Goal: Information Seeking & Learning: Learn about a topic

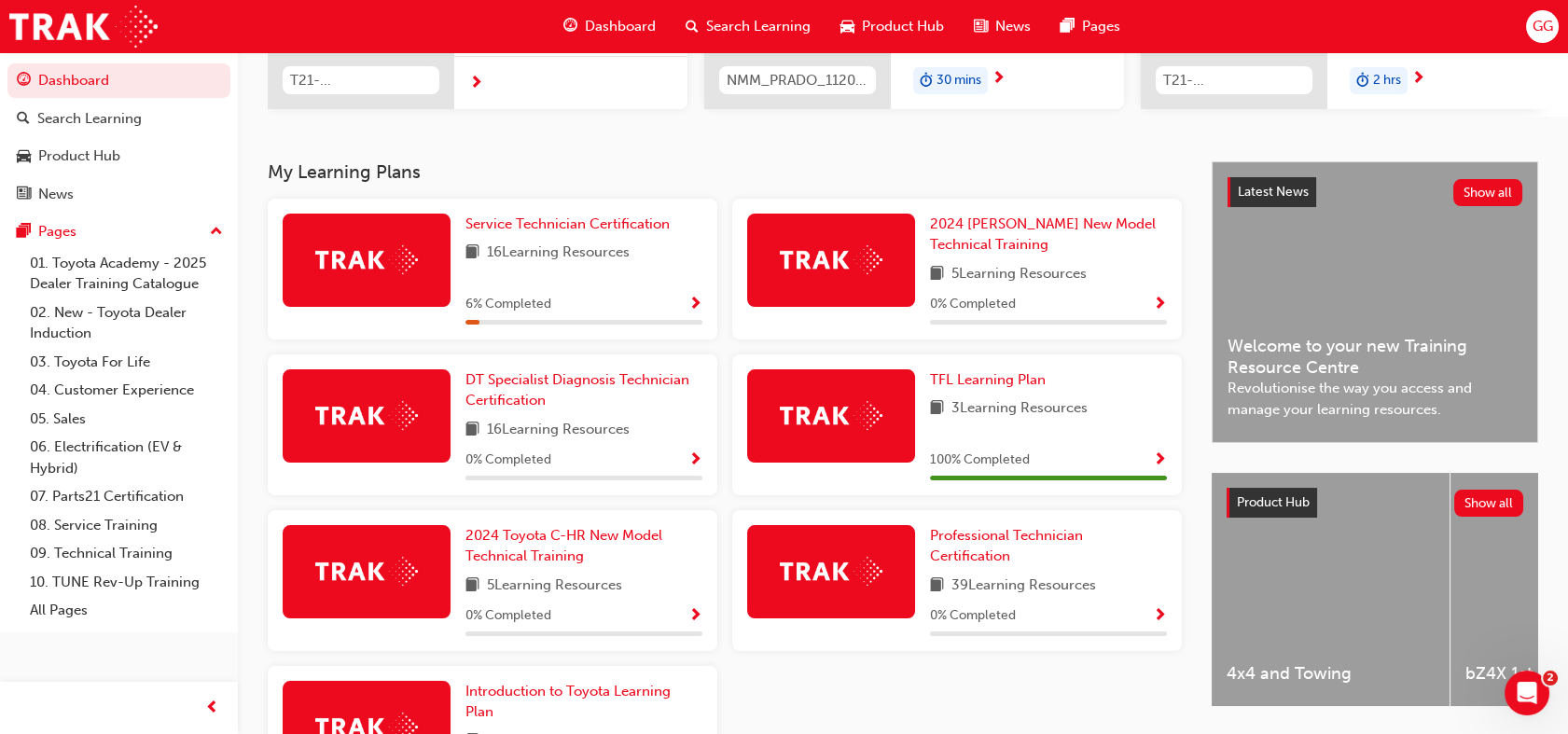
scroll to position [305, 0]
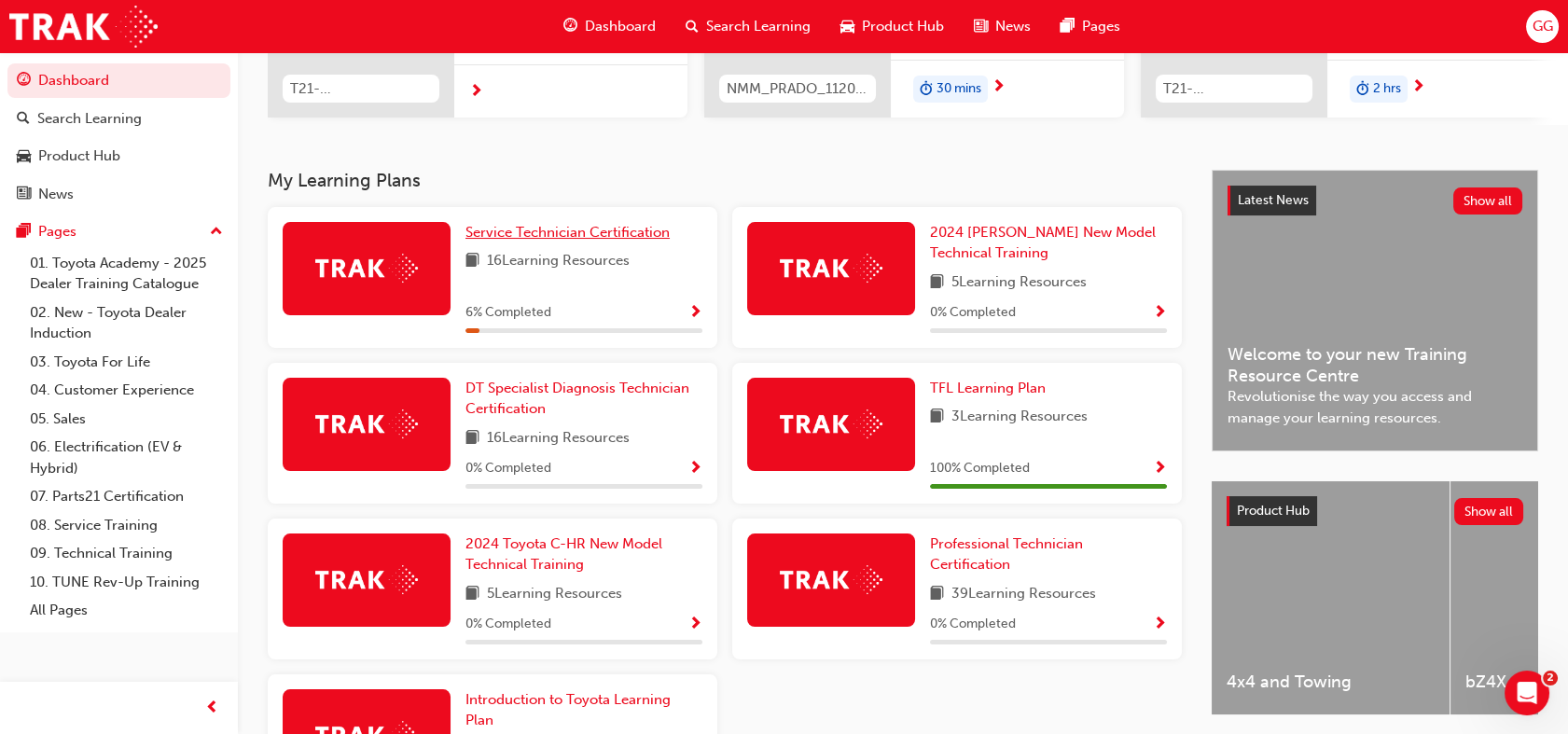
click at [564, 241] on span "Service Technician Certification" at bounding box center [567, 233] width 205 height 17
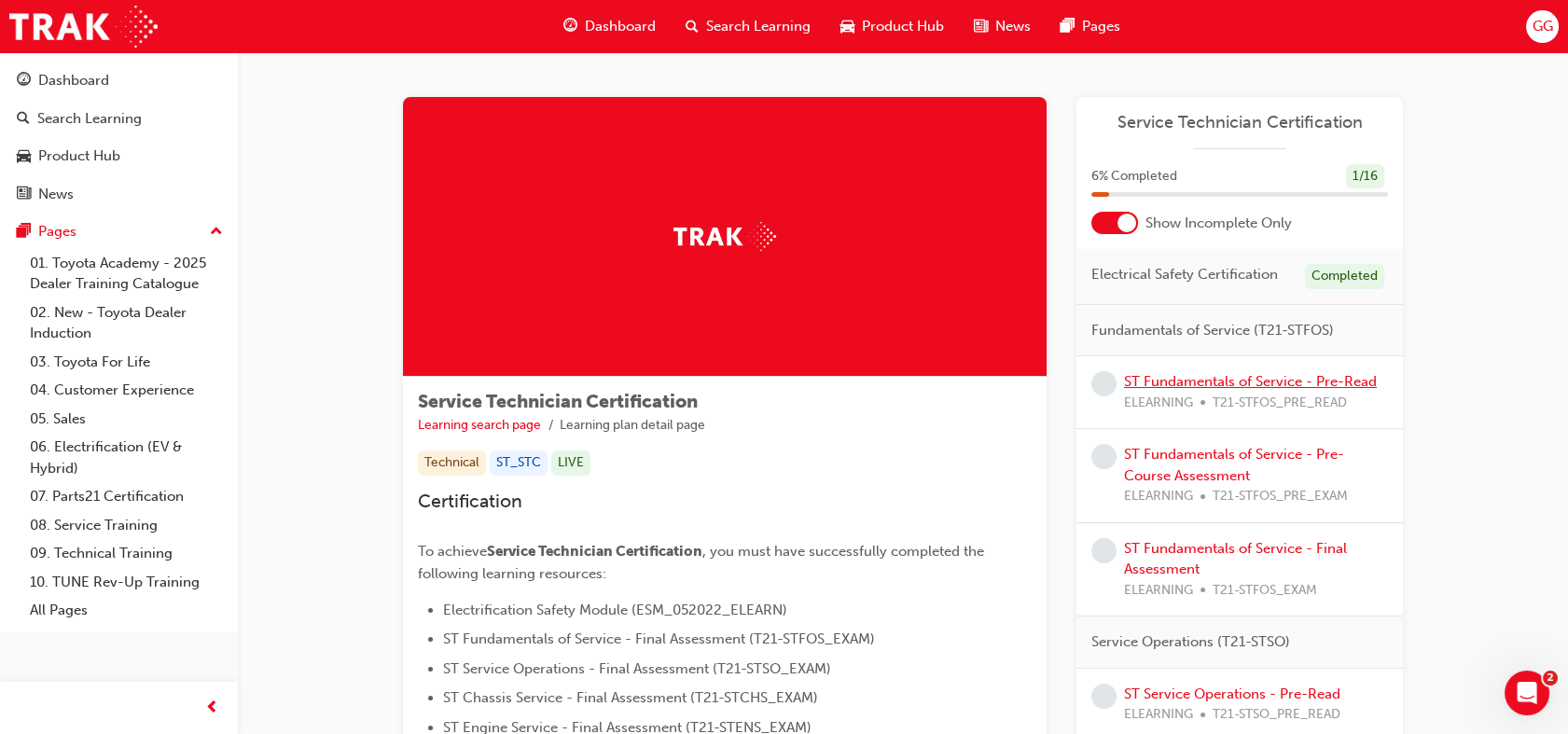
click at [1252, 377] on link "ST Fundamentals of Service - Pre-Read" at bounding box center [1250, 381] width 253 height 17
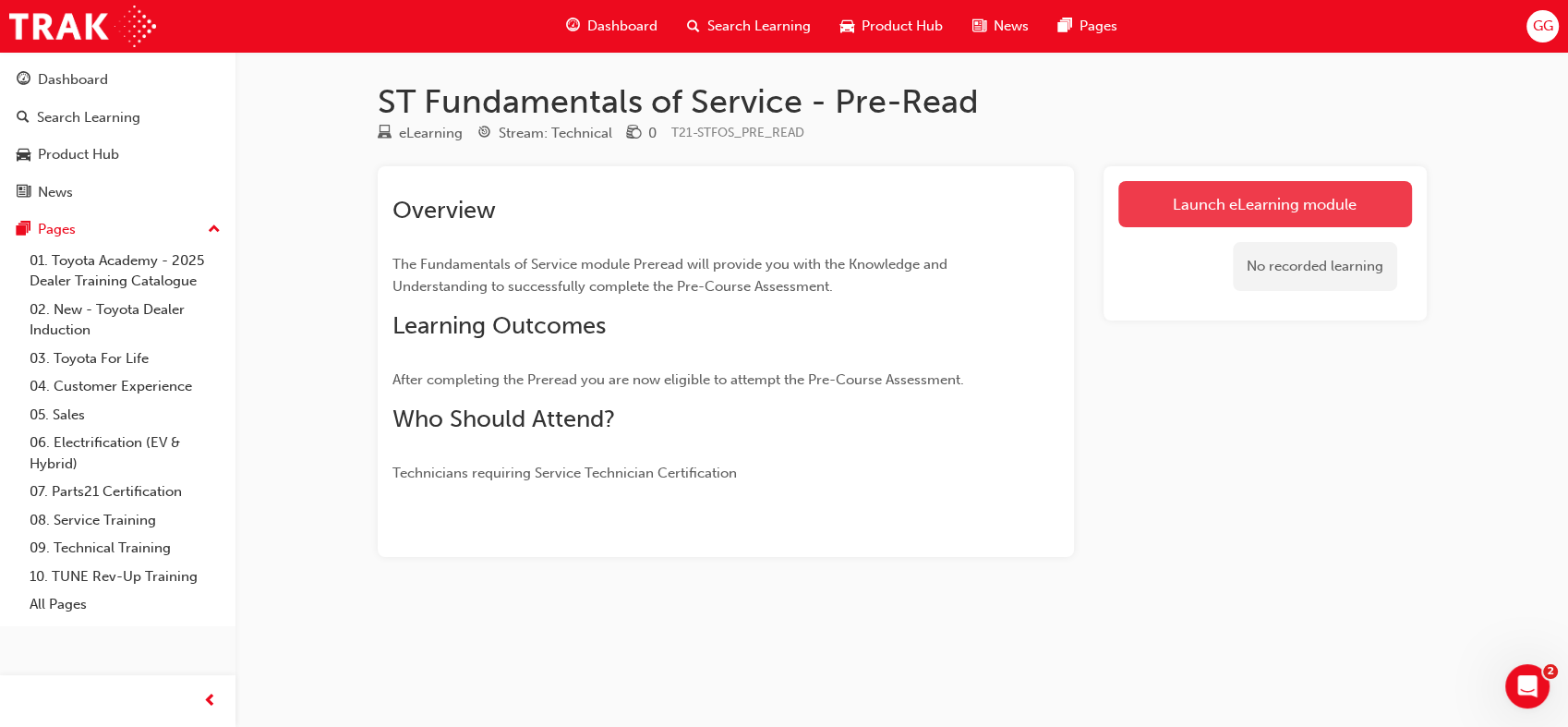
click at [1325, 216] on link "Launch eLearning module" at bounding box center [1266, 204] width 294 height 46
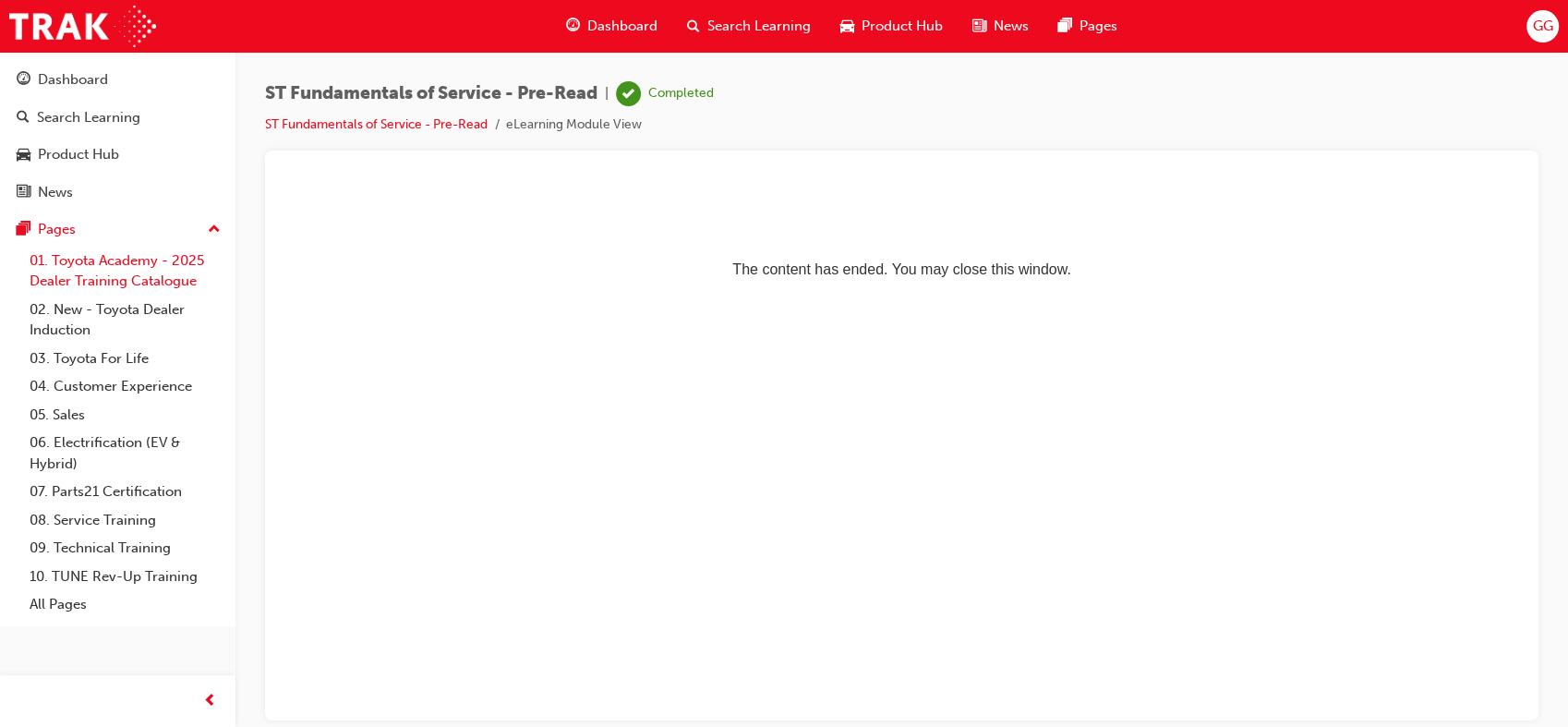
click at [143, 266] on link "01. Toyota Academy - 2025 Dealer Training Catalogue" at bounding box center [125, 271] width 206 height 49
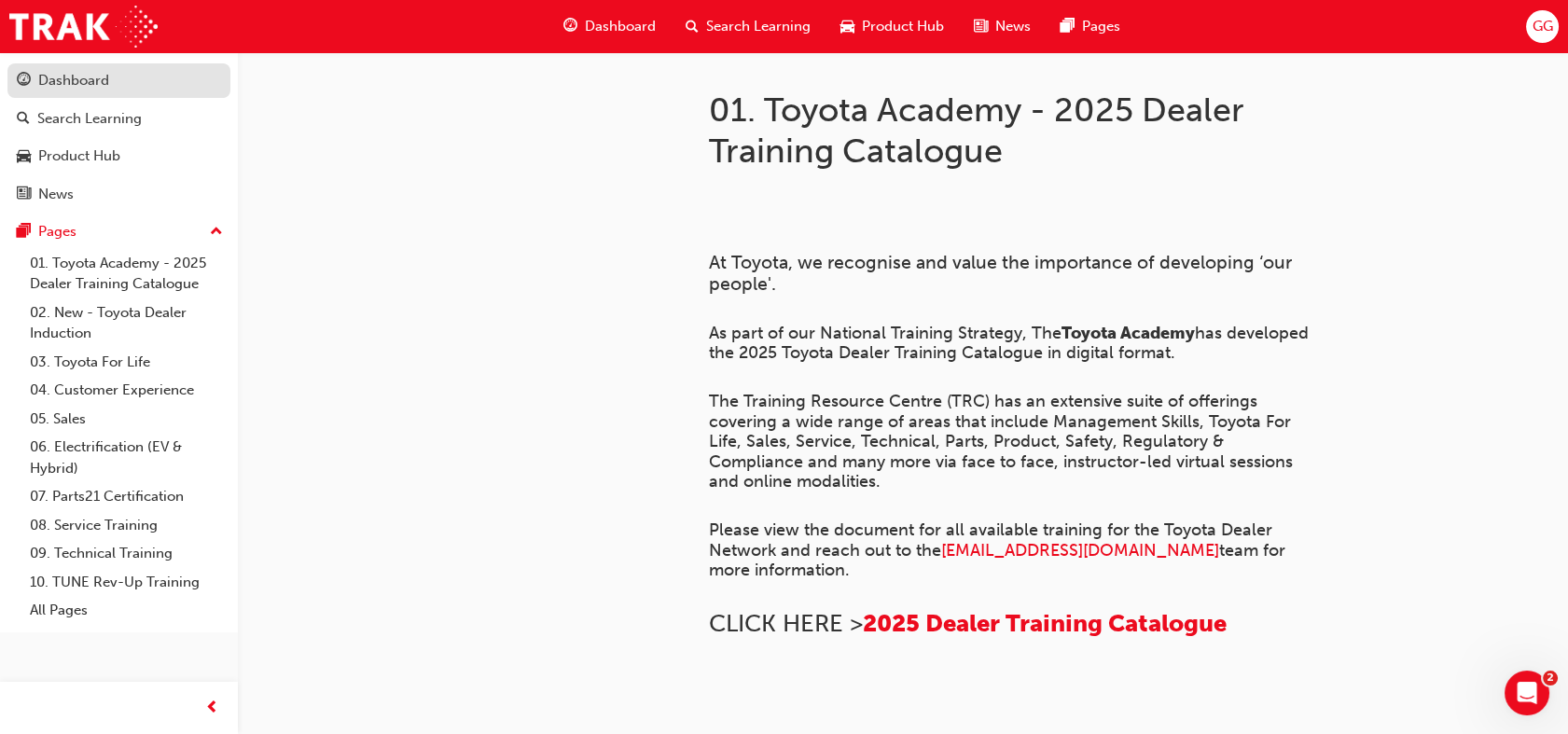
click at [137, 95] on link "Dashboard" at bounding box center [119, 80] width 223 height 35
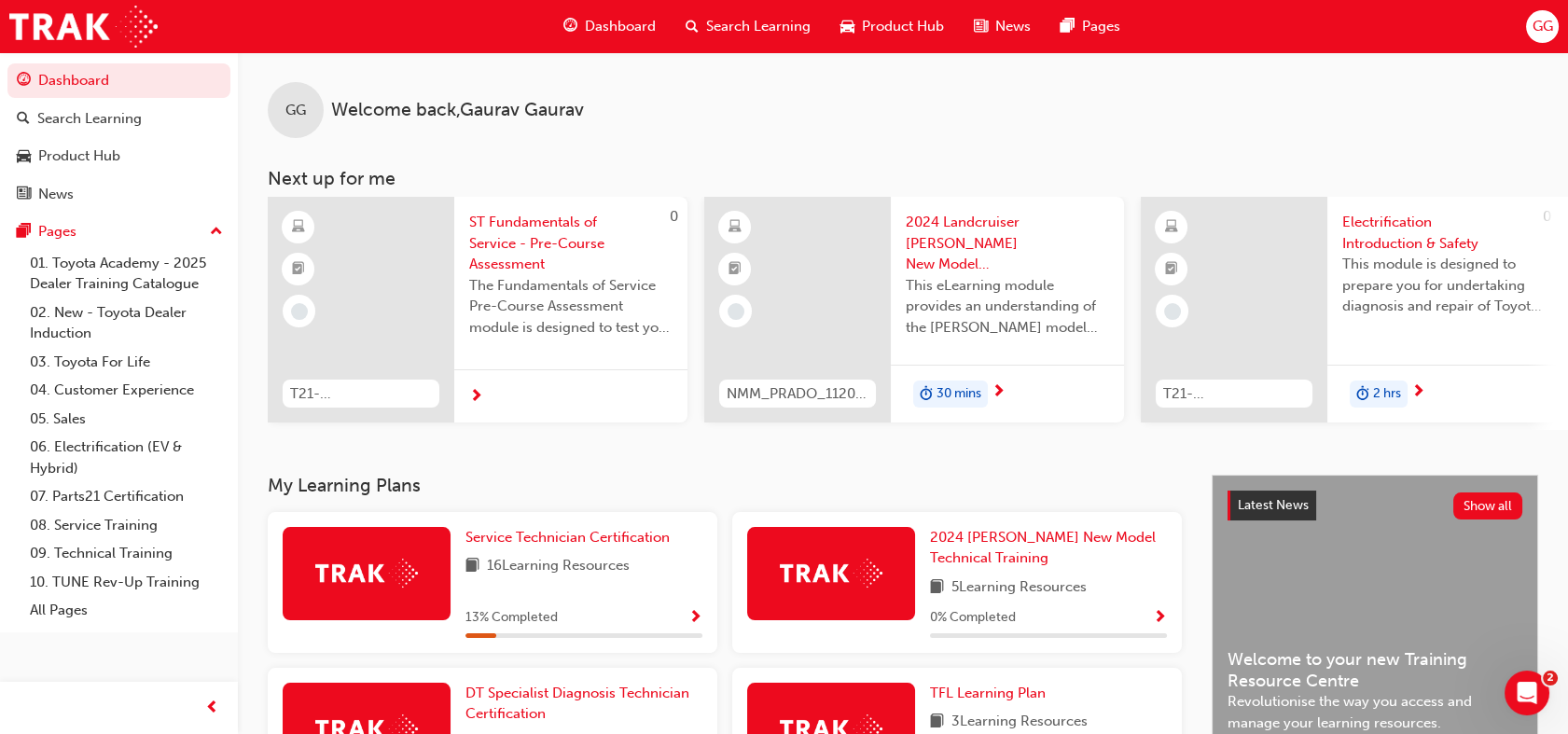
click at [506, 558] on div "Service Technician Certification 16 Learning Resources 13 % Completed" at bounding box center [584, 582] width 237 height 111
click at [554, 538] on span "Service Technician Certification" at bounding box center [567, 537] width 205 height 17
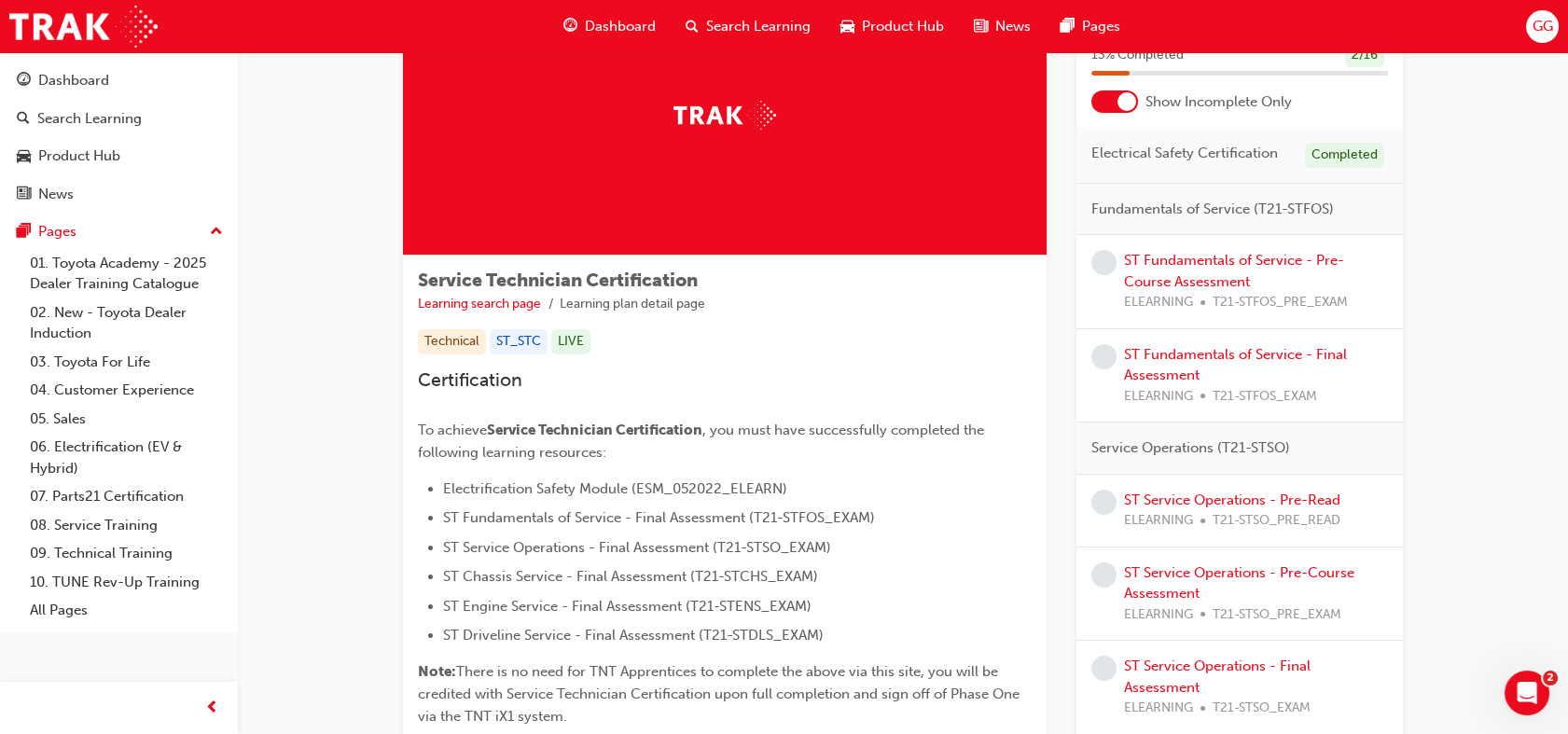
scroll to position [120, 0]
click at [1262, 271] on div "ST Fundamentals of Service - Pre-Course Assessment ELEARNING T21-STFOS_PRE_EXAM" at bounding box center [1256, 284] width 264 height 64
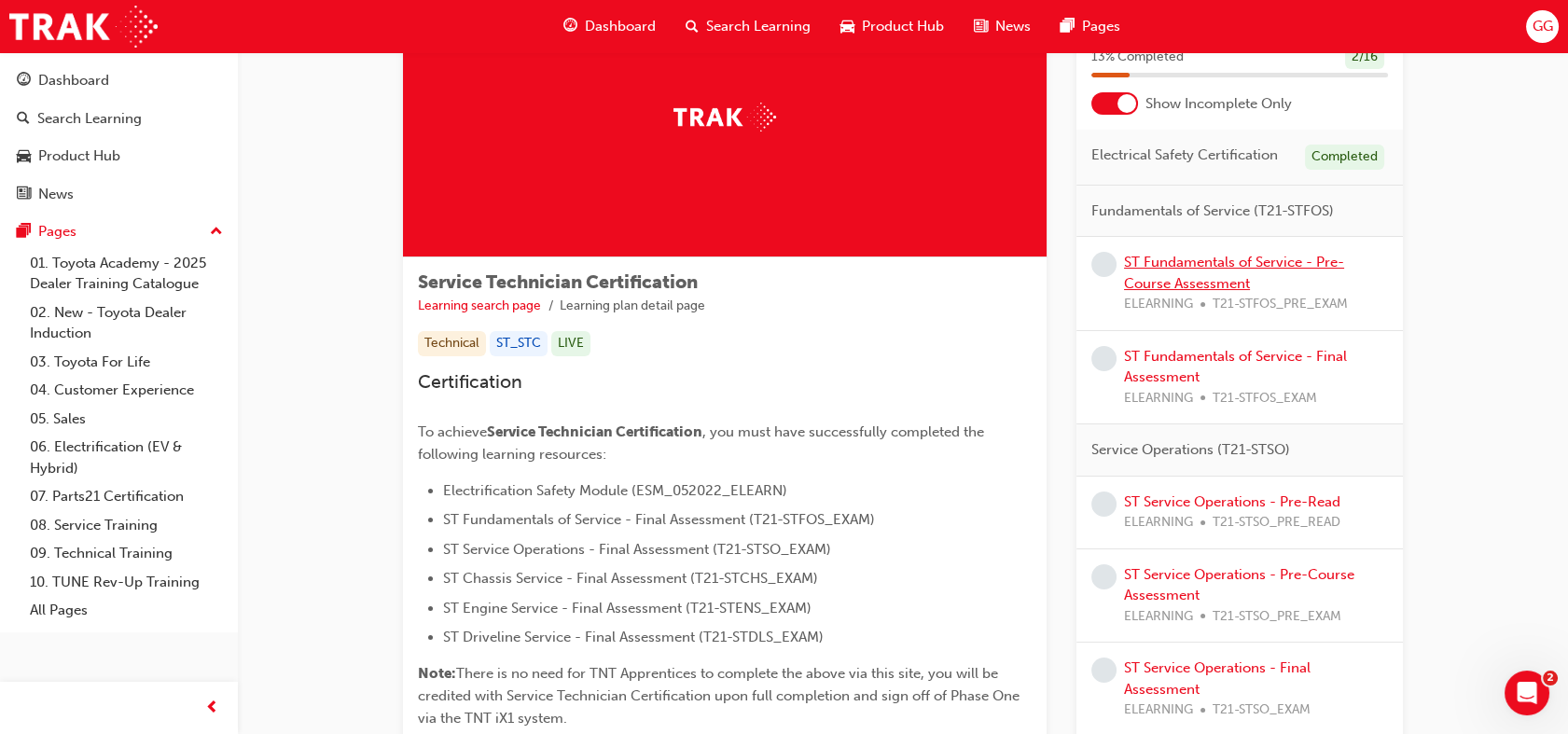
click at [1262, 262] on link "ST Fundamentals of Service - Pre-Course Assessment" at bounding box center [1234, 273] width 221 height 38
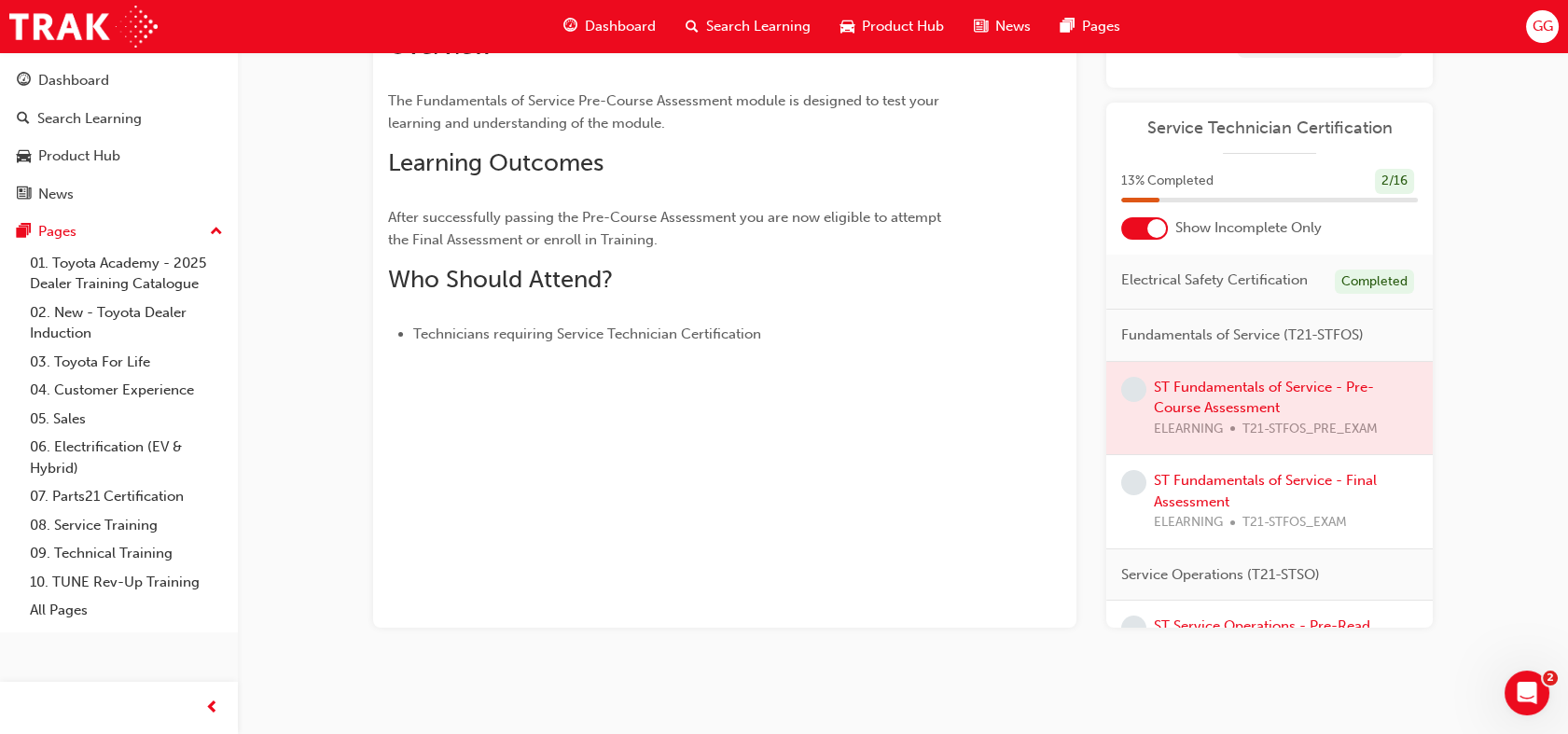
click at [1153, 404] on div at bounding box center [1269, 408] width 326 height 93
click at [1192, 404] on div at bounding box center [1269, 408] width 326 height 93
click at [1284, 400] on div at bounding box center [1269, 408] width 326 height 93
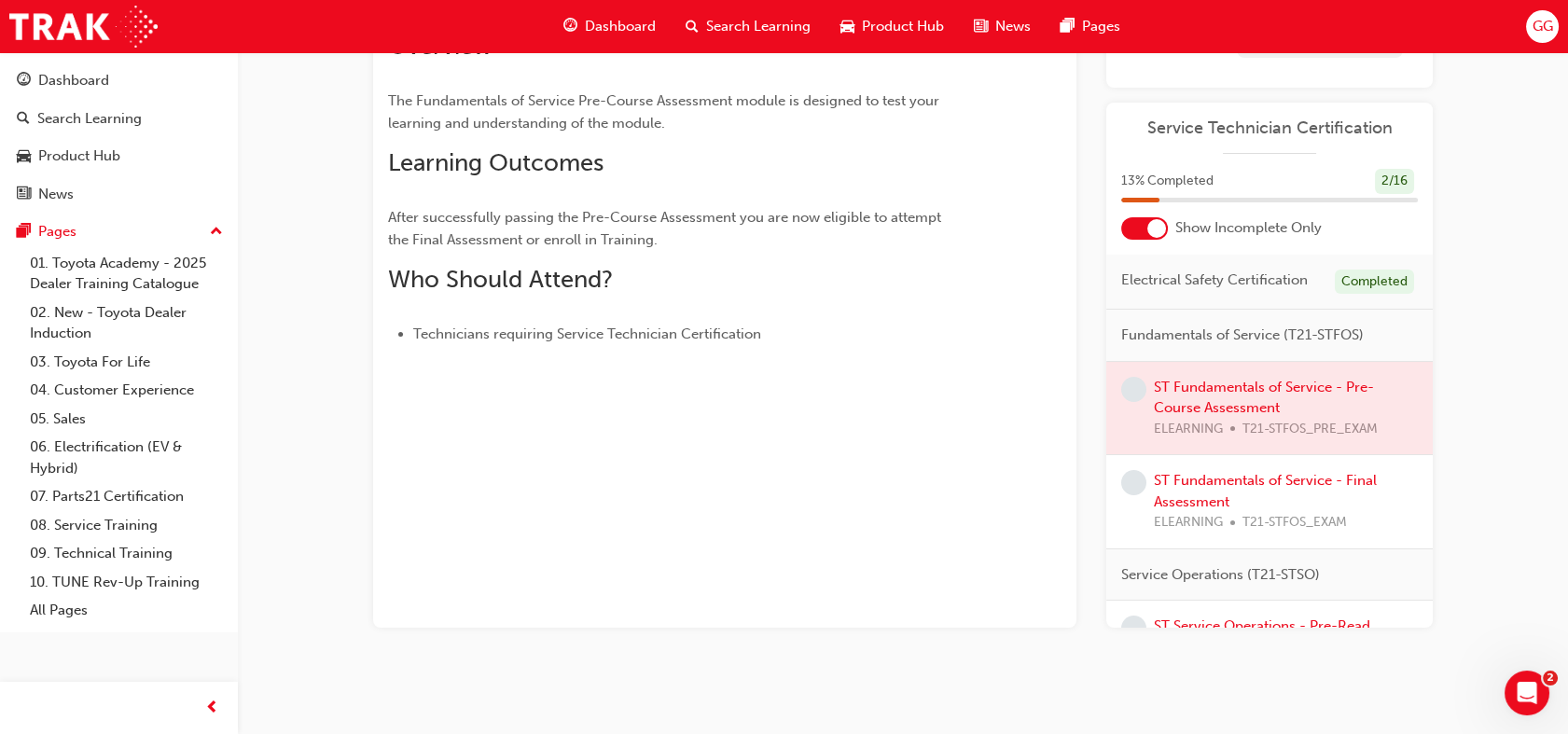
click at [1284, 400] on div at bounding box center [1269, 408] width 326 height 93
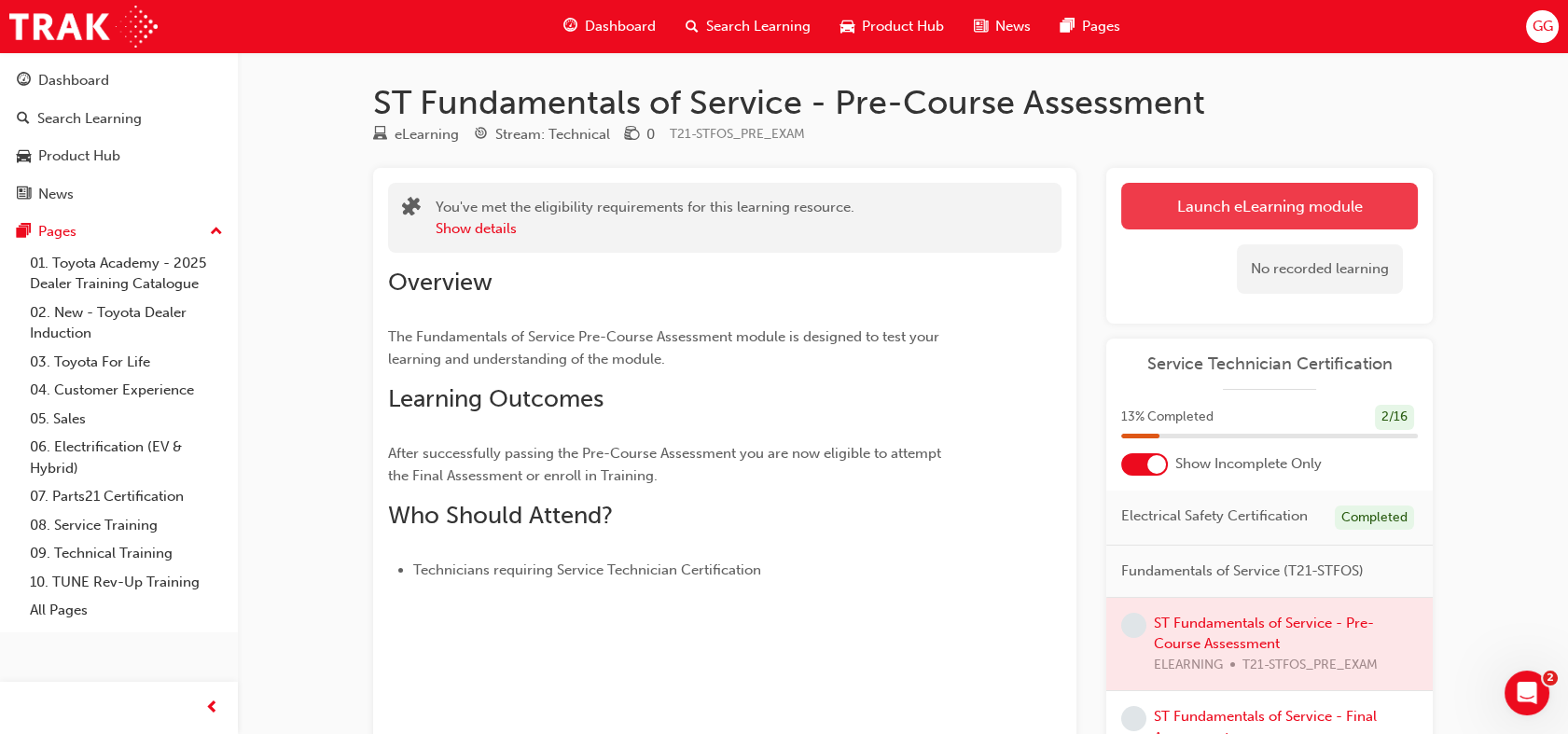
click at [1162, 201] on link "Launch eLearning module" at bounding box center [1270, 206] width 297 height 47
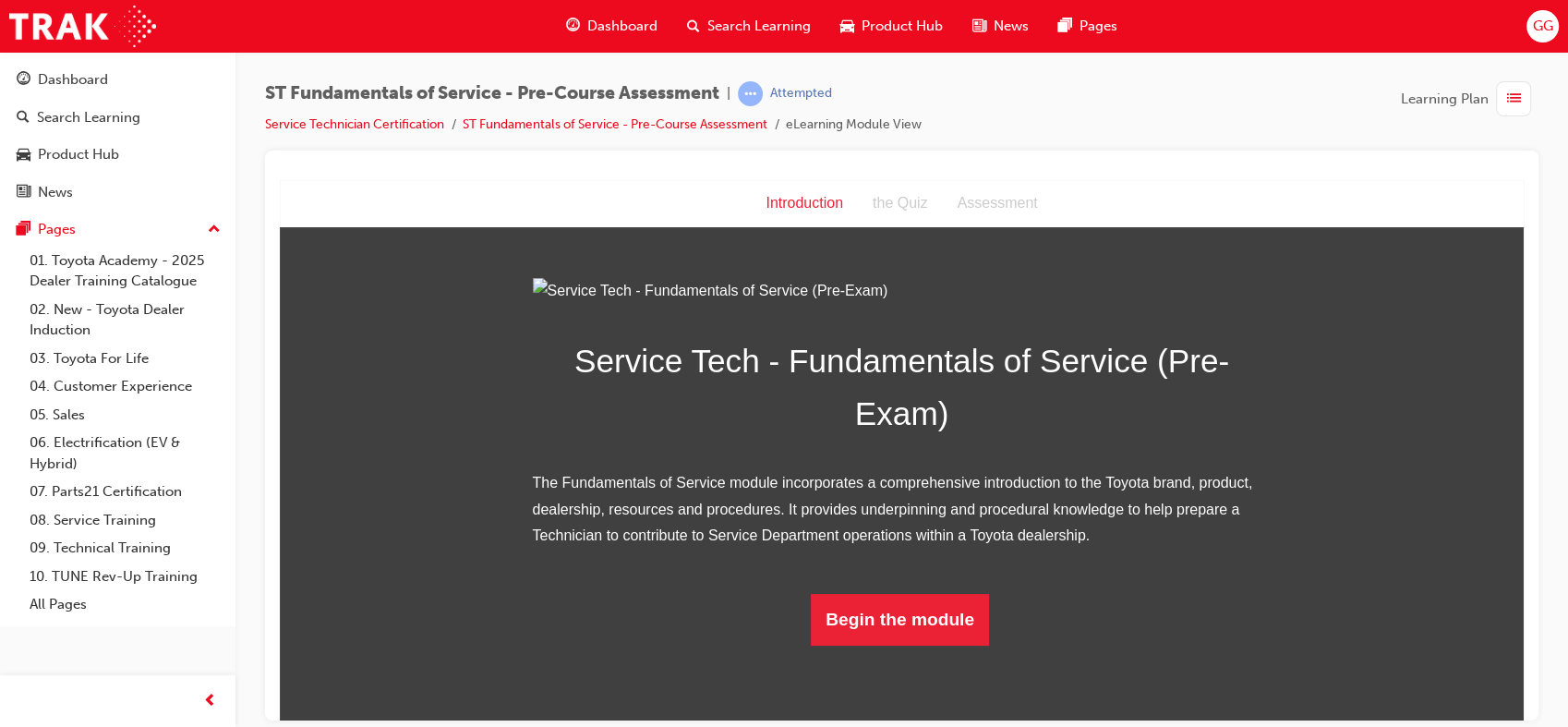
scroll to position [129, 0]
click at [897, 645] on button "Begin the module" at bounding box center [900, 619] width 179 height 52
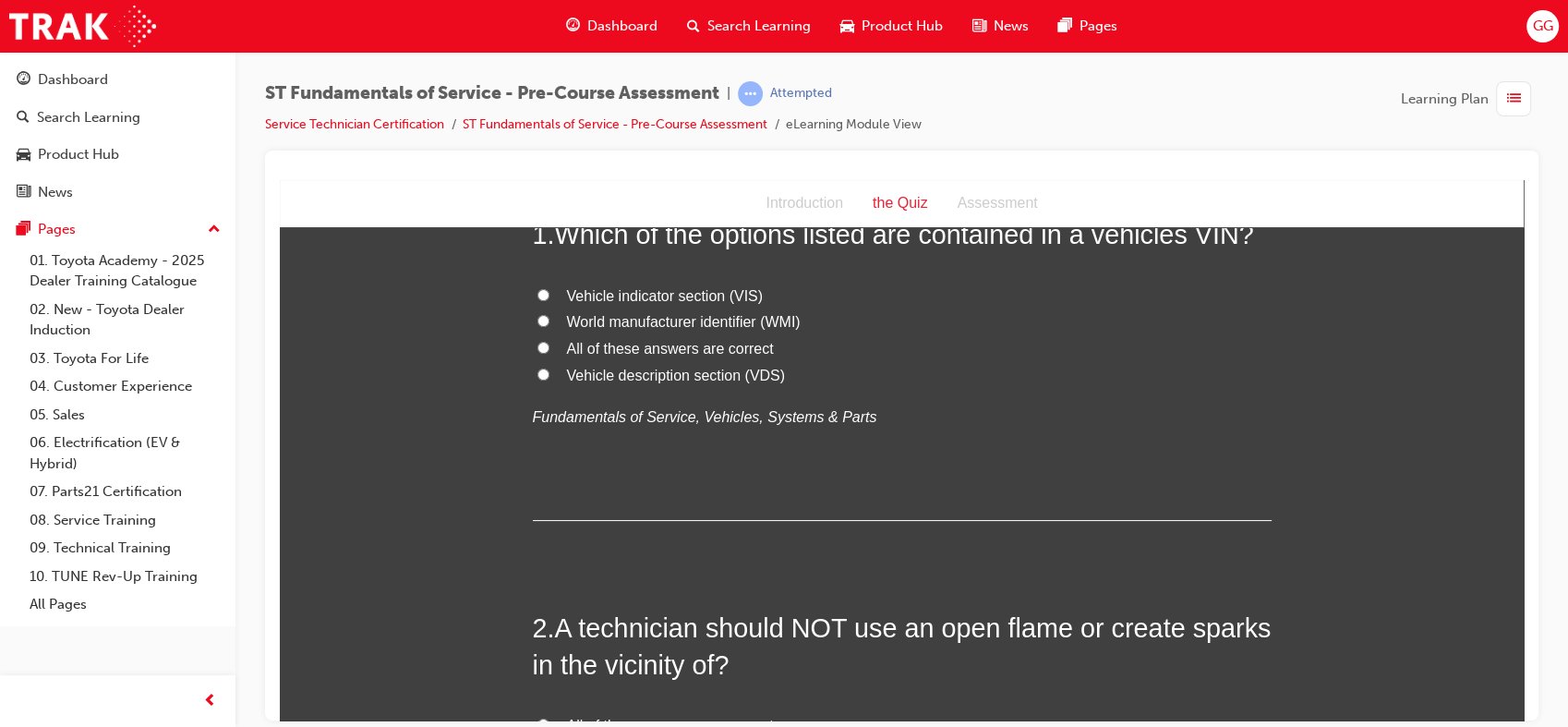
scroll to position [0, 0]
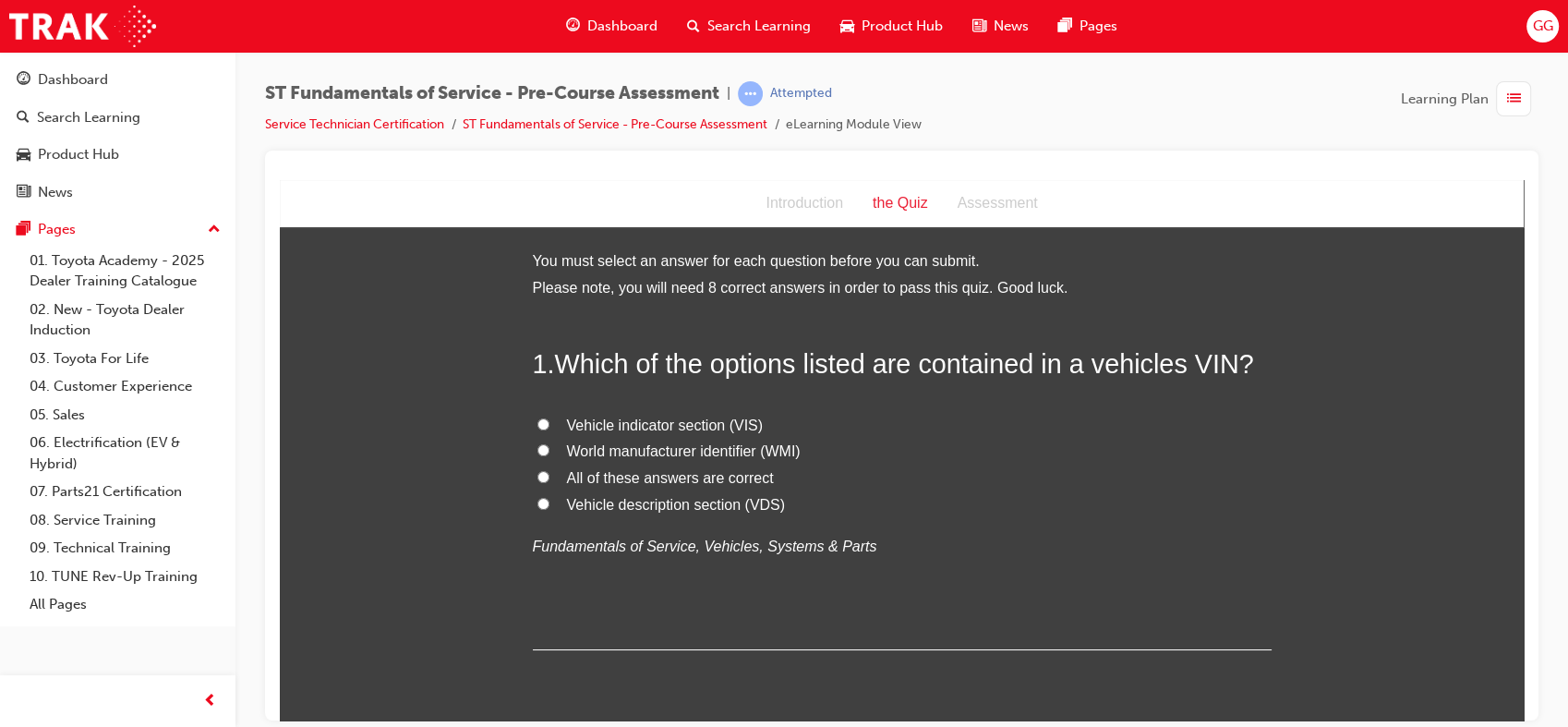
click at [813, 207] on div "Introduction" at bounding box center [805, 203] width 107 height 27
click at [1103, 264] on li "You must select an answer for each question before you can submit." at bounding box center [902, 261] width 739 height 27
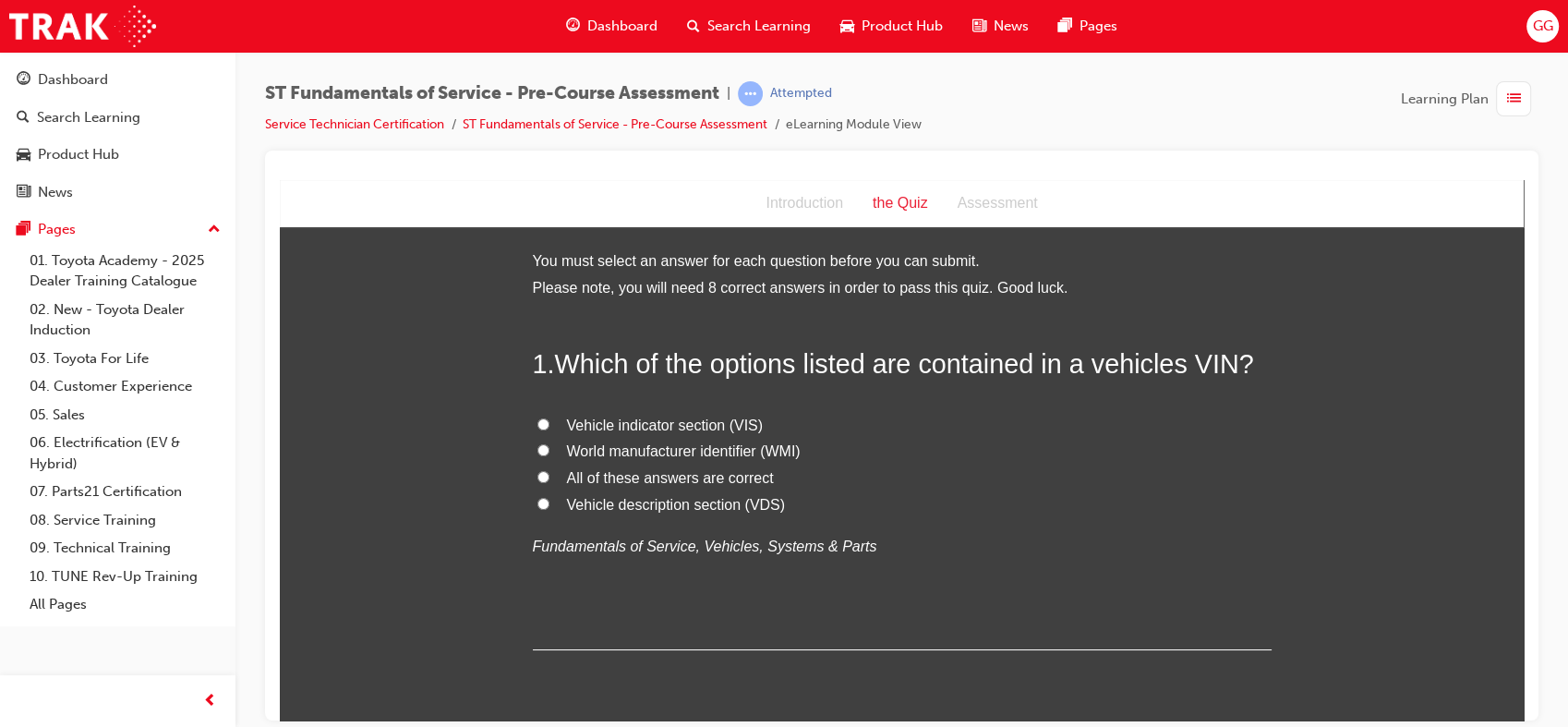
click at [661, 475] on span "All of these answers are correct" at bounding box center [671, 476] width 207 height 16
click at [549, 475] on input "All of these answers are correct" at bounding box center [543, 475] width 12 height 12
radio input "true"
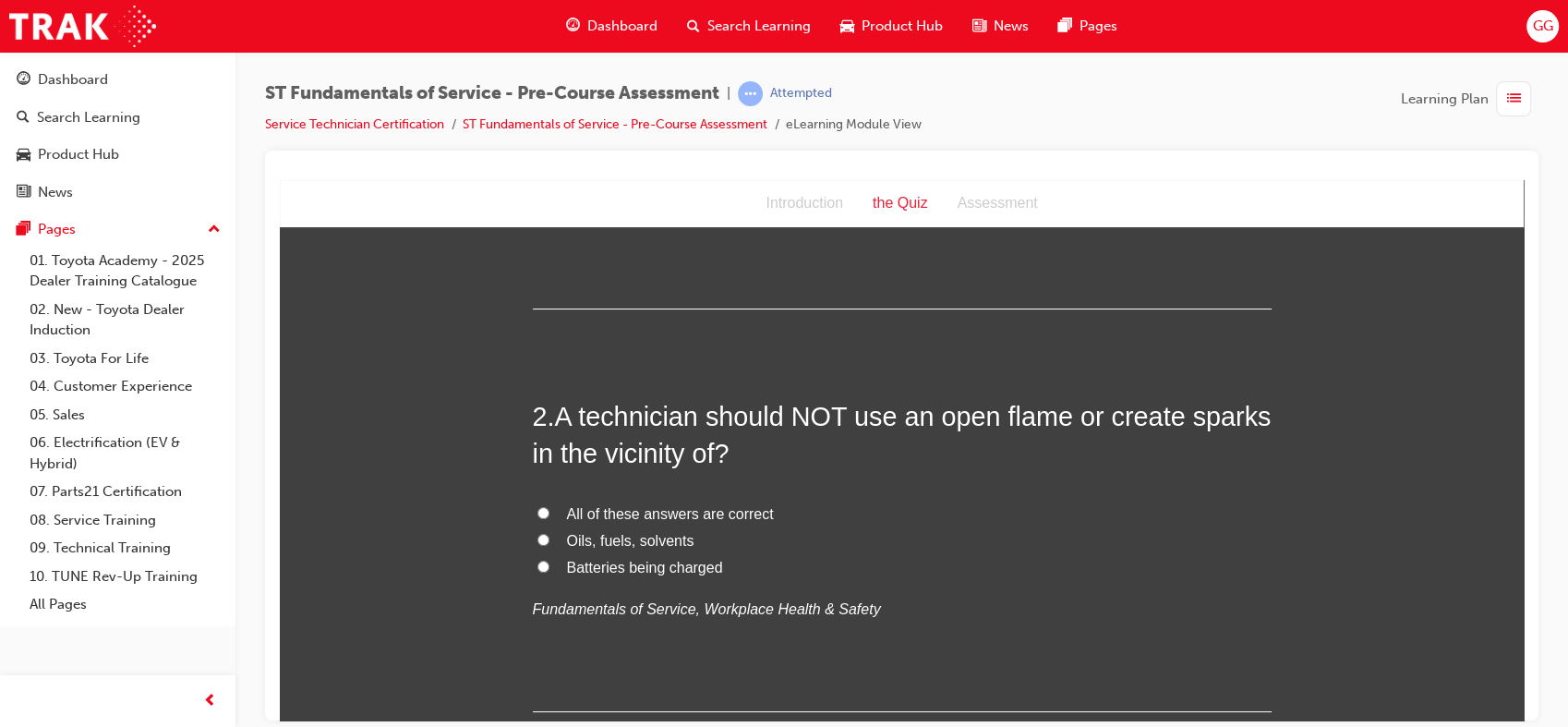
scroll to position [348, 0]
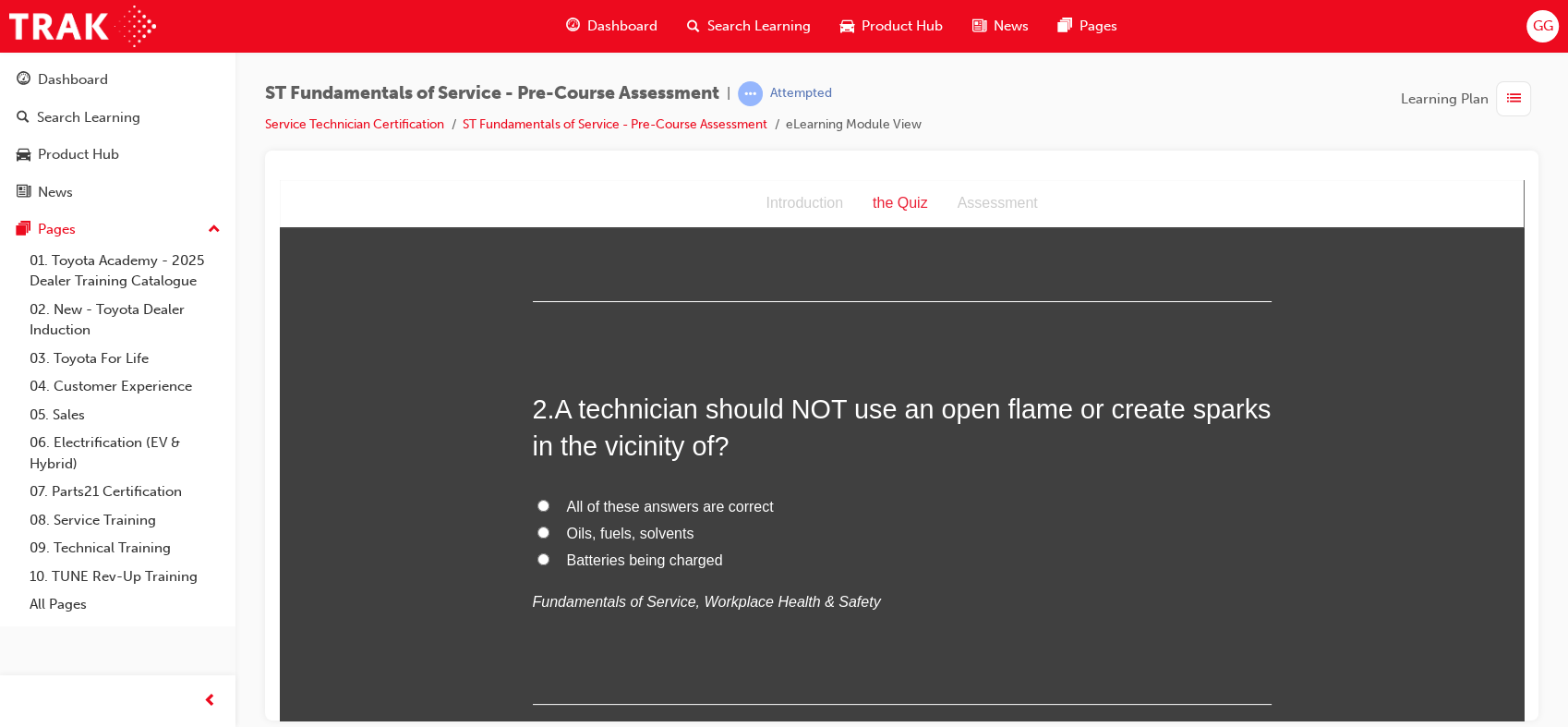
click at [630, 509] on span "All of these answers are correct" at bounding box center [671, 505] width 207 height 16
click at [549, 509] on input "All of these answers are correct" at bounding box center [543, 504] width 12 height 12
radio input "true"
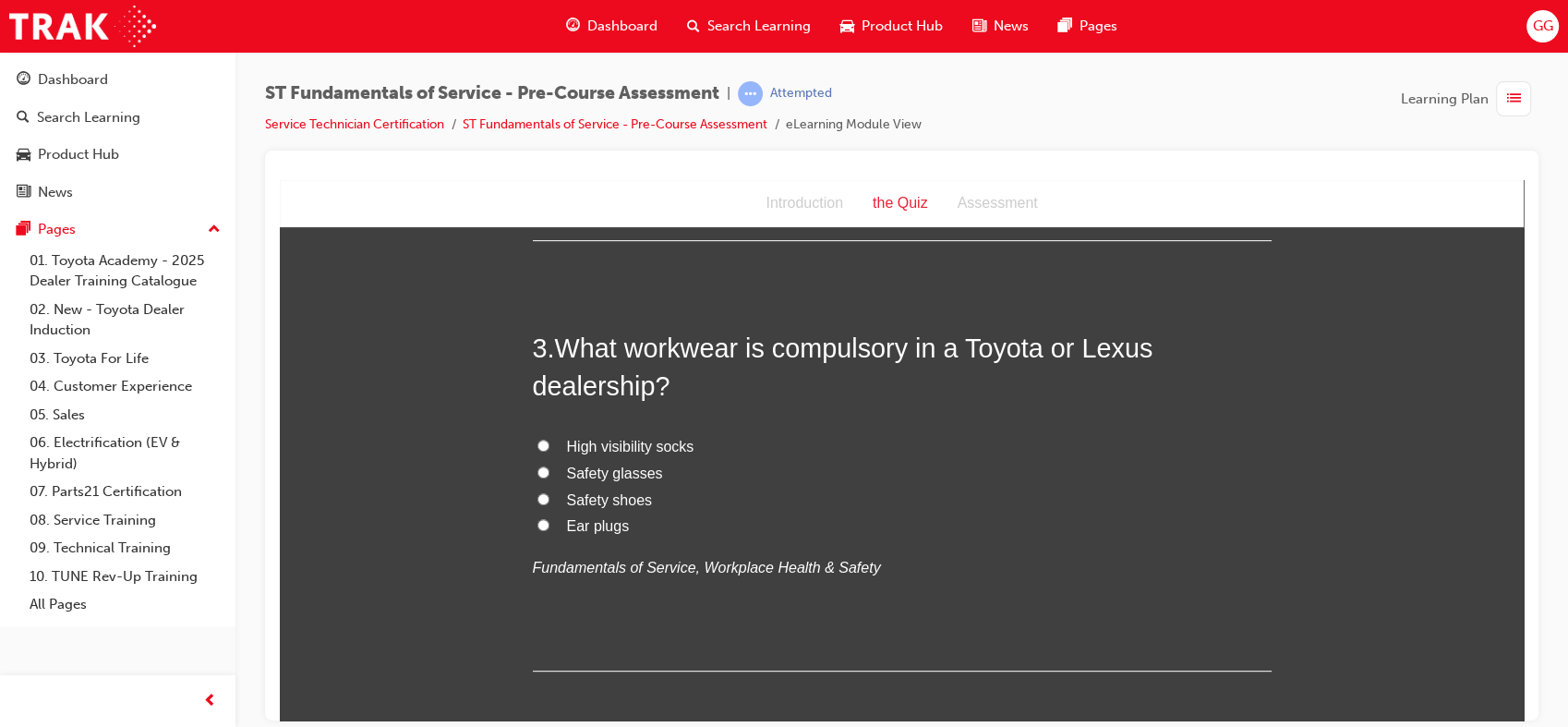
scroll to position [819, 0]
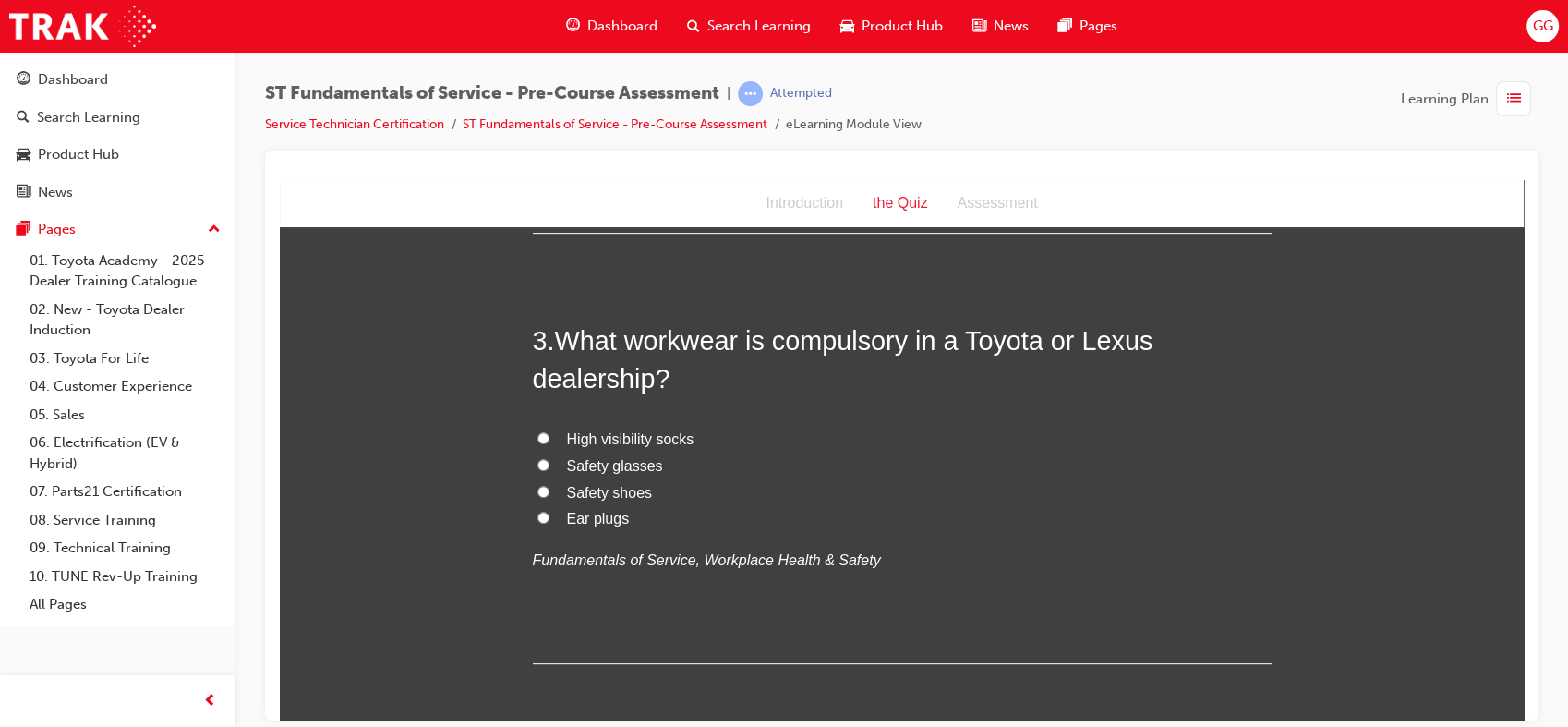
drag, startPoint x: 1517, startPoint y: 291, endPoint x: 1806, endPoint y: 524, distance: 371.2
click at [614, 487] on span "Safety shoes" at bounding box center [610, 491] width 86 height 16
click at [549, 487] on input "Safety shoes" at bounding box center [543, 490] width 12 height 12
radio input "true"
click at [636, 460] on span "Safety glasses" at bounding box center [615, 464] width 96 height 16
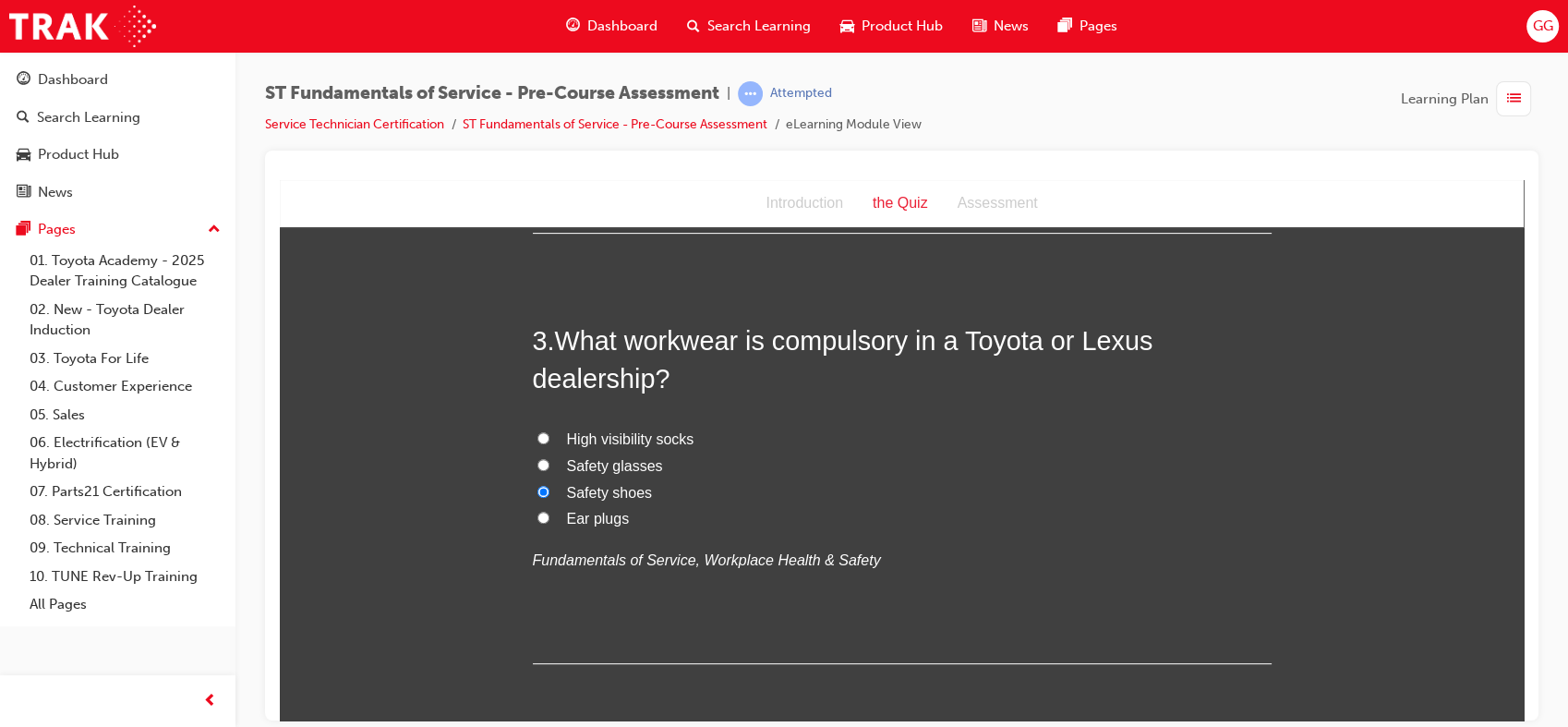
click at [549, 460] on input "Safety glasses" at bounding box center [543, 463] width 12 height 12
radio input "true"
click at [618, 489] on span "Safety shoes" at bounding box center [610, 491] width 86 height 16
click at [549, 489] on input "Safety shoes" at bounding box center [543, 490] width 12 height 12
radio input "true"
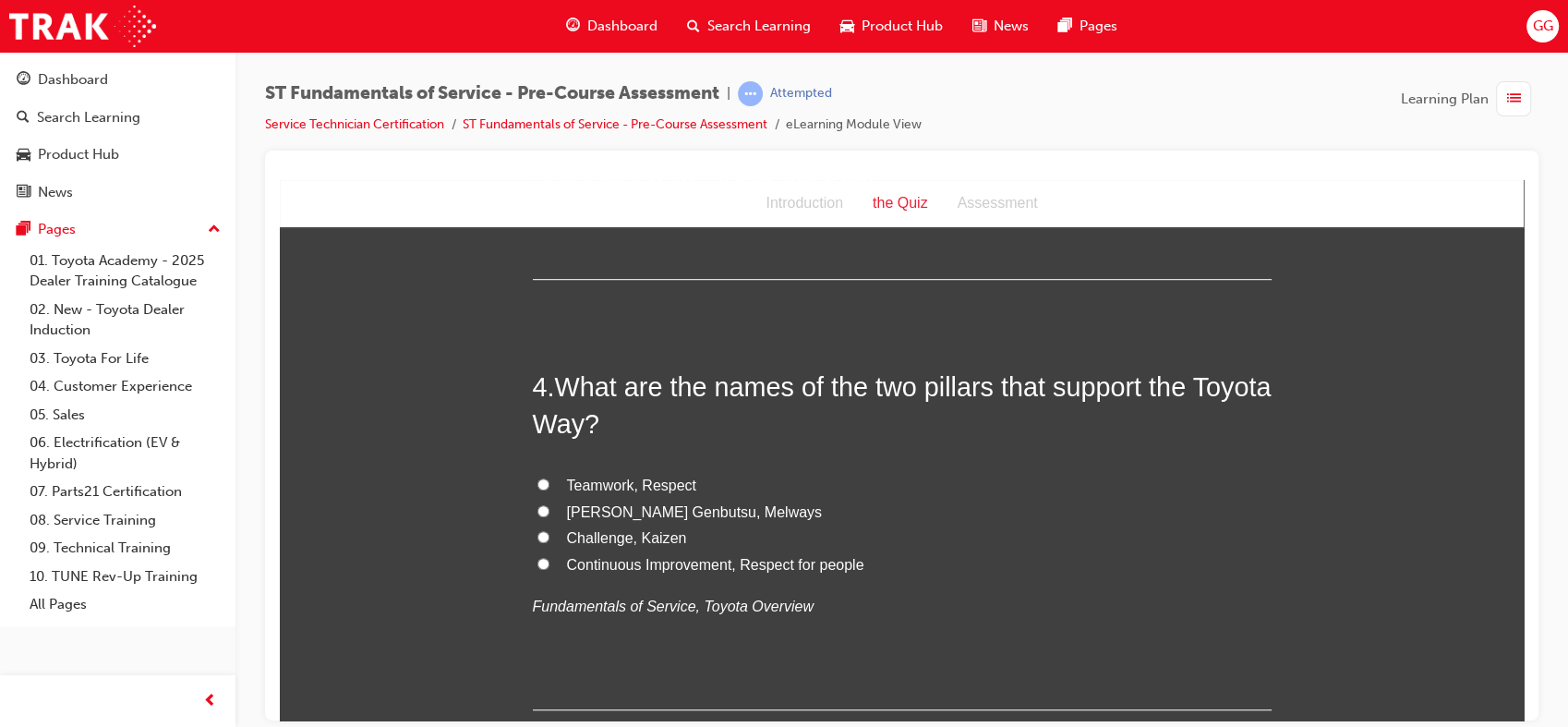
scroll to position [1218, 0]
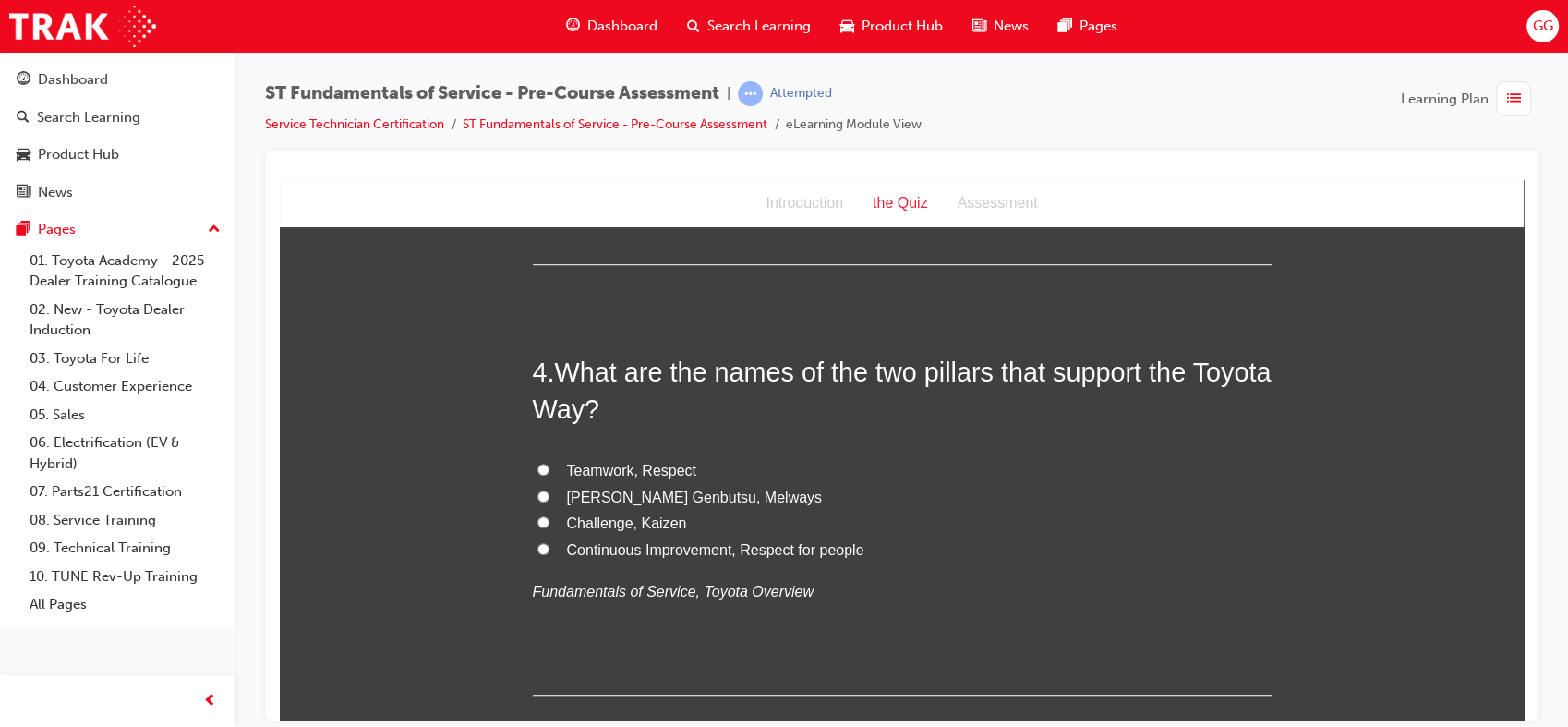
click at [599, 463] on span "Teamwork, Respect" at bounding box center [632, 469] width 130 height 16
click at [549, 463] on input "Teamwork, Respect" at bounding box center [543, 468] width 12 height 12
radio input "true"
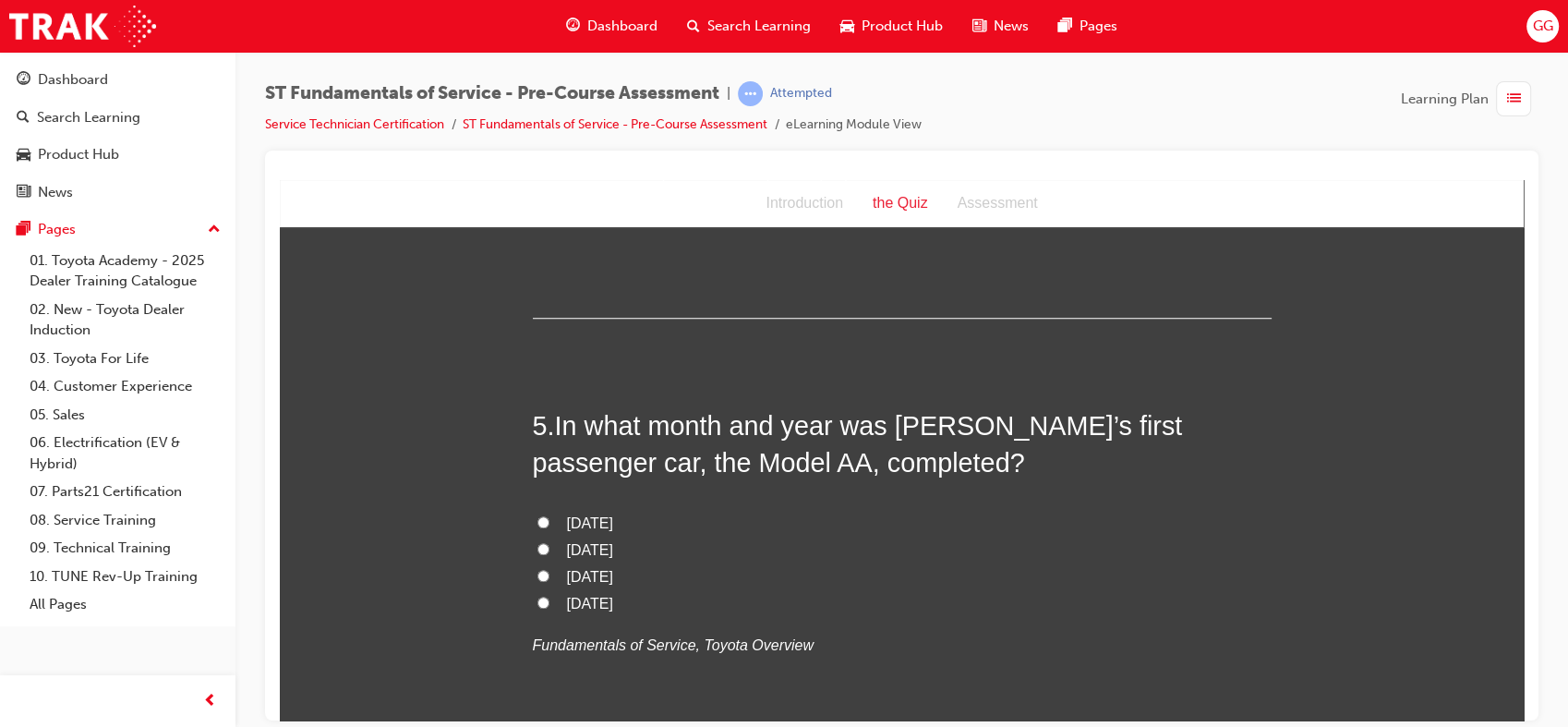
scroll to position [1609, 0]
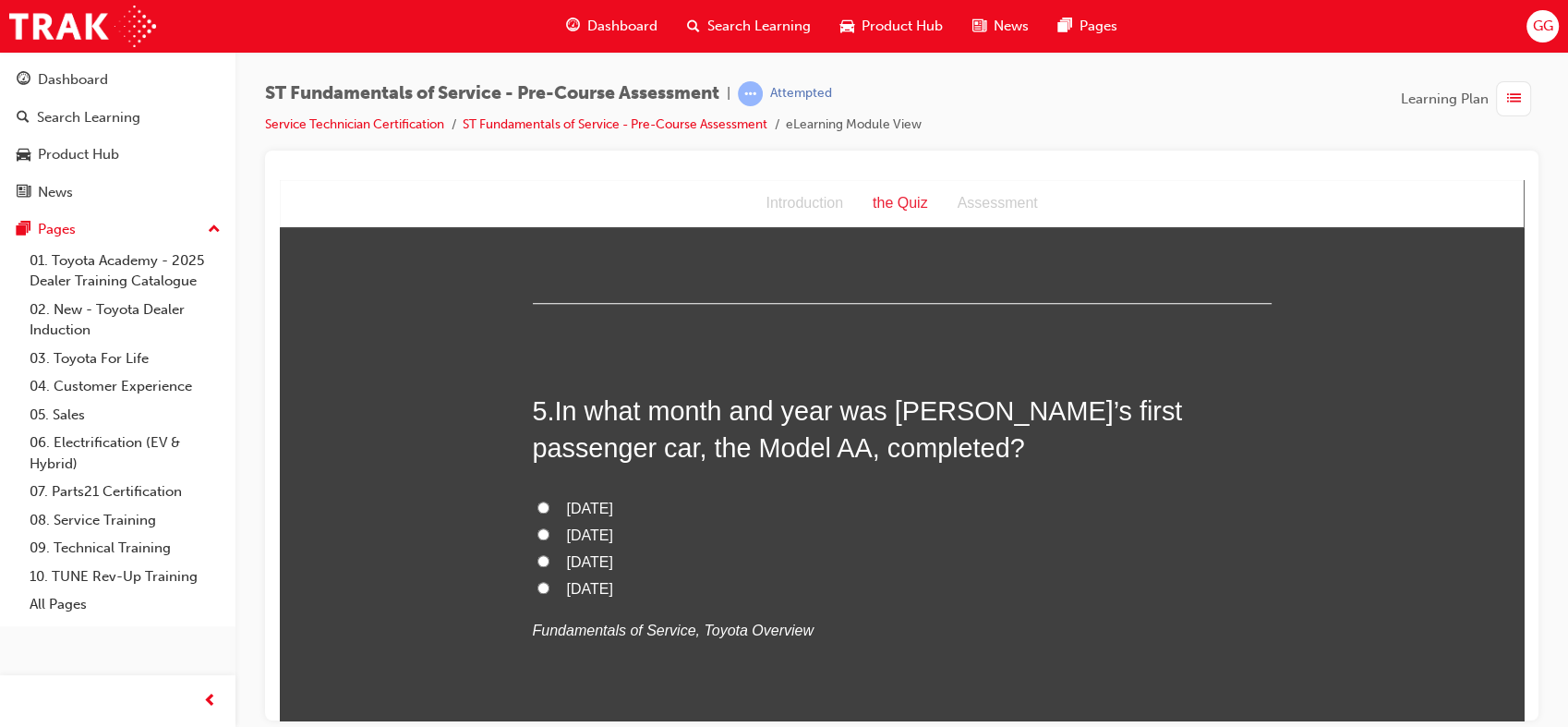
click at [576, 553] on span "[DATE]" at bounding box center [590, 561] width 46 height 16
click at [549, 554] on input "[DATE]" at bounding box center [543, 560] width 12 height 12
radio input "true"
click at [537, 581] on input "[DATE]" at bounding box center [543, 586] width 12 height 12
radio input "true"
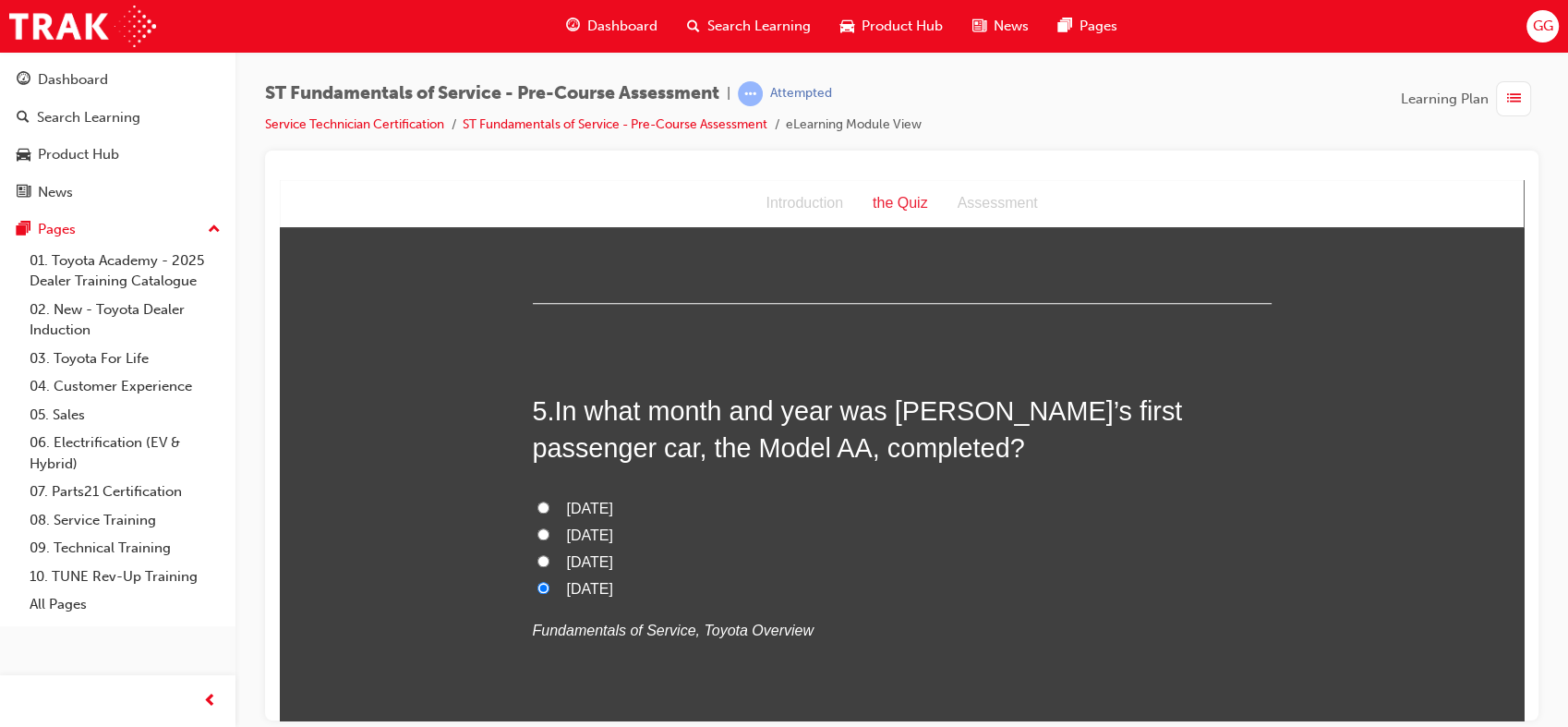
click at [537, 500] on input "[DATE]" at bounding box center [543, 506] width 12 height 12
radio input "true"
click at [537, 527] on input "[DATE]" at bounding box center [543, 533] width 12 height 12
radio input "true"
click at [537, 554] on input "[DATE]" at bounding box center [543, 560] width 12 height 12
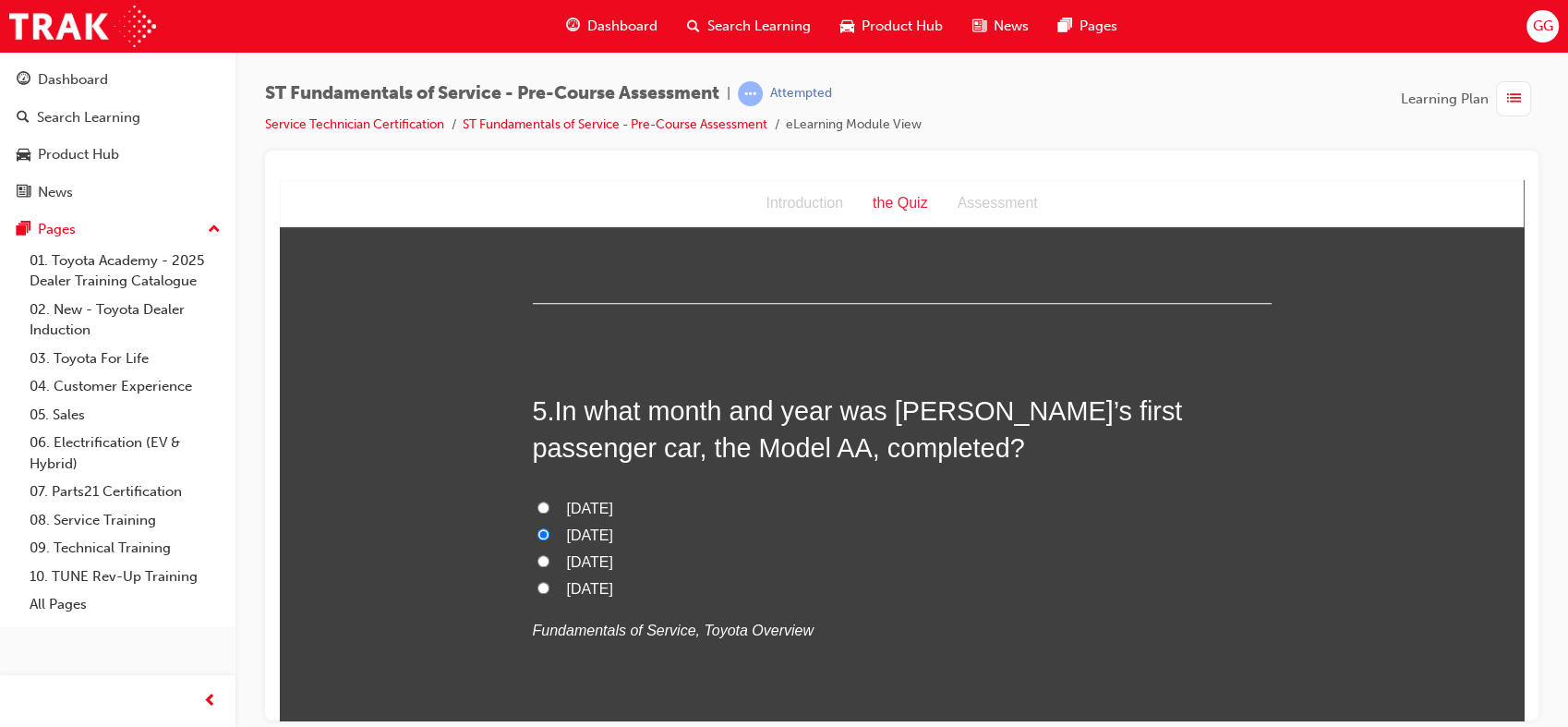
radio input "true"
click at [537, 581] on input "[DATE]" at bounding box center [543, 586] width 12 height 12
radio input "true"
click at [537, 500] on input "[DATE]" at bounding box center [543, 506] width 12 height 12
radio input "true"
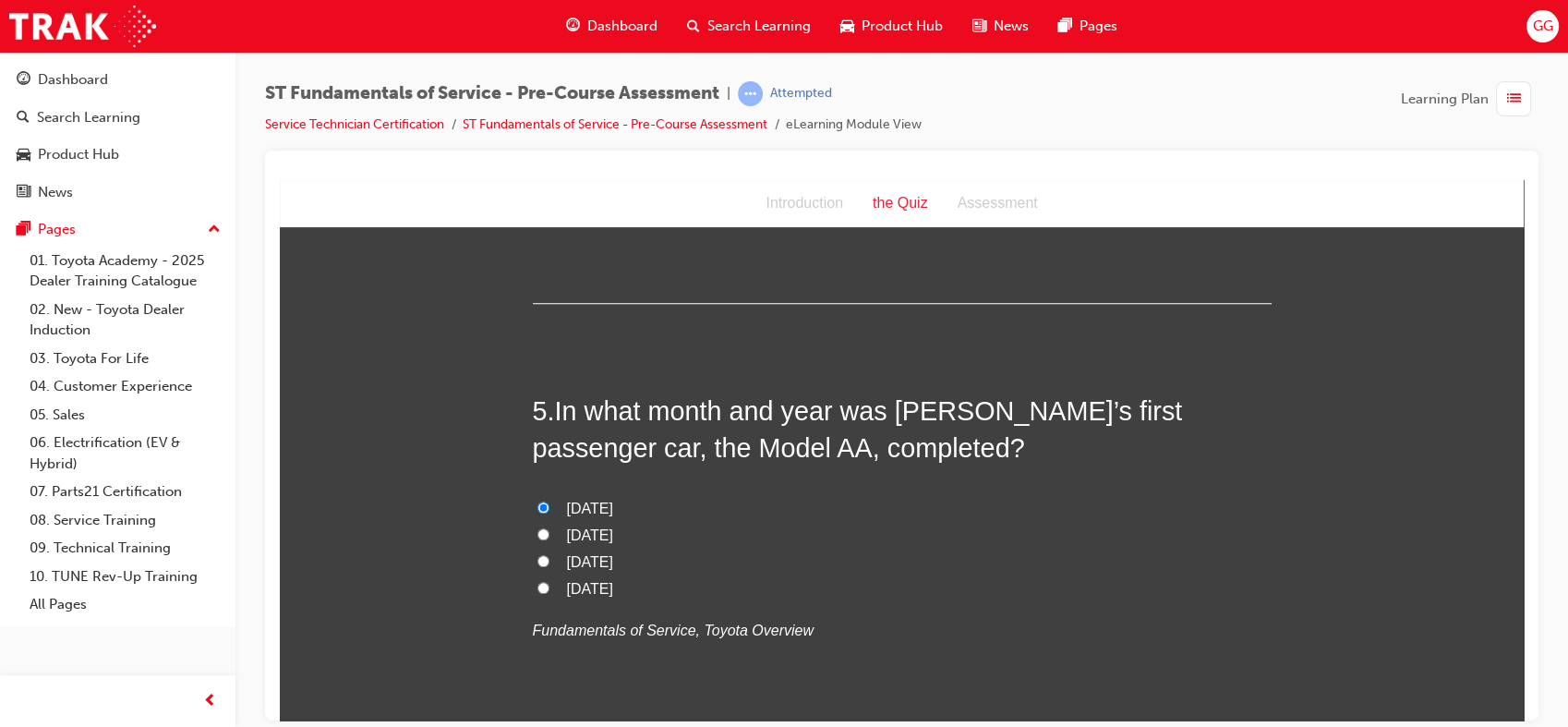
click at [549, 558] on label "[DATE]" at bounding box center [902, 561] width 739 height 27
click at [549, 558] on input "[DATE]" at bounding box center [543, 560] width 12 height 12
radio input "true"
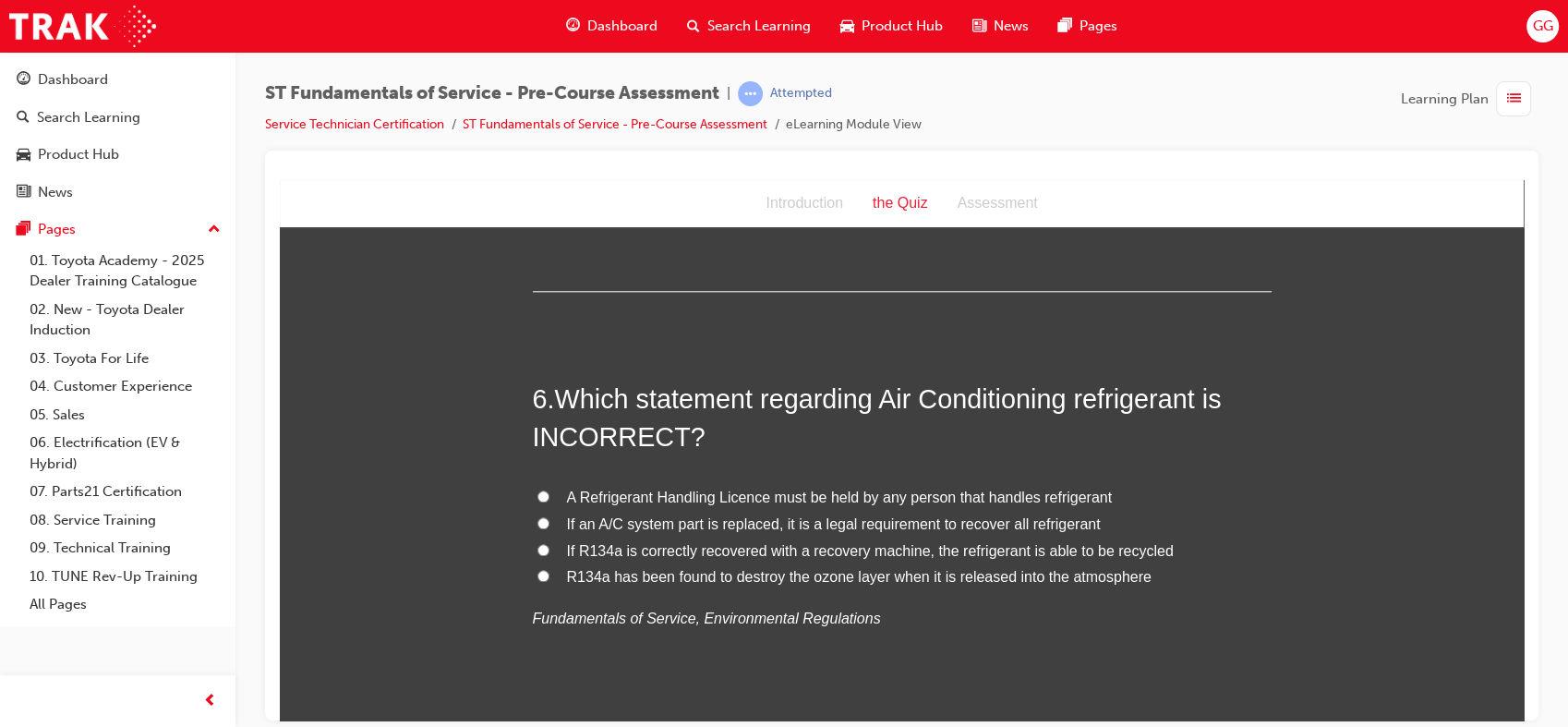
scroll to position [2058, 0]
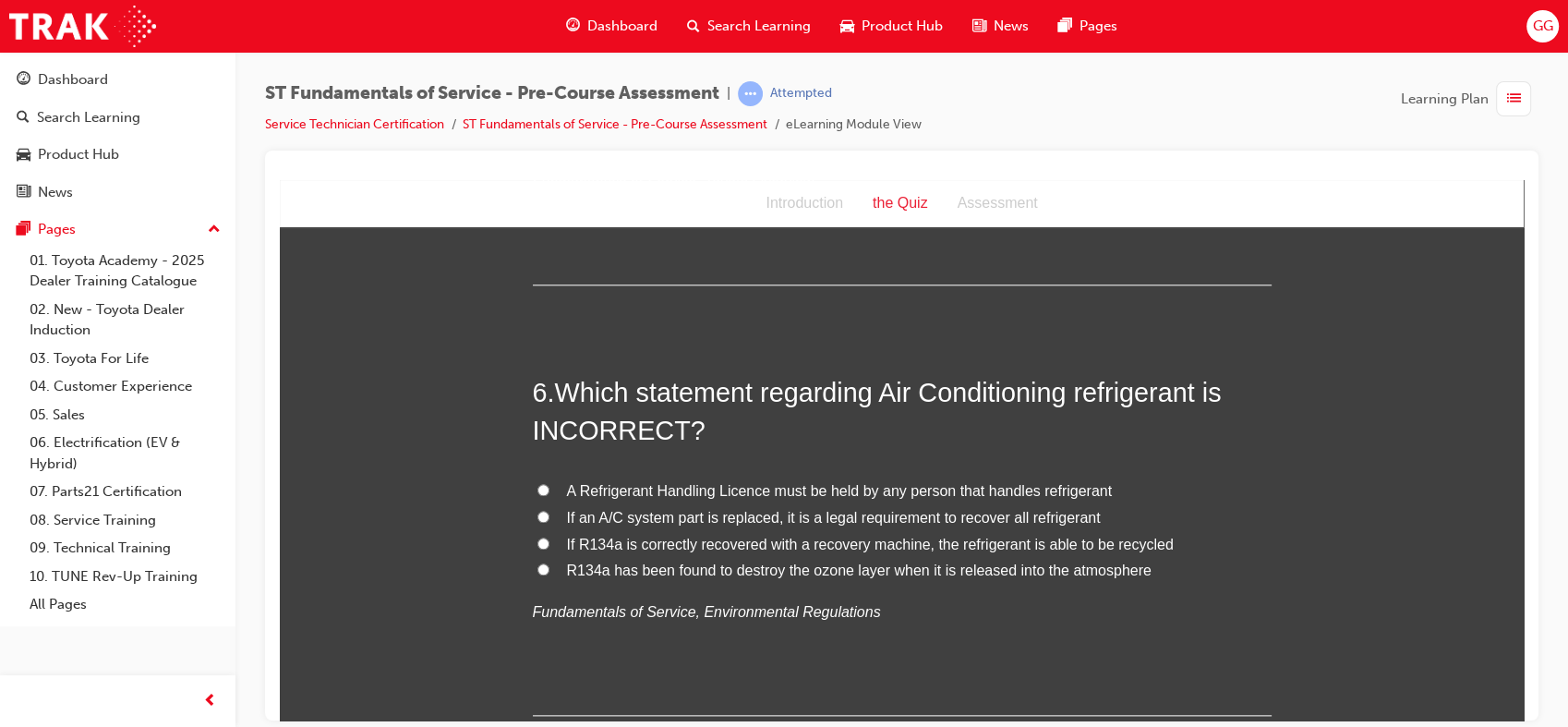
click at [1060, 511] on span "If an A/C system part is replaced, it is a legal requirement to recover all ref…" at bounding box center [833, 516] width 534 height 16
click at [549, 511] on input "If an A/C system part is replaced, it is a legal requirement to recover all ref…" at bounding box center [543, 515] width 12 height 12
radio input "true"
drag, startPoint x: 1219, startPoint y: 499, endPoint x: 1523, endPoint y: 493, distance: 304.1
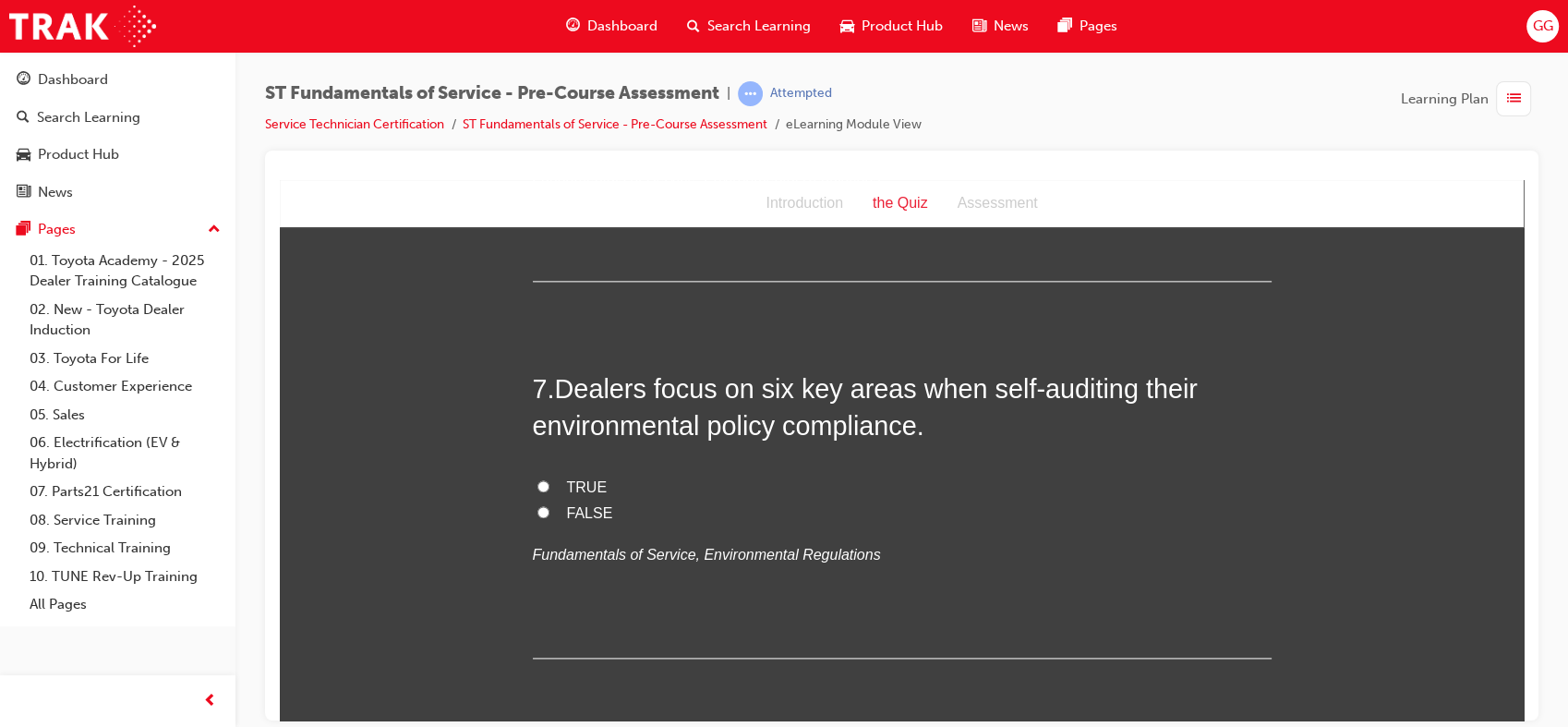
scroll to position [2513, 0]
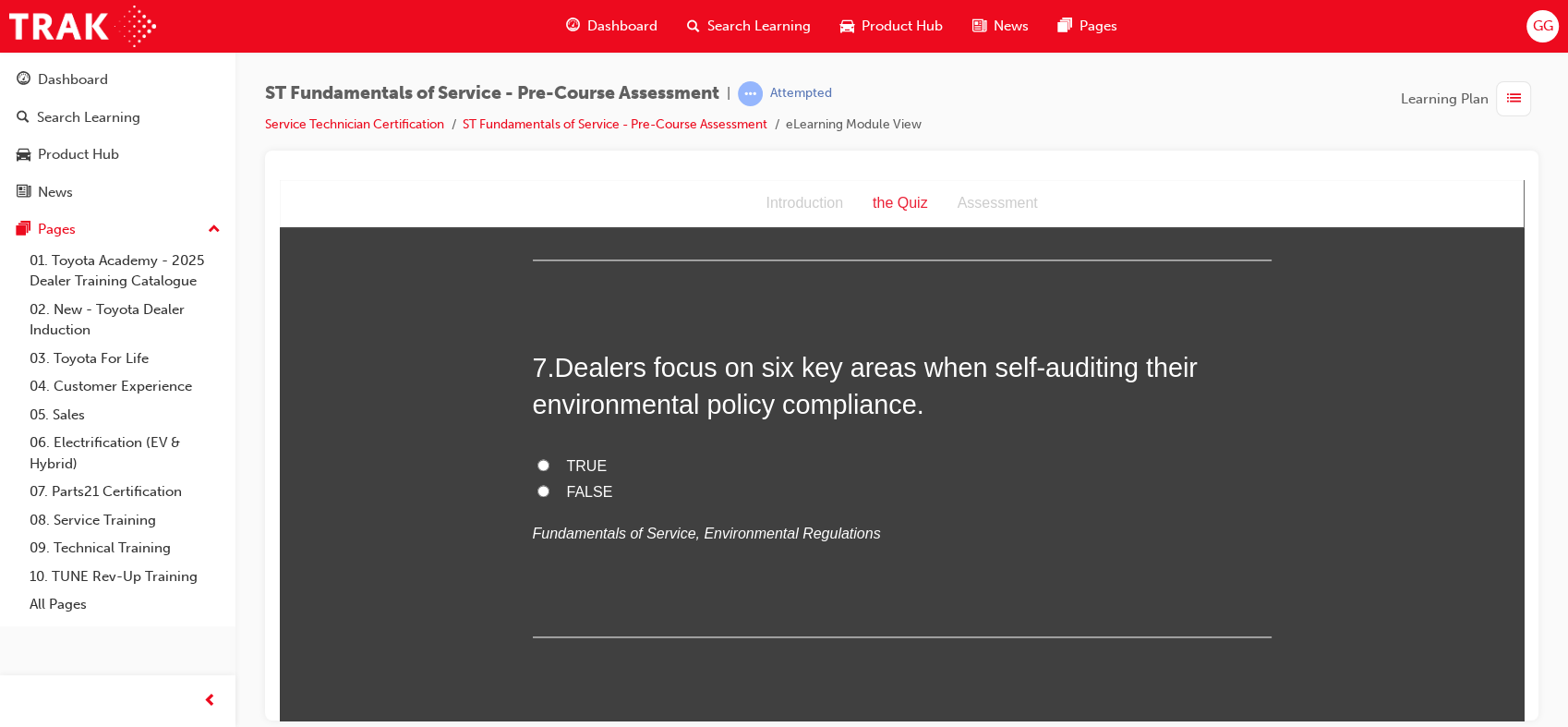
click at [567, 457] on span "TRUE" at bounding box center [587, 464] width 41 height 16
click at [549, 458] on input "TRUE" at bounding box center [543, 463] width 12 height 12
radio input "true"
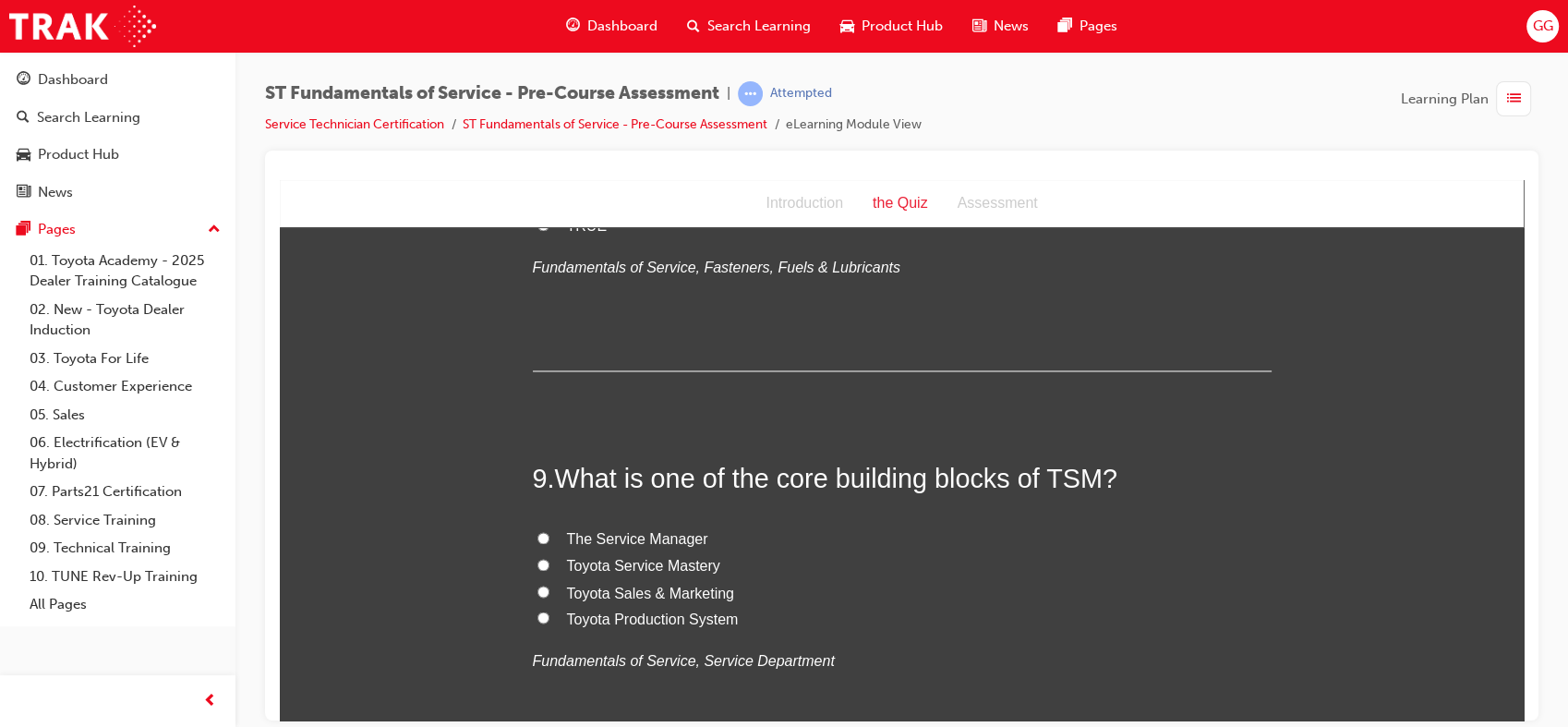
scroll to position [3126, 0]
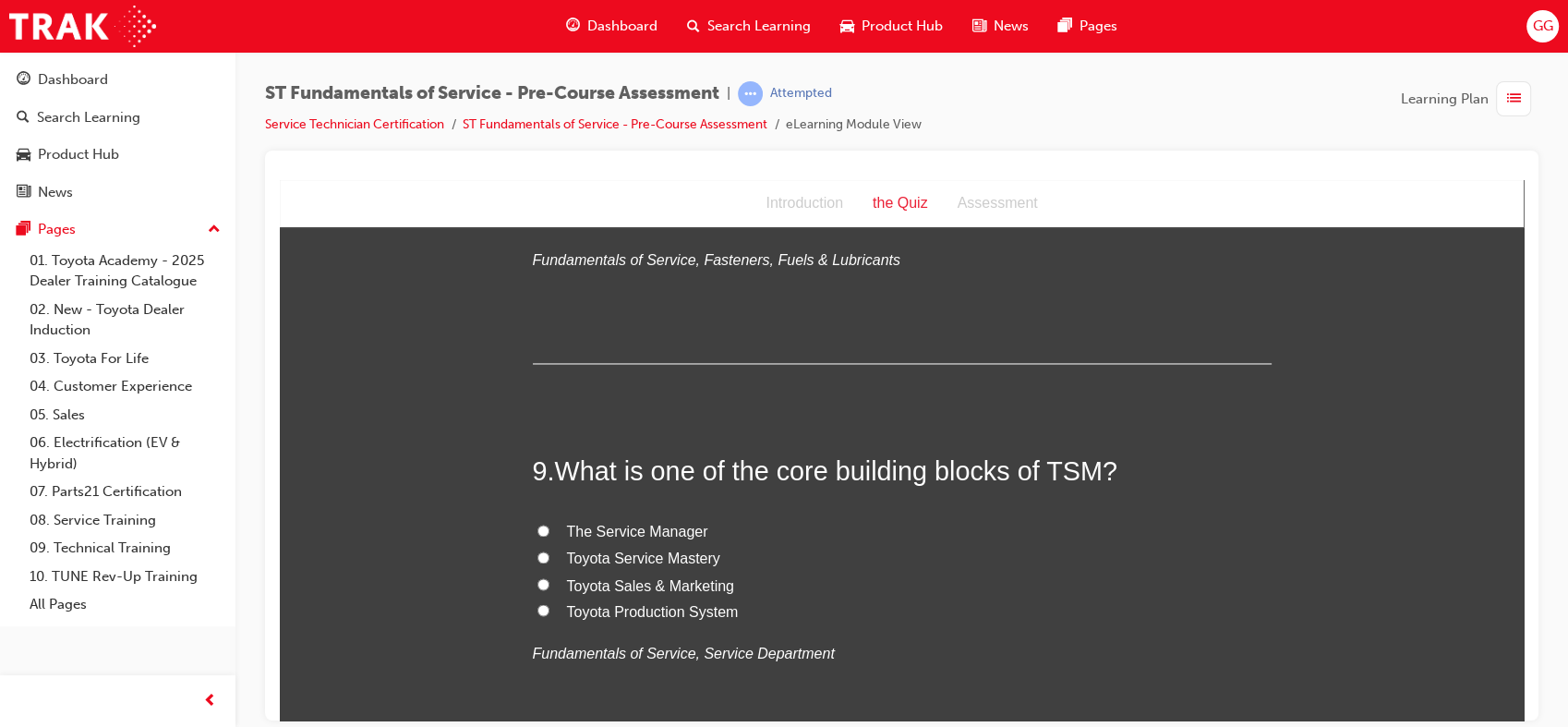
click at [688, 578] on span "Toyota Sales & Marketing" at bounding box center [650, 584] width 167 height 16
click at [549, 578] on input "Toyota Sales & Marketing" at bounding box center [543, 583] width 12 height 12
radio input "true"
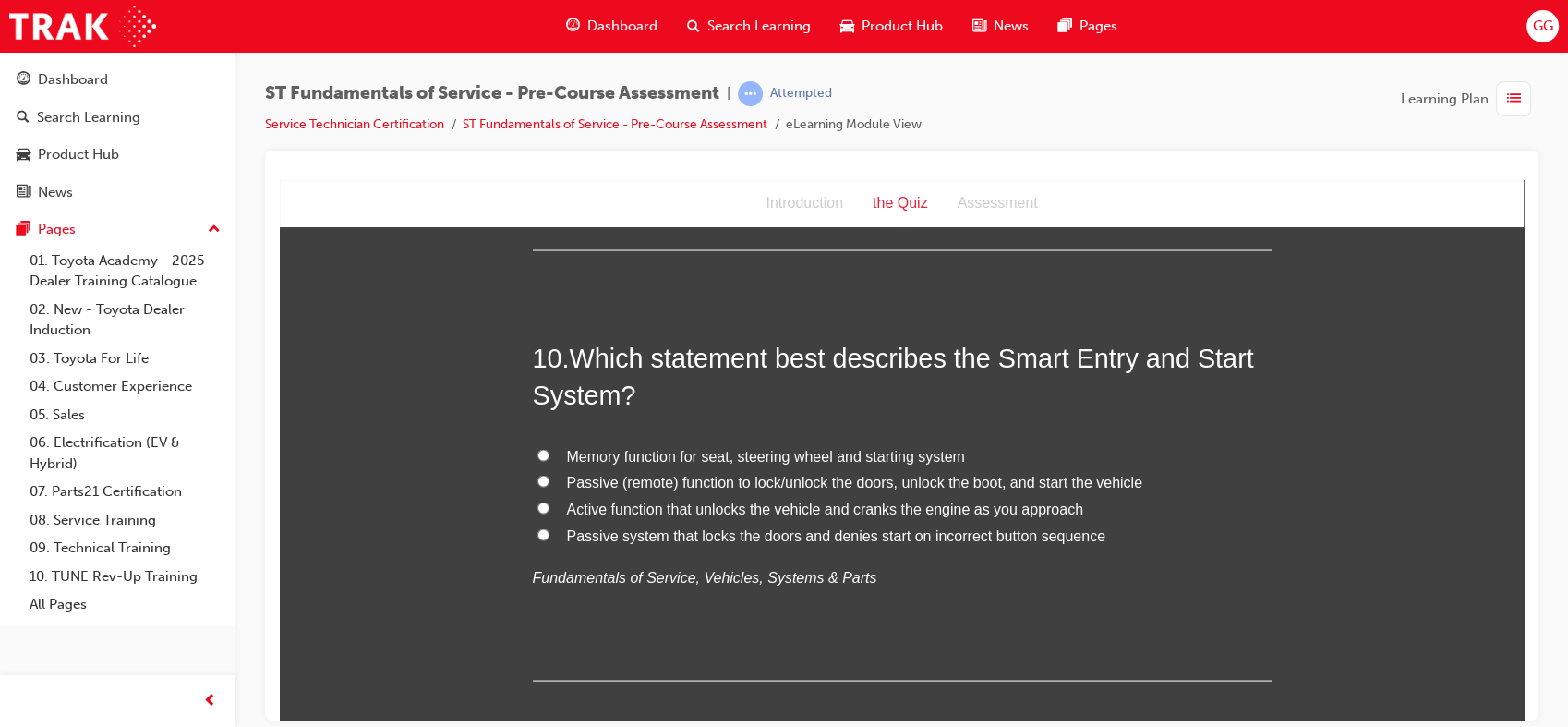
scroll to position [3589, 0]
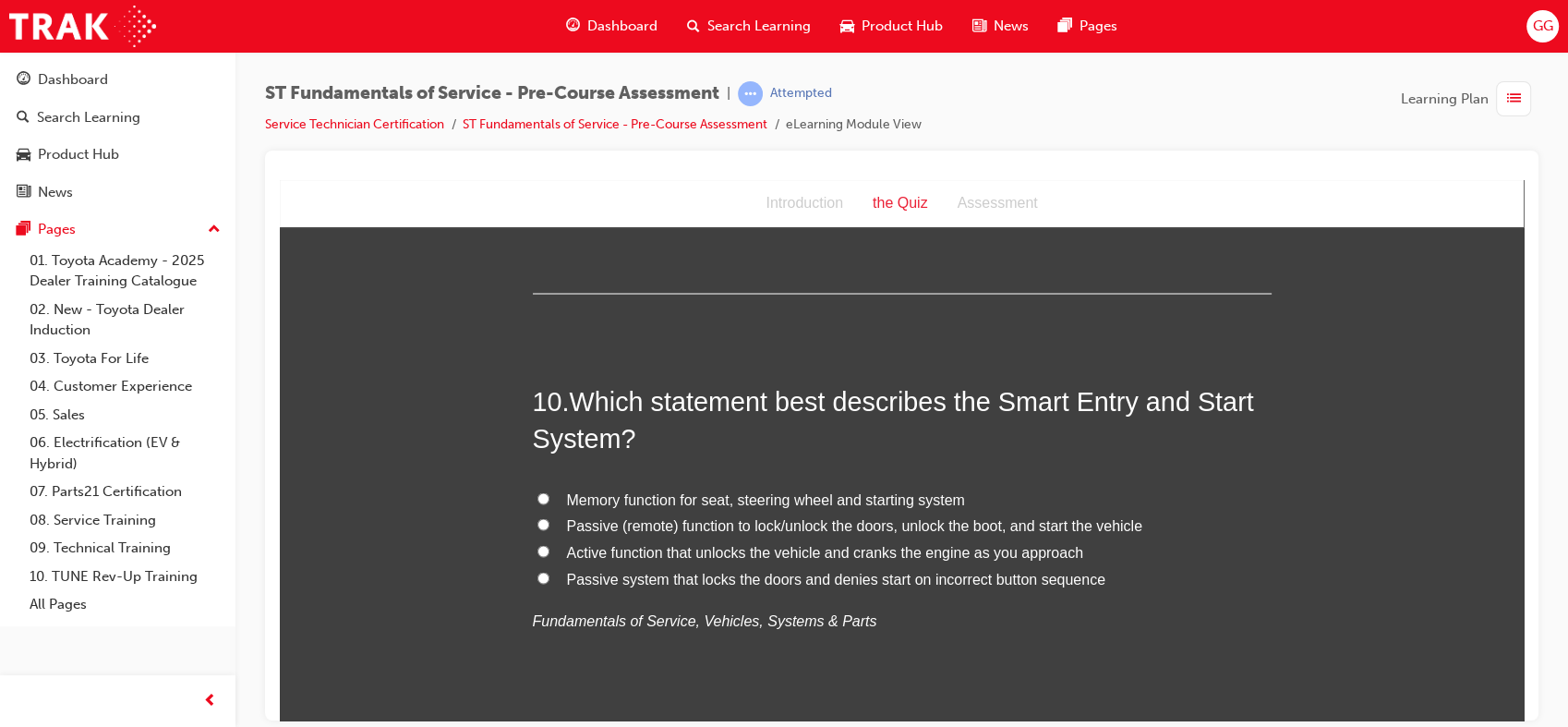
drag, startPoint x: 1512, startPoint y: 598, endPoint x: 1814, endPoint y: 831, distance: 381.4
click at [599, 555] on span "Active function that unlocks the vehicle and cranks the engine as you approach" at bounding box center [825, 550] width 516 height 16
click at [549, 555] on input "Active function that unlocks the vehicle and cranks the engine as you approach" at bounding box center [543, 549] width 12 height 12
radio input "true"
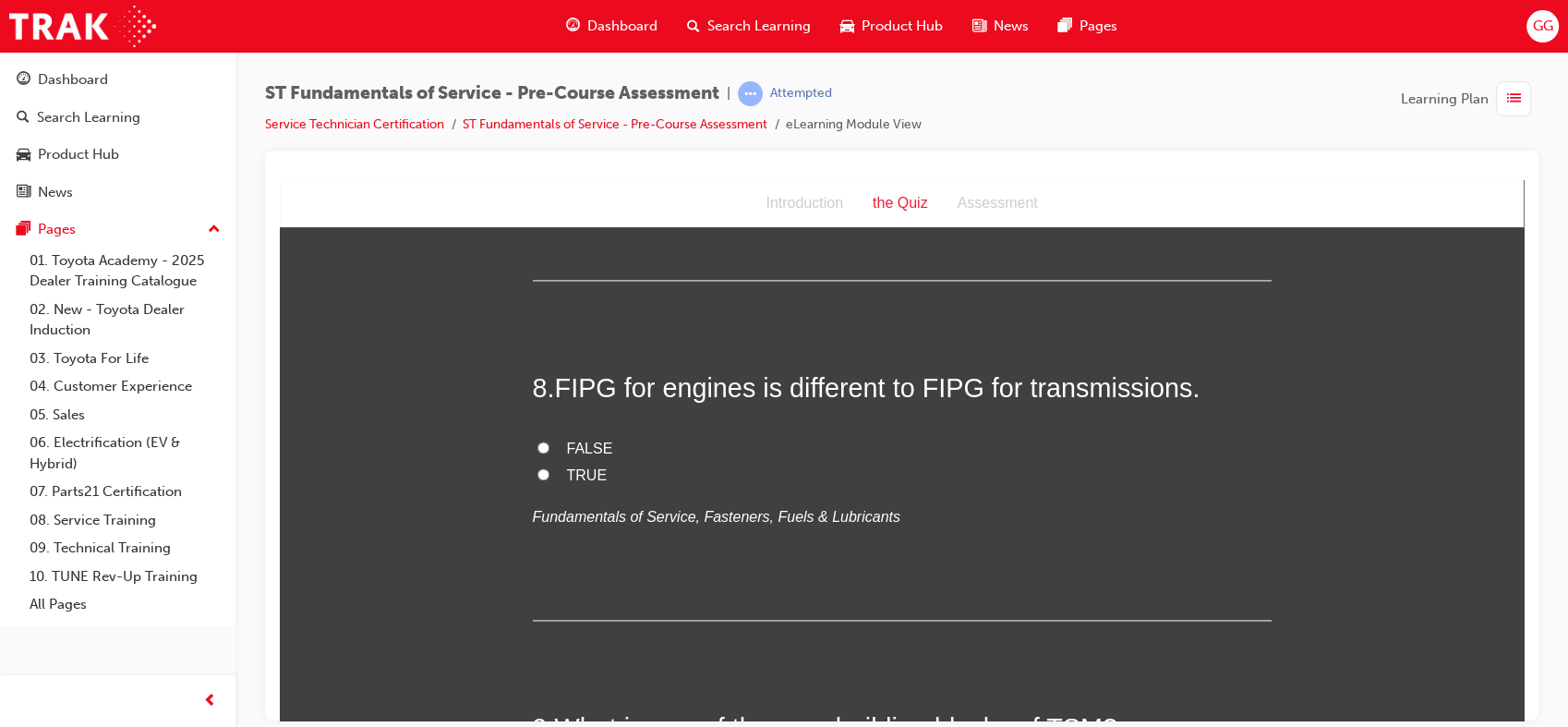
scroll to position [2848, 0]
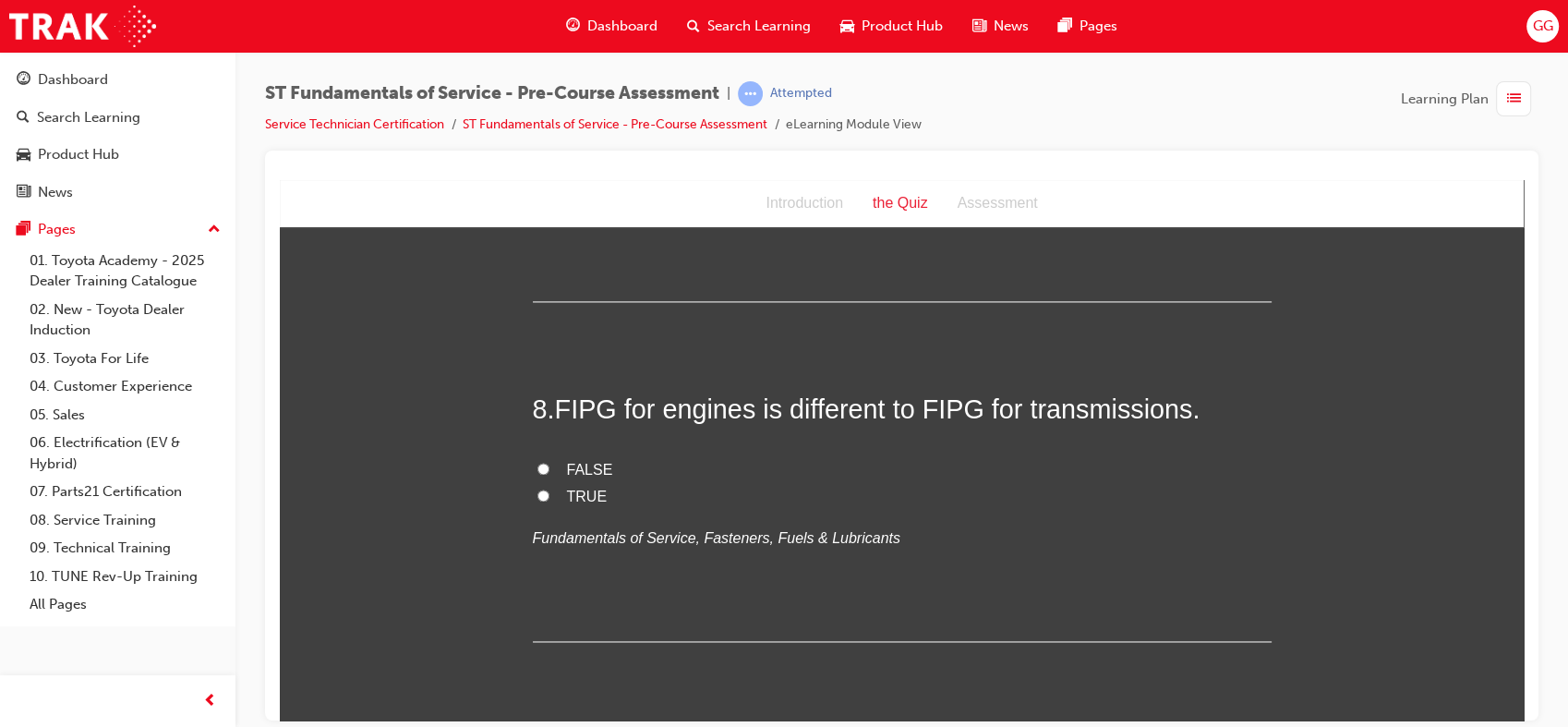
click at [578, 462] on span "FALSE" at bounding box center [590, 468] width 46 height 16
click at [549, 462] on input "FALSE" at bounding box center [543, 467] width 12 height 12
radio input "true"
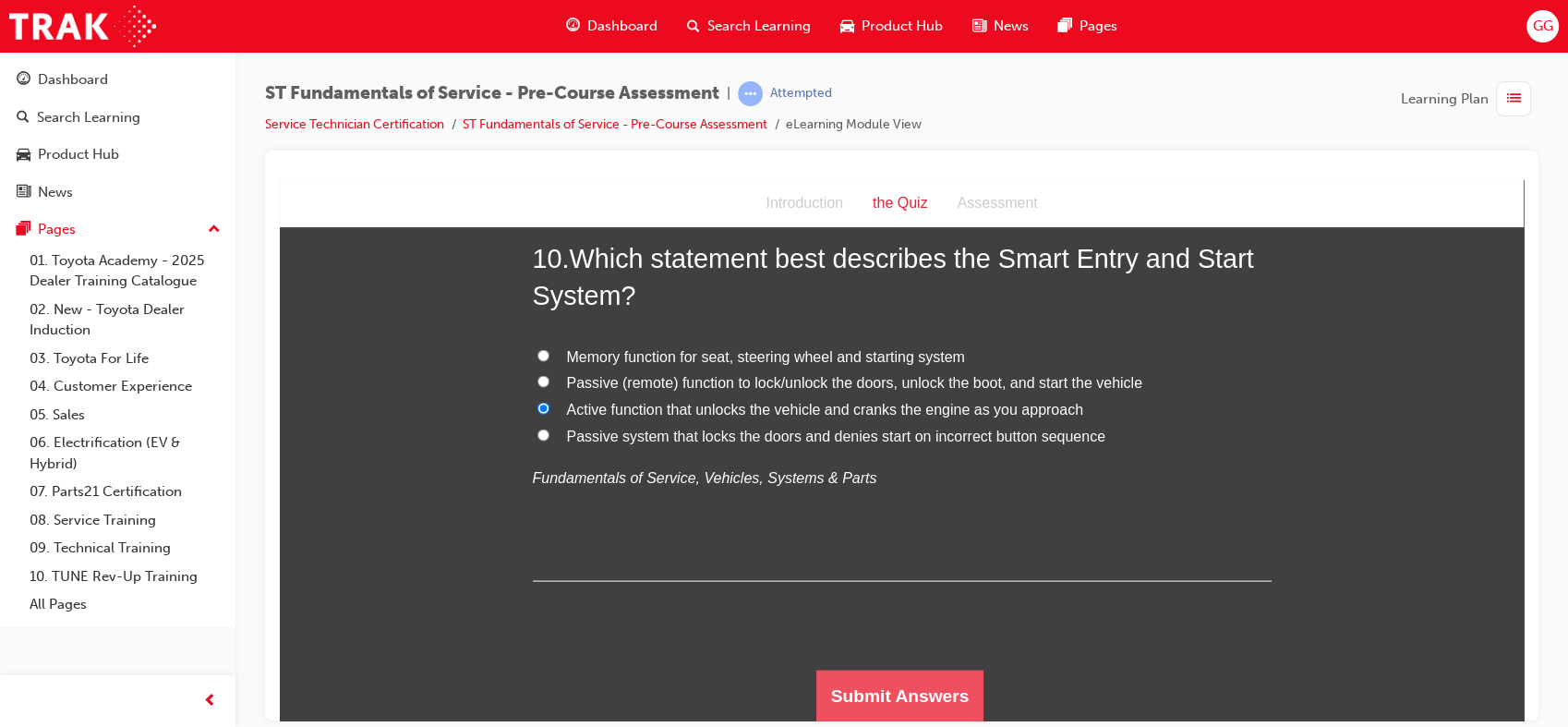
click at [887, 690] on button "Submit Answers" at bounding box center [901, 696] width 168 height 52
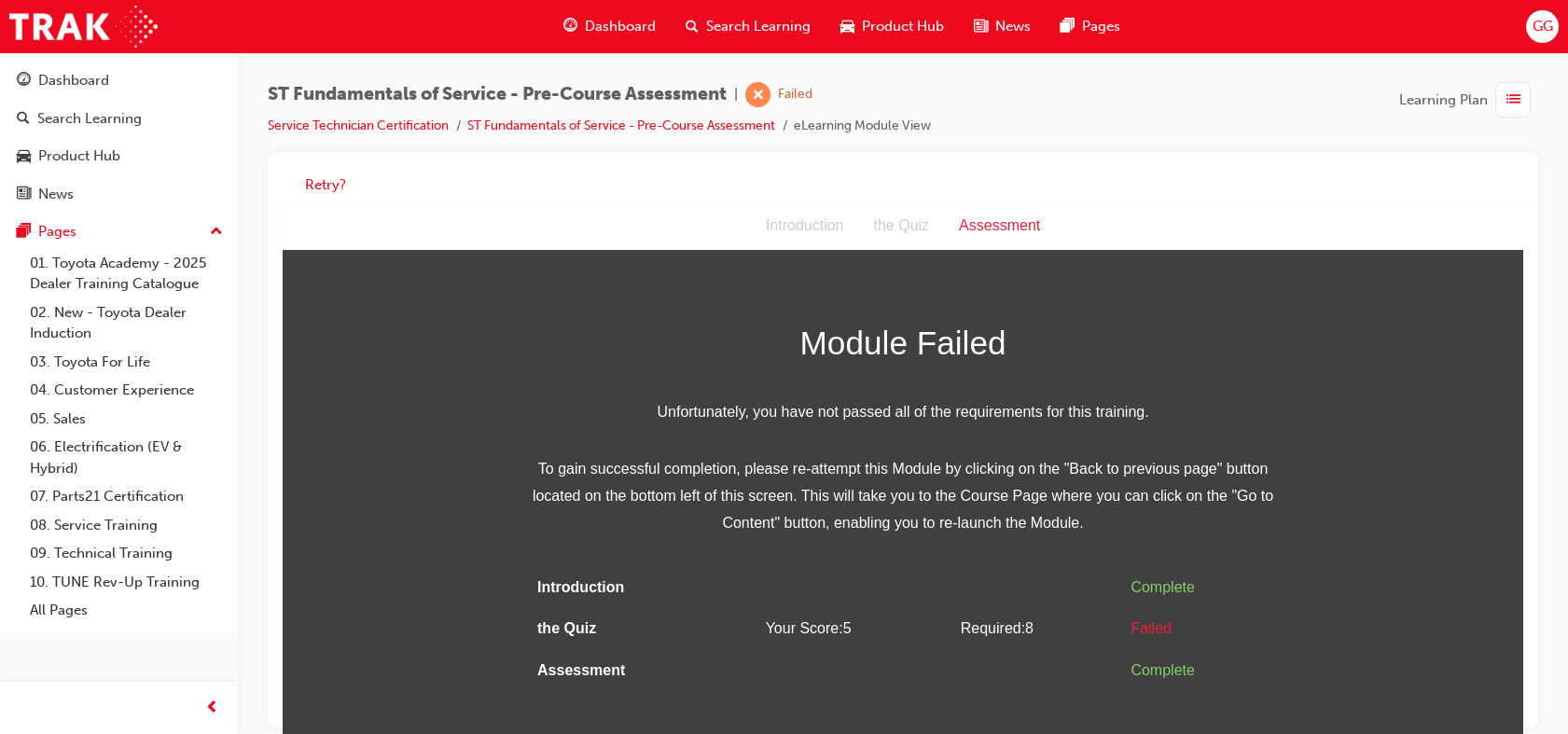
scroll to position [14, 0]
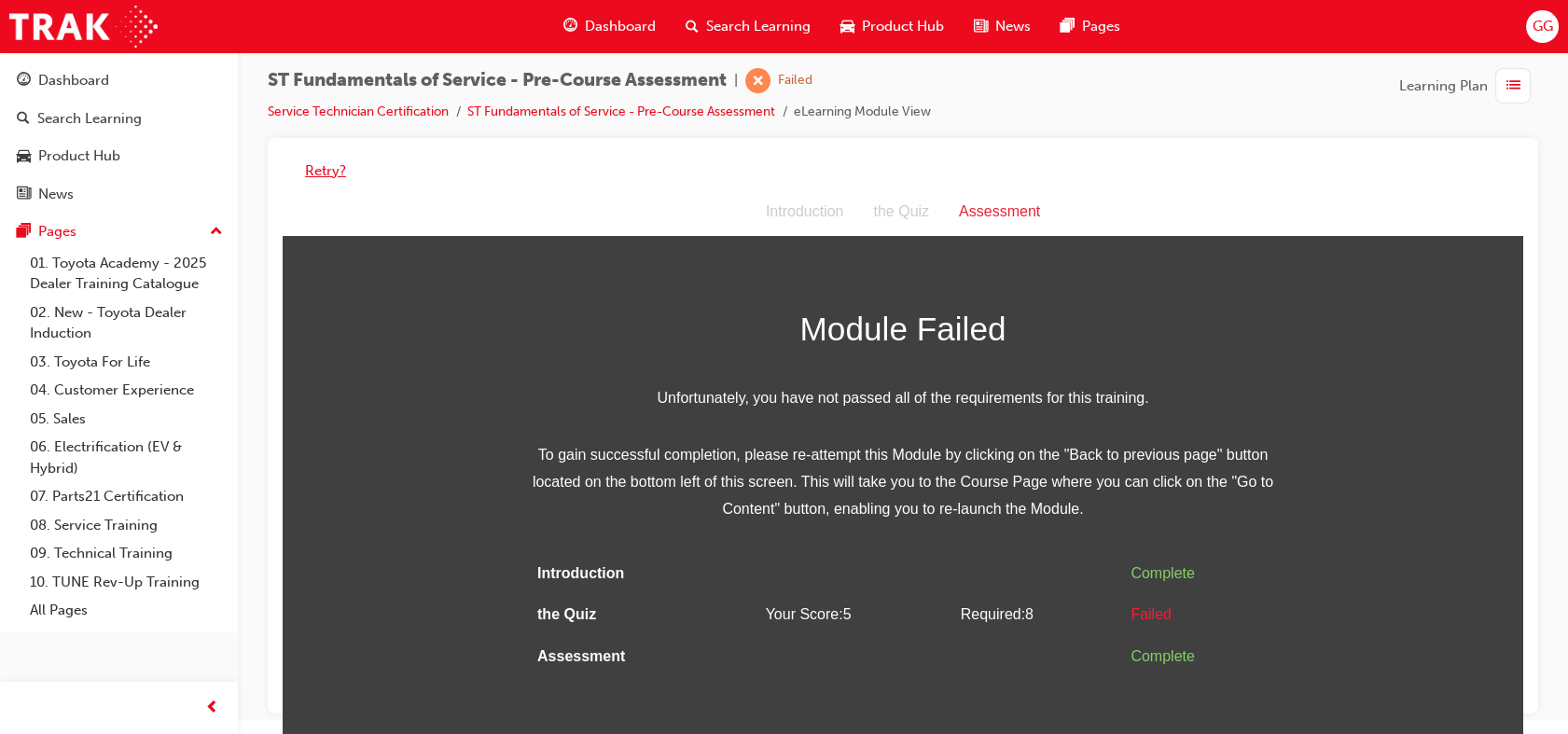
click at [330, 167] on button "Retry?" at bounding box center [326, 171] width 41 height 21
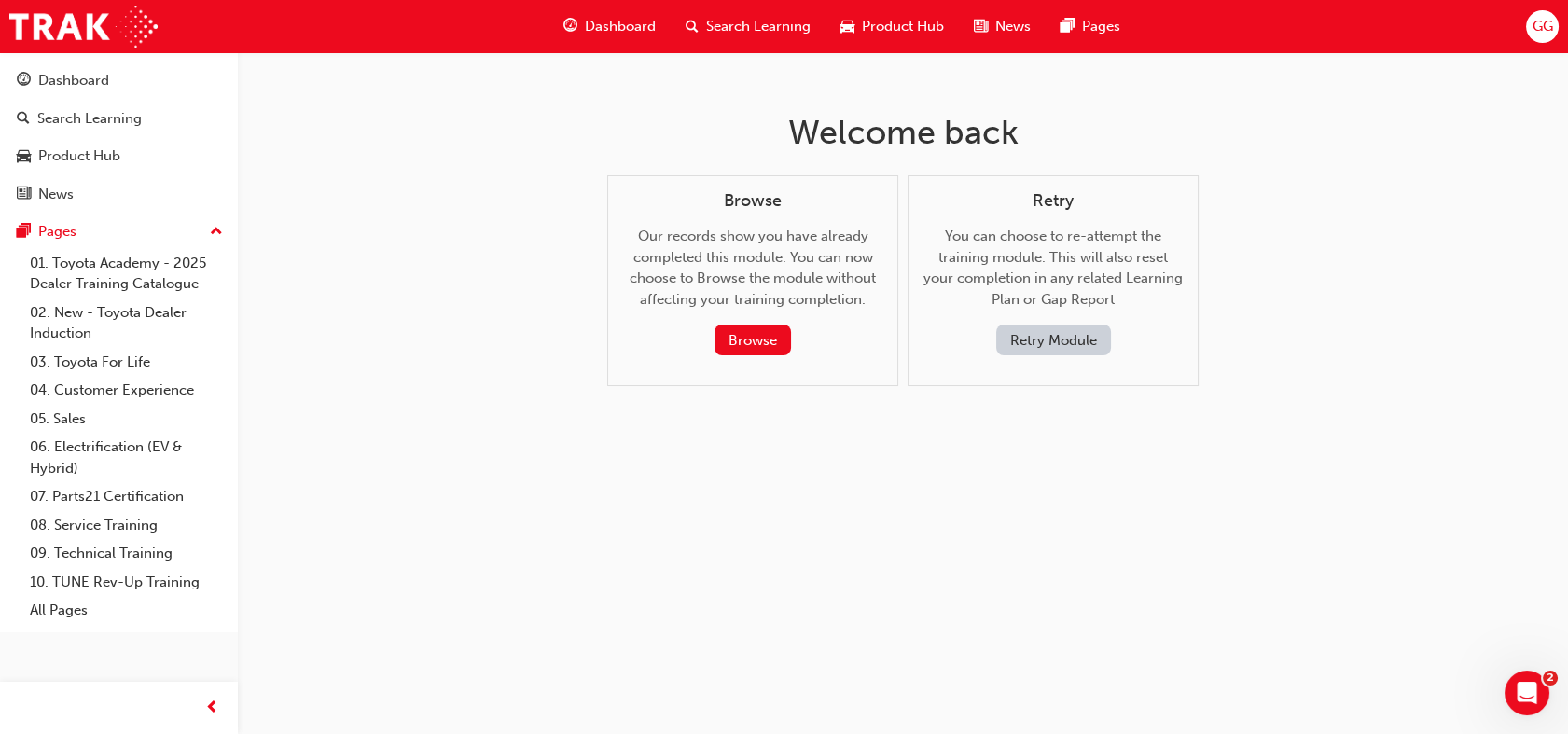
scroll to position [0, 0]
click at [771, 335] on button "Browse" at bounding box center [762, 339] width 77 height 31
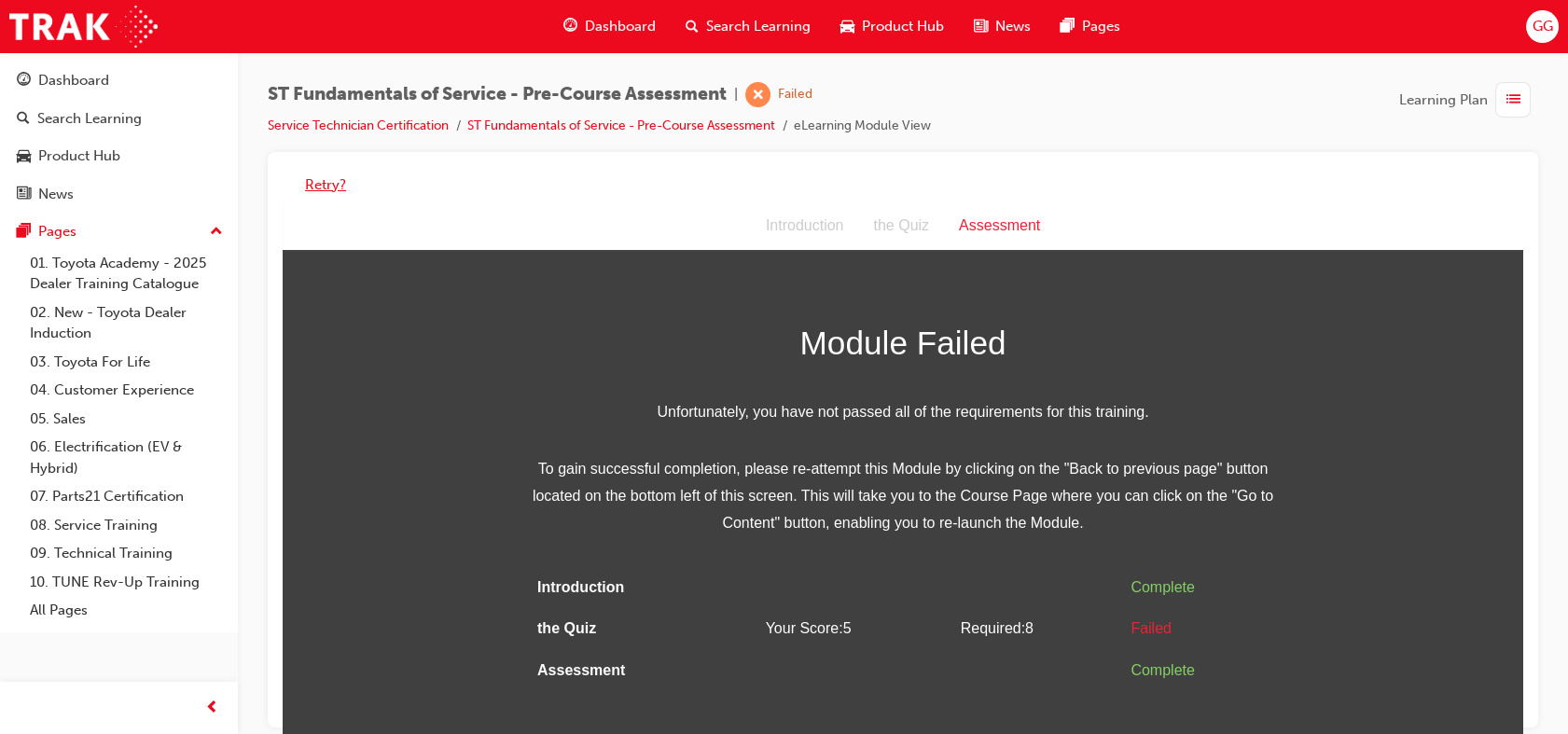
click at [319, 183] on button "Retry?" at bounding box center [326, 185] width 41 height 21
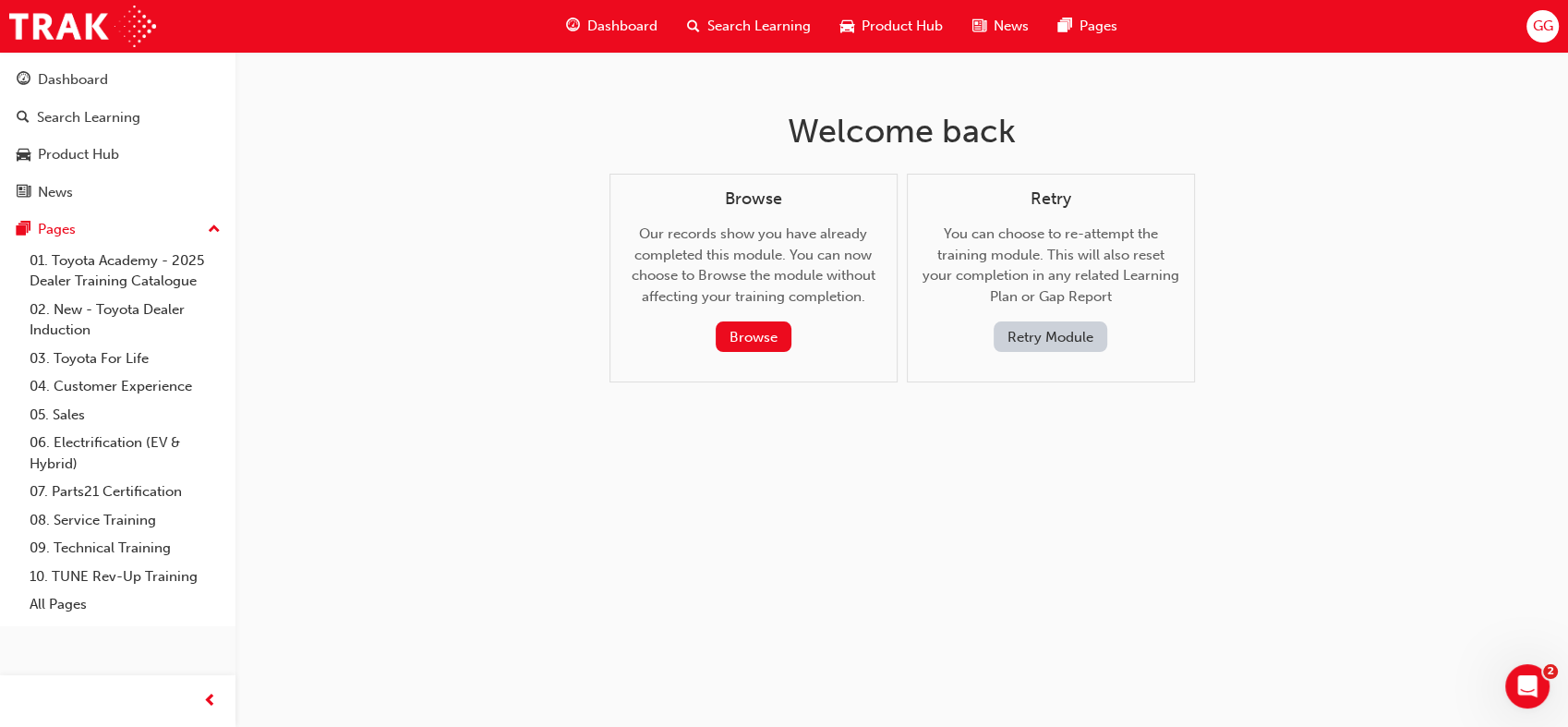
click at [1082, 339] on button "Retry Module" at bounding box center [1050, 336] width 114 height 31
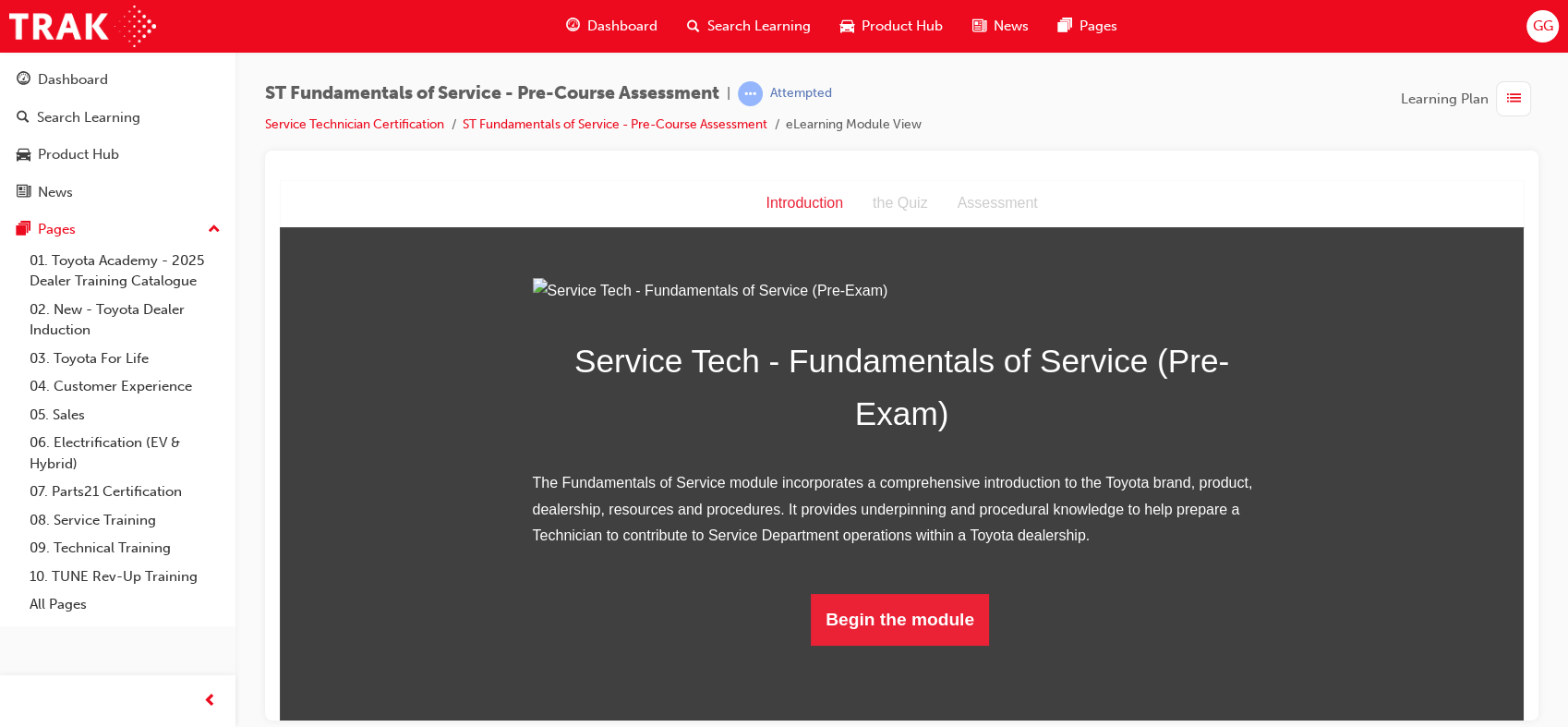
scroll to position [129, 0]
click at [887, 645] on button "Begin the module" at bounding box center [900, 619] width 179 height 52
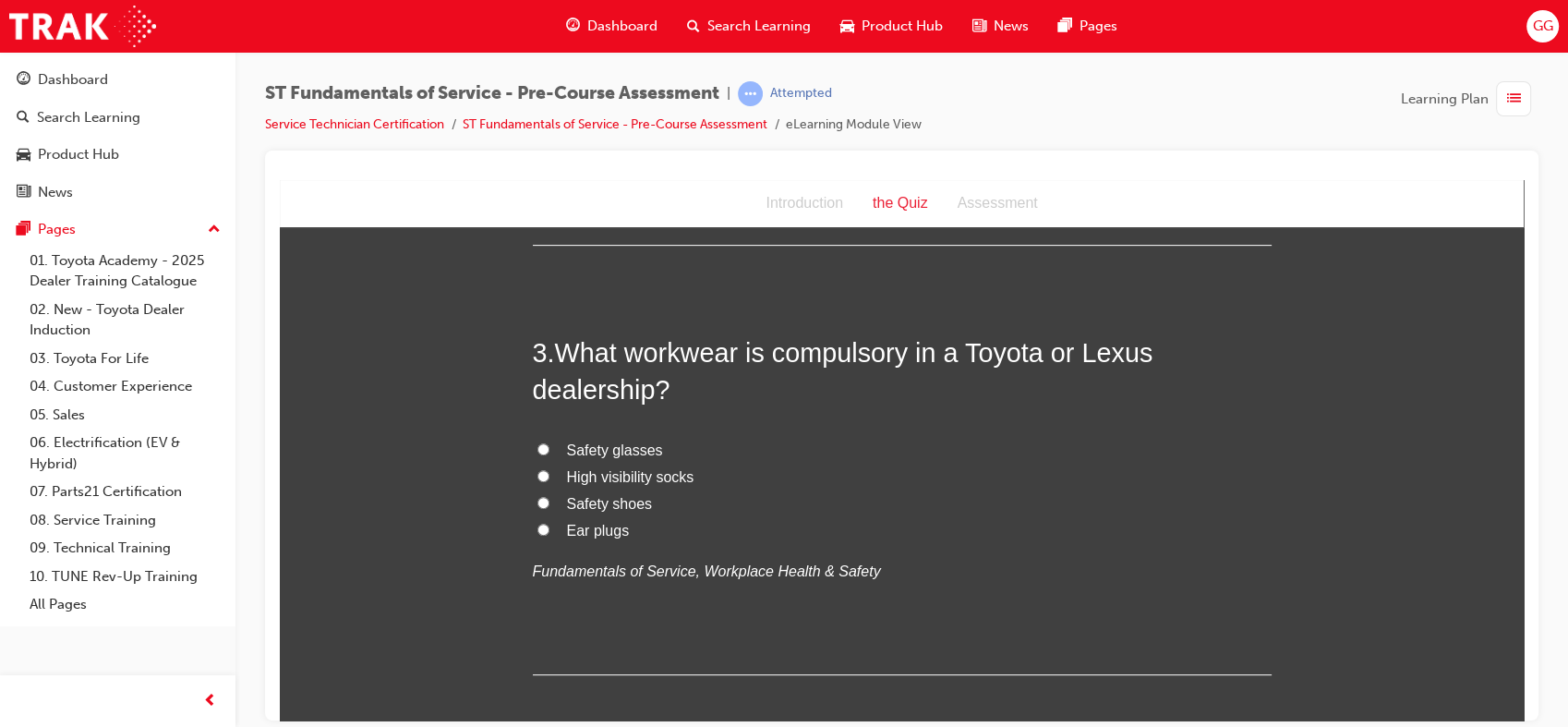
scroll to position [0, 0]
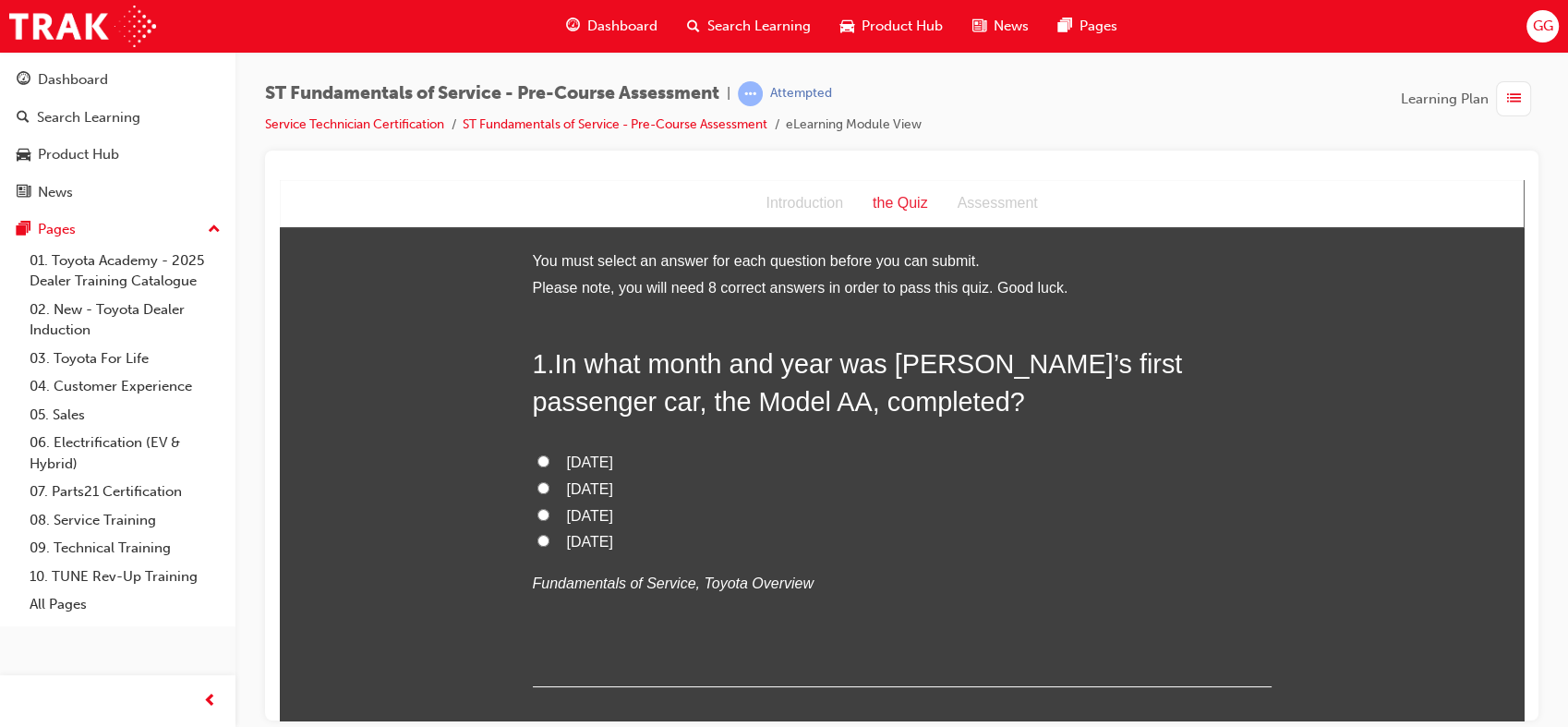
click at [567, 513] on span "[DATE]" at bounding box center [590, 514] width 46 height 16
click at [549, 513] on input "[DATE]" at bounding box center [543, 513] width 12 height 12
radio input "true"
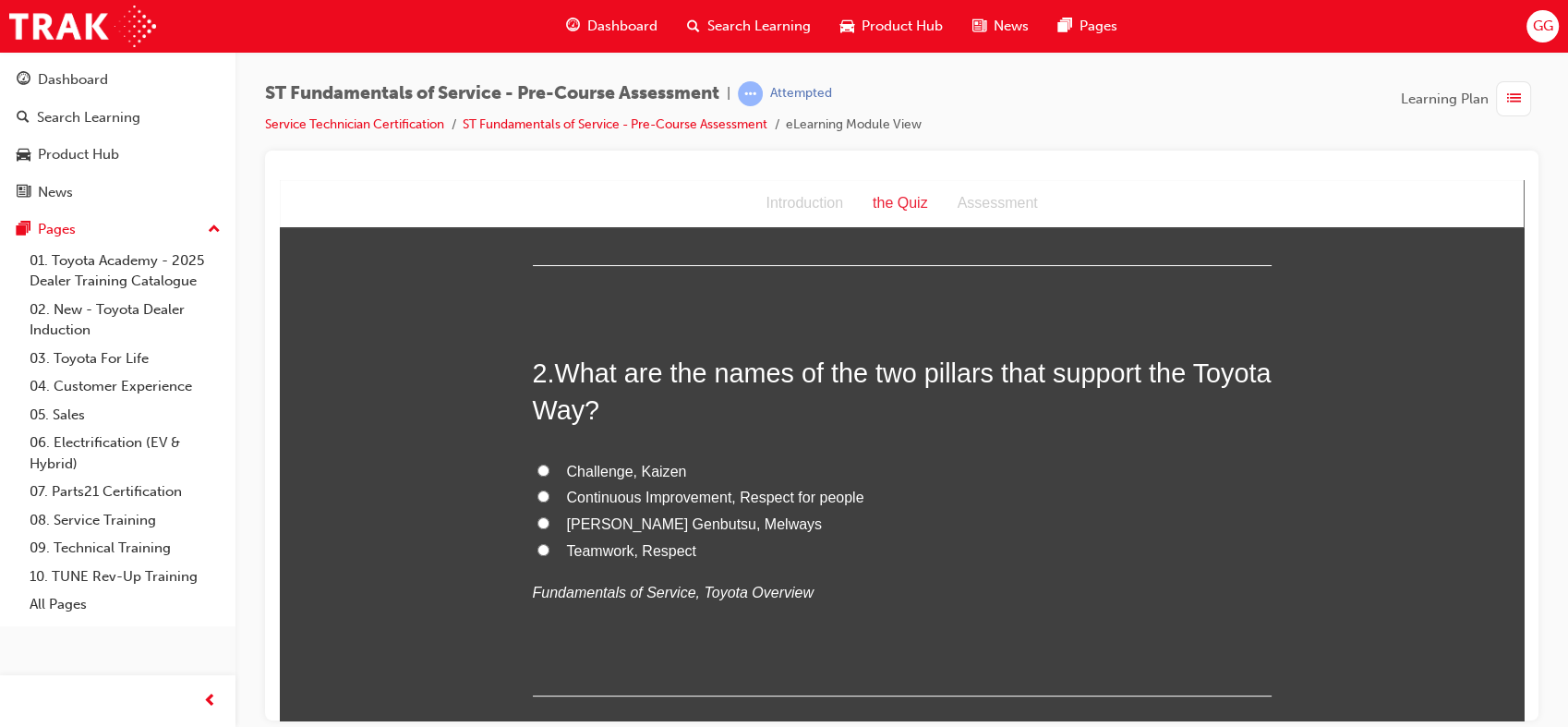
scroll to position [399, 0]
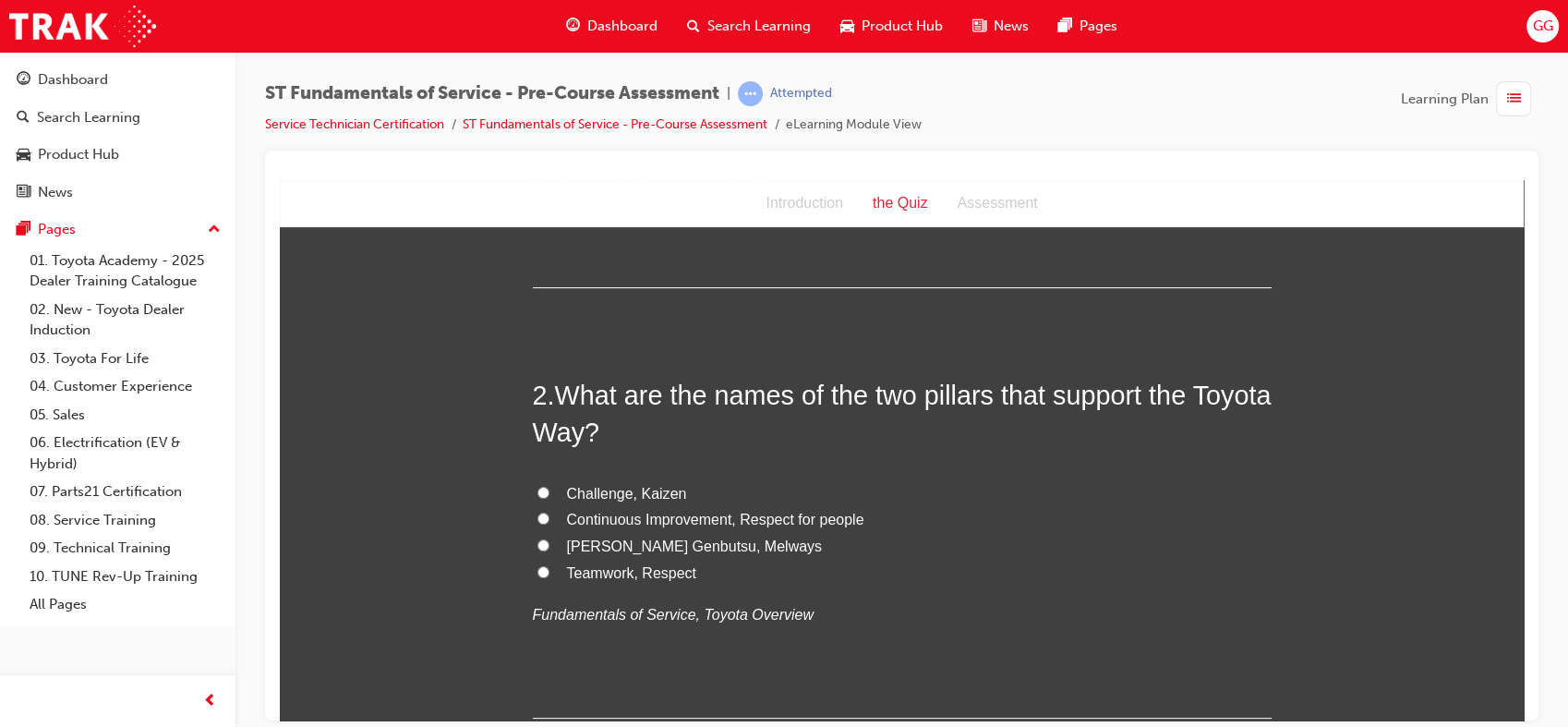
click at [537, 514] on input "Continuous Improvement, Respect for people" at bounding box center [543, 517] width 12 height 12
radio input "true"
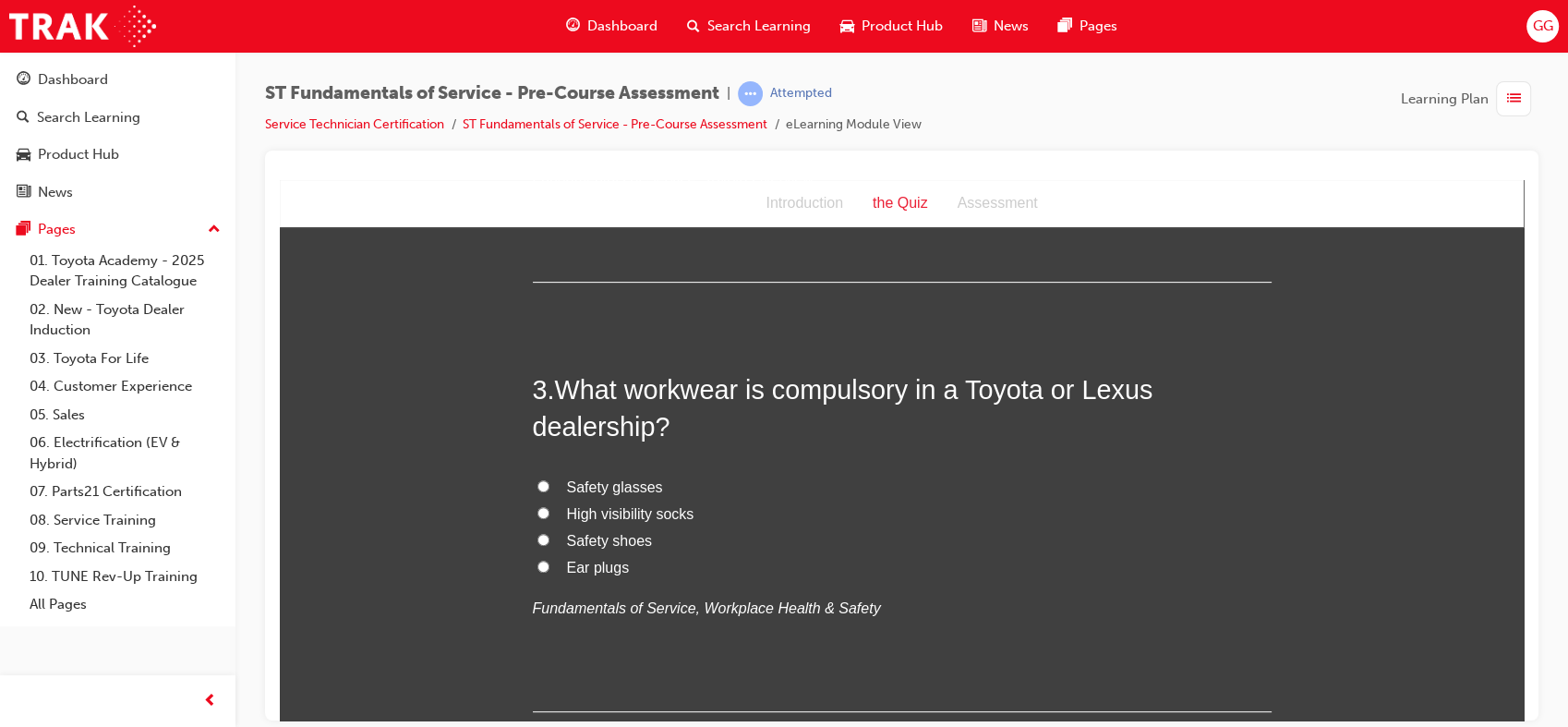
scroll to position [843, 0]
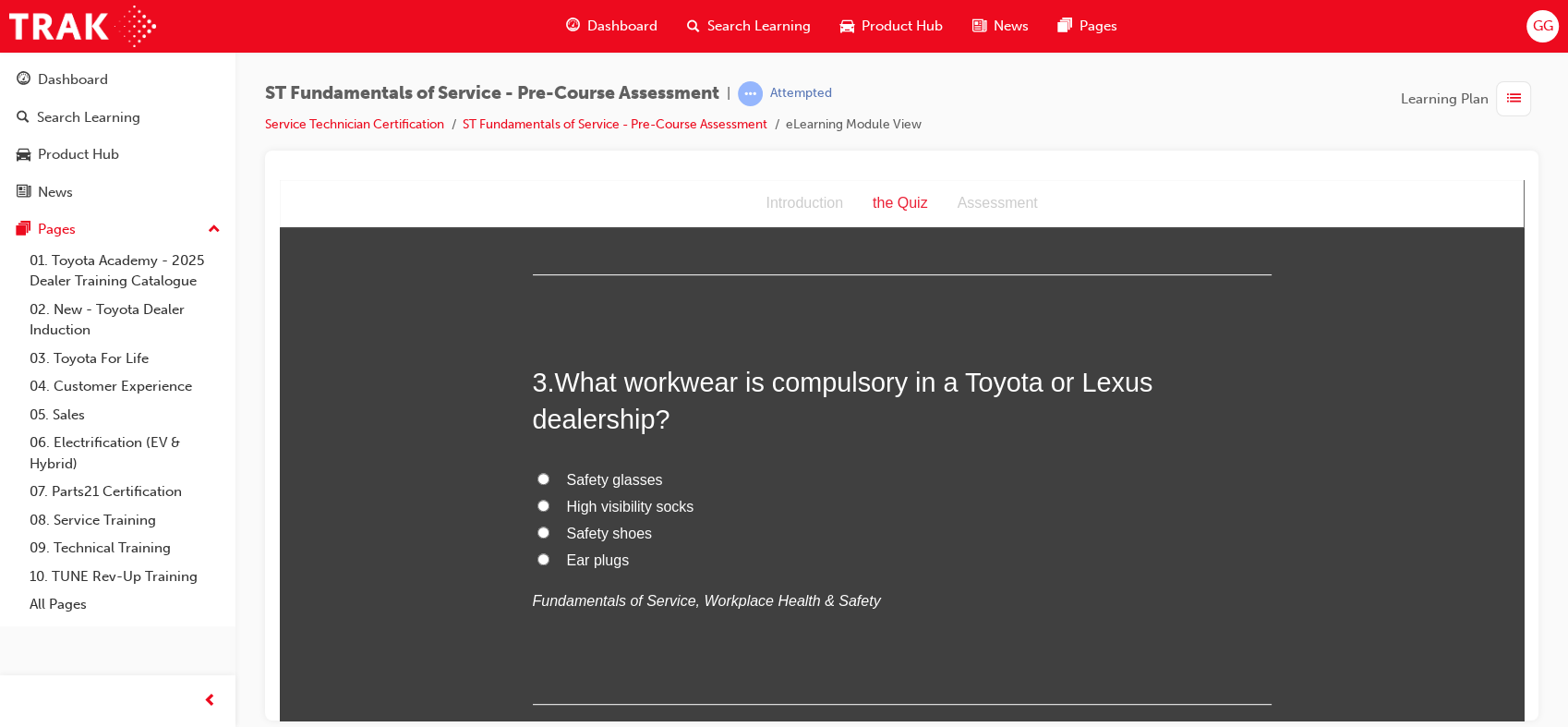
drag, startPoint x: 1515, startPoint y: 306, endPoint x: 1817, endPoint y: 535, distance: 379.0
click at [537, 528] on input "Safety shoes" at bounding box center [543, 531] width 12 height 12
radio input "true"
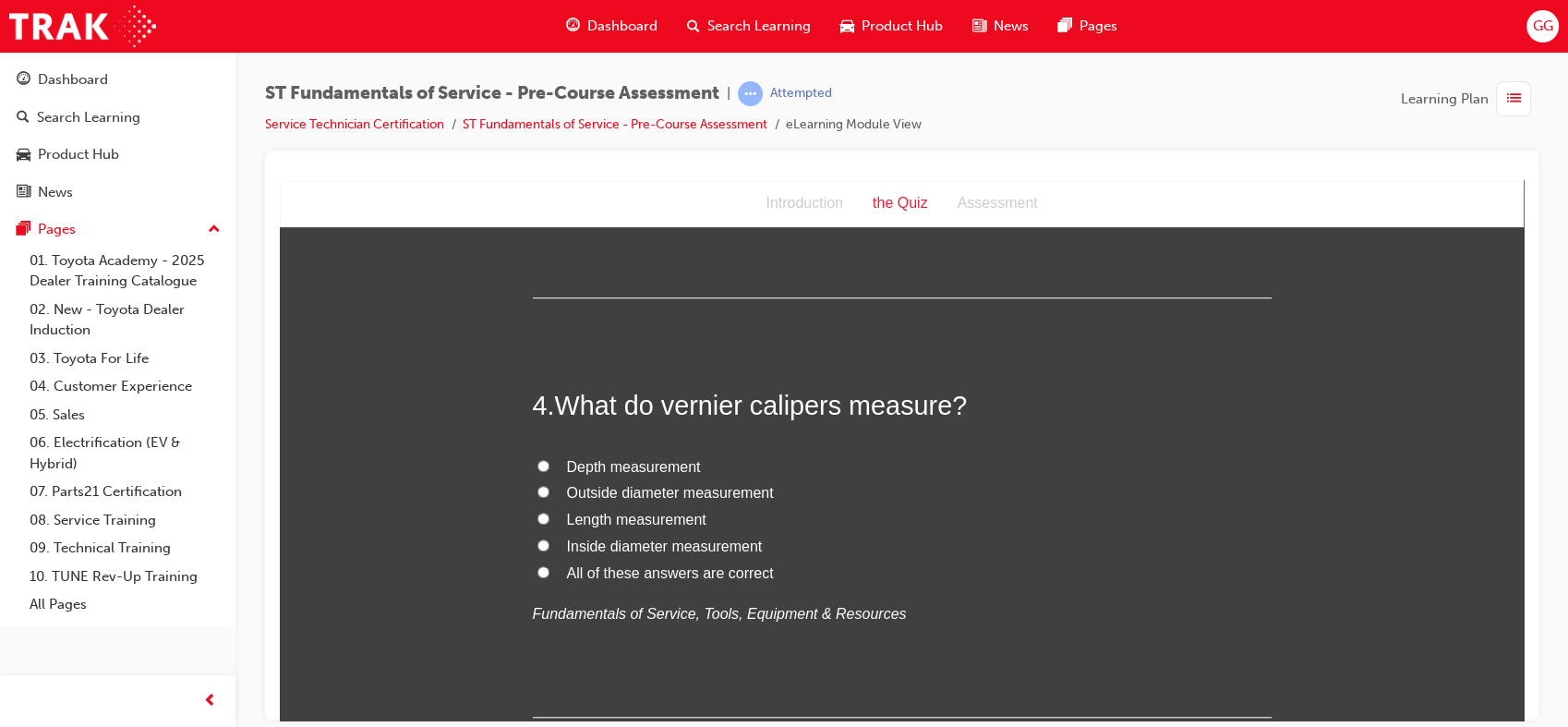
scroll to position [1286, 0]
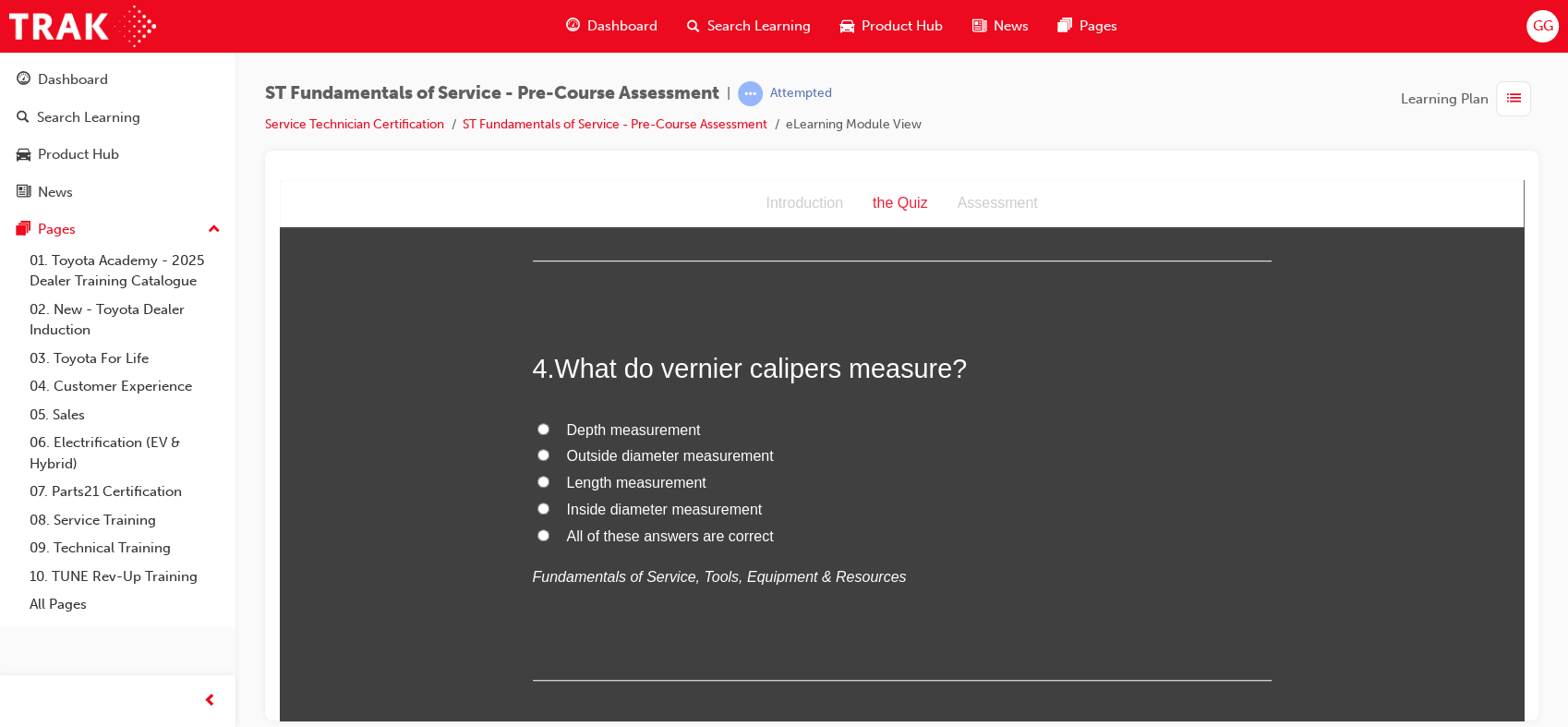
click at [665, 534] on span "All of these answers are correct" at bounding box center [671, 535] width 207 height 16
click at [549, 534] on input "All of these answers are correct" at bounding box center [543, 534] width 12 height 12
radio input "true"
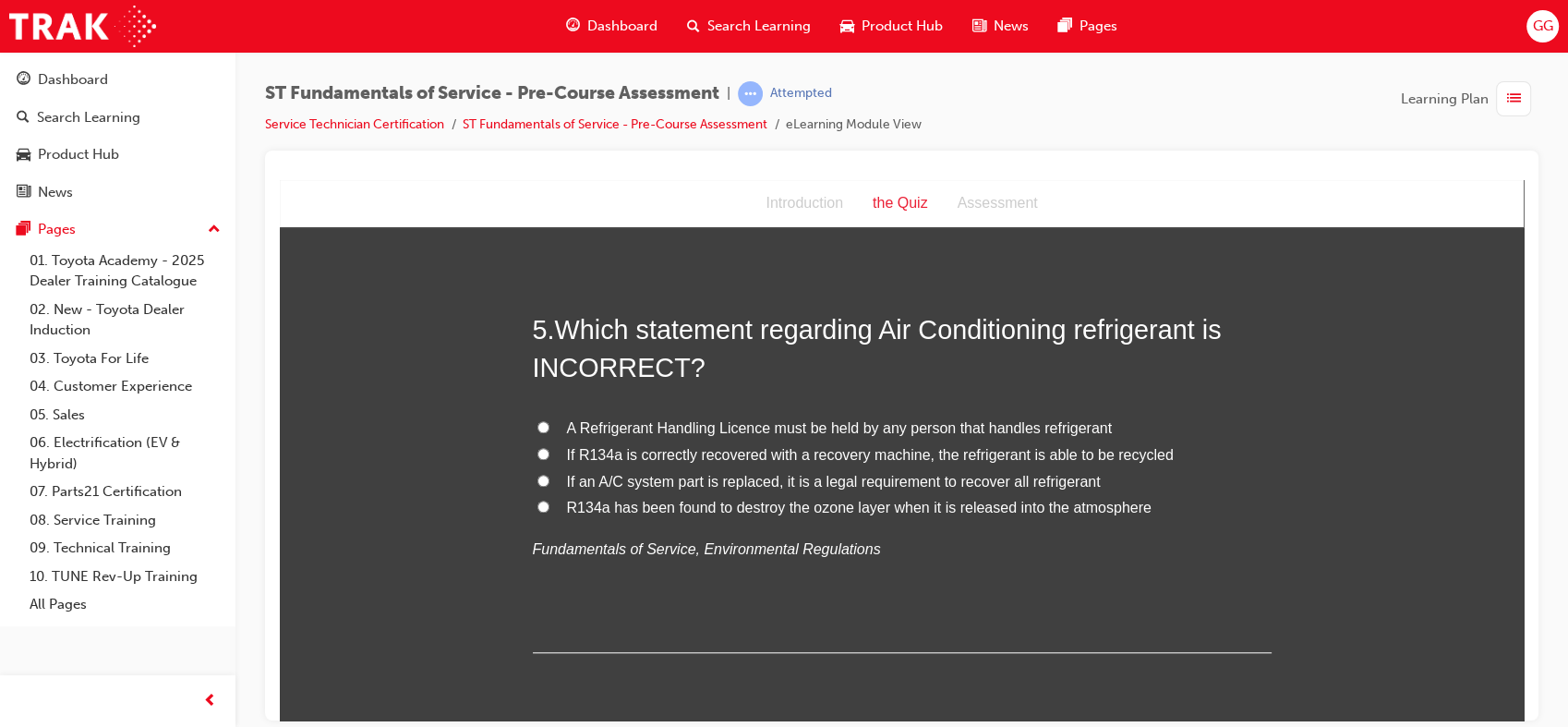
scroll to position [1721, 0]
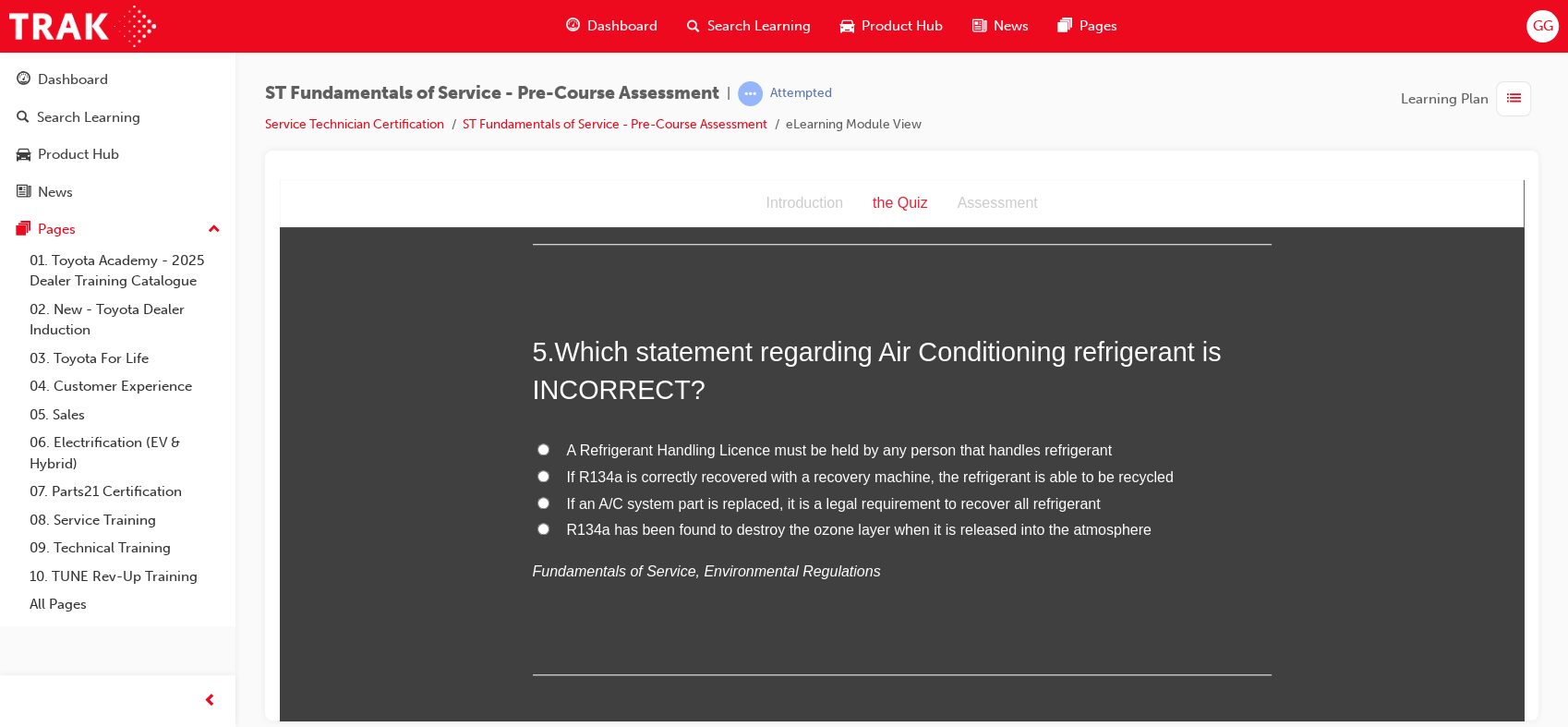
drag, startPoint x: 1516, startPoint y: 450, endPoint x: 1820, endPoint y: 605, distance: 341.2
click at [725, 487] on label "If R134a is correctly recovered with a recovery machine, the refrigerant is abl…" at bounding box center [902, 476] width 739 height 27
click at [549, 481] on input "If R134a is correctly recovered with a recovery machine, the refrigerant is abl…" at bounding box center [543, 474] width 12 height 12
radio input "true"
click at [779, 531] on span "R134a has been found to destroy the ozone layer when it is released into the at…" at bounding box center [859, 528] width 585 height 16
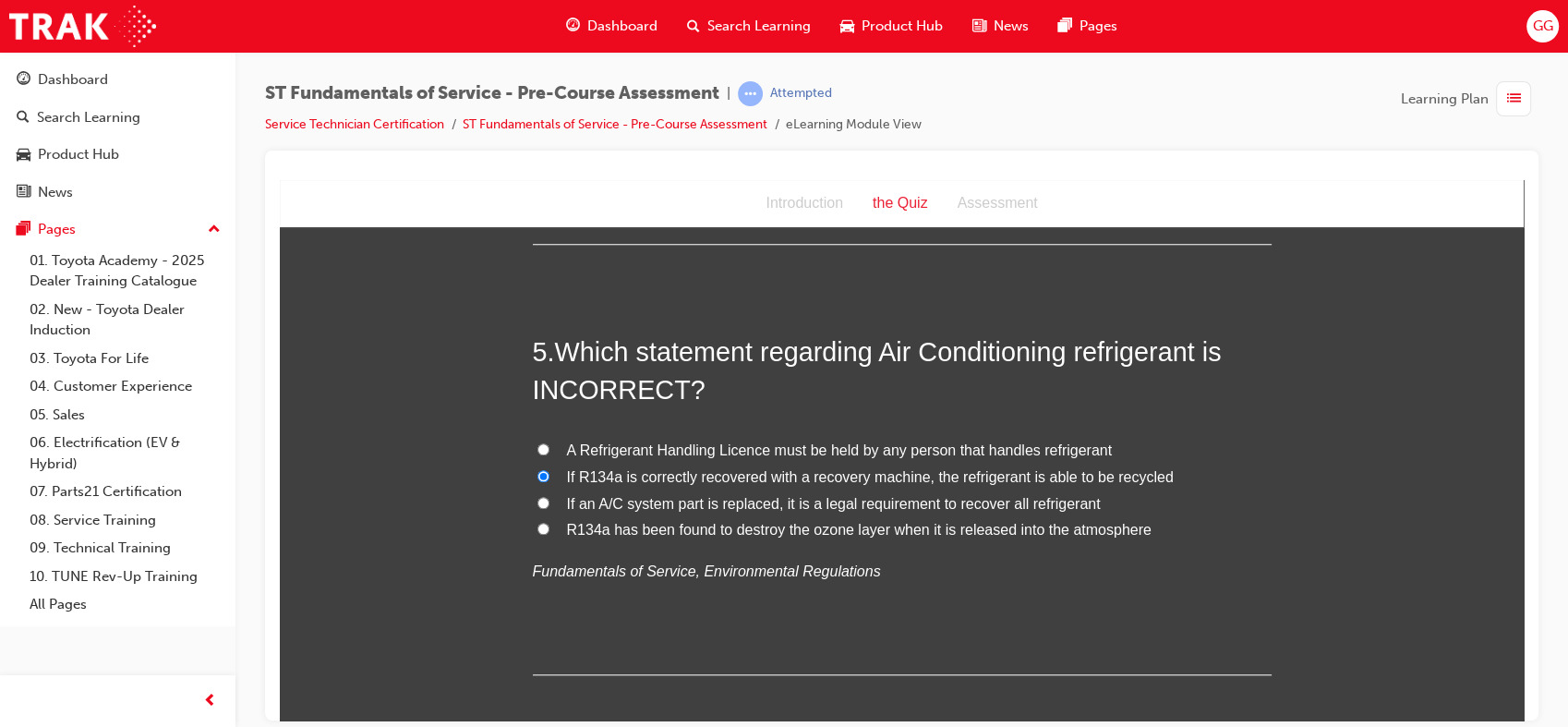
click at [549, 531] on input "R134a has been found to destroy the ozone layer when it is released into the at…" at bounding box center [543, 527] width 12 height 12
radio input "true"
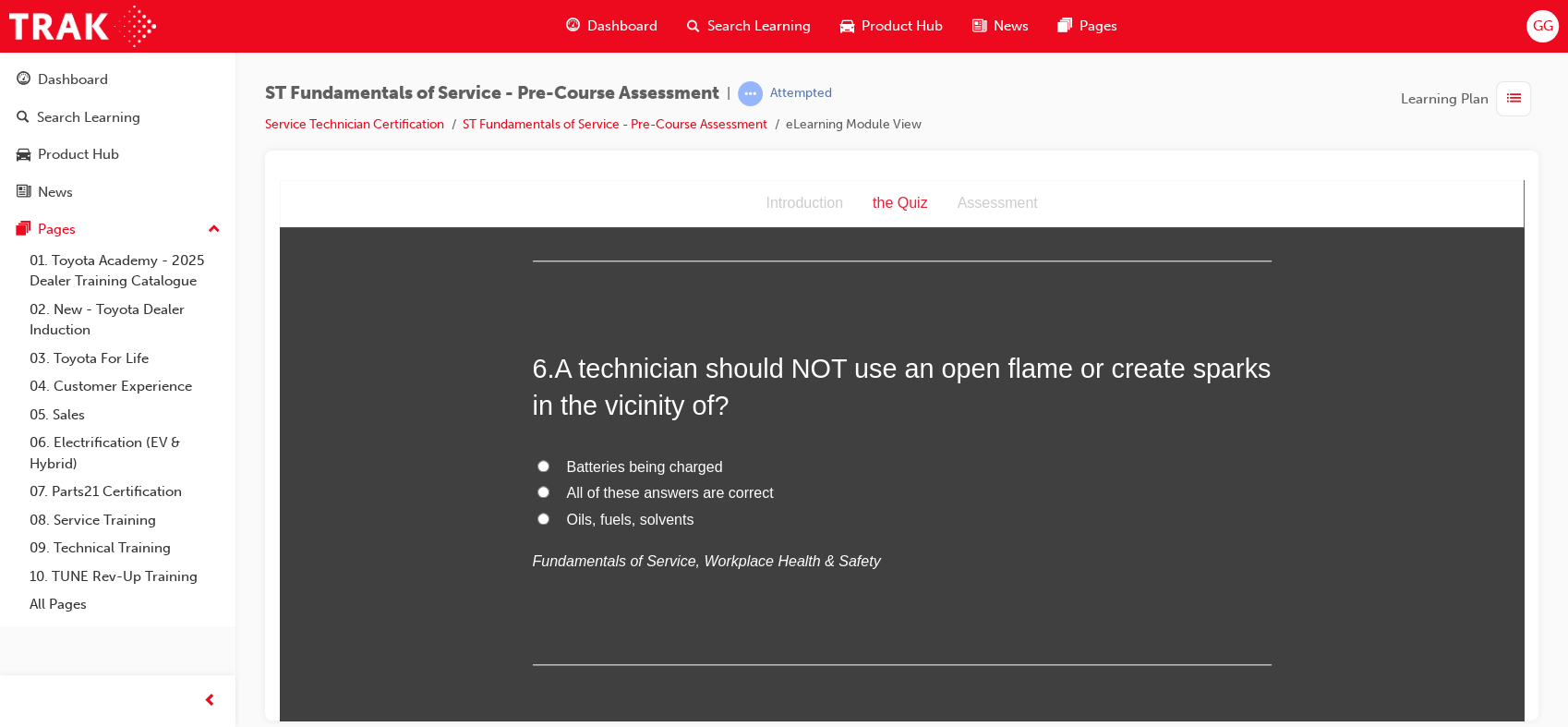
scroll to position [2158, 0]
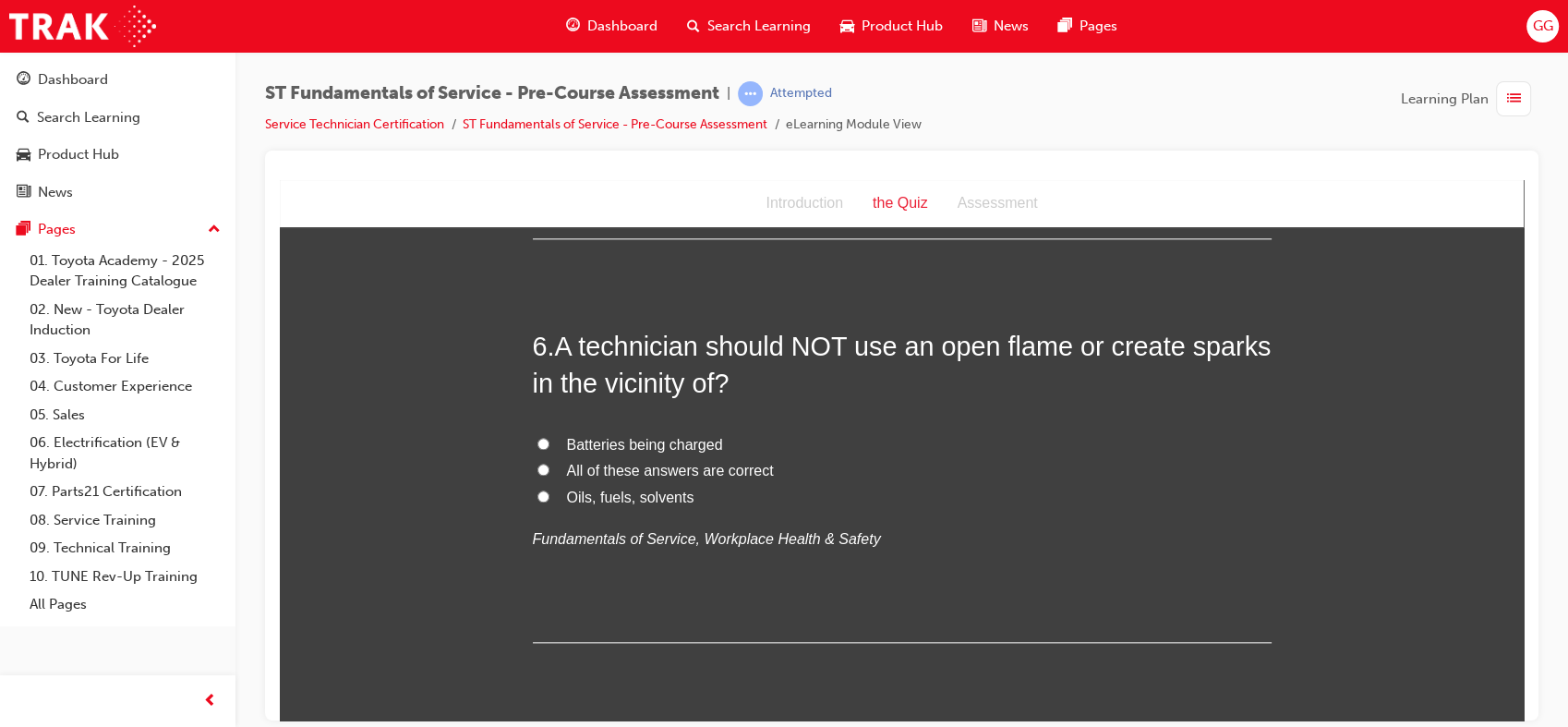
drag, startPoint x: 1518, startPoint y: 410, endPoint x: 1805, endPoint y: 638, distance: 366.5
click at [685, 469] on span "All of these answers are correct" at bounding box center [671, 469] width 207 height 16
click at [549, 469] on input "All of these answers are correct" at bounding box center [543, 468] width 12 height 12
radio input "true"
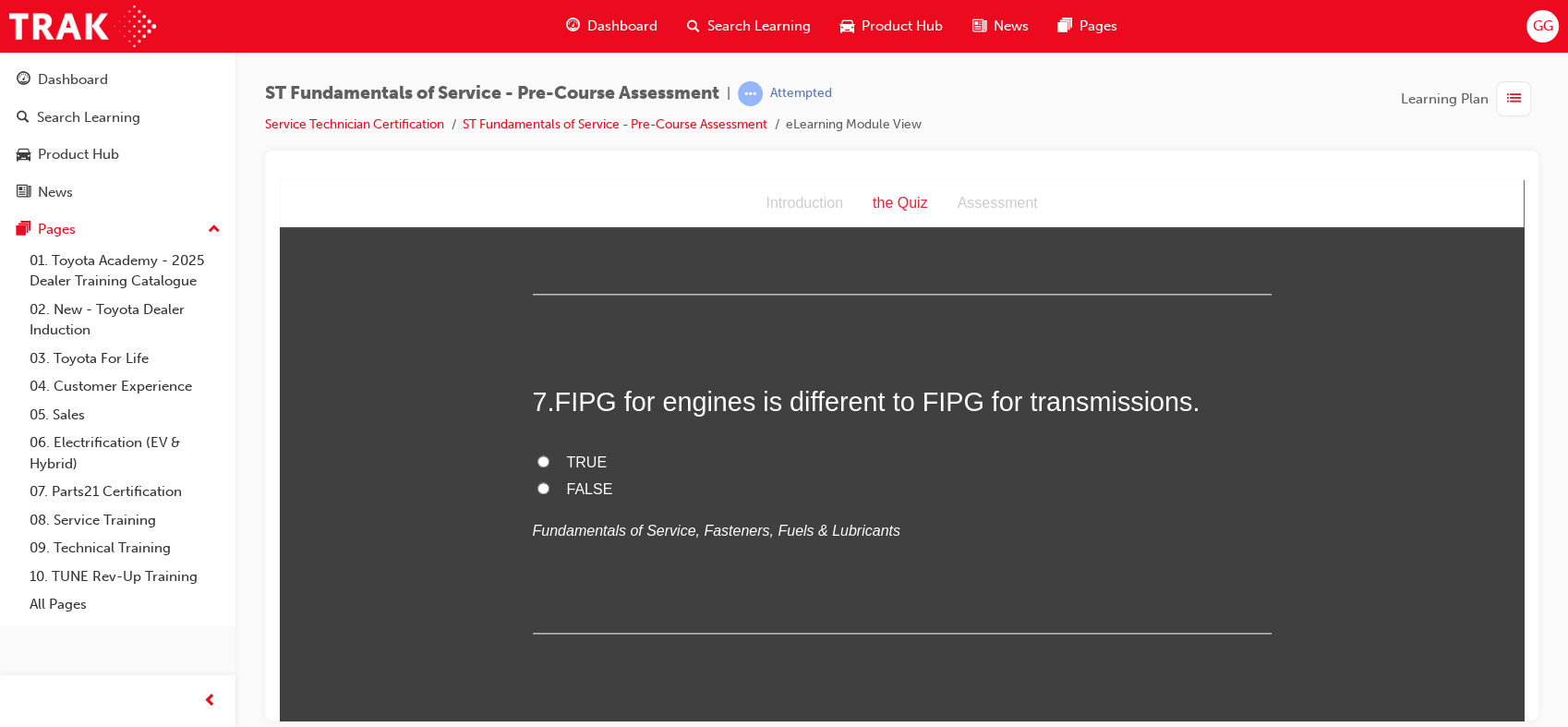
scroll to position [2520, 0]
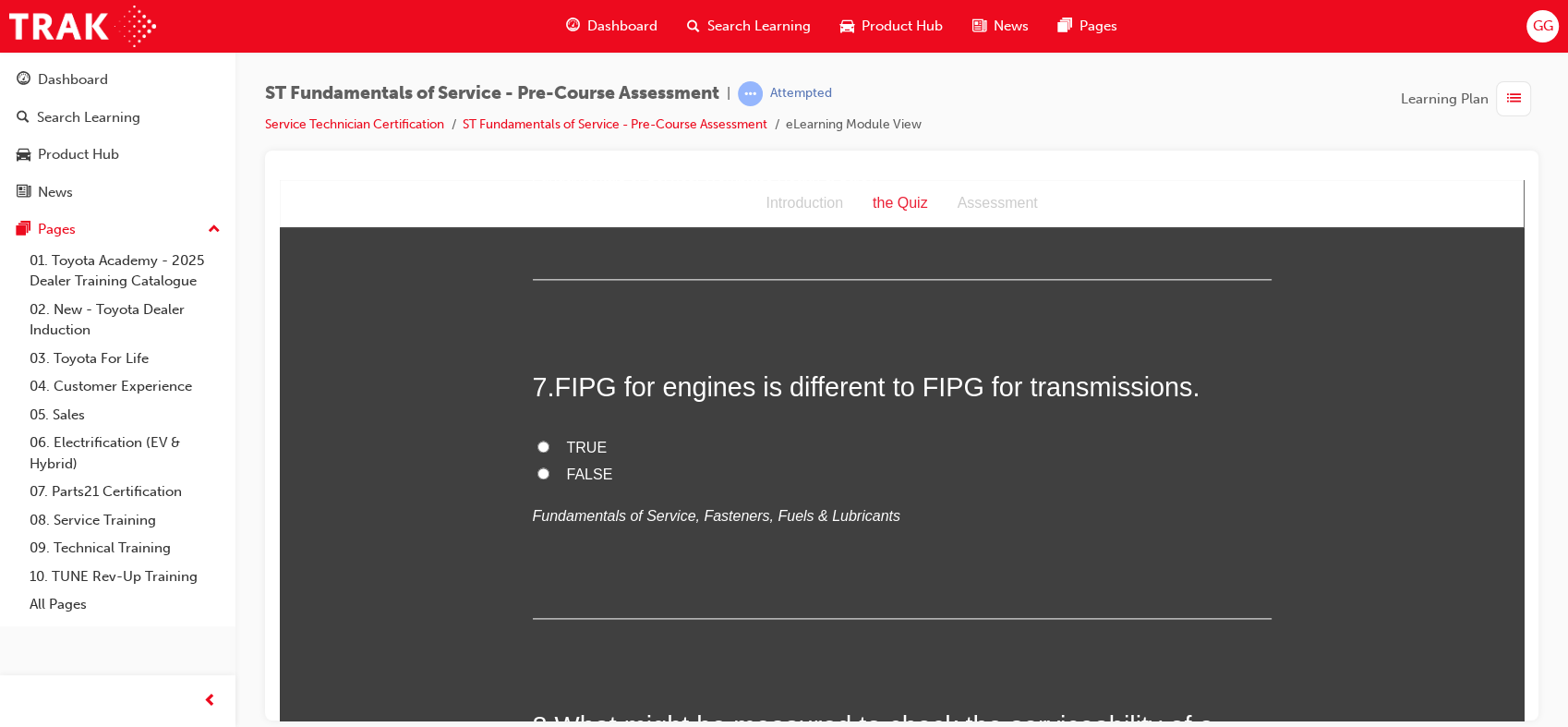
click at [569, 438] on span "TRUE" at bounding box center [587, 446] width 41 height 16
click at [549, 439] on input "TRUE" at bounding box center [543, 445] width 12 height 12
radio input "true"
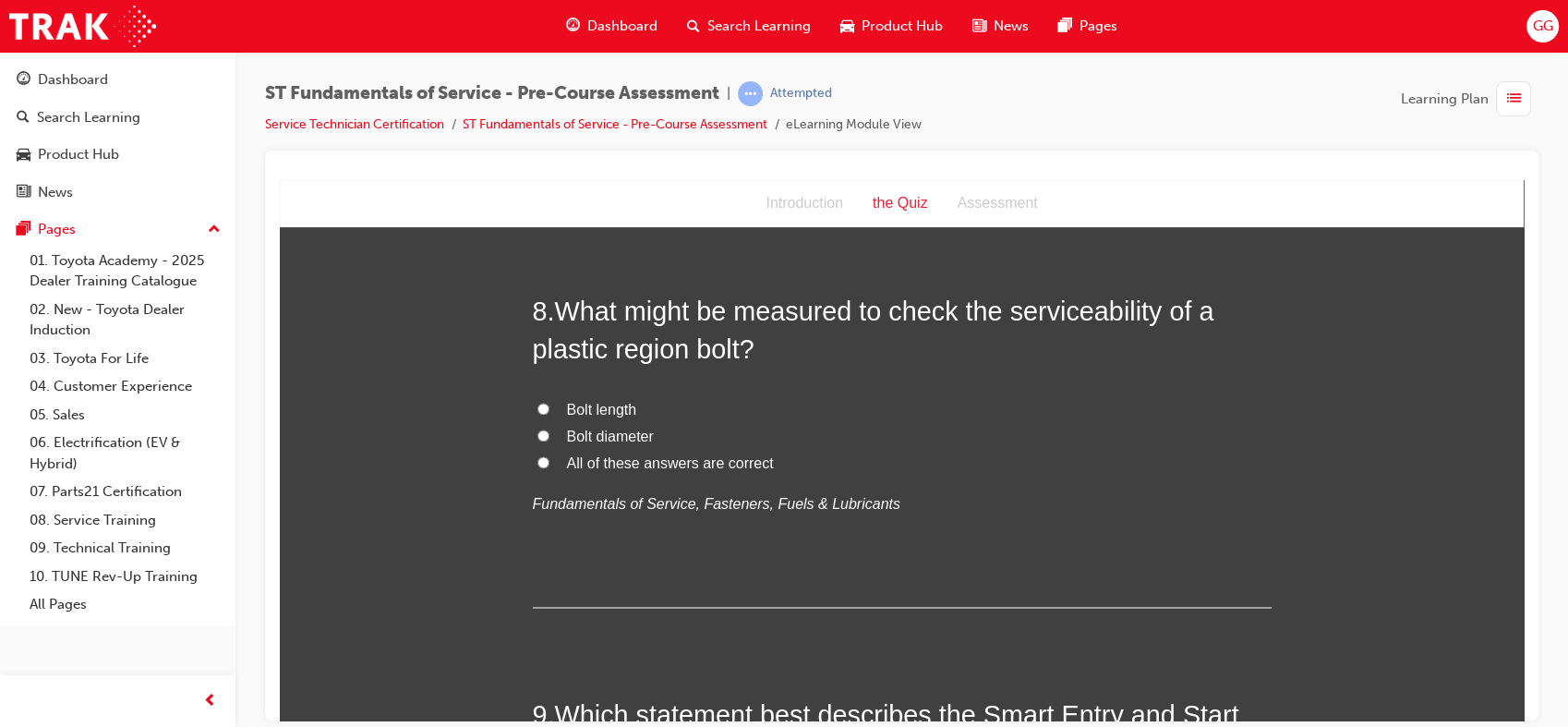
scroll to position [2942, 0]
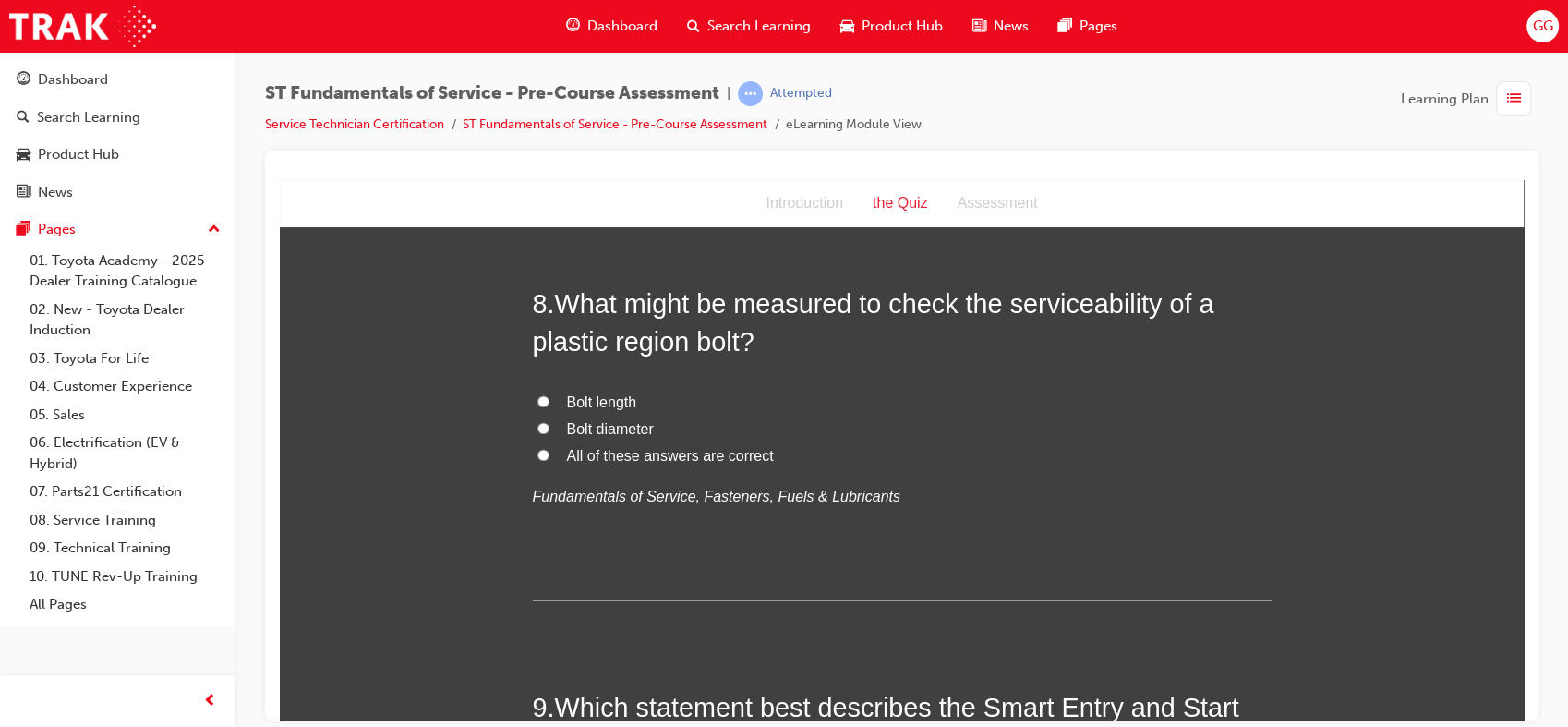
click at [613, 400] on span "Bolt length" at bounding box center [602, 400] width 70 height 16
click at [549, 400] on input "Bolt length" at bounding box center [543, 400] width 12 height 12
radio input "true"
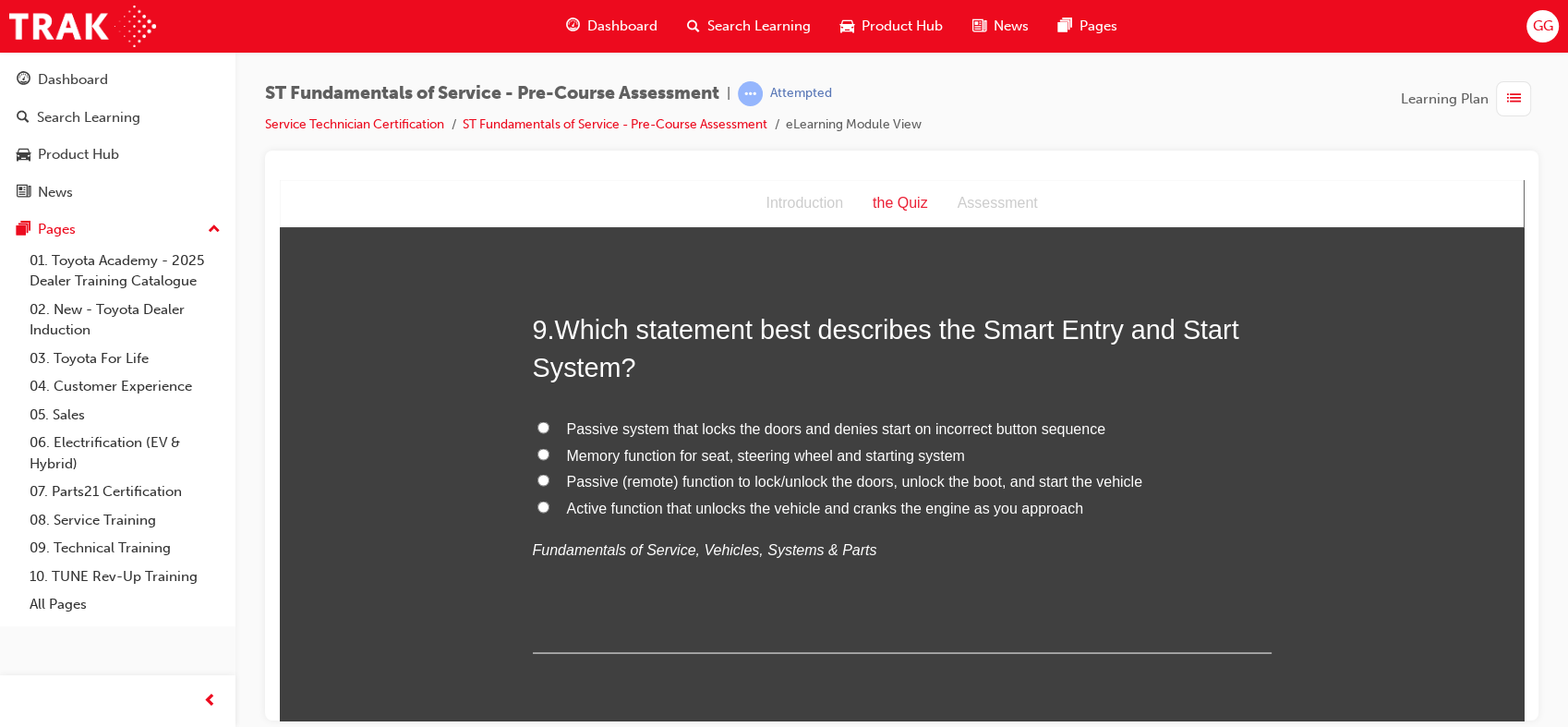
scroll to position [3335, 0]
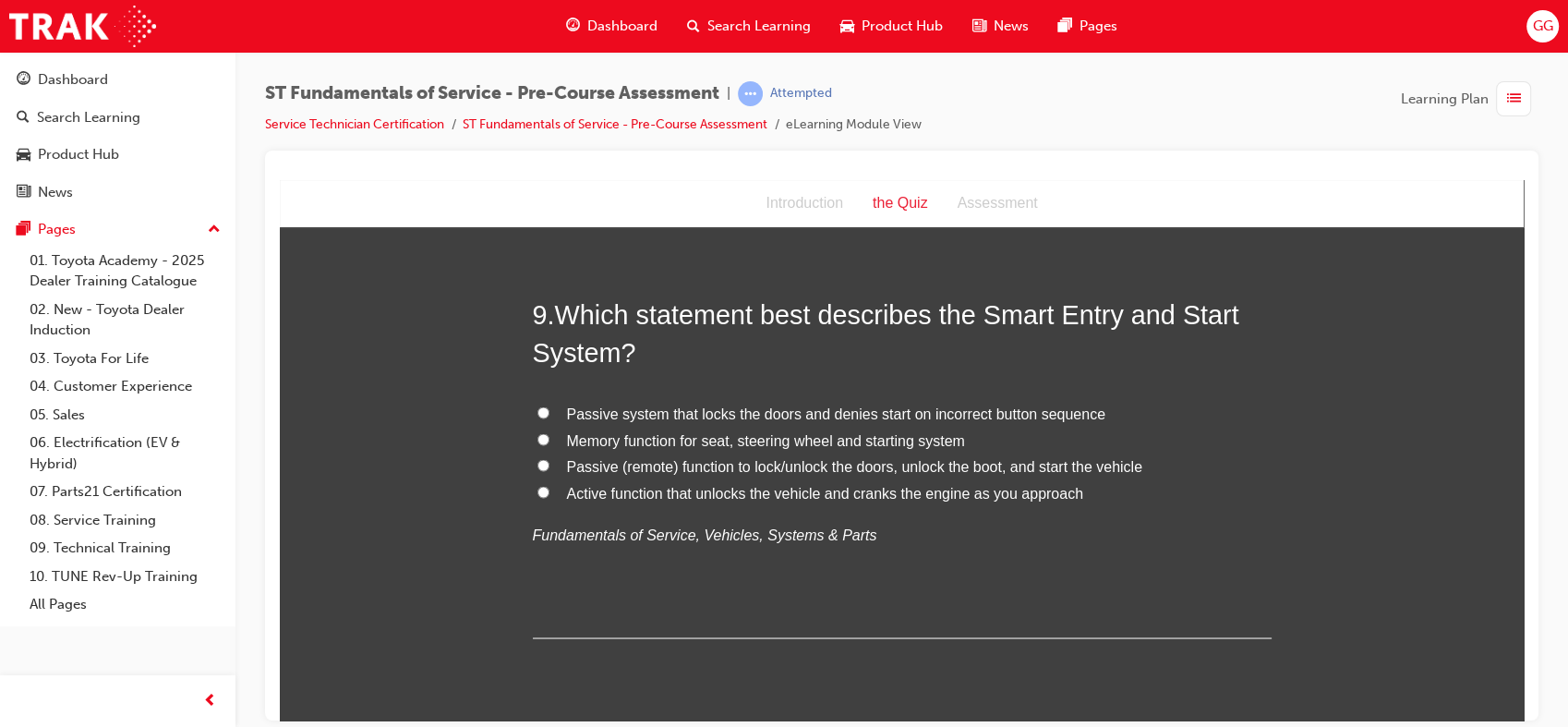
click at [703, 489] on span "Active function that unlocks the vehicle and cranks the engine as you approach" at bounding box center [825, 491] width 516 height 16
click at [549, 489] on input "Active function that unlocks the vehicle and cranks the engine as you approach" at bounding box center [543, 490] width 12 height 12
radio input "true"
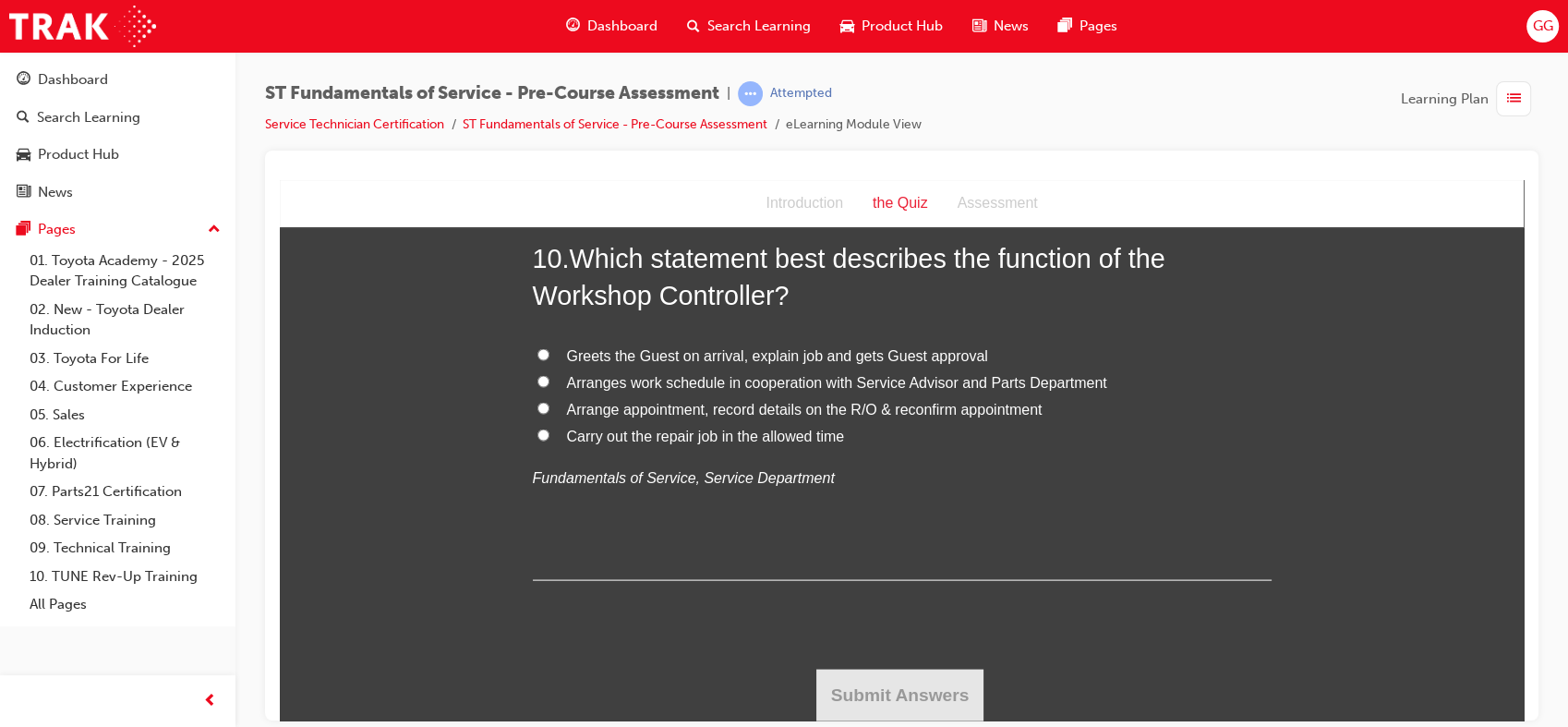
scroll to position [3749, 0]
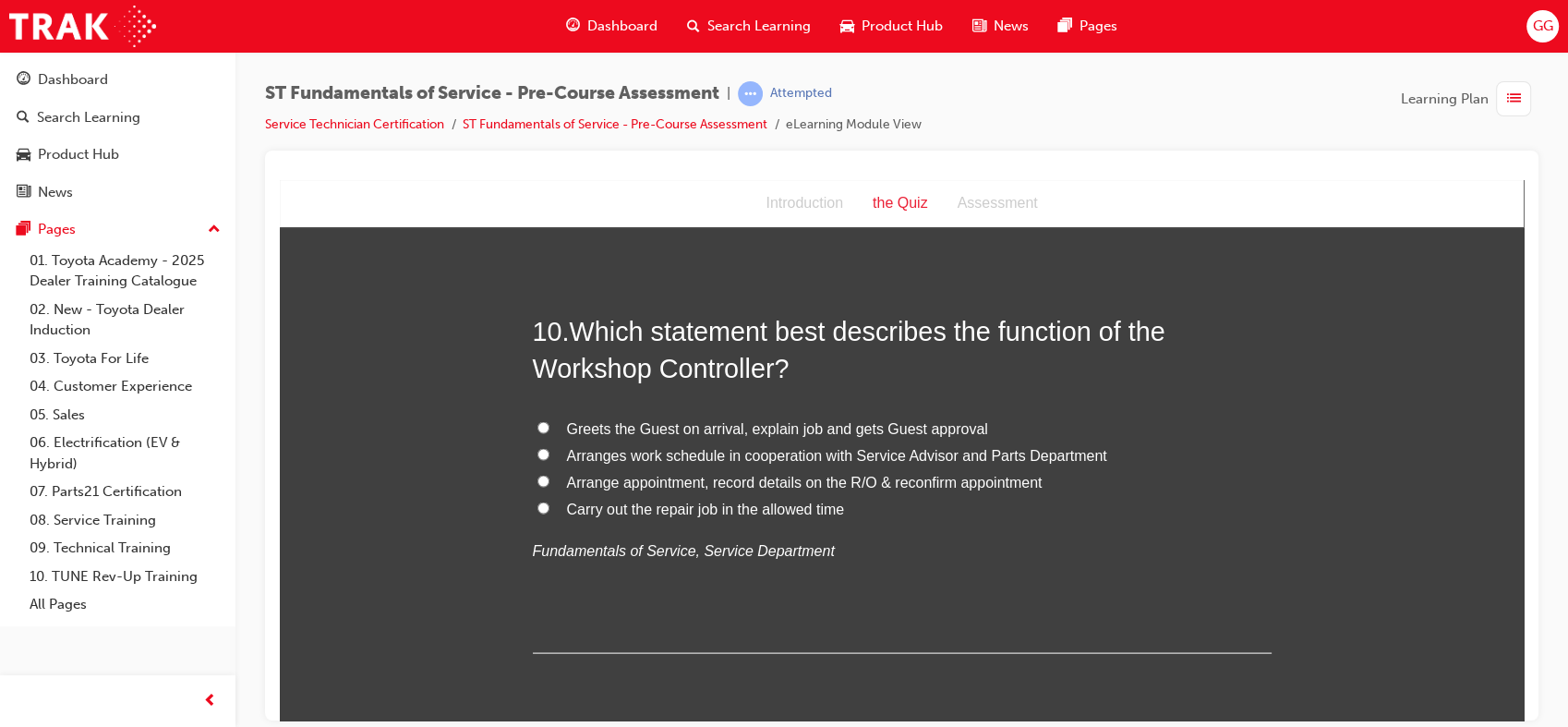
click at [833, 484] on span "Arrange appointment, record details on the R/O & reconfirm appointment" at bounding box center [805, 481] width 475 height 16
click at [549, 484] on input "Arrange appointment, record details on the R/O & reconfirm appointment" at bounding box center [543, 480] width 12 height 12
radio input "true"
click at [760, 462] on span "Arranges work schedule in cooperation with Service Advisor and Parts Department" at bounding box center [837, 454] width 540 height 16
click at [549, 460] on input "Arranges work schedule in cooperation with Service Advisor and Parts Department" at bounding box center [543, 453] width 12 height 12
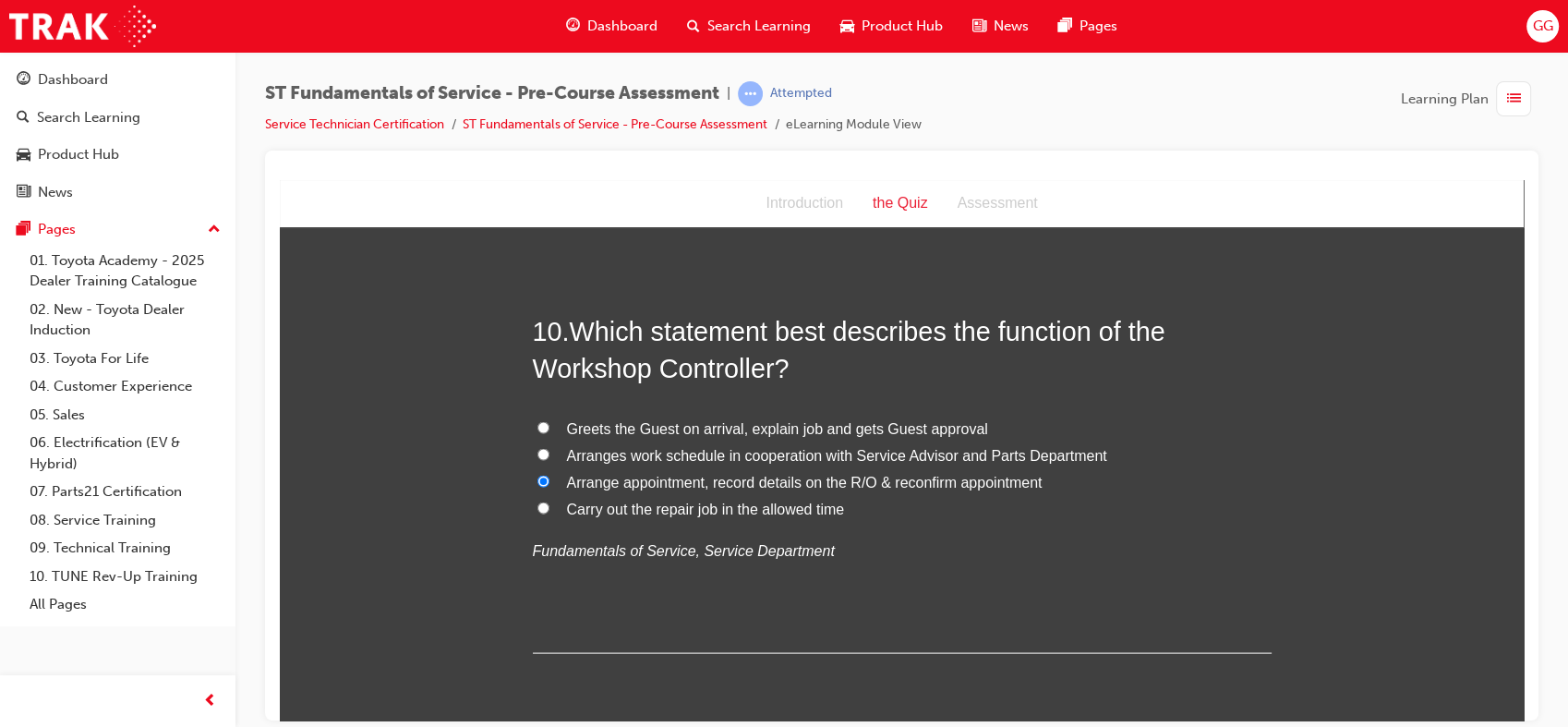
radio input "true"
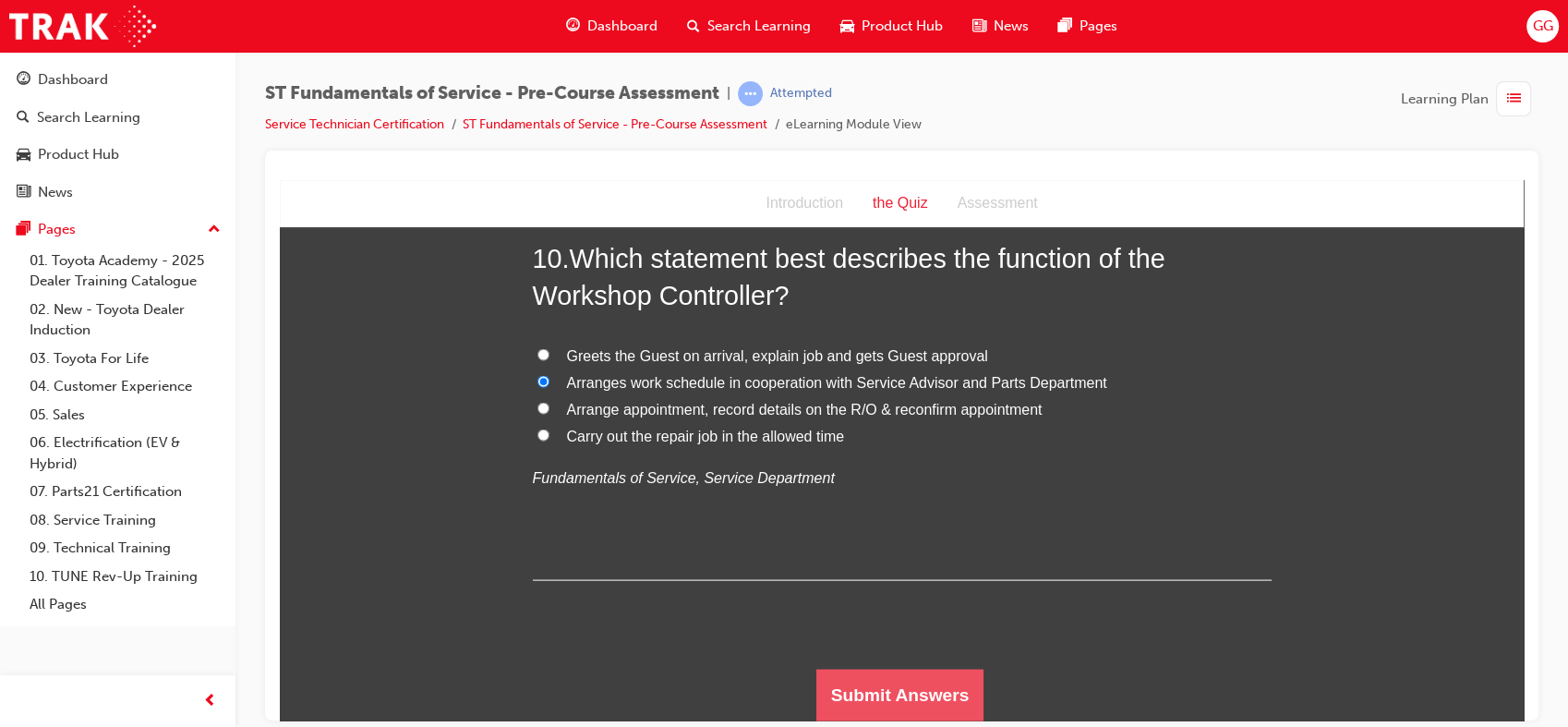
click at [964, 696] on button "Submit Answers" at bounding box center [901, 695] width 168 height 52
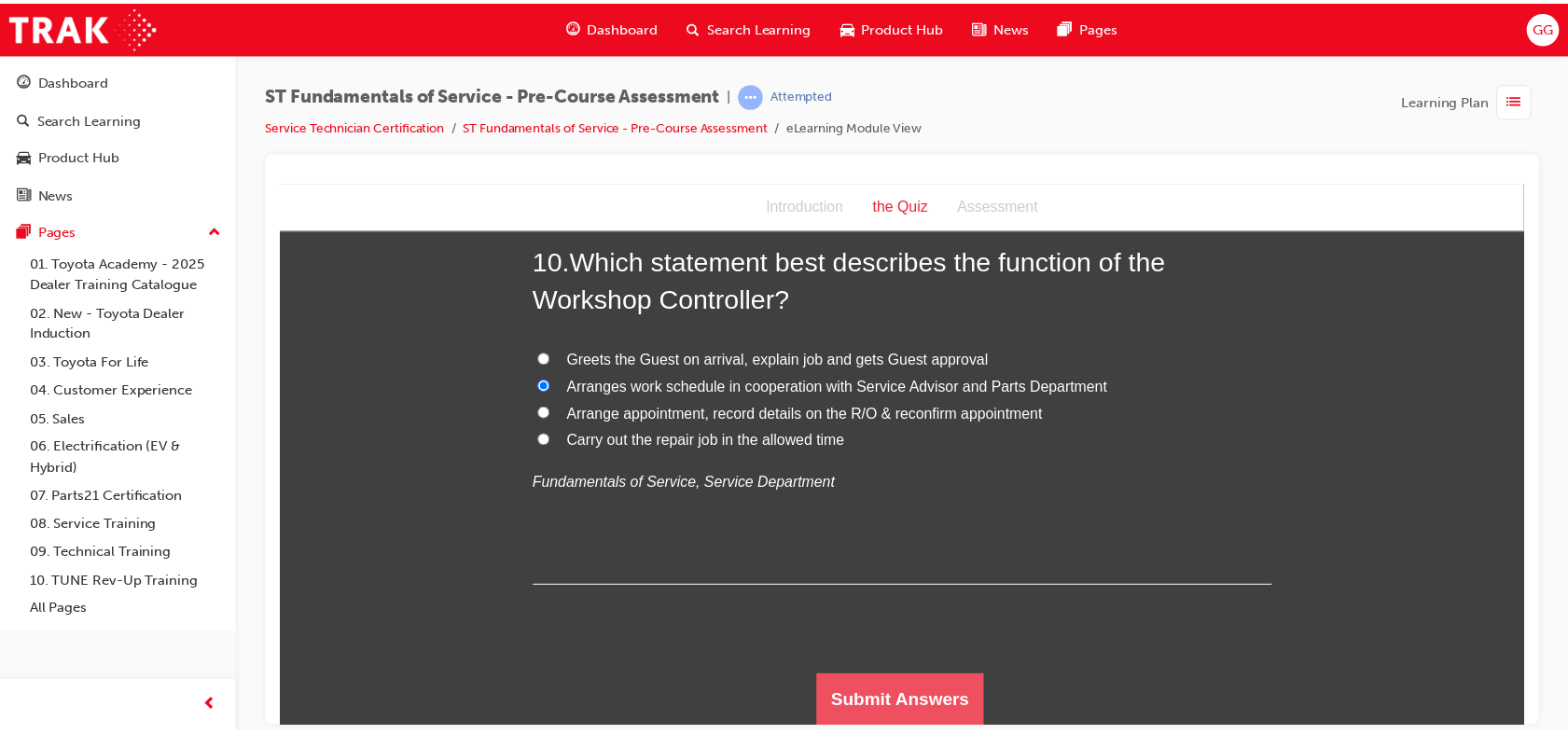
scroll to position [0, 0]
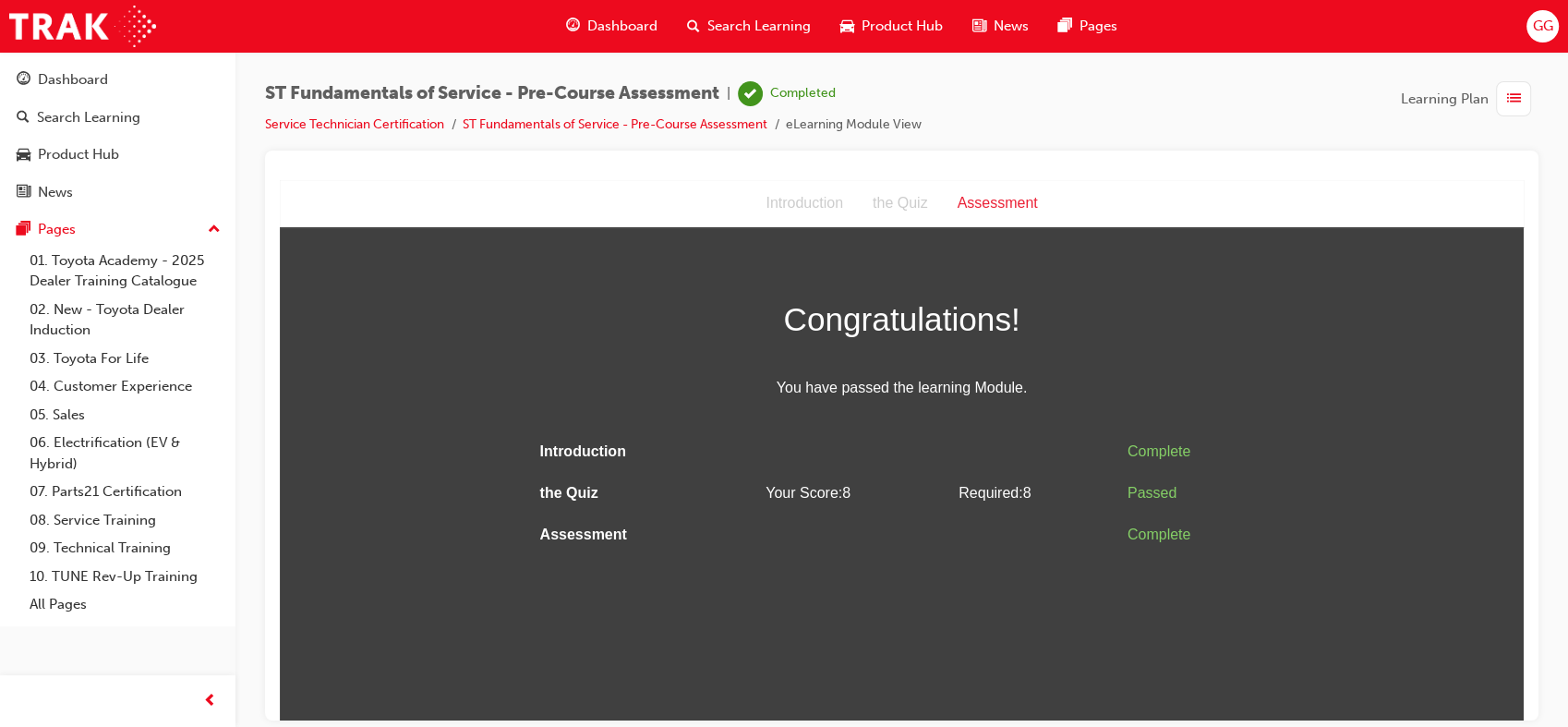
click at [1515, 94] on span "list-icon" at bounding box center [1514, 99] width 14 height 23
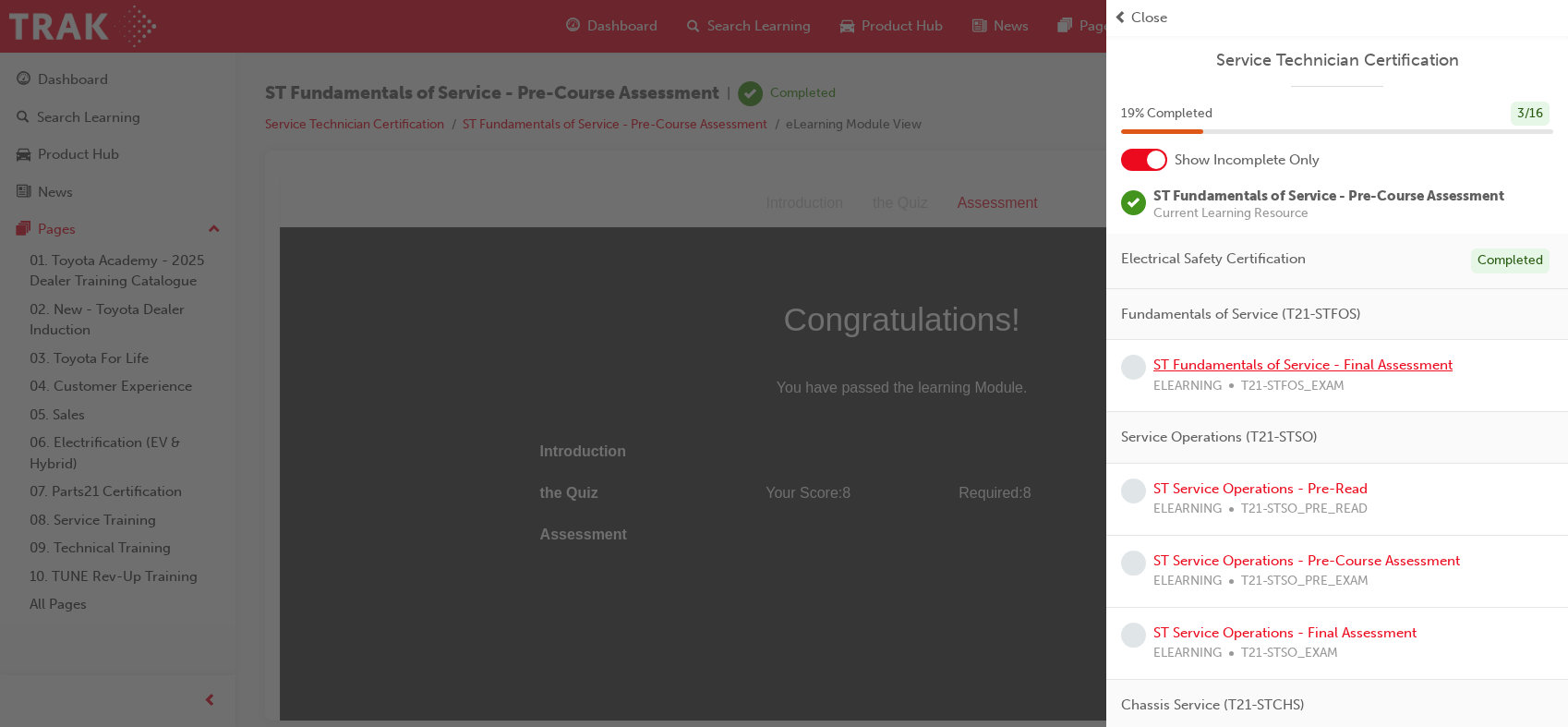
click at [1301, 363] on link "ST Fundamentals of Service - Final Assessment" at bounding box center [1303, 364] width 300 height 17
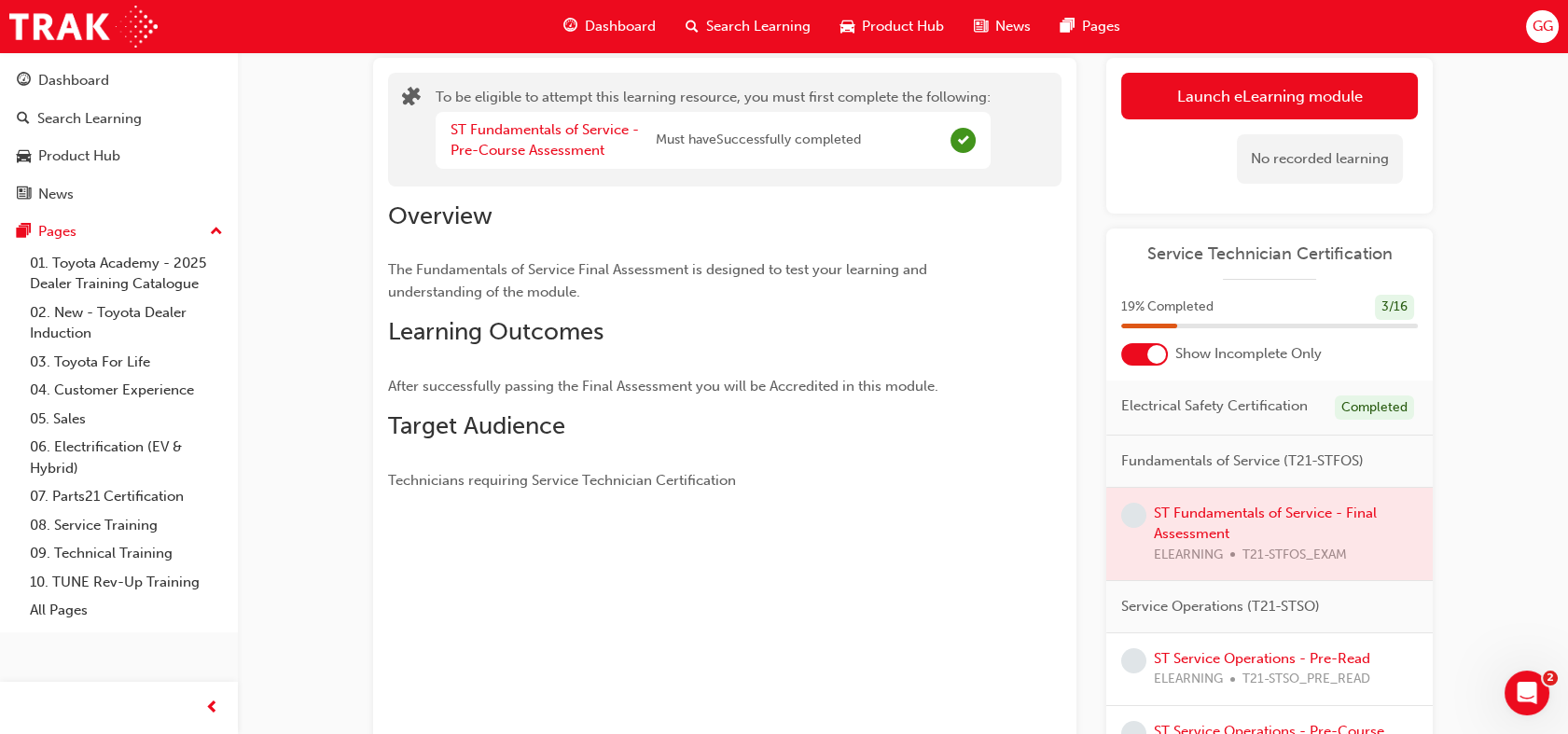
scroll to position [112, 0]
click at [1292, 538] on div at bounding box center [1269, 532] width 326 height 93
click at [1296, 529] on div at bounding box center [1269, 532] width 326 height 93
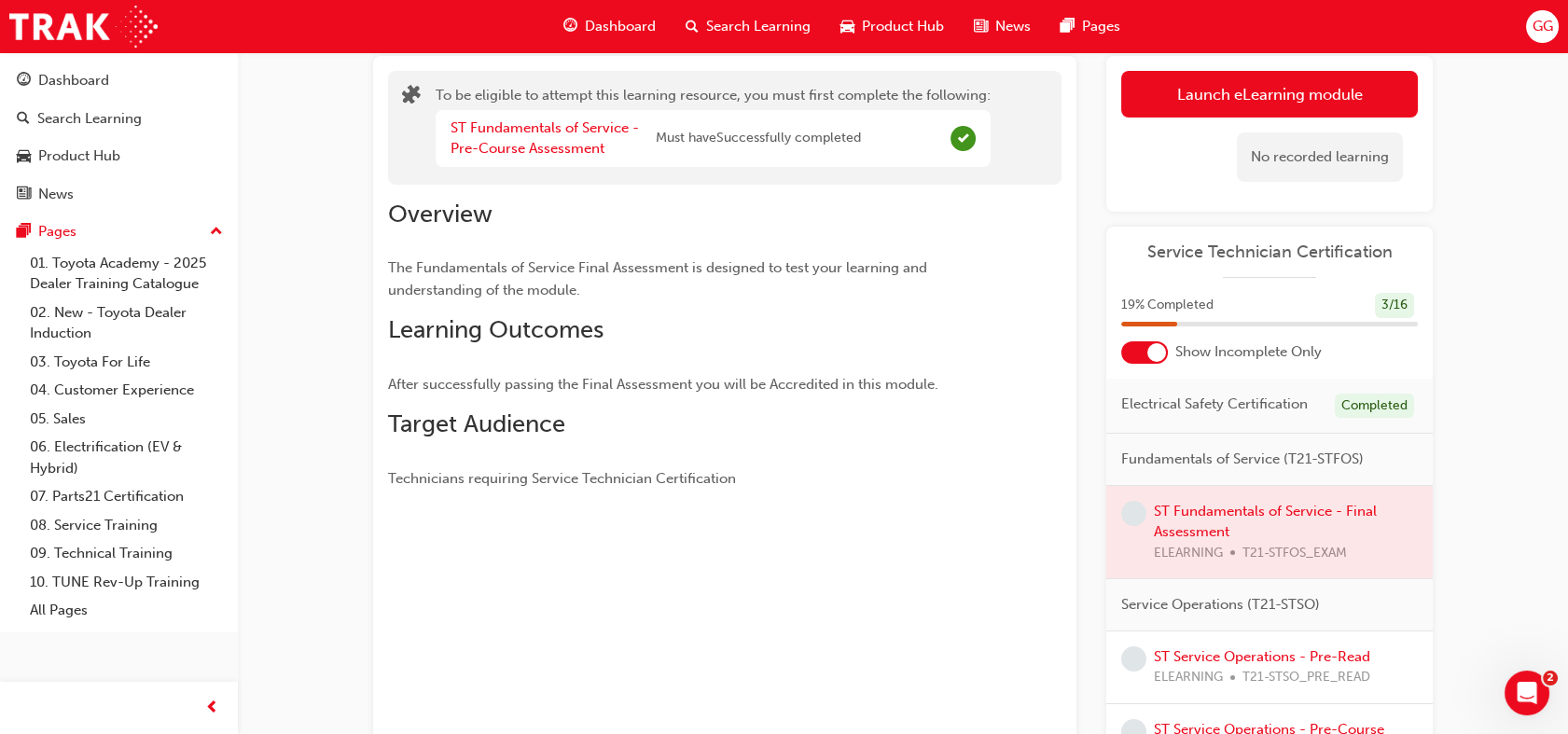
click at [1232, 526] on div at bounding box center [1269, 532] width 326 height 93
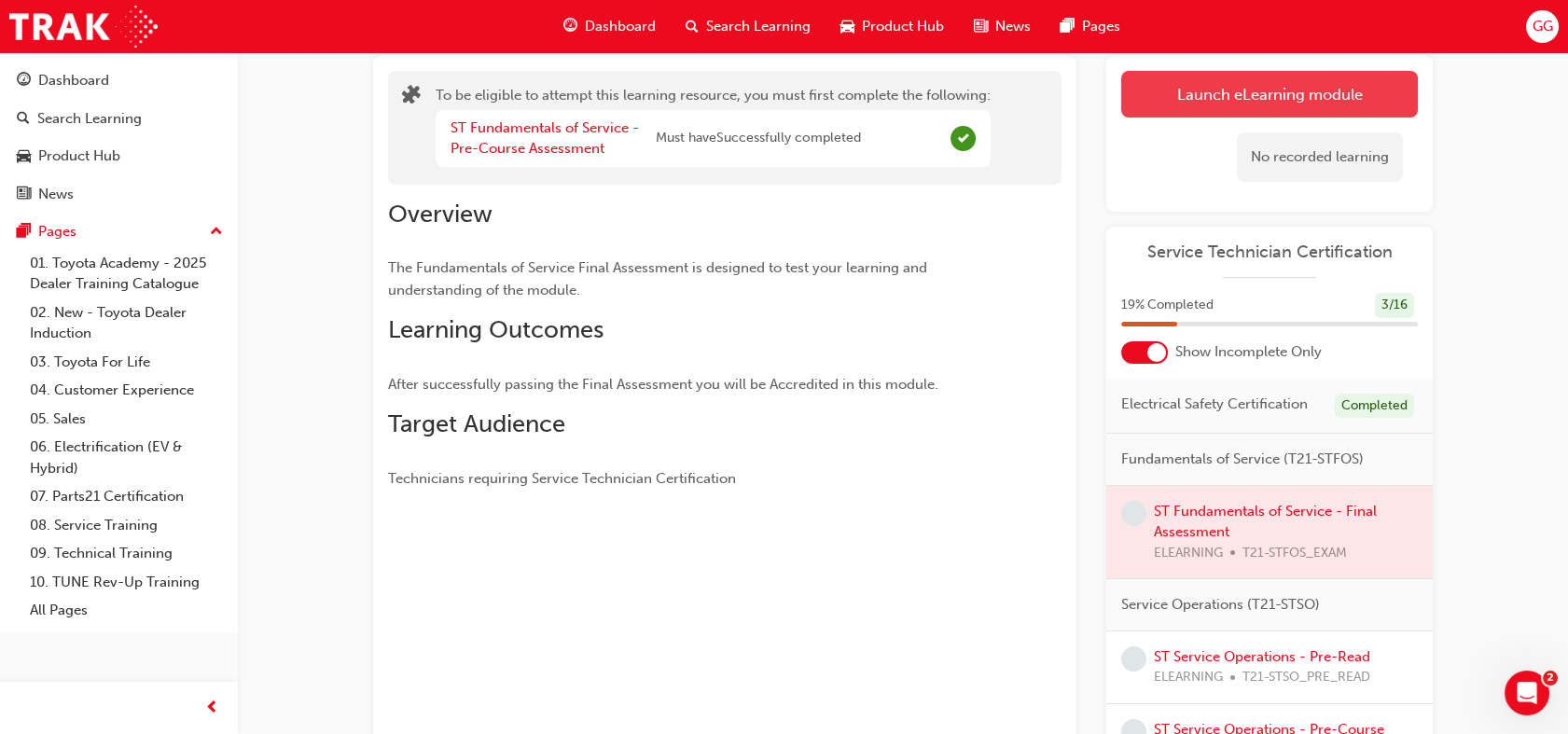
click at [1309, 97] on button "Launch eLearning module" at bounding box center [1270, 94] width 297 height 47
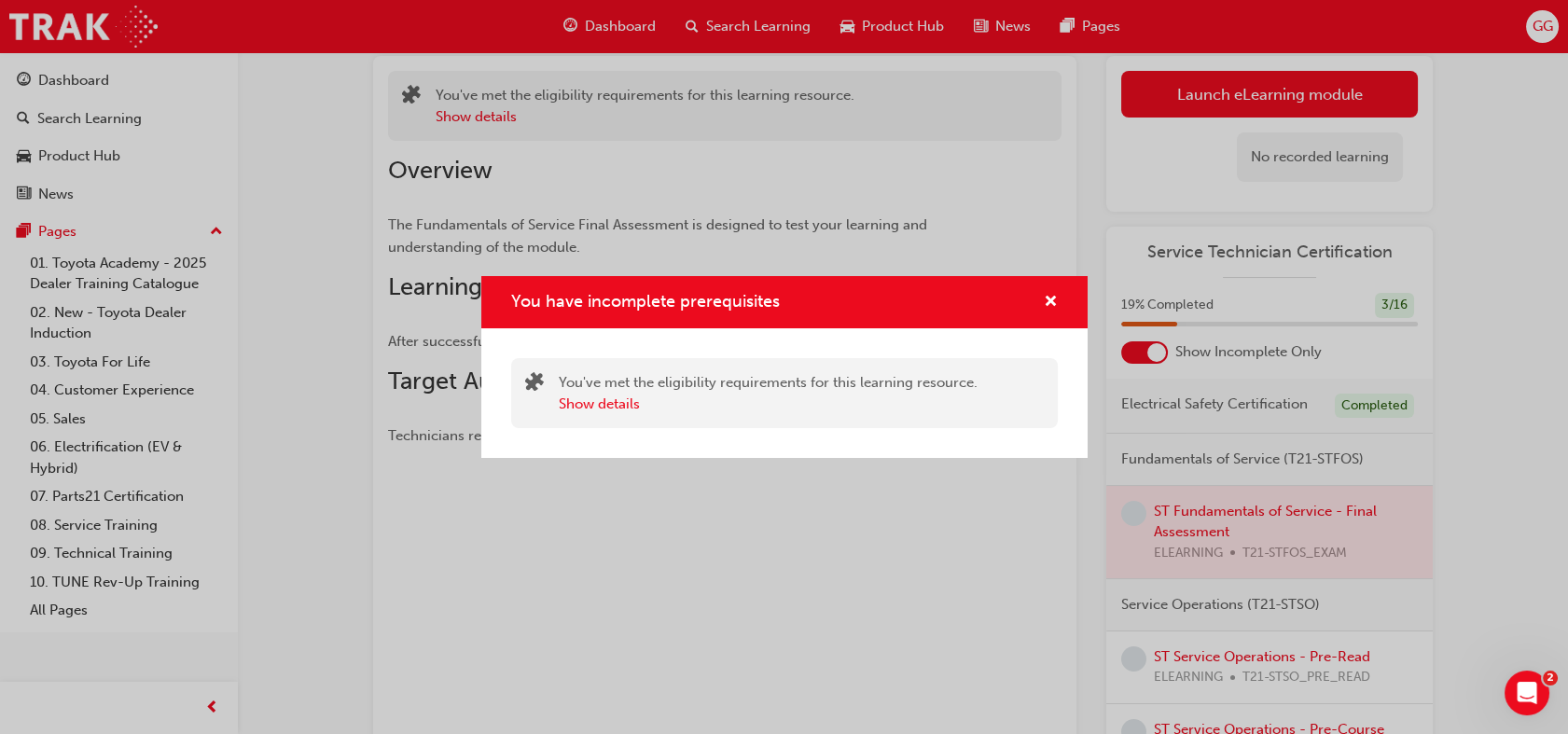
click at [1013, 314] on div "You have incomplete prerequisites" at bounding box center [784, 303] width 547 height 23
click at [616, 406] on button "Show details" at bounding box center [599, 403] width 81 height 21
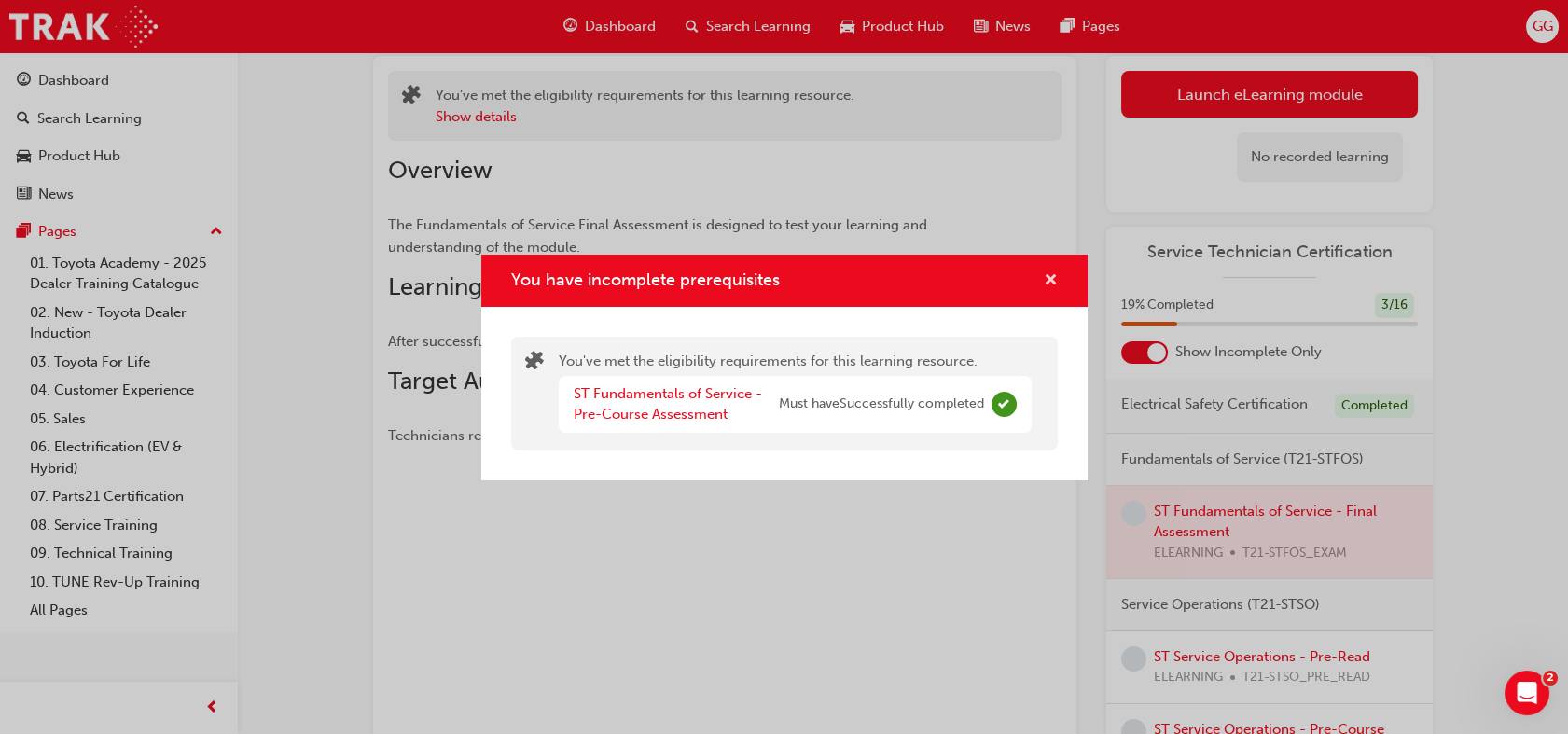
click at [1046, 276] on span "cross-icon" at bounding box center [1050, 282] width 14 height 17
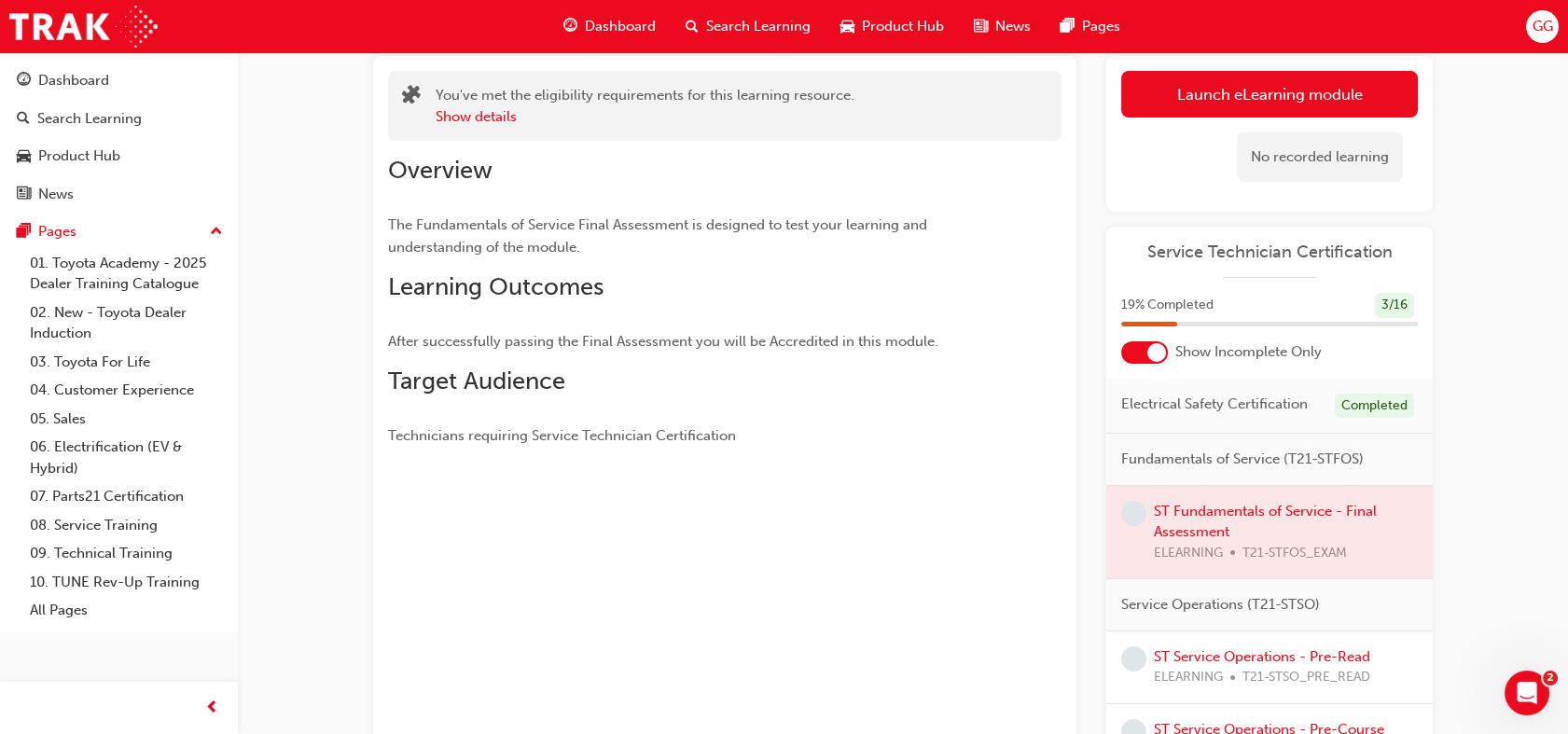
click at [1169, 541] on div at bounding box center [1269, 532] width 326 height 93
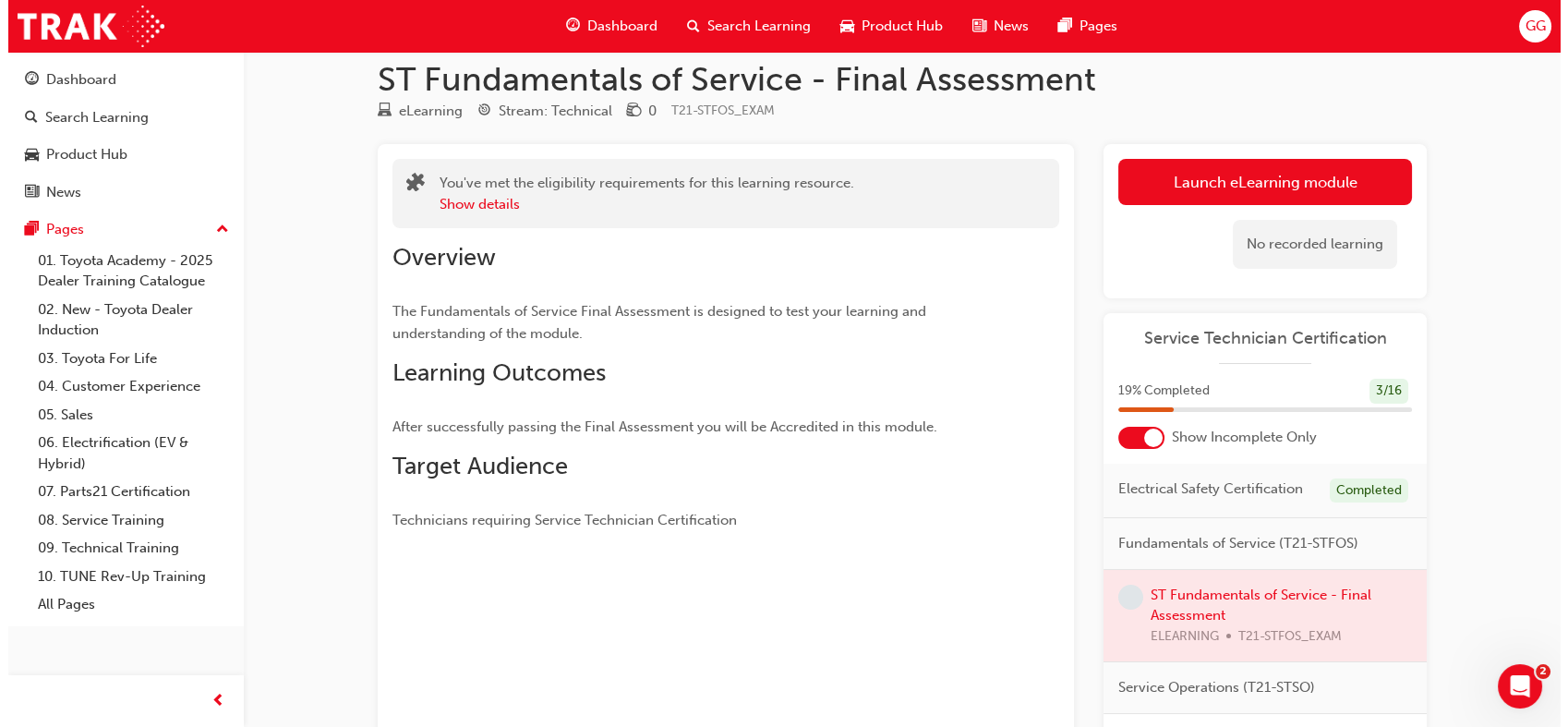
scroll to position [0, 0]
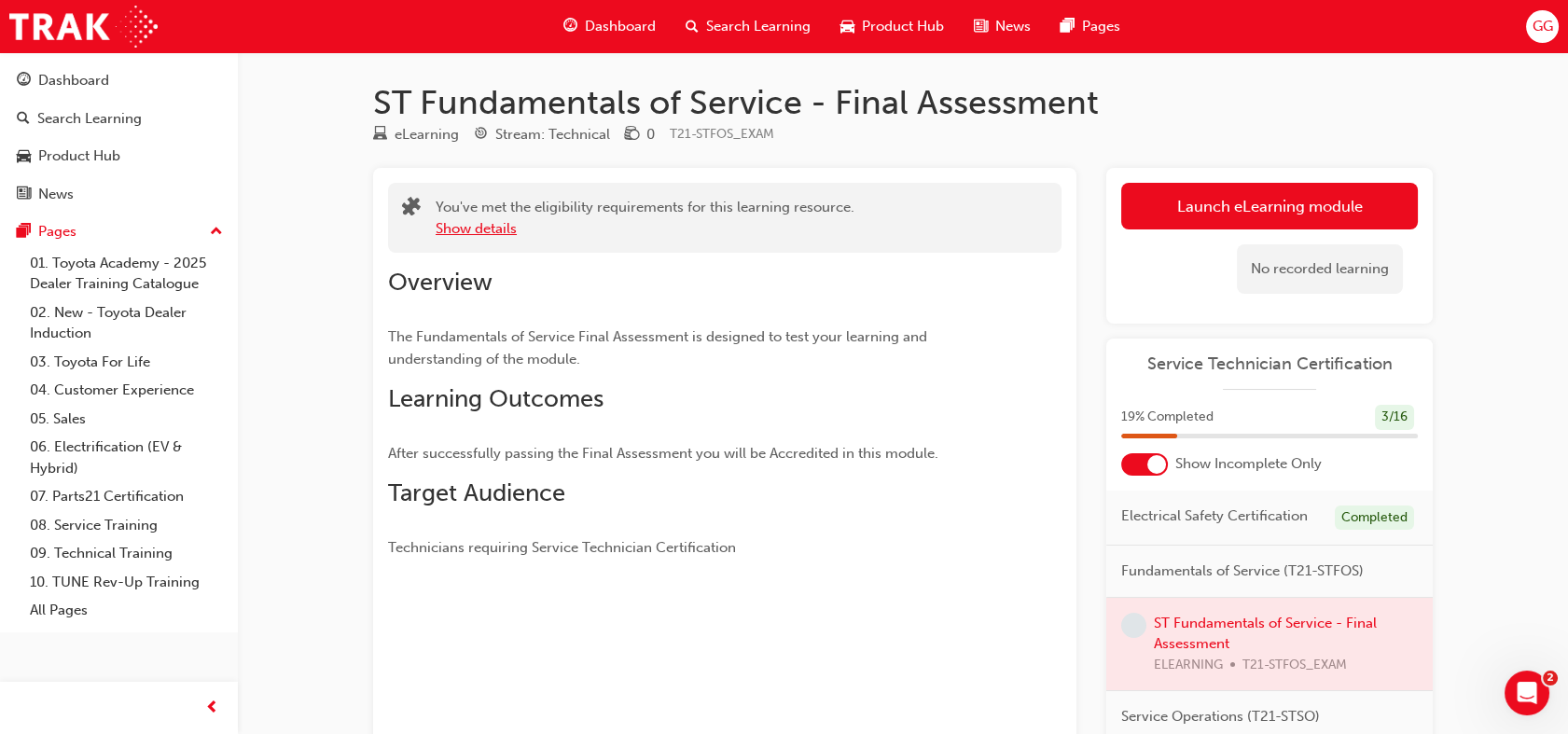
click at [505, 232] on button "Show details" at bounding box center [476, 229] width 81 height 21
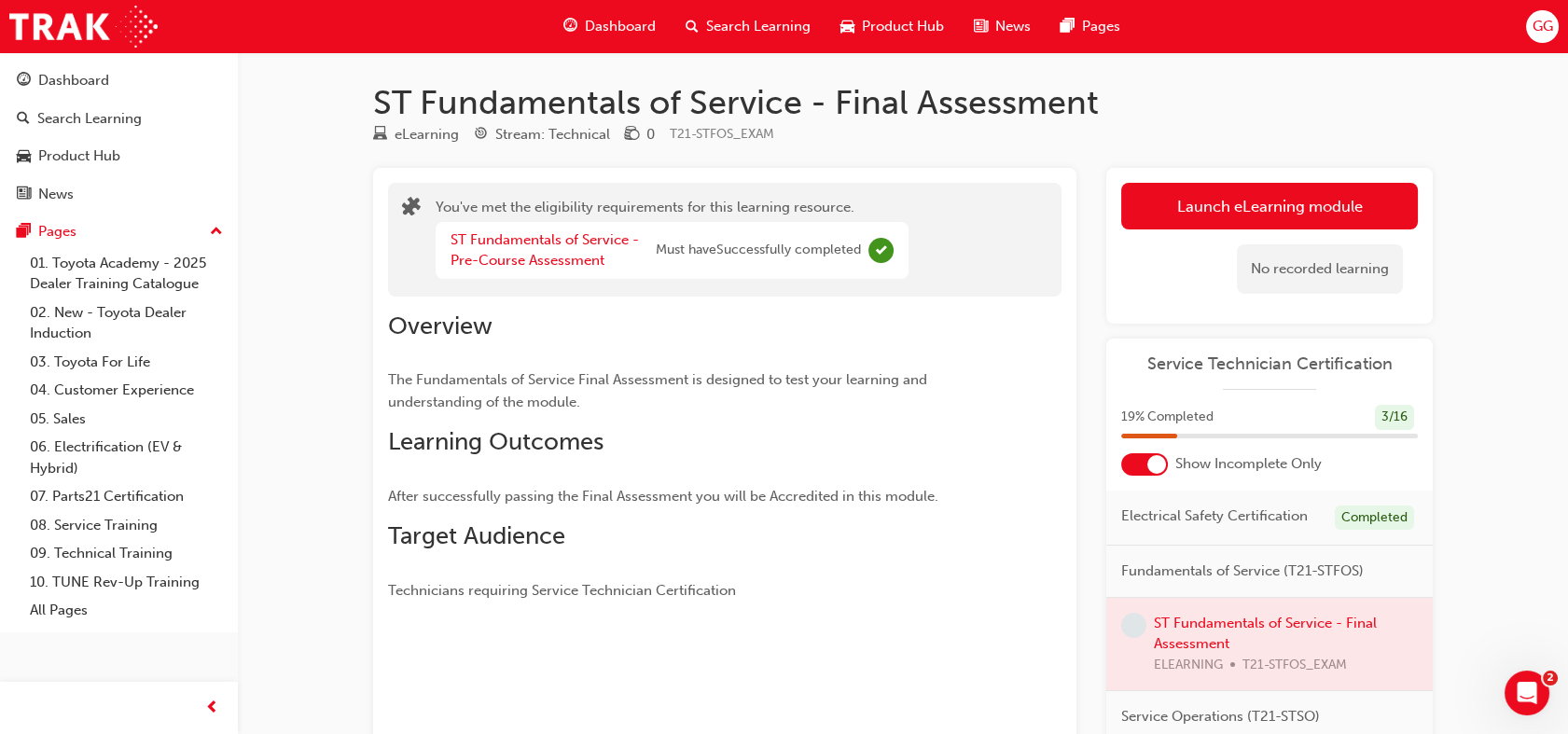
click at [1322, 642] on div at bounding box center [1269, 644] width 326 height 93
click at [1163, 635] on div at bounding box center [1269, 644] width 326 height 93
click at [36, 92] on div "Dashboard" at bounding box center [119, 80] width 205 height 23
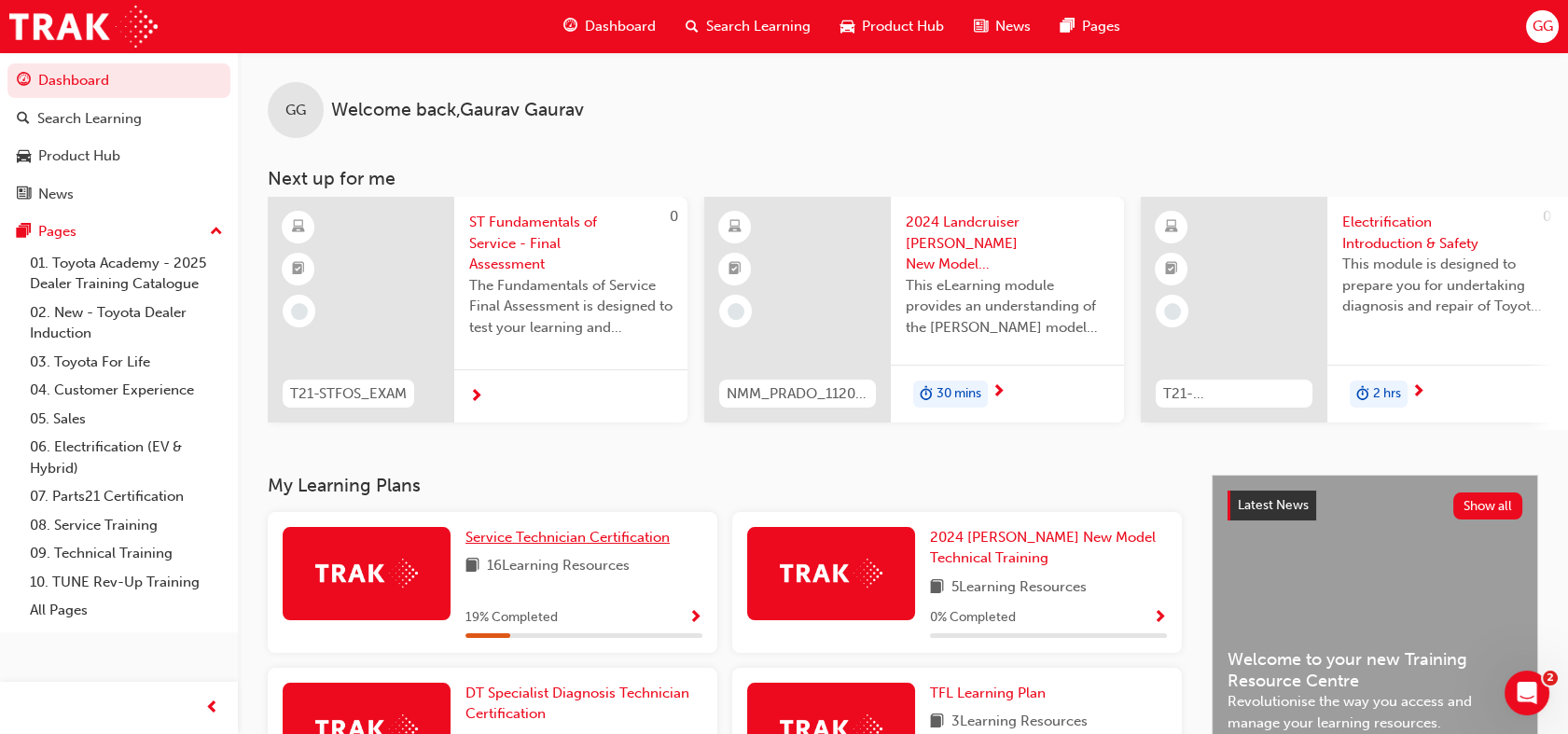
click at [634, 545] on span "Service Technician Certification" at bounding box center [567, 537] width 205 height 17
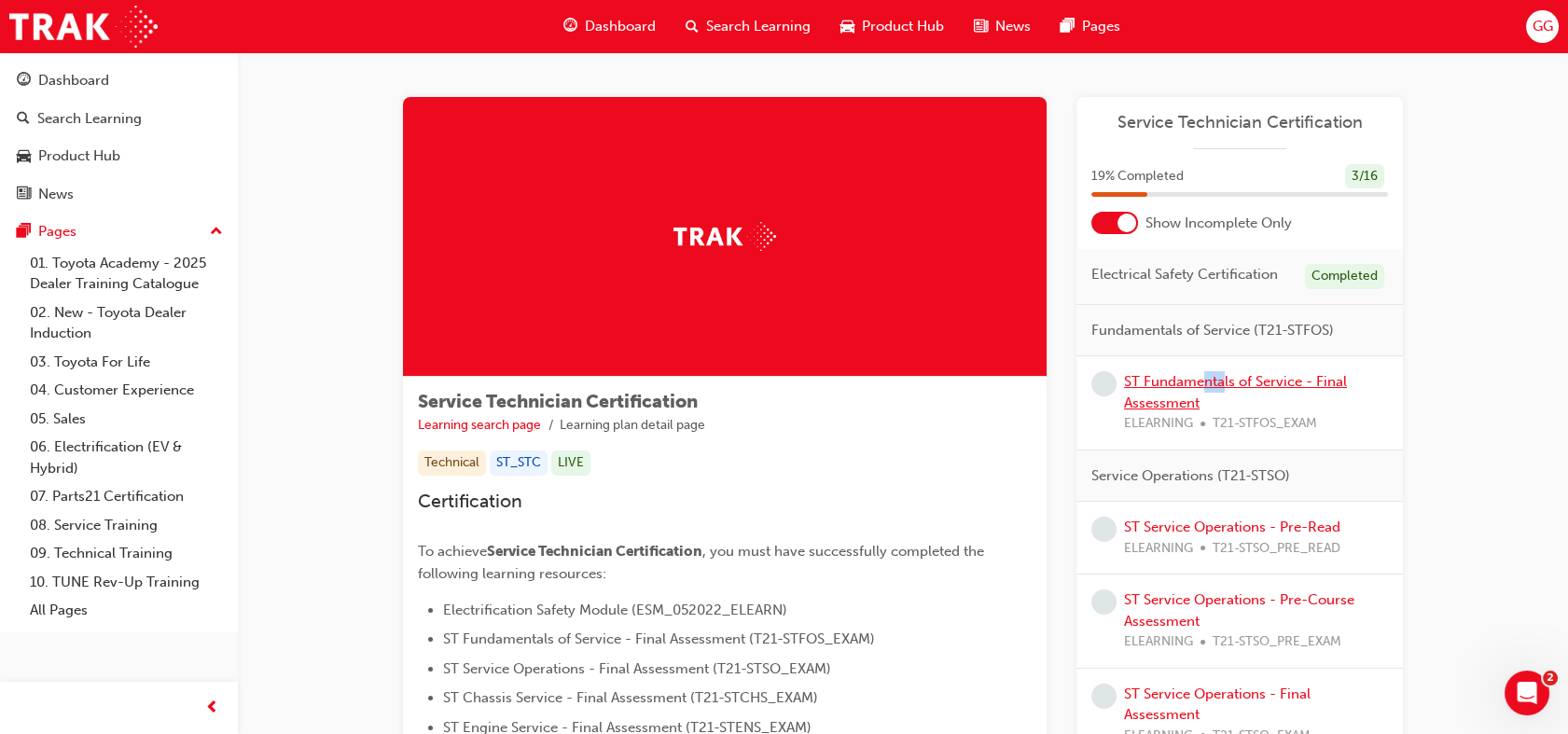
drag, startPoint x: 1222, startPoint y: 366, endPoint x: 1201, endPoint y: 387, distance: 29.7
click at [1201, 387] on div "ST Fundamentals of Service - Final Assessment ELEARNING T21-STFOS_EXAM" at bounding box center [1239, 402] width 326 height 94
click at [1201, 387] on link "ST Fundamentals of Service - Final Assessment" at bounding box center [1235, 391] width 223 height 38
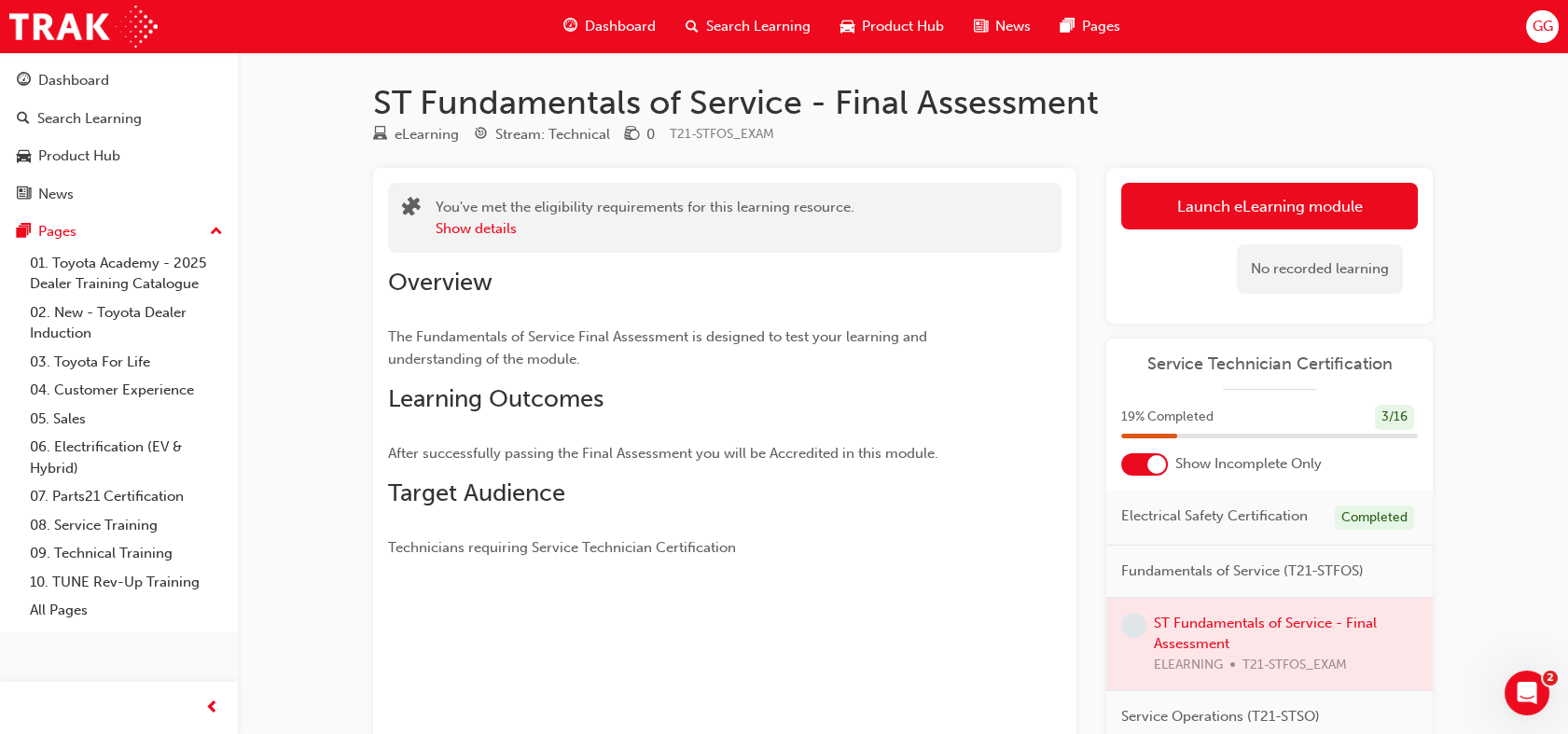
click at [1227, 634] on div at bounding box center [1269, 644] width 326 height 93
click at [477, 232] on button "Show details" at bounding box center [476, 229] width 81 height 21
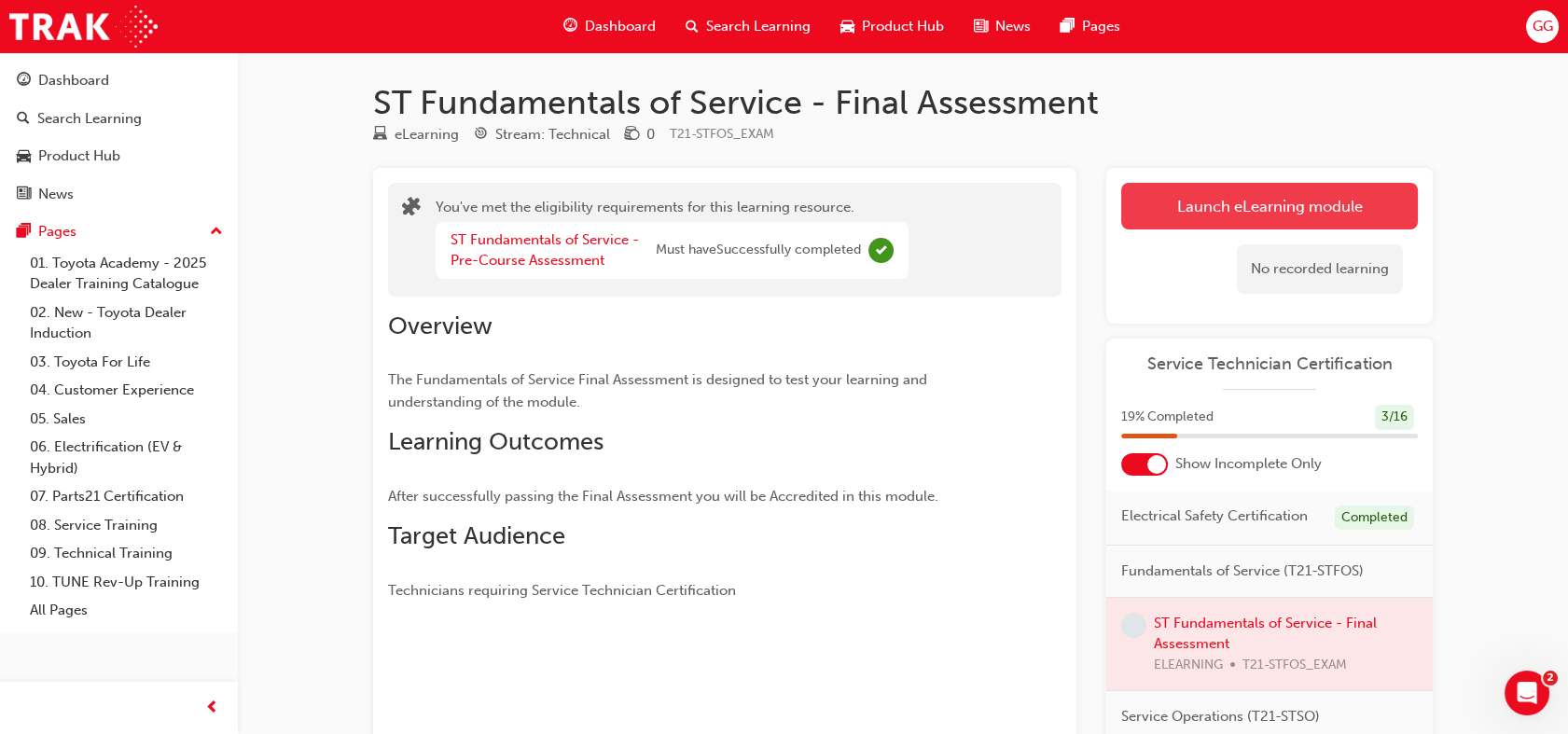
click at [1287, 215] on link "Launch eLearning module" at bounding box center [1270, 206] width 297 height 47
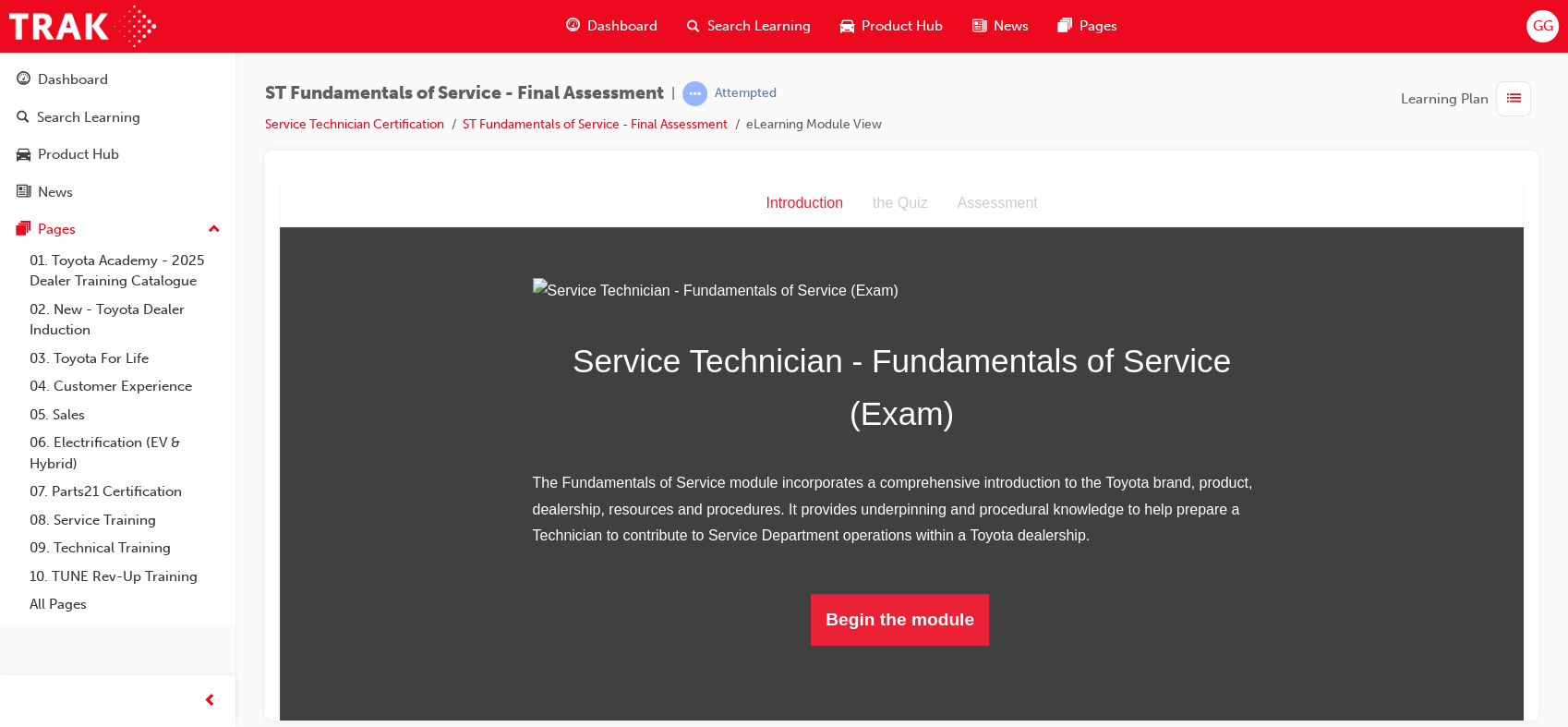
scroll to position [129, 0]
click at [890, 645] on button "Begin the module" at bounding box center [900, 619] width 179 height 52
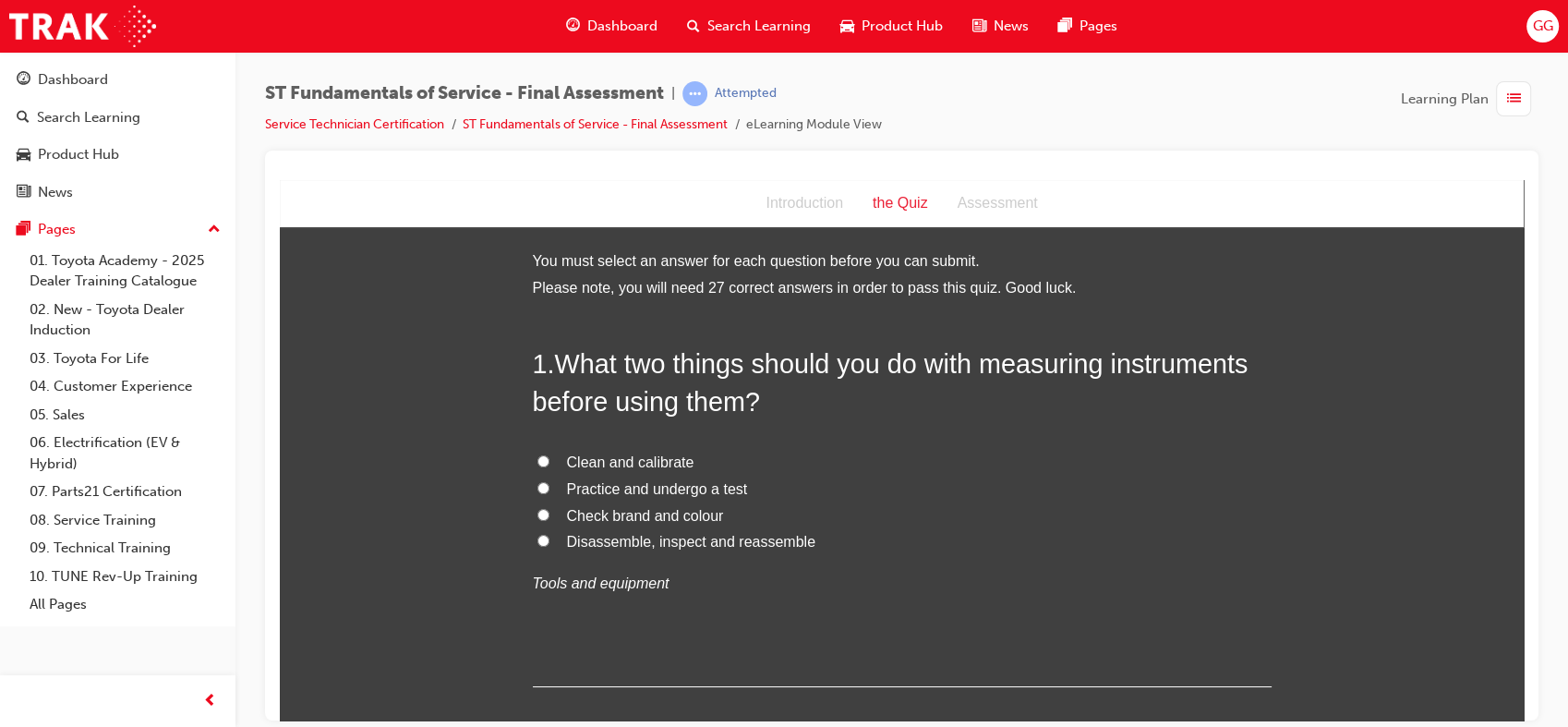
click at [611, 453] on span "Clean and calibrate" at bounding box center [631, 461] width 128 height 16
click at [549, 454] on input "Clean and calibrate" at bounding box center [543, 460] width 12 height 12
radio input "true"
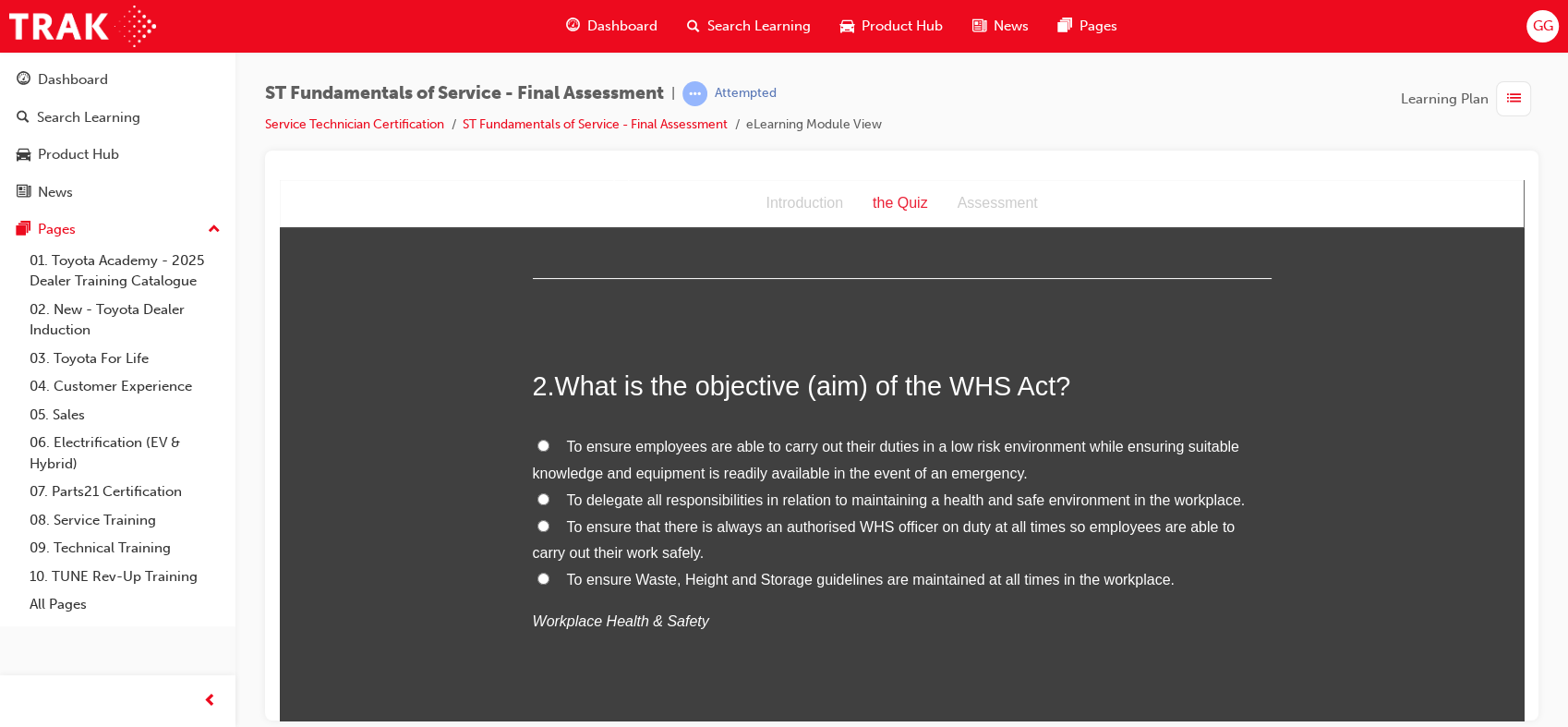
scroll to position [480, 0]
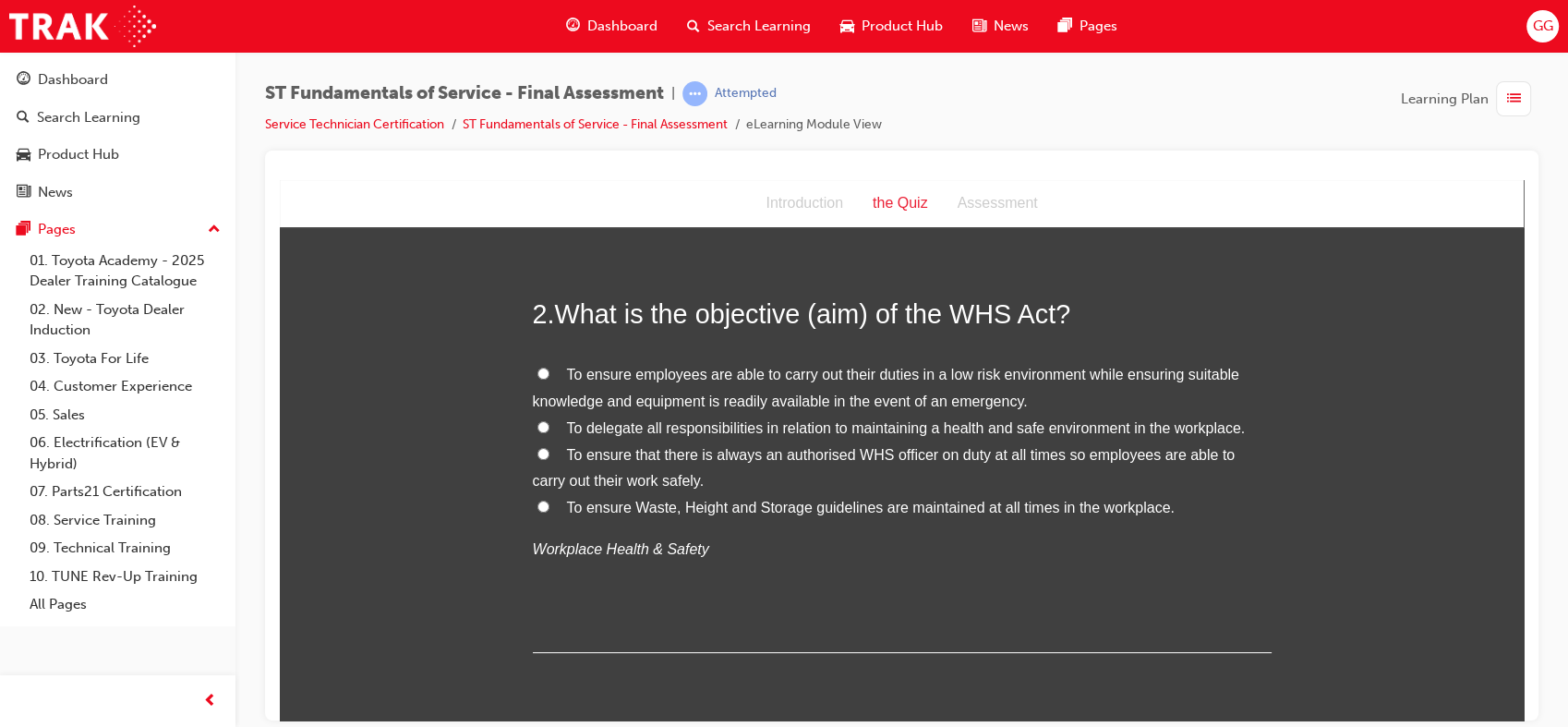
click at [656, 378] on span "To ensure employees are able to carry out their duties in a low risk environmen…" at bounding box center [886, 387] width 707 height 43
click at [549, 378] on input "To ensure employees are able to carry out their duties in a low risk environmen…" at bounding box center [543, 372] width 12 height 12
radio input "true"
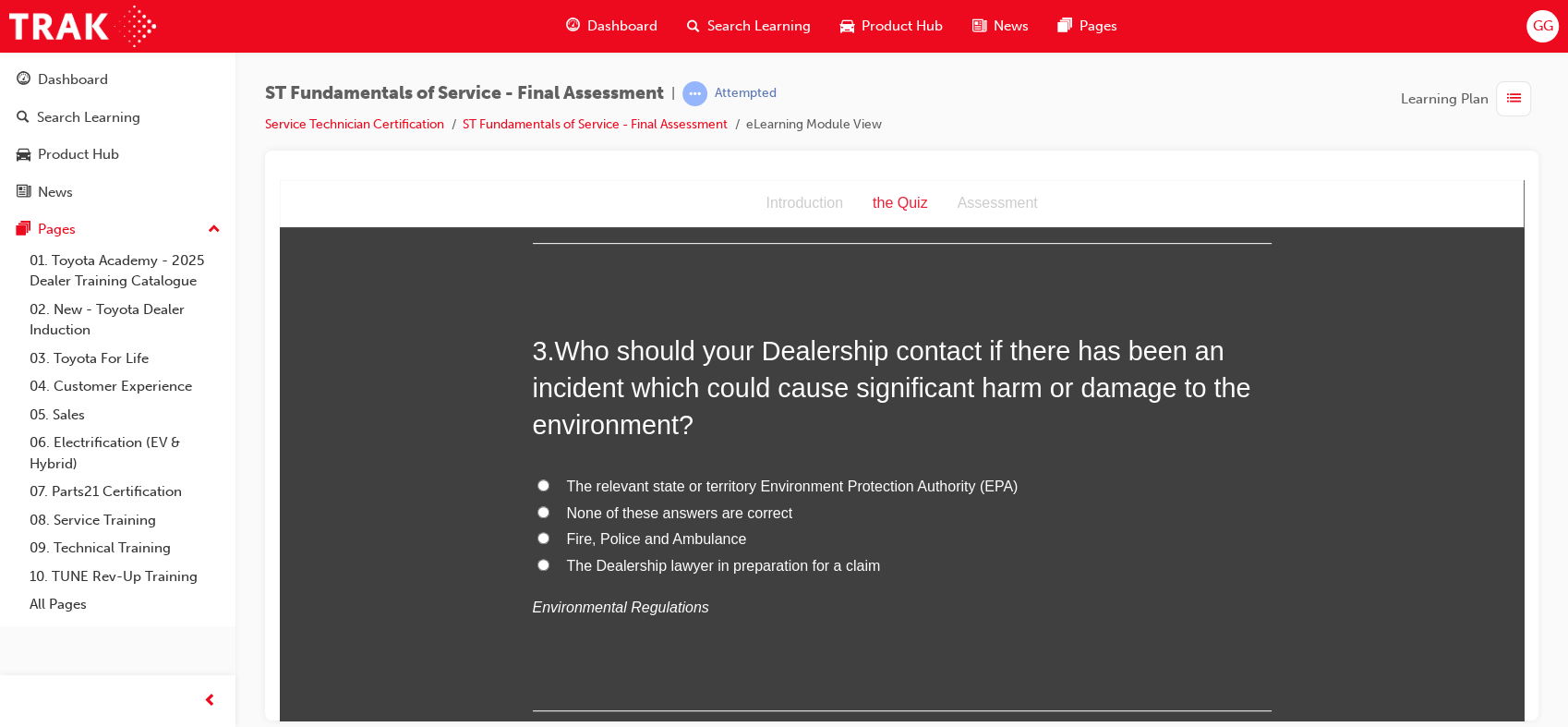
scroll to position [914, 0]
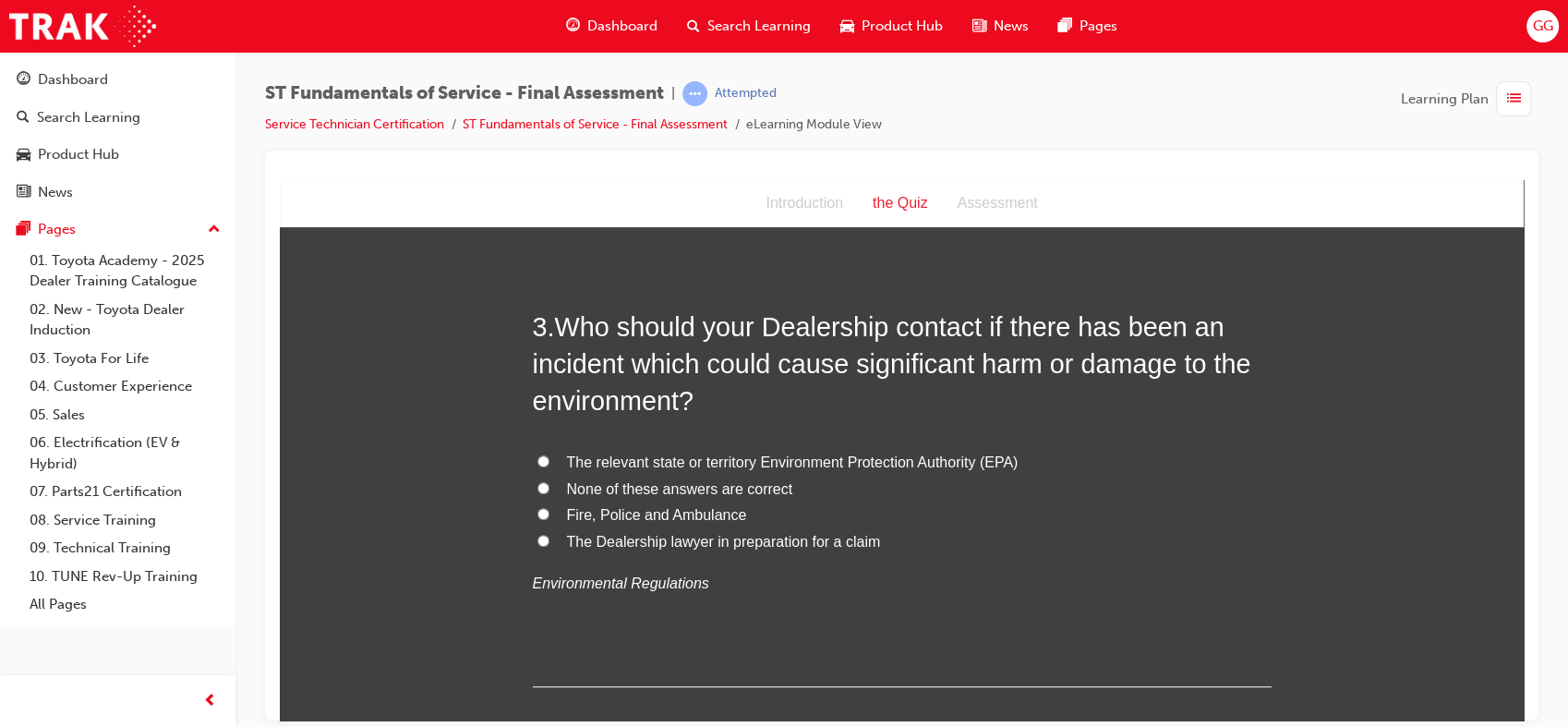
click at [661, 514] on span "Fire, Police and Ambulance" at bounding box center [657, 513] width 180 height 16
click at [549, 514] on input "Fire, Police and Ambulance" at bounding box center [543, 512] width 12 height 12
radio input "true"
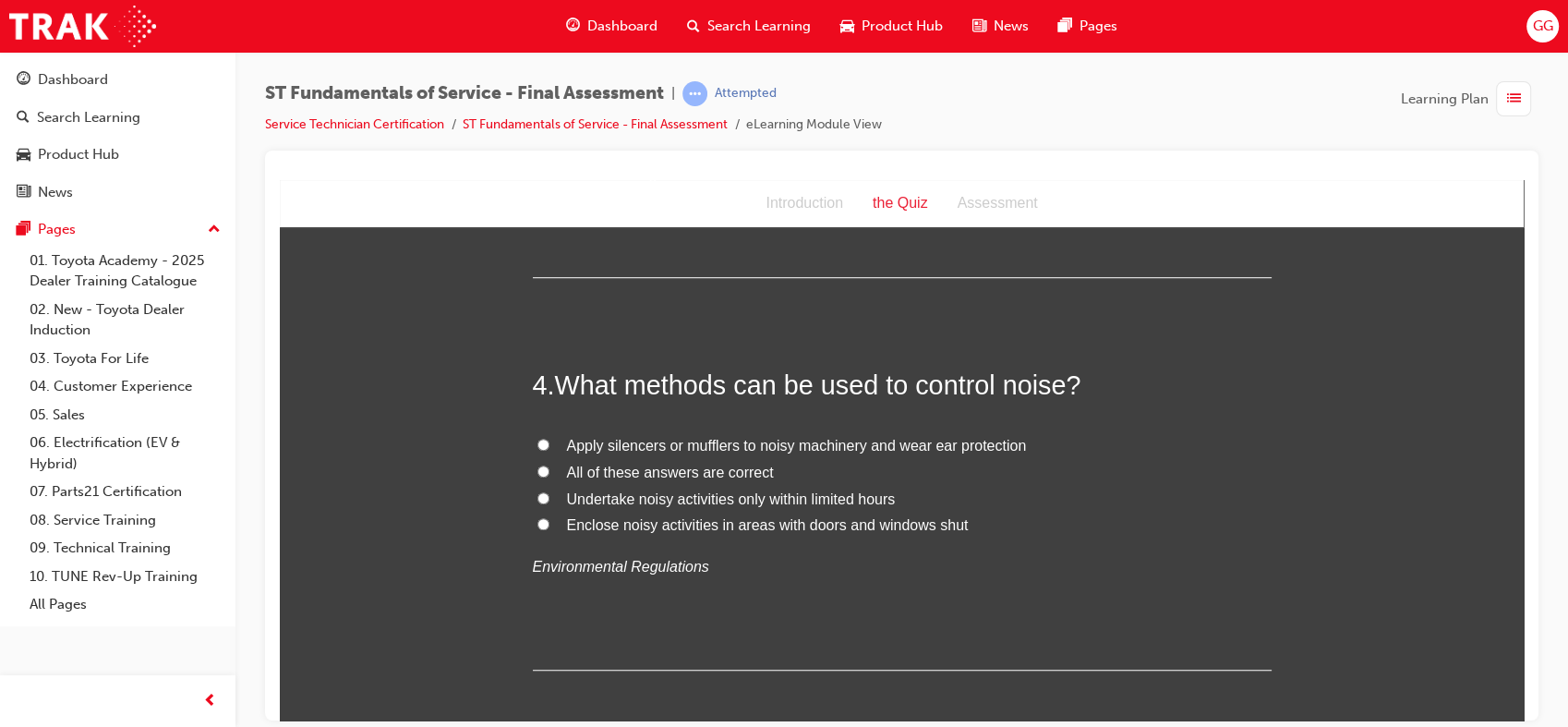
scroll to position [1346, 0]
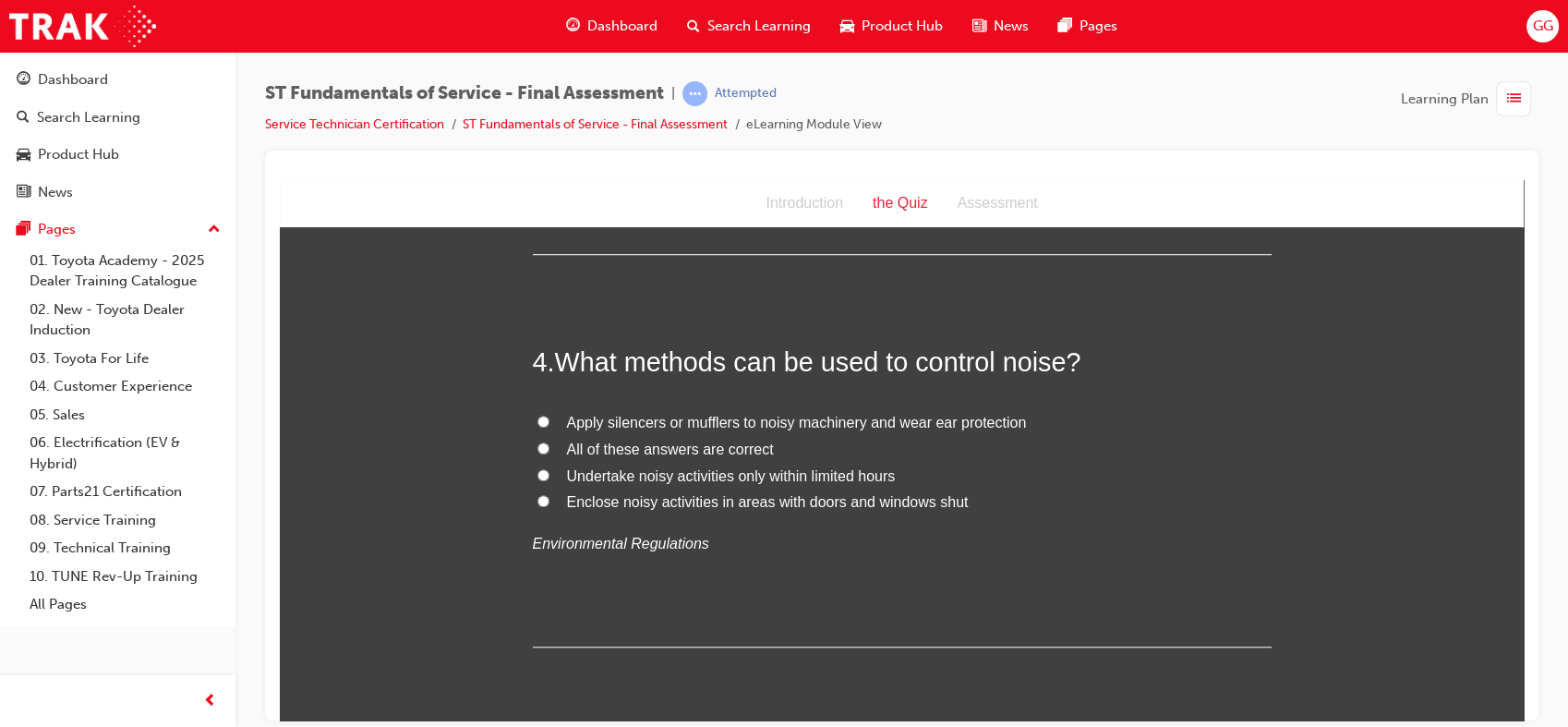
click at [557, 444] on label "All of these answers are correct" at bounding box center [902, 449] width 739 height 27
click at [549, 444] on input "All of these answers are correct" at bounding box center [543, 447] width 12 height 12
radio input "true"
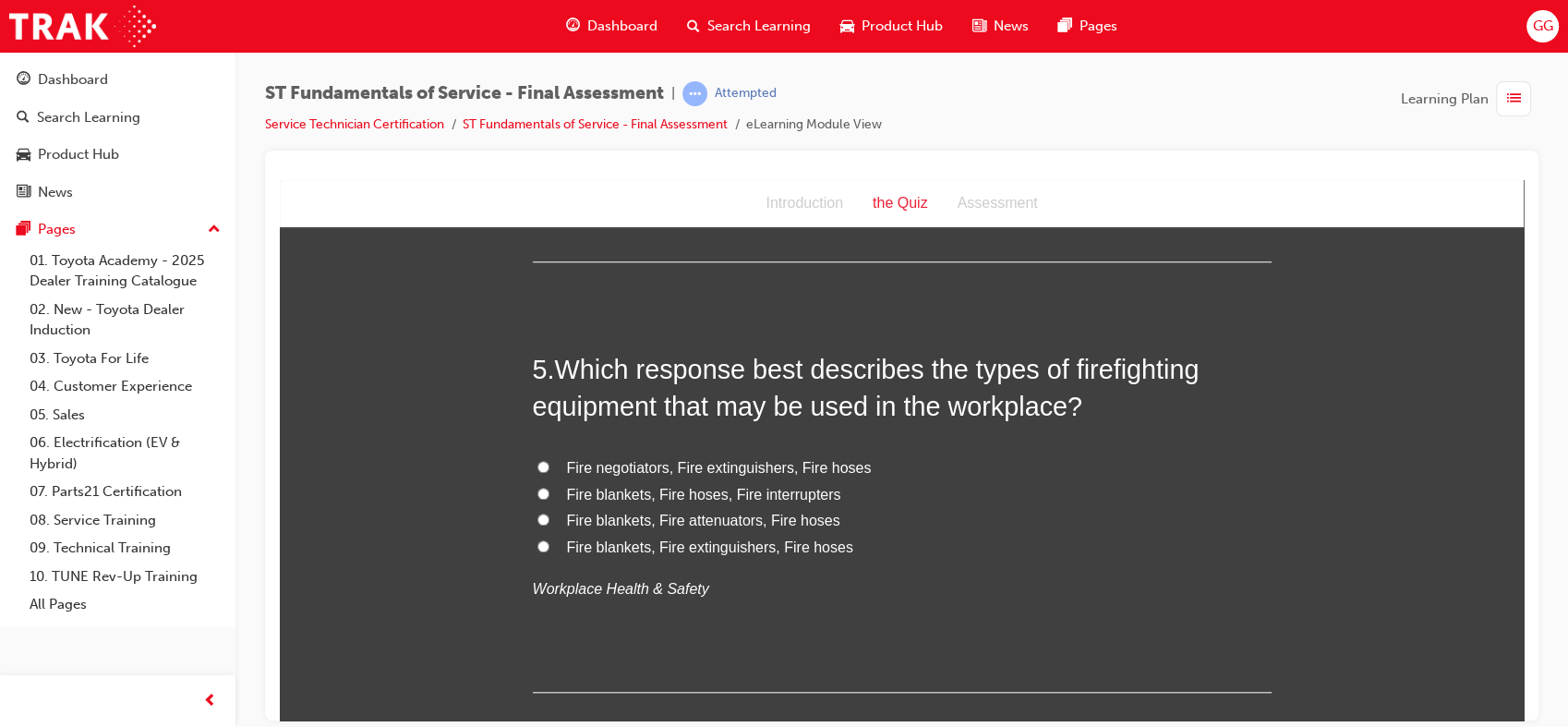
scroll to position [1803, 0]
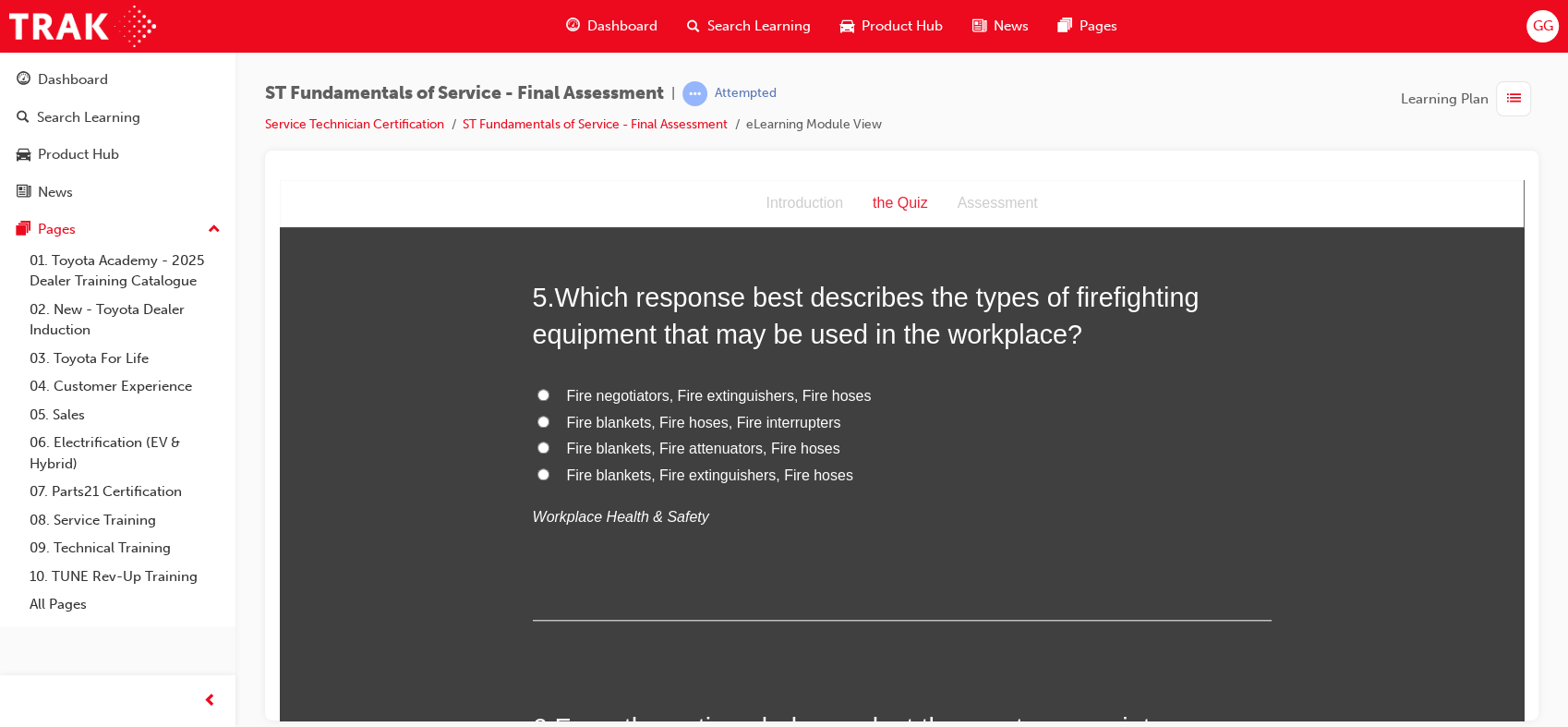
click at [822, 475] on span "Fire blankets, Fire extinguishers, Fire hoses" at bounding box center [710, 474] width 287 height 16
click at [549, 475] on input "Fire blankets, Fire extinguishers, Fire hoses" at bounding box center [543, 473] width 12 height 12
radio input "true"
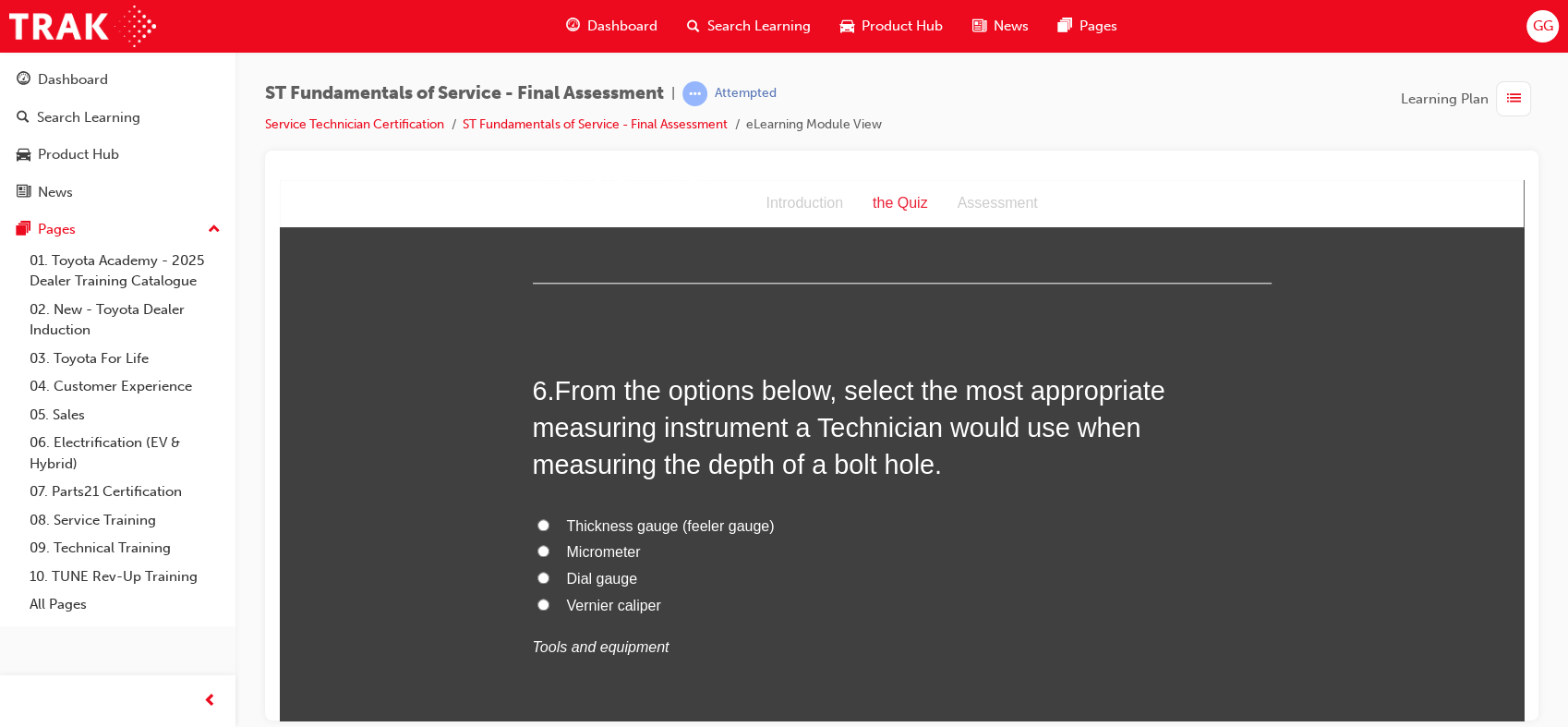
scroll to position [2187, 0]
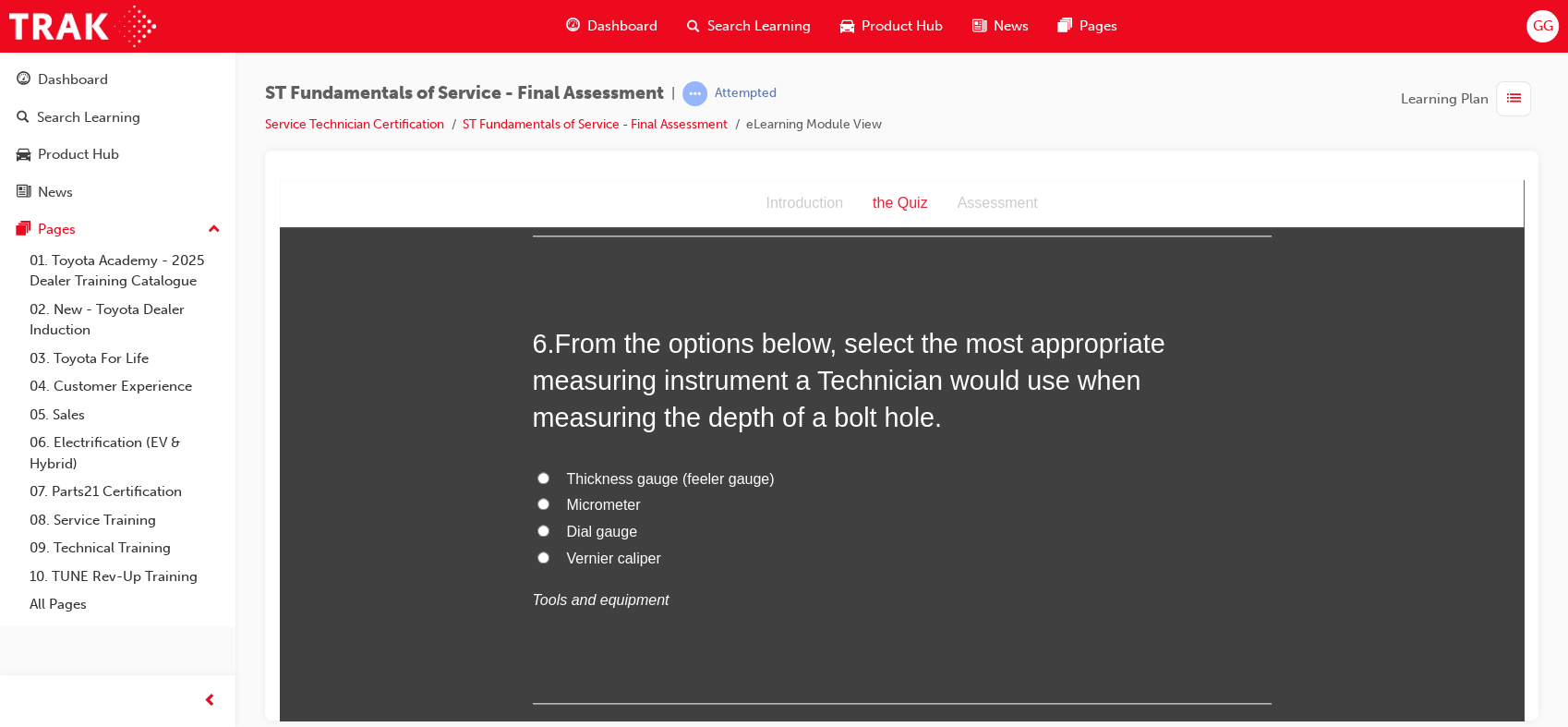
drag, startPoint x: 1515, startPoint y: 273, endPoint x: 1819, endPoint y: 465, distance: 359.6
click at [586, 561] on span "Vernier caliper" at bounding box center [614, 557] width 94 height 16
click at [549, 561] on input "Vernier caliper" at bounding box center [543, 556] width 12 height 12
radio input "true"
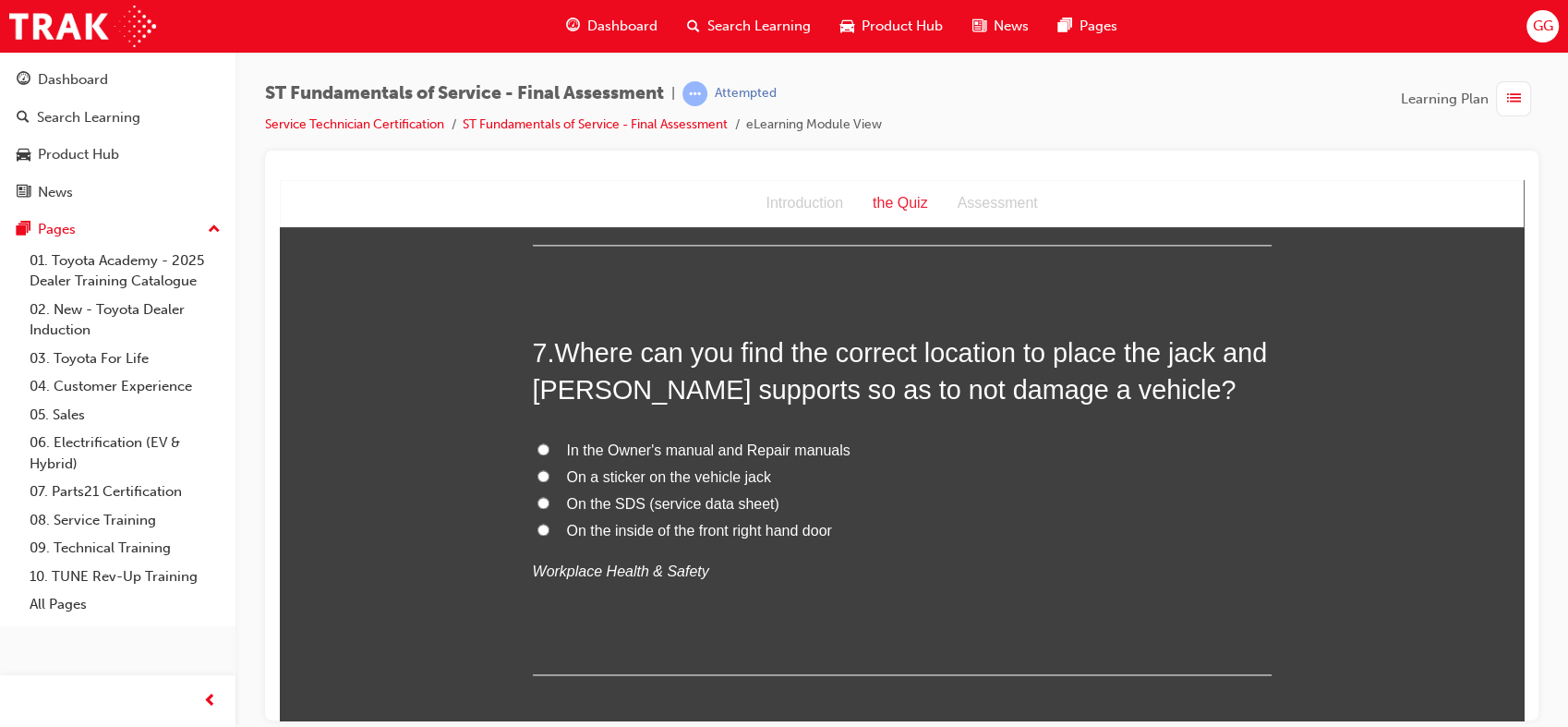
scroll to position [2596, 0]
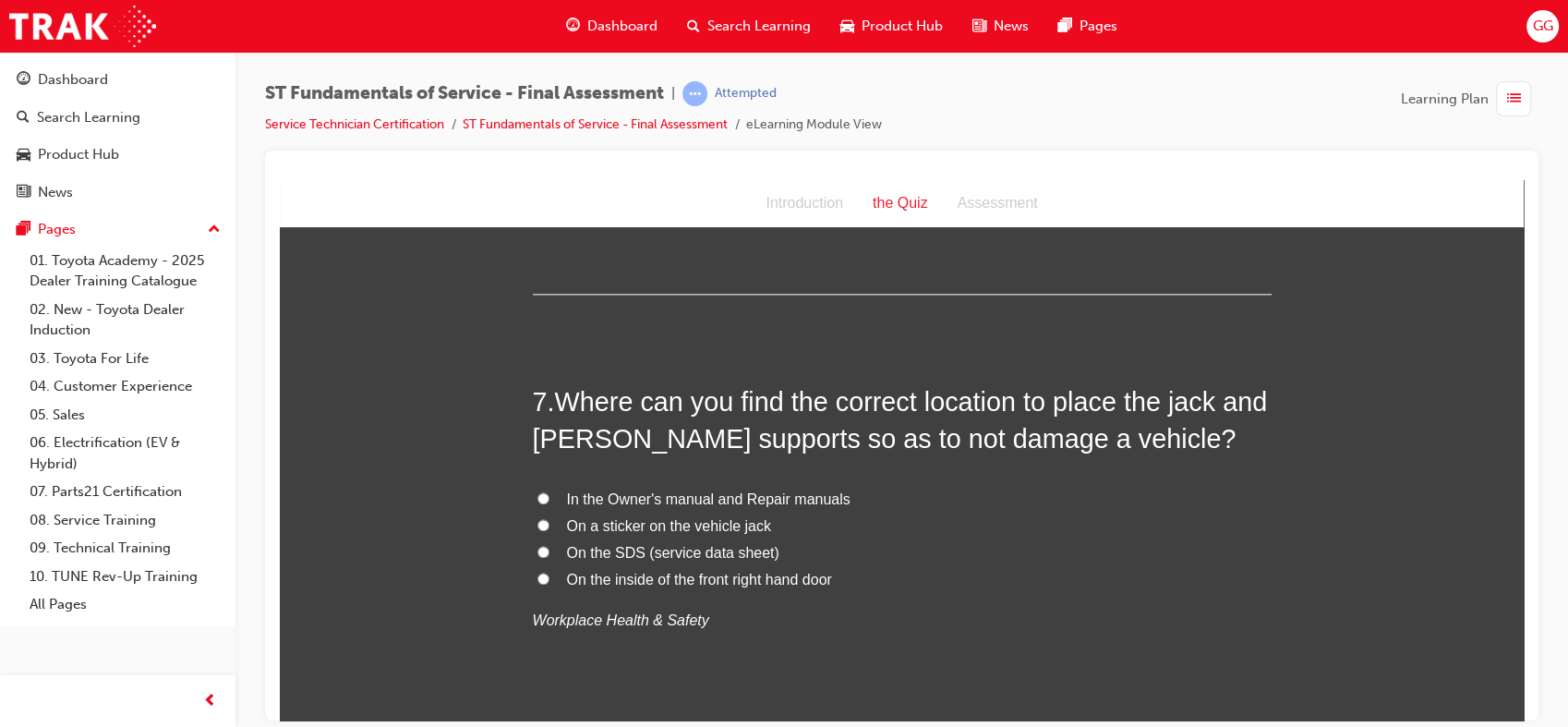
click at [641, 495] on span "In the Owner's manual and Repair manuals" at bounding box center [709, 498] width 284 height 16
click at [549, 495] on input "In the Owner's manual and Repair manuals" at bounding box center [543, 497] width 12 height 12
radio input "true"
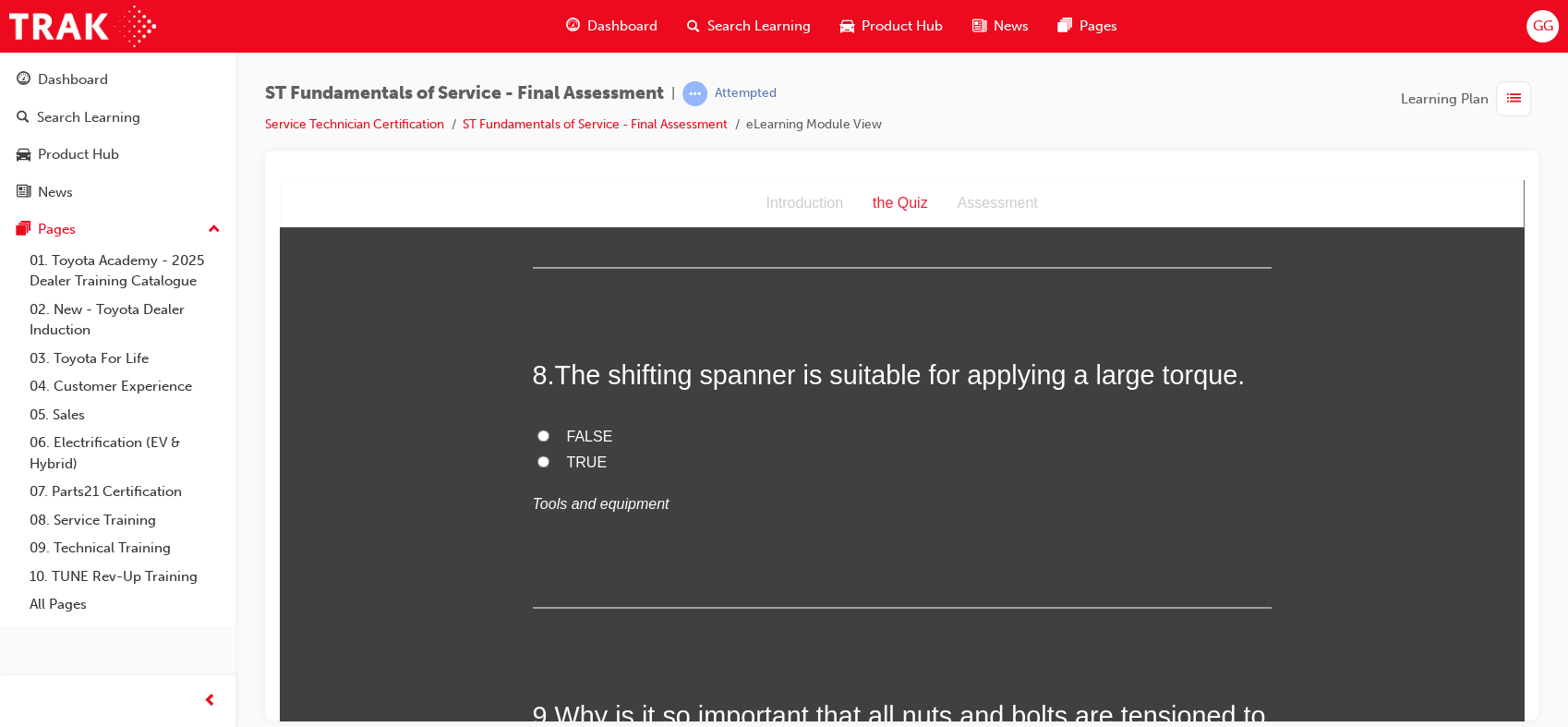
scroll to position [3029, 0]
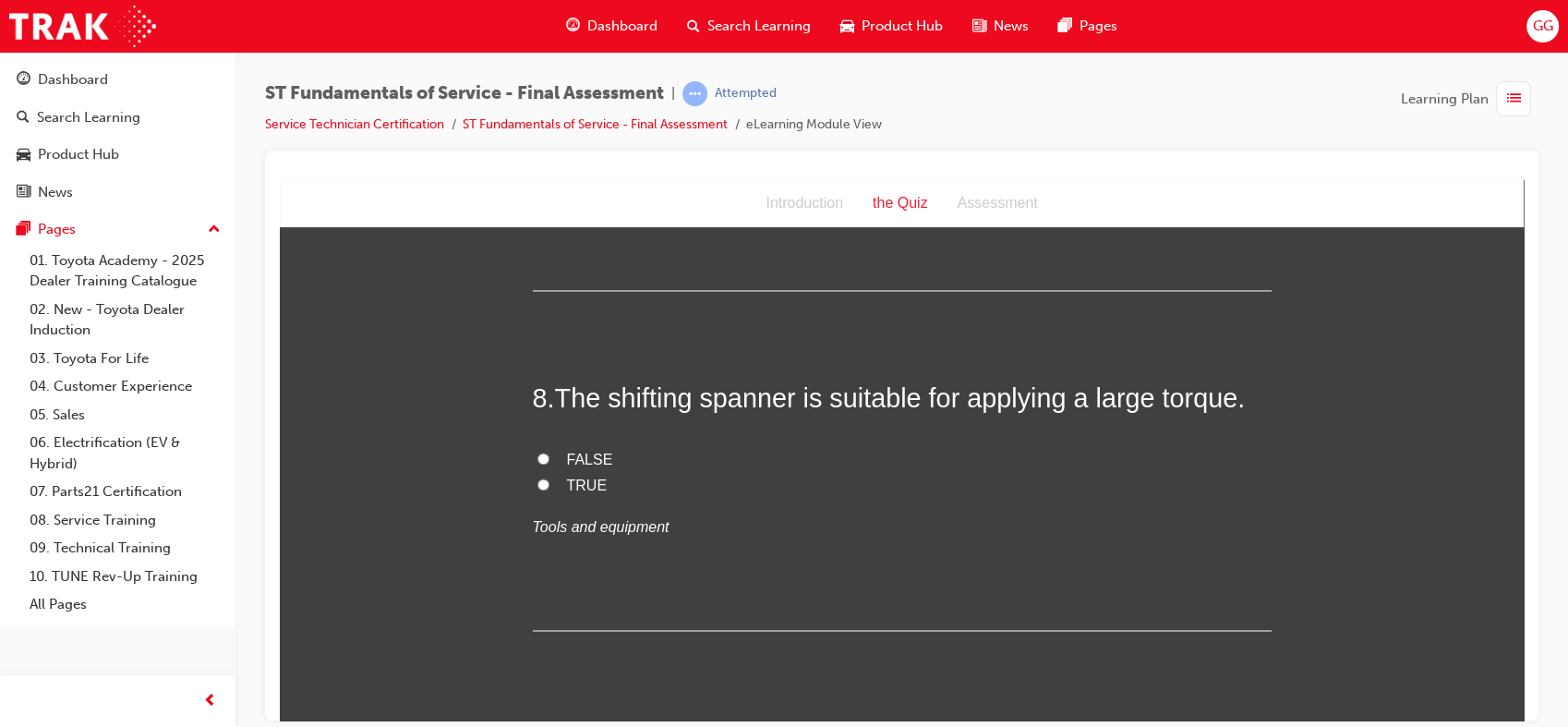
click at [584, 456] on span "FALSE" at bounding box center [590, 458] width 46 height 16
click at [549, 456] on input "FALSE" at bounding box center [543, 457] width 12 height 12
radio input "true"
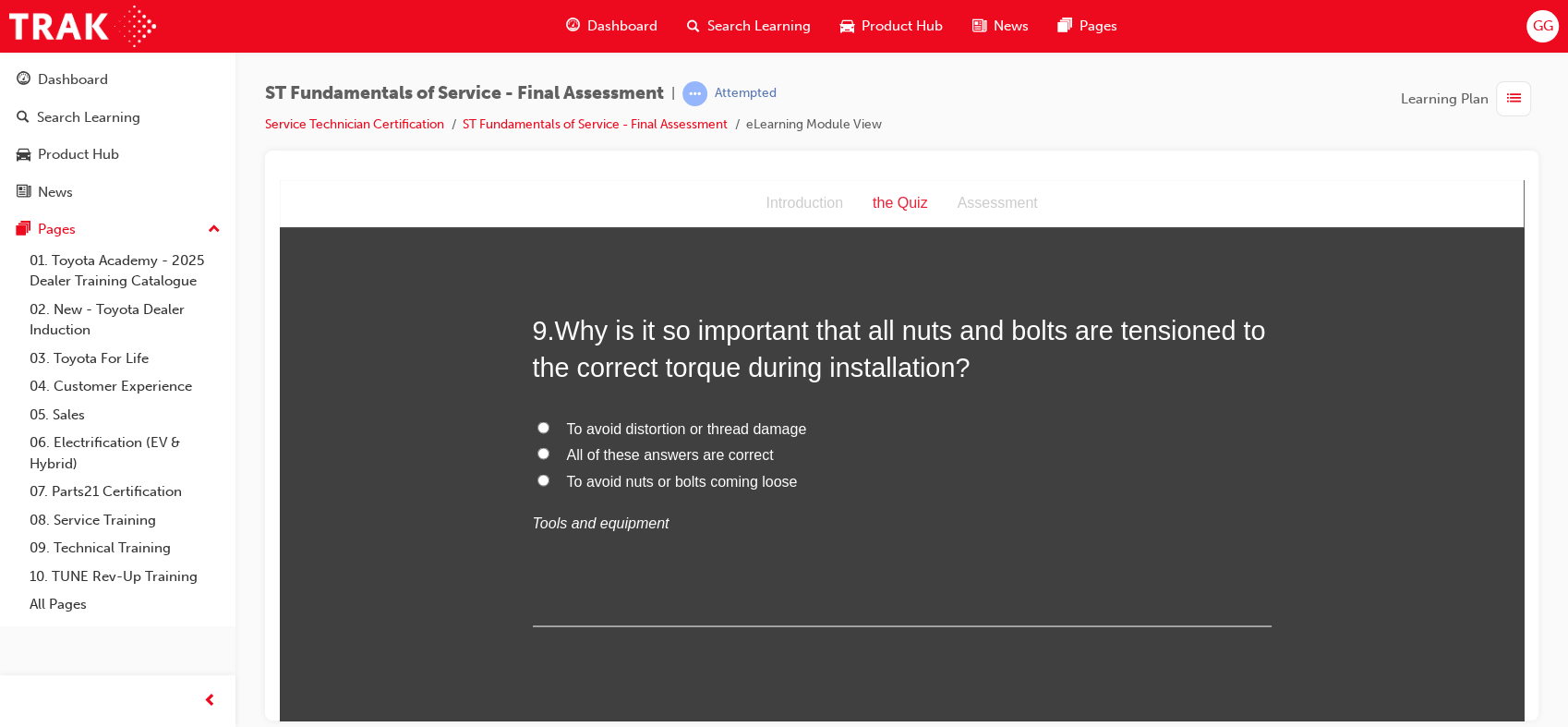
scroll to position [3486, 0]
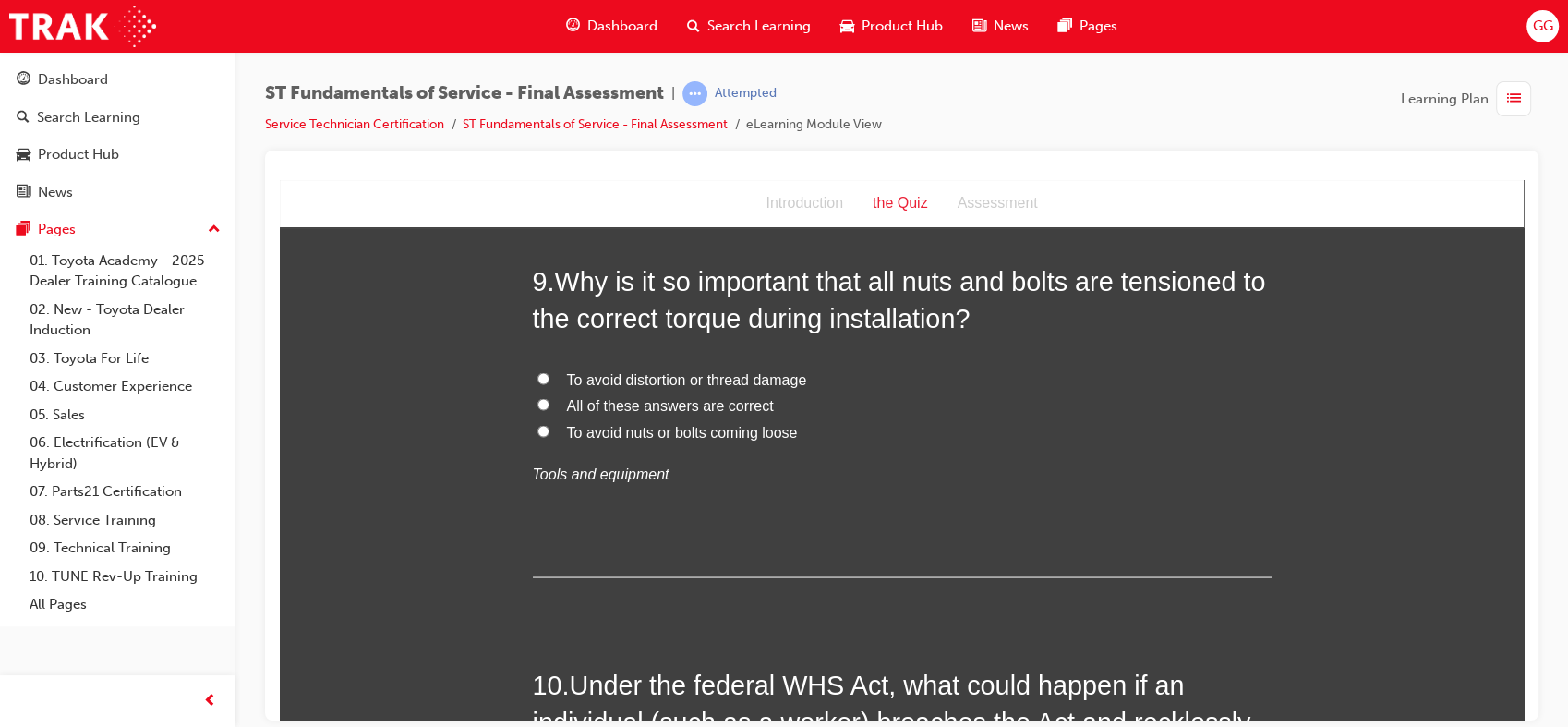
click at [740, 398] on span "All of these answers are correct" at bounding box center [671, 403] width 207 height 16
click at [549, 398] on input "All of these answers are correct" at bounding box center [543, 402] width 12 height 12
radio input "true"
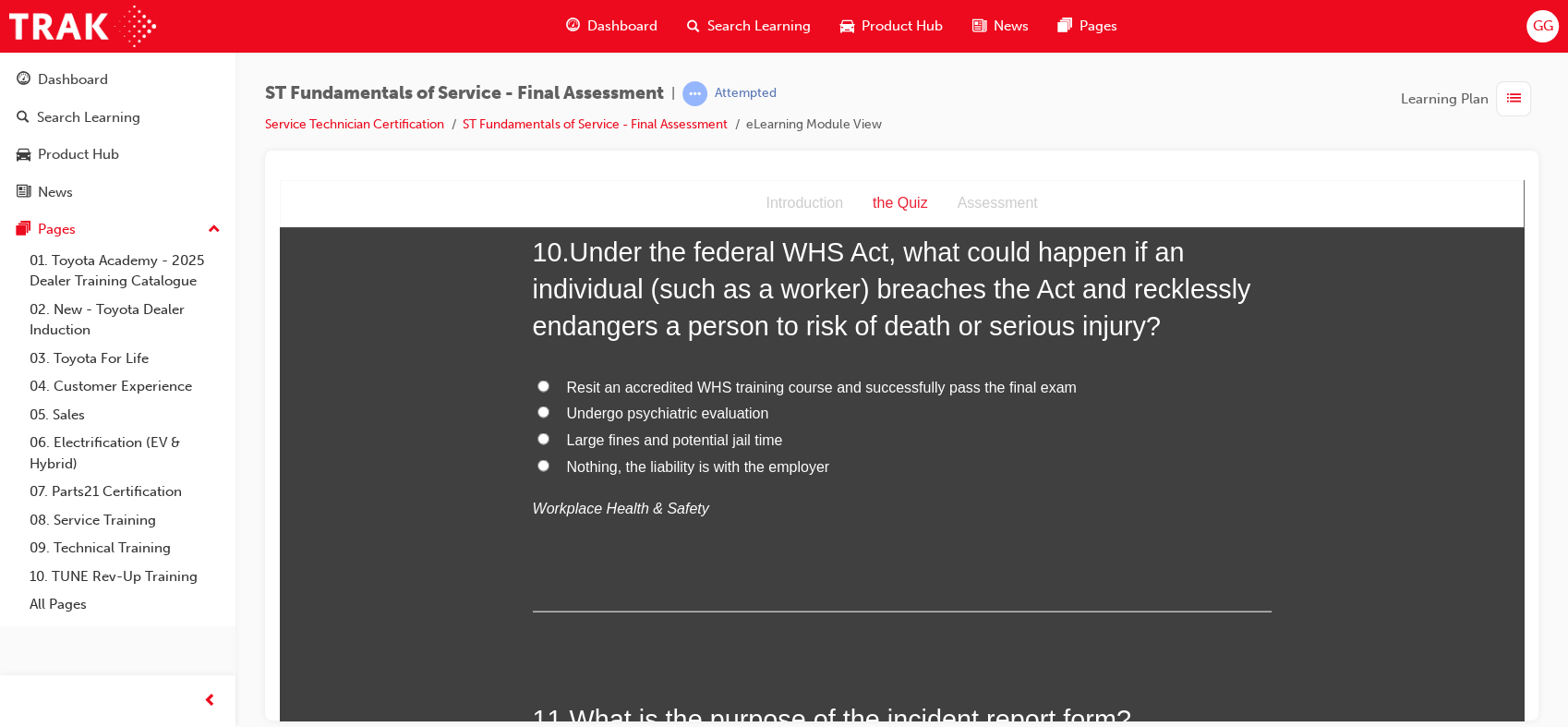
scroll to position [3871, 0]
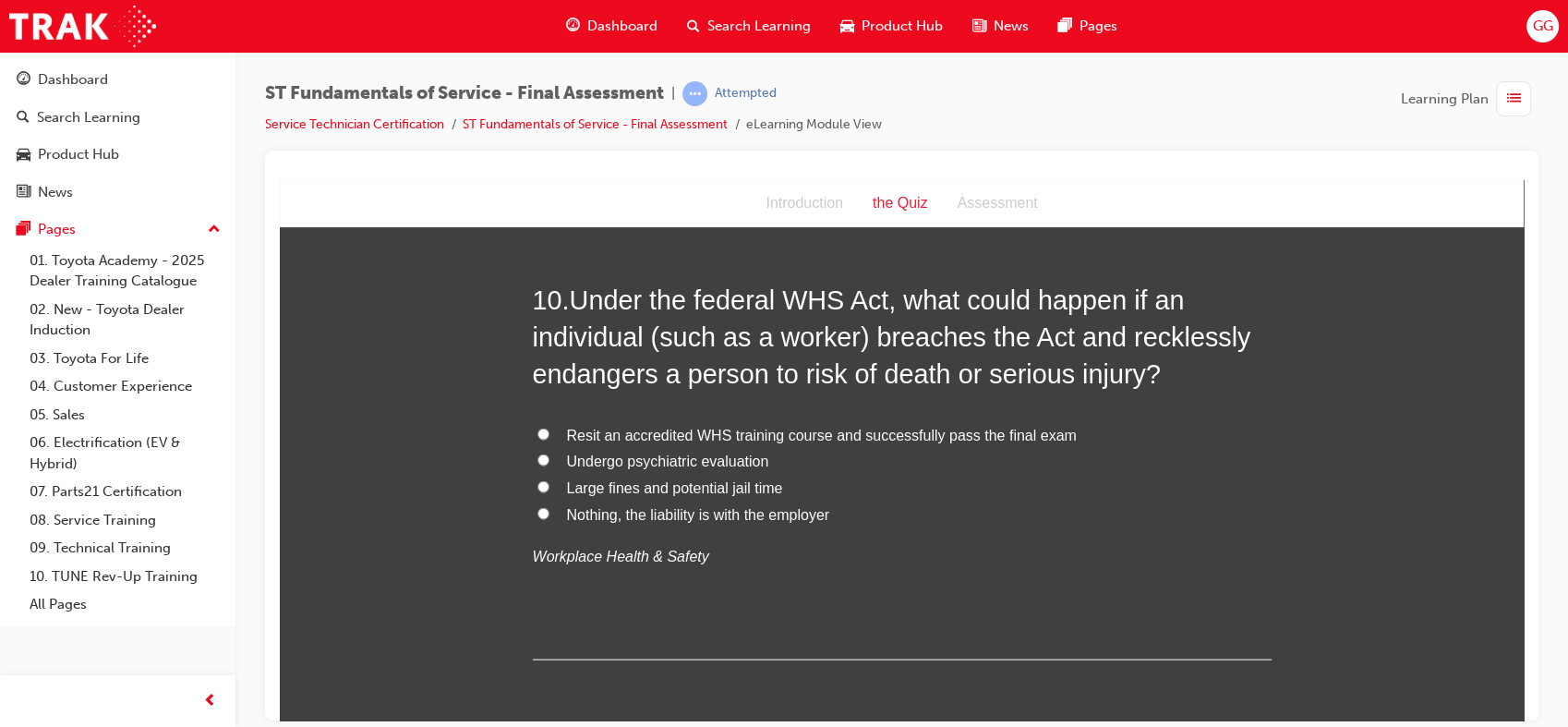
click at [693, 488] on span "Large fines and potential jail time" at bounding box center [675, 487] width 216 height 16
click at [549, 488] on input "Large fines and potential jail time" at bounding box center [543, 486] width 12 height 12
radio input "true"
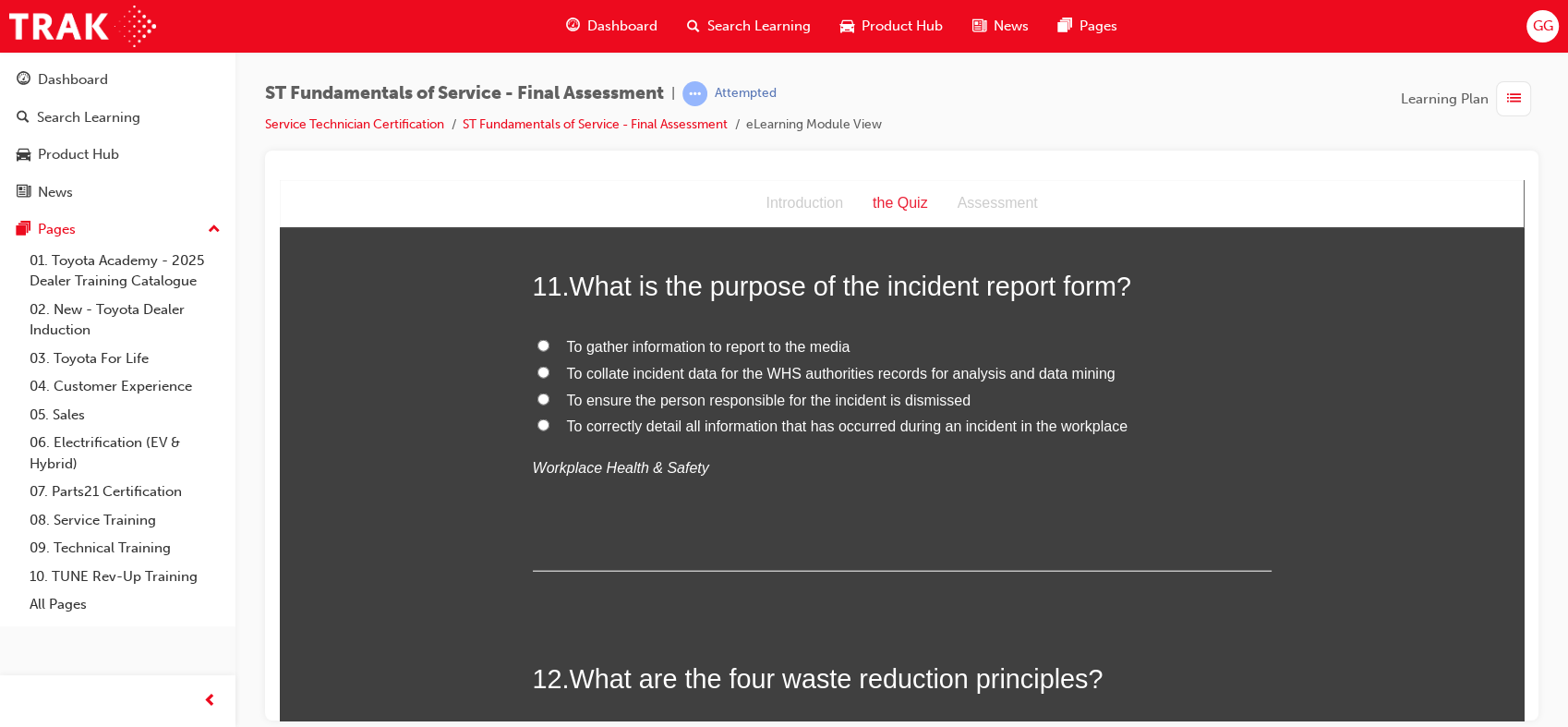
scroll to position [4279, 0]
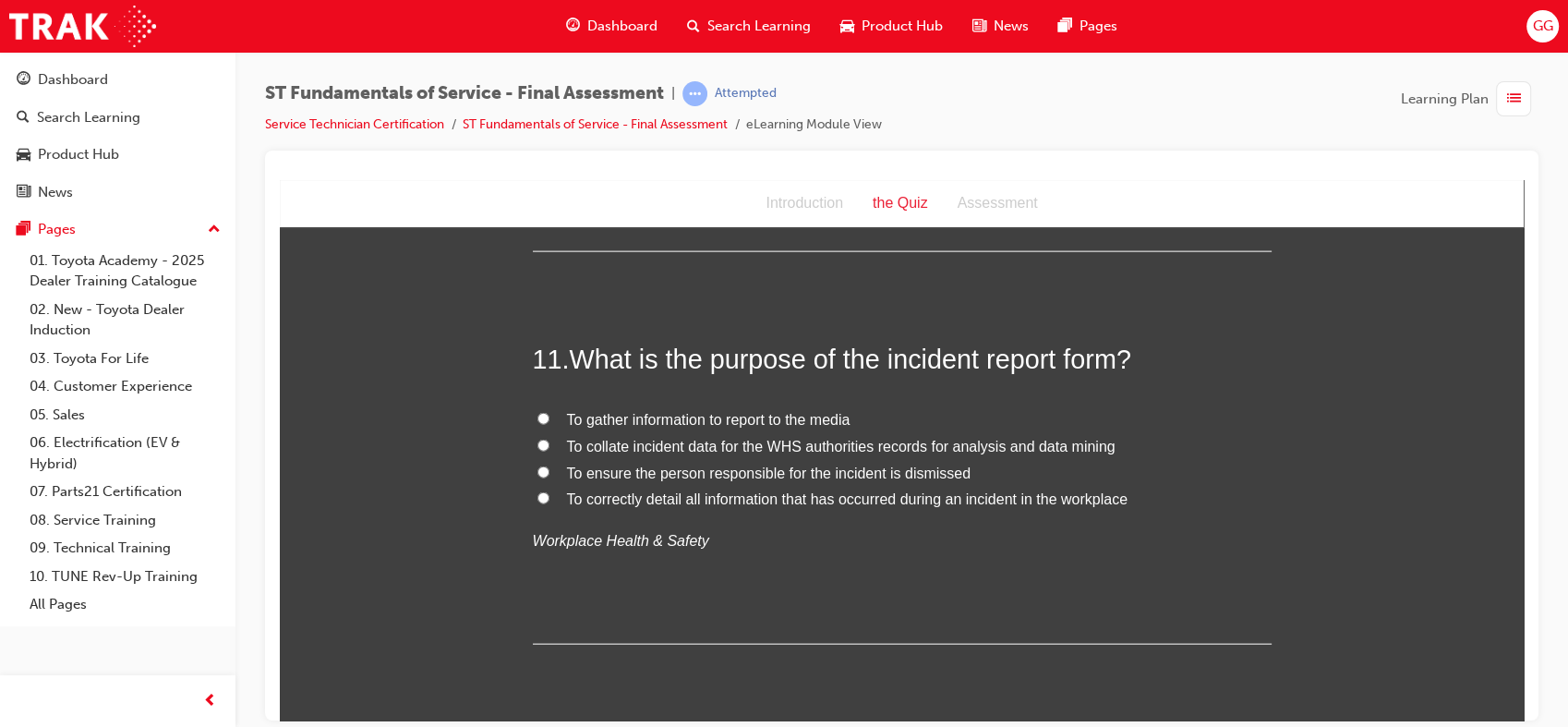
click at [798, 503] on span "To correctly detail all information that has occurred during an incident in the…" at bounding box center [847, 498] width 561 height 16
click at [549, 503] on input "To correctly detail all information that has occurred during an incident in the…" at bounding box center [543, 497] width 12 height 12
radio input "true"
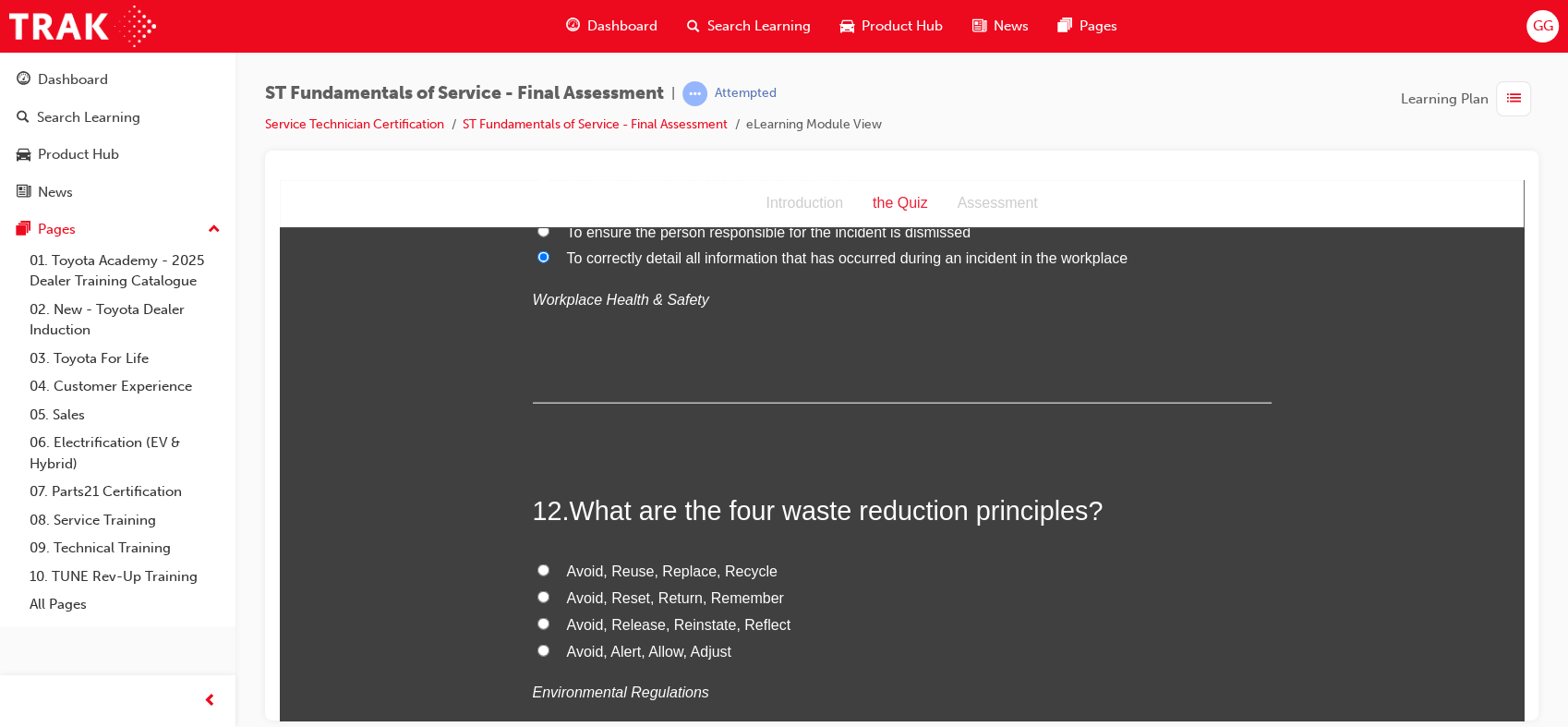
scroll to position [4568, 0]
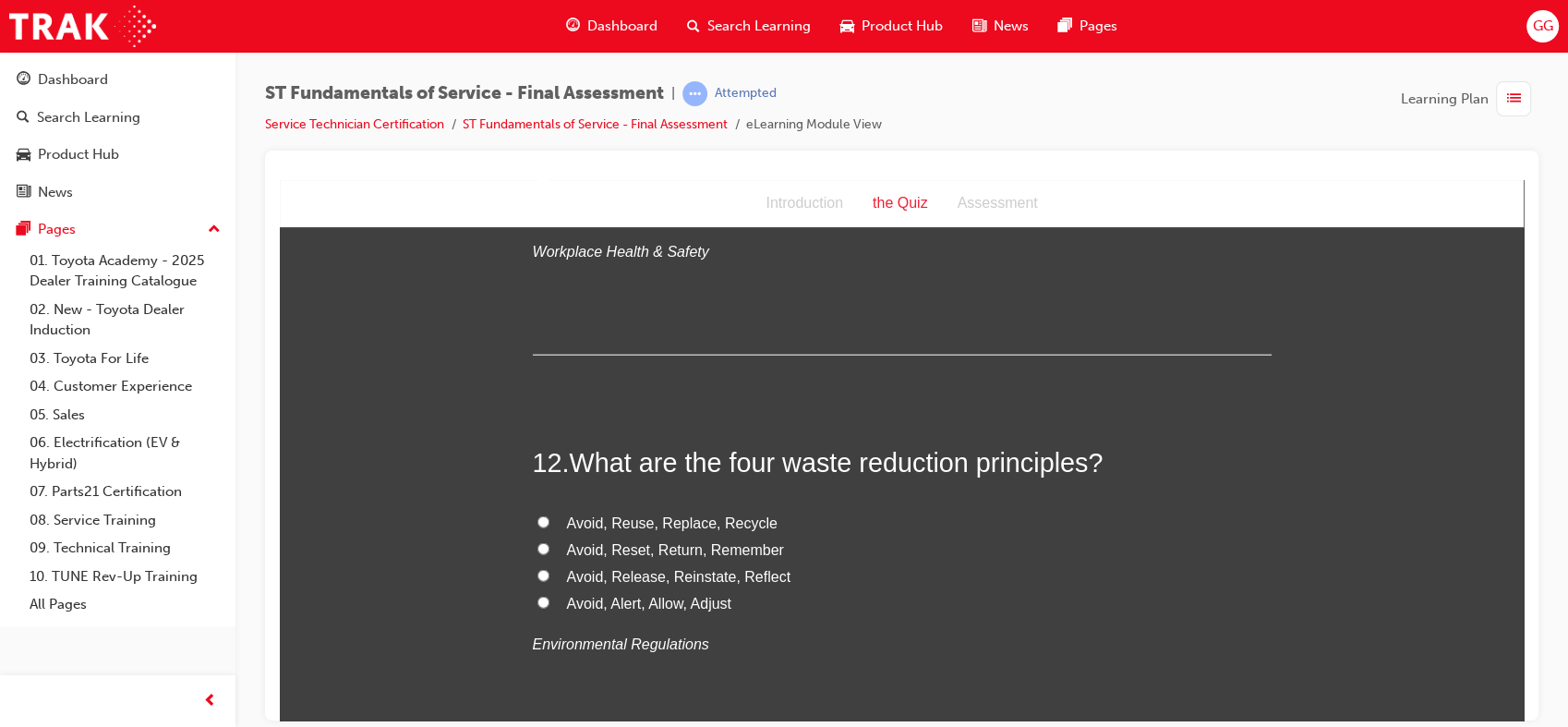
click at [744, 520] on span "Avoid, Reuse, Replace, Recycle" at bounding box center [673, 522] width 211 height 16
click at [549, 520] on input "Avoid, Reuse, Replace, Recycle" at bounding box center [543, 521] width 12 height 12
radio input "true"
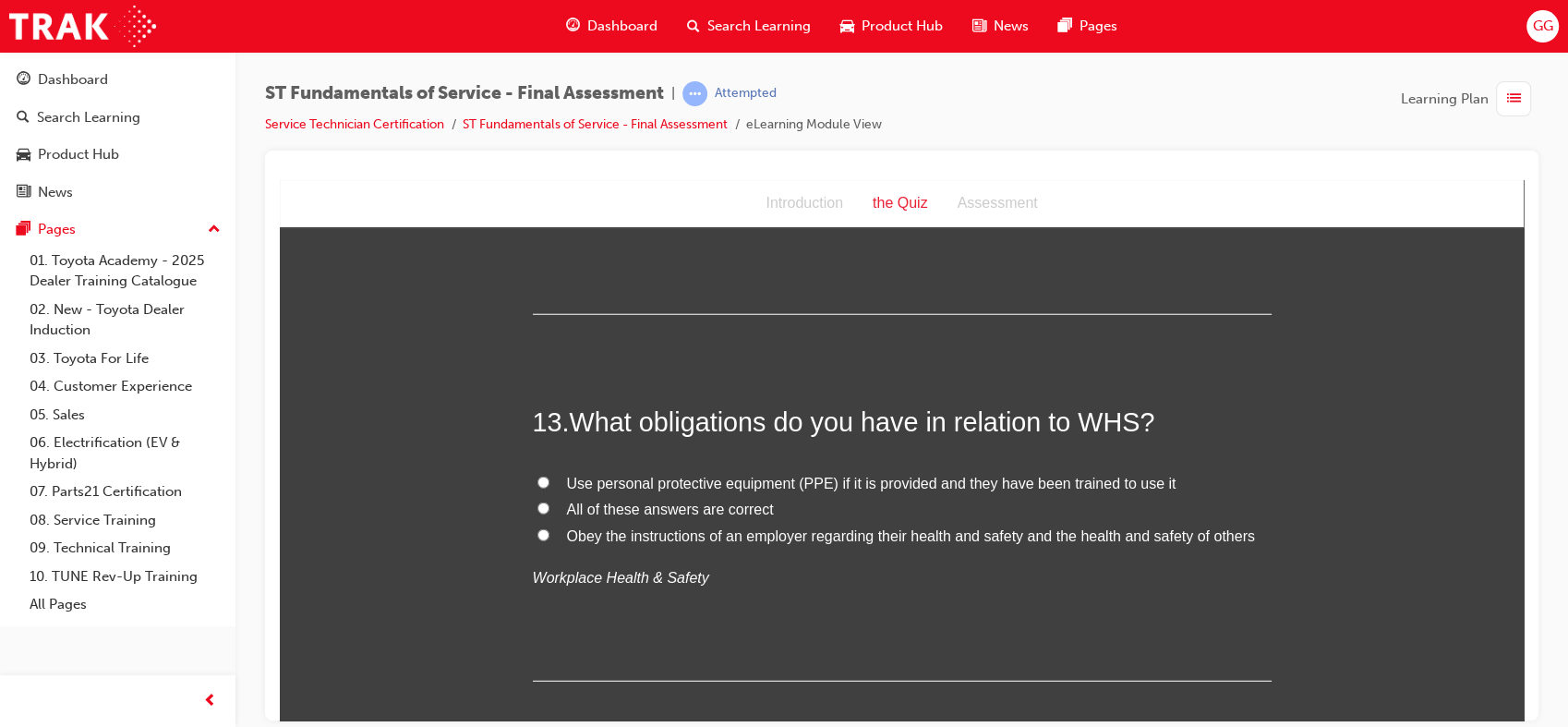
scroll to position [5024, 0]
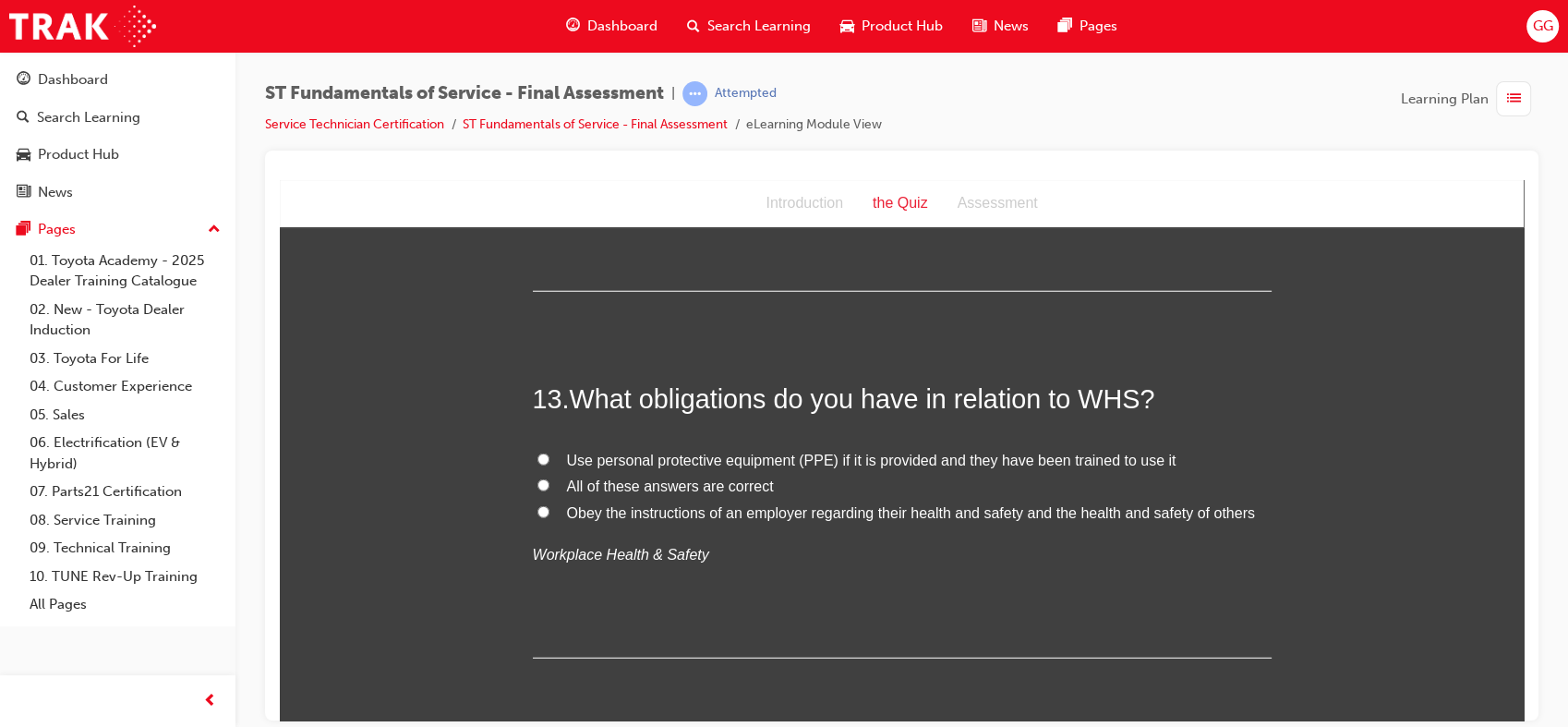
click at [749, 484] on span "All of these answers are correct" at bounding box center [671, 485] width 207 height 16
click at [549, 484] on input "All of these answers are correct" at bounding box center [543, 484] width 12 height 12
radio input "true"
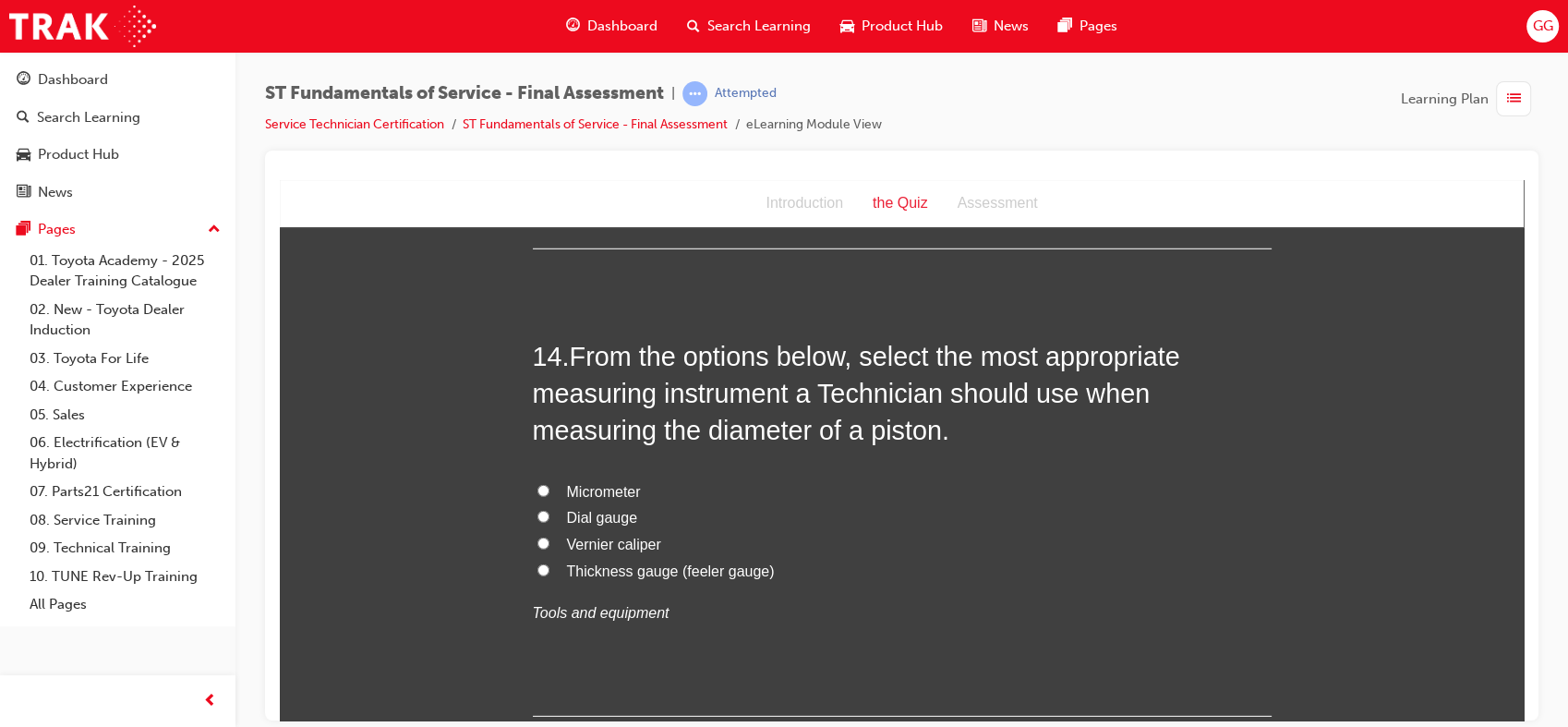
scroll to position [5457, 0]
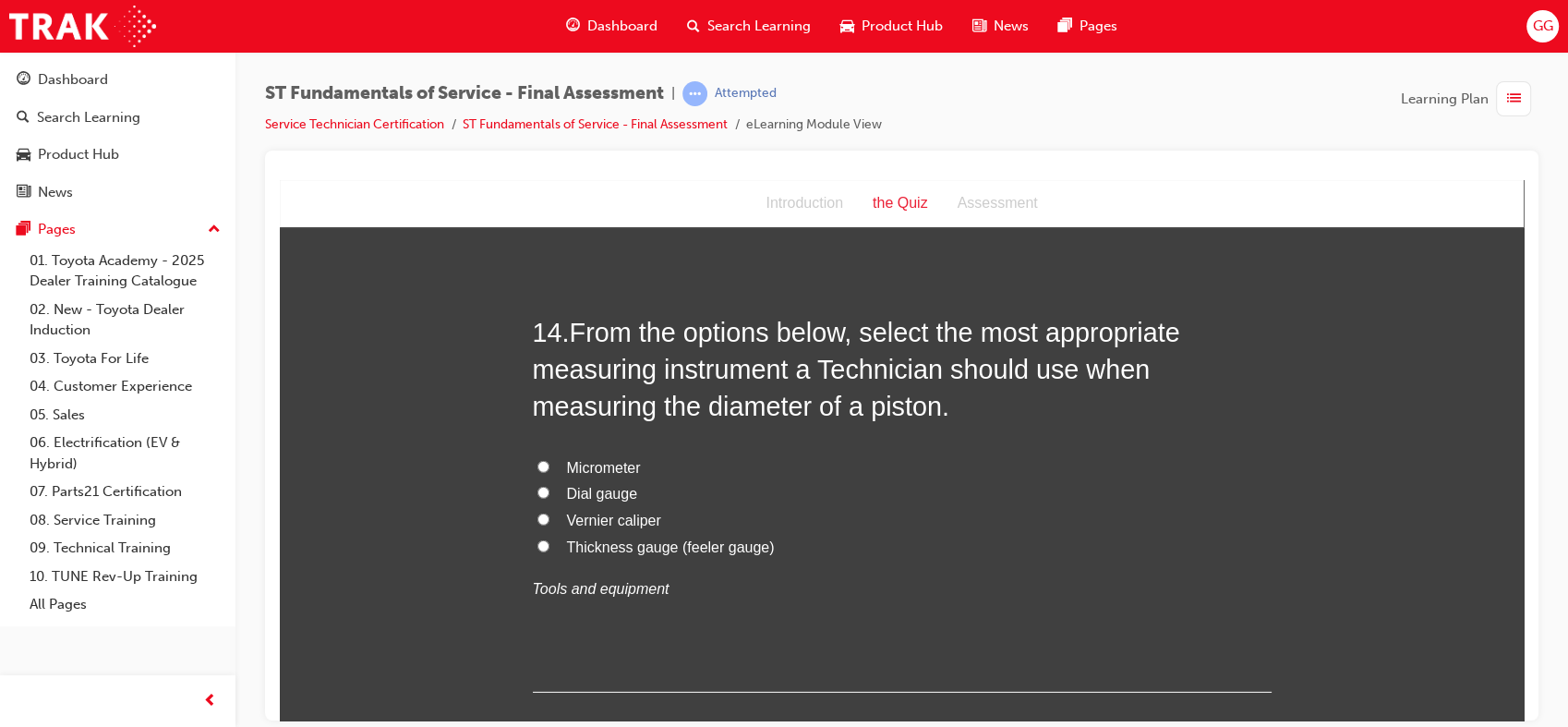
click at [628, 524] on span "Vernier caliper" at bounding box center [614, 519] width 94 height 16
click at [549, 524] on input "Vernier caliper" at bounding box center [543, 518] width 12 height 12
radio input "true"
click at [628, 524] on span "Vernier caliper" at bounding box center [614, 519] width 94 height 16
click at [549, 524] on input "Vernier caliper" at bounding box center [543, 518] width 12 height 12
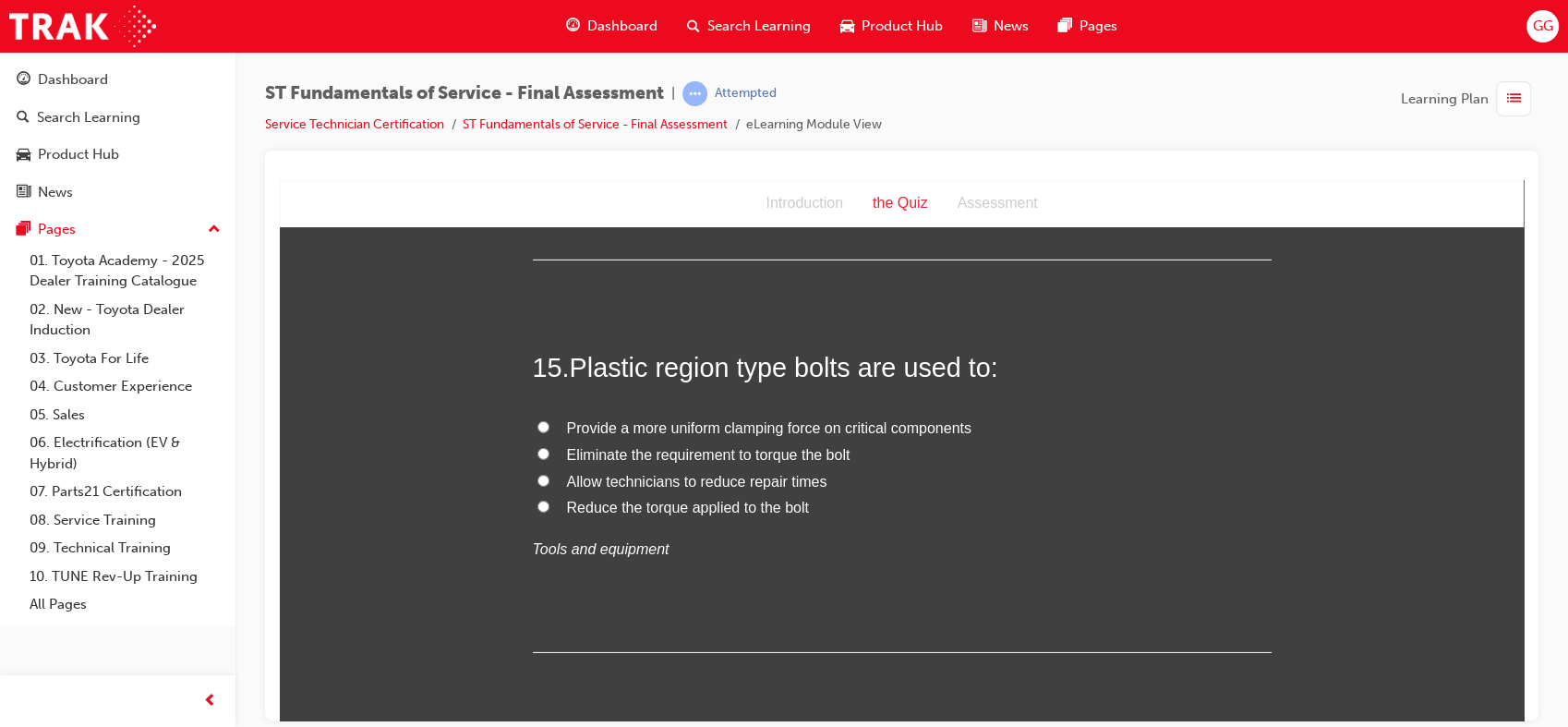
scroll to position [5914, 0]
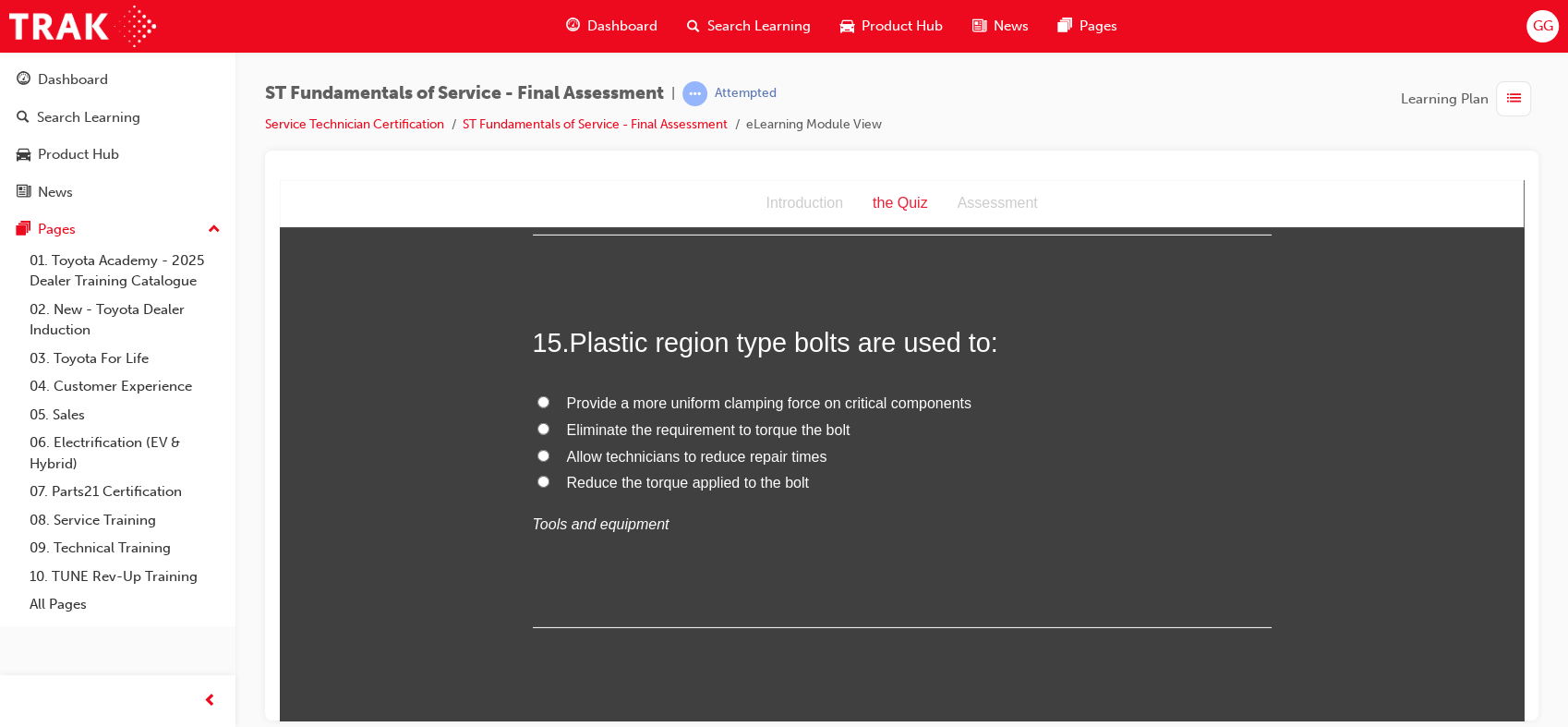
click at [758, 400] on span "Provide a more uniform clamping force on critical components" at bounding box center [769, 401] width 404 height 16
click at [549, 400] on input "Provide a more uniform clamping force on critical components" at bounding box center [543, 400] width 12 height 12
radio input "true"
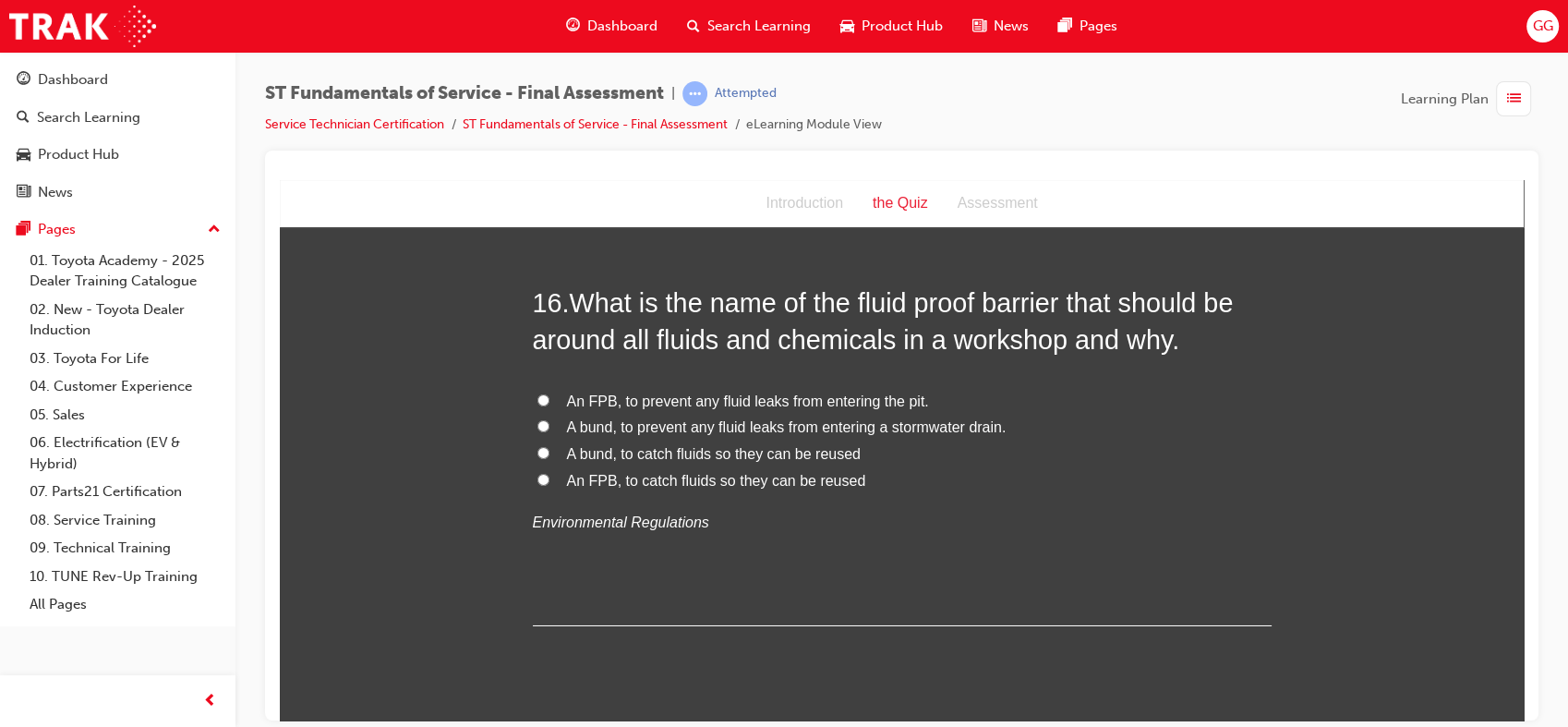
scroll to position [6324, 0]
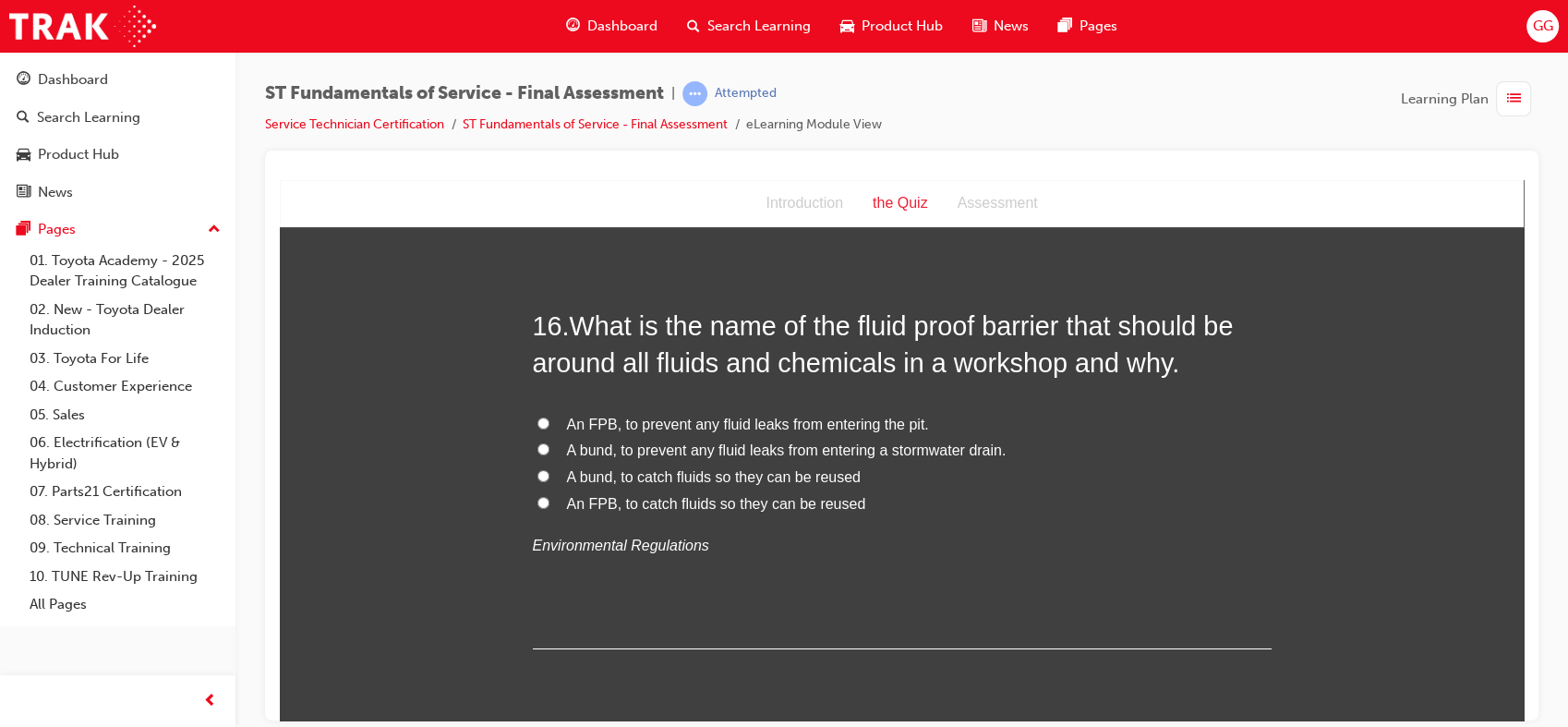
click at [831, 477] on span "A bund, to catch fluids so they can be reused" at bounding box center [714, 475] width 294 height 16
click at [549, 477] on input "A bund, to catch fluids so they can be reused" at bounding box center [543, 474] width 12 height 12
radio input "true"
click at [945, 450] on span "A bund, to prevent any fluid leaks from entering a stormwater drain." at bounding box center [786, 449] width 439 height 16
click at [549, 450] on input "A bund, to prevent any fluid leaks from entering a stormwater drain." at bounding box center [543, 448] width 12 height 12
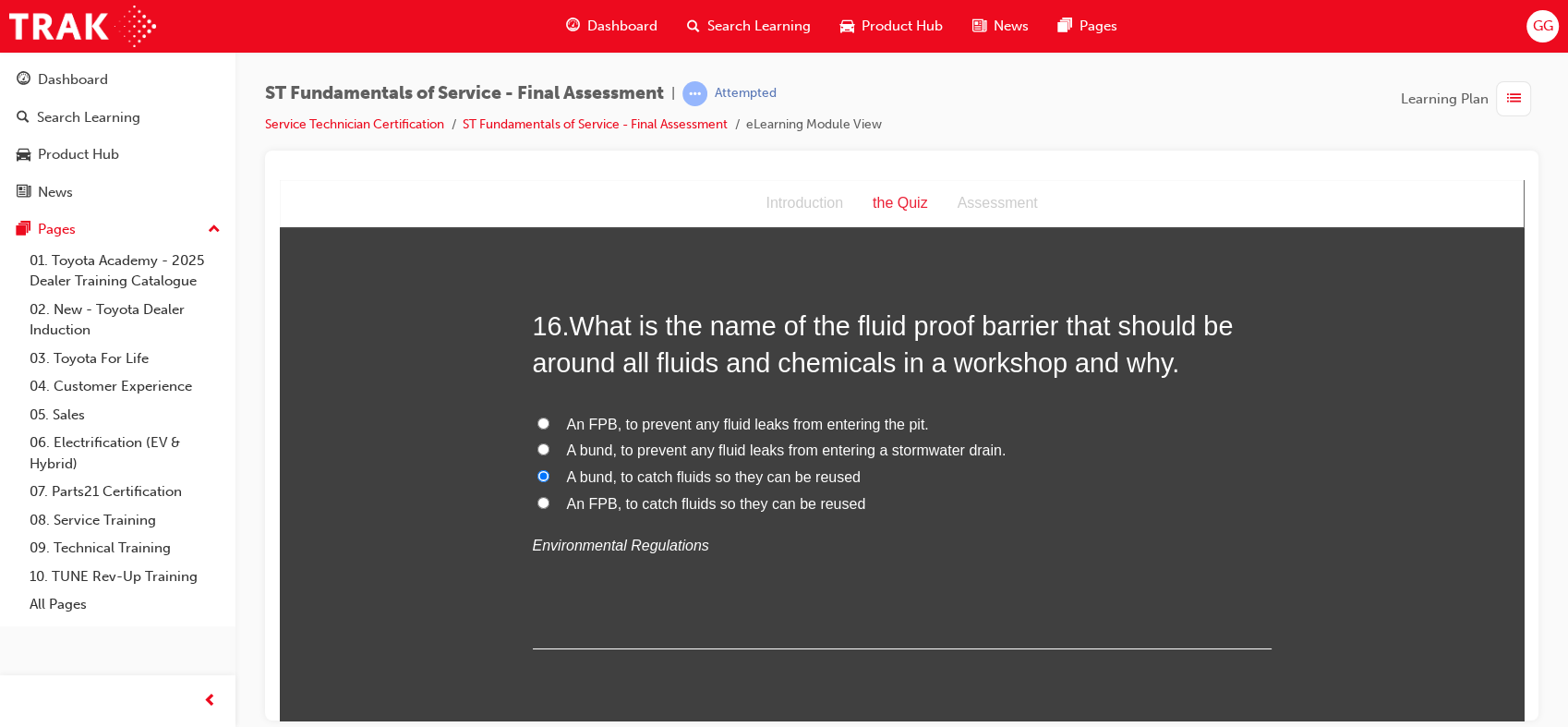
radio input "true"
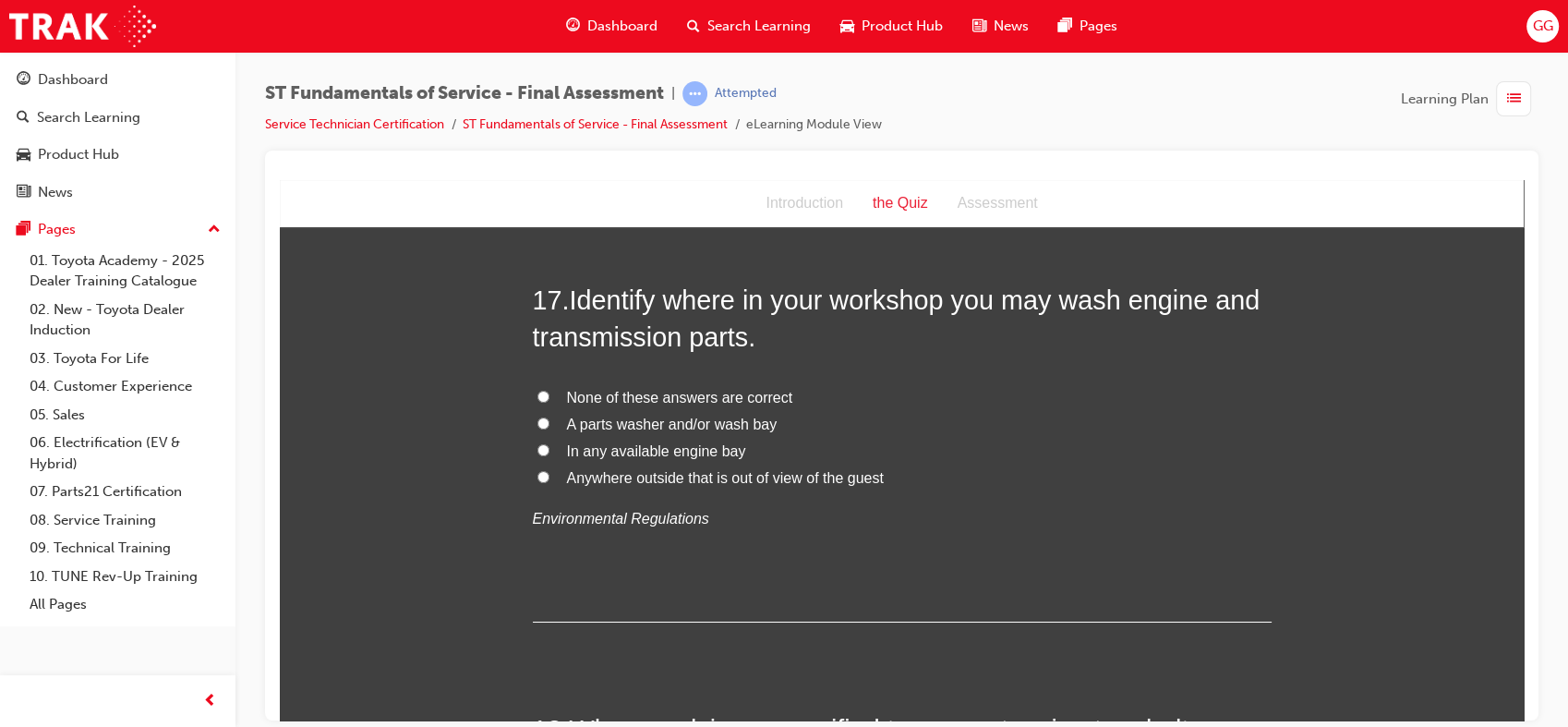
scroll to position [6756, 0]
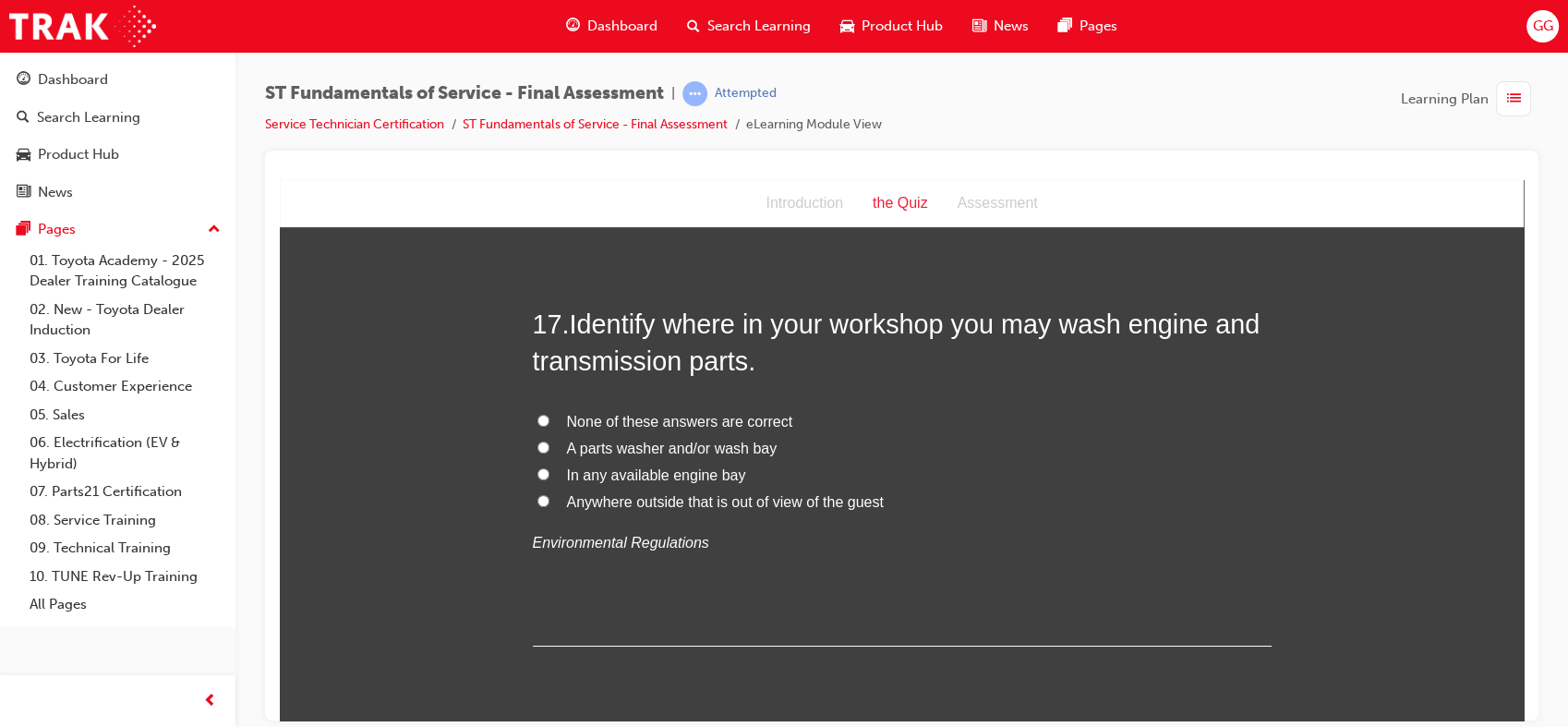
click at [672, 444] on span "A parts washer and/or wash bay" at bounding box center [673, 447] width 211 height 16
click at [549, 444] on input "A parts washer and/or wash bay" at bounding box center [543, 446] width 12 height 12
radio input "true"
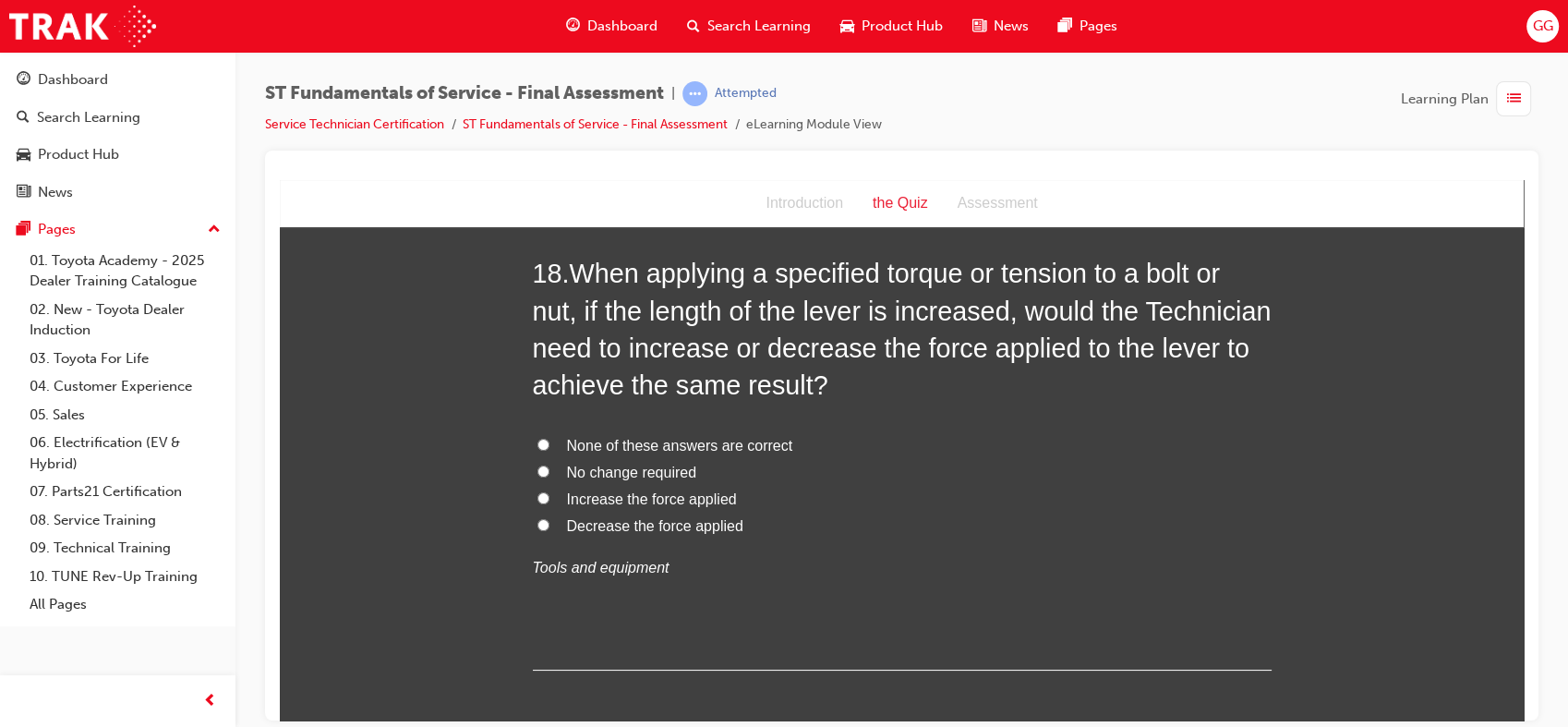
scroll to position [7165, 0]
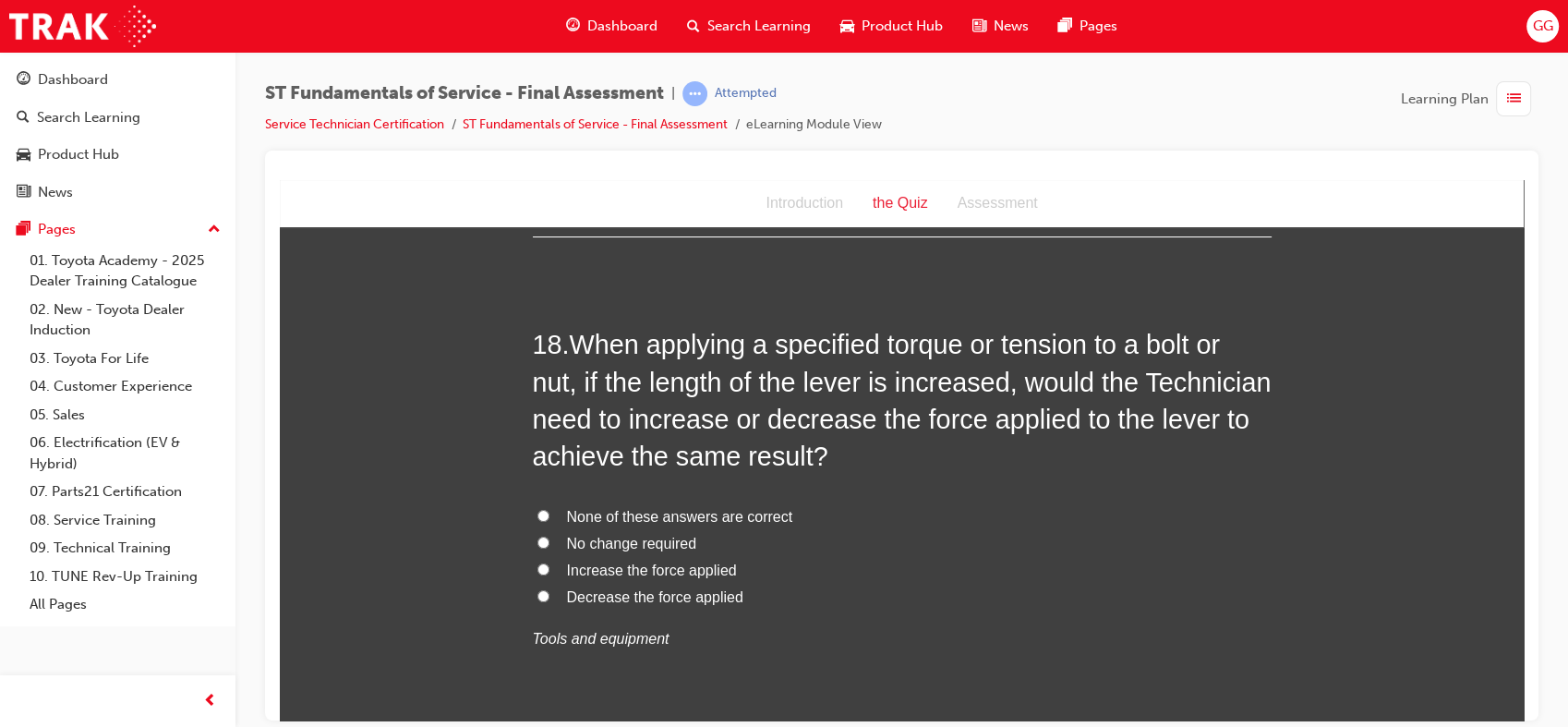
click at [645, 542] on span "No change required" at bounding box center [632, 542] width 130 height 16
click at [549, 542] on input "No change required" at bounding box center [543, 541] width 12 height 12
radio input "true"
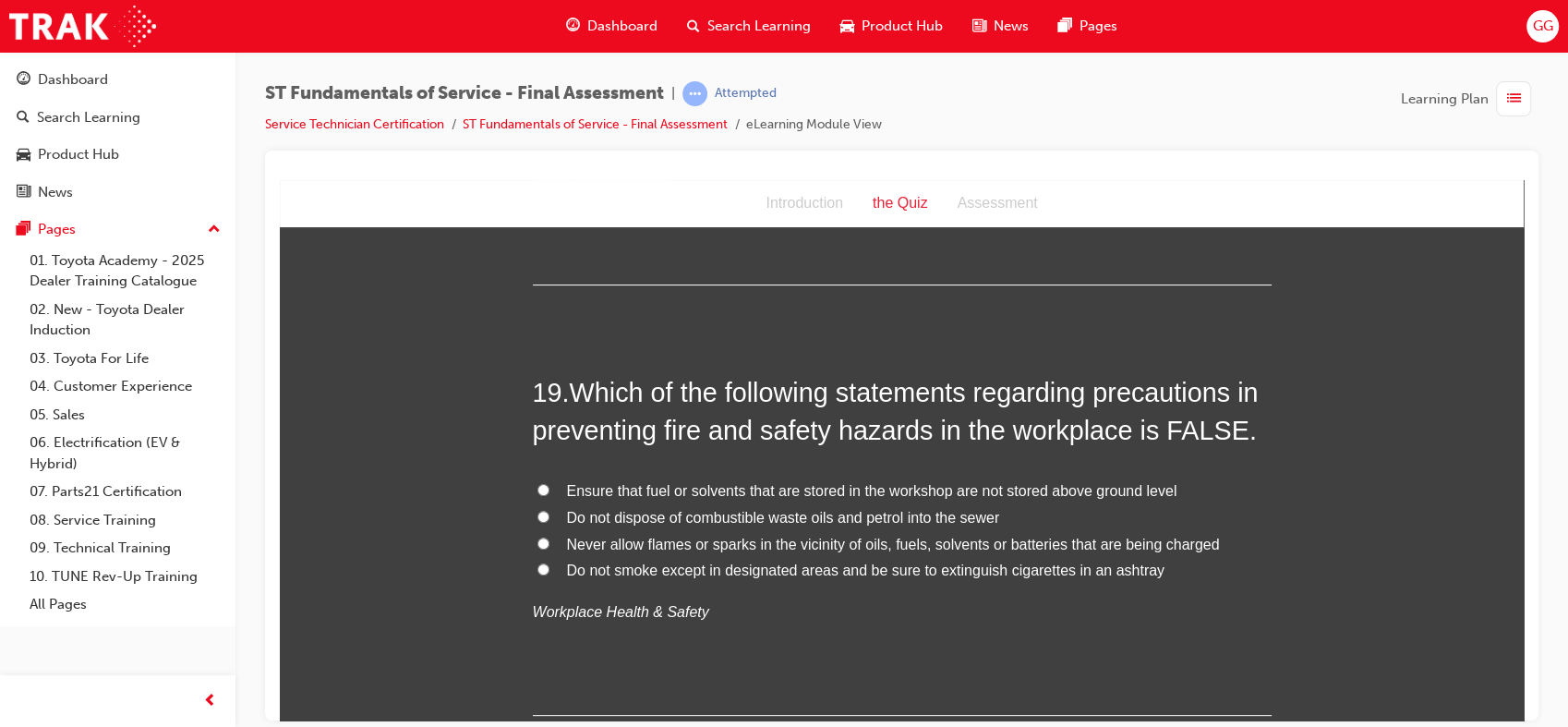
scroll to position [7646, 0]
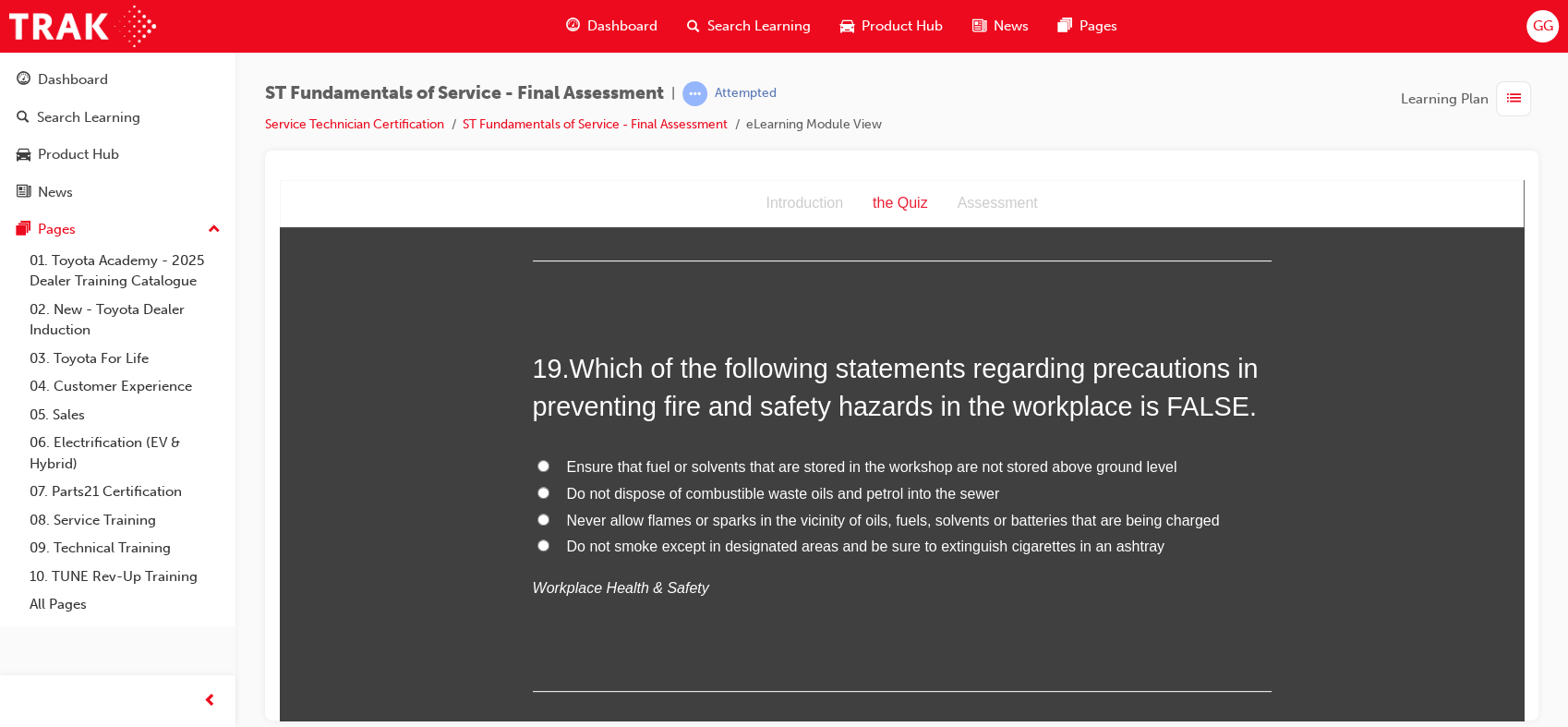
click at [1148, 466] on span "Ensure that fuel or solvents that are stored in the workshop are not stored abo…" at bounding box center [872, 465] width 611 height 16
click at [549, 466] on input "Ensure that fuel or solvents that are stored in the workshop are not stored abo…" at bounding box center [543, 464] width 12 height 12
radio input "true"
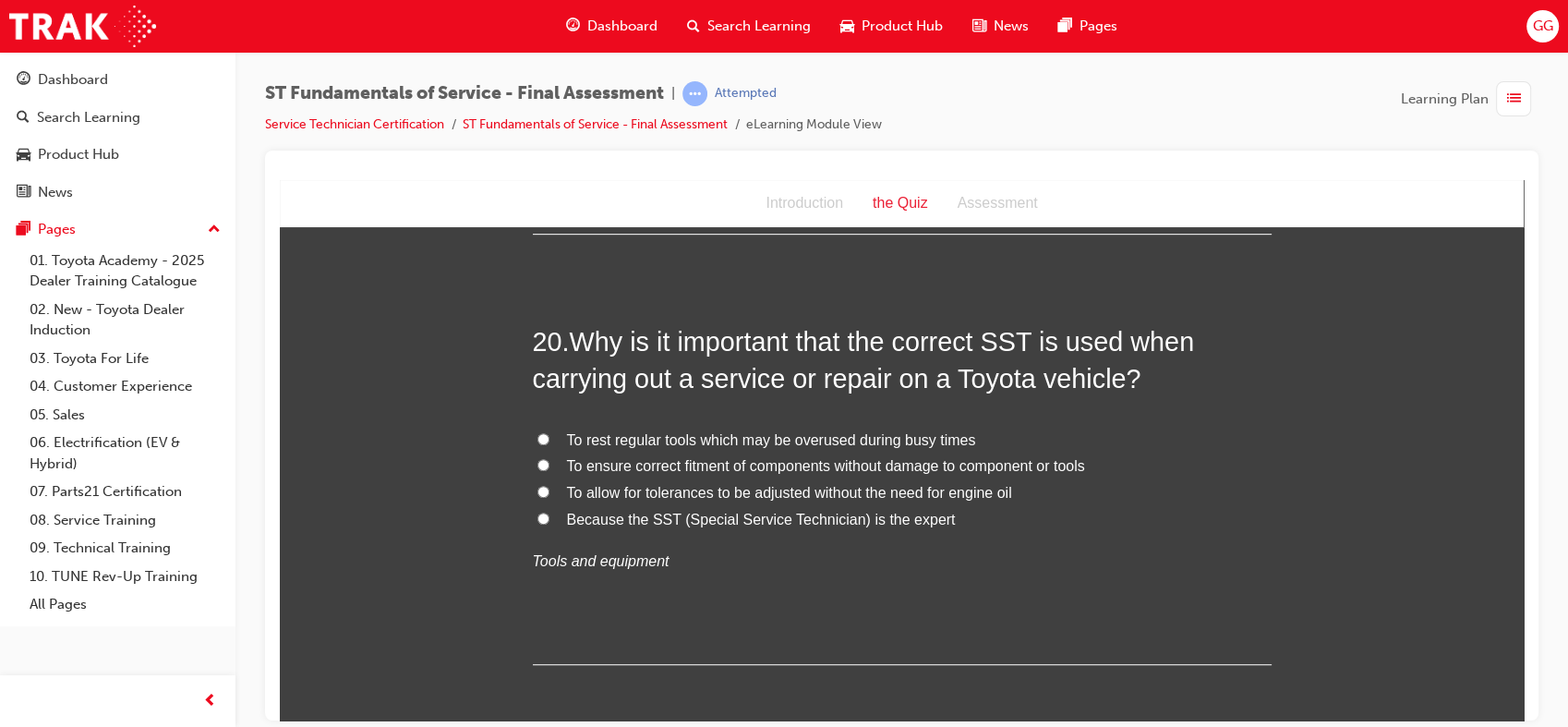
scroll to position [8126, 0]
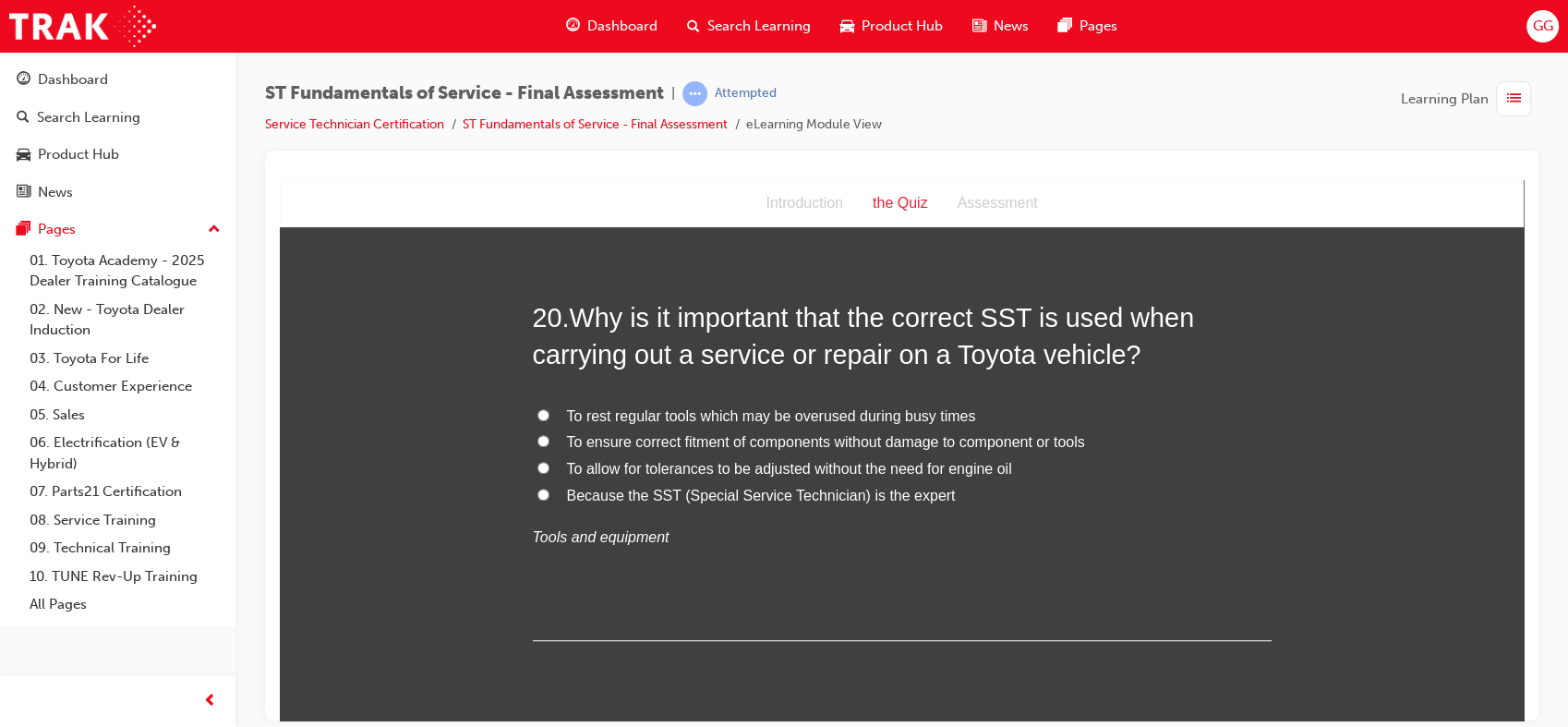
click at [871, 446] on span "To ensure correct fitment of components without damage to component or tools" at bounding box center [826, 440] width 518 height 16
click at [549, 446] on input "To ensure correct fitment of components without damage to component or tools" at bounding box center [543, 439] width 12 height 12
radio input "true"
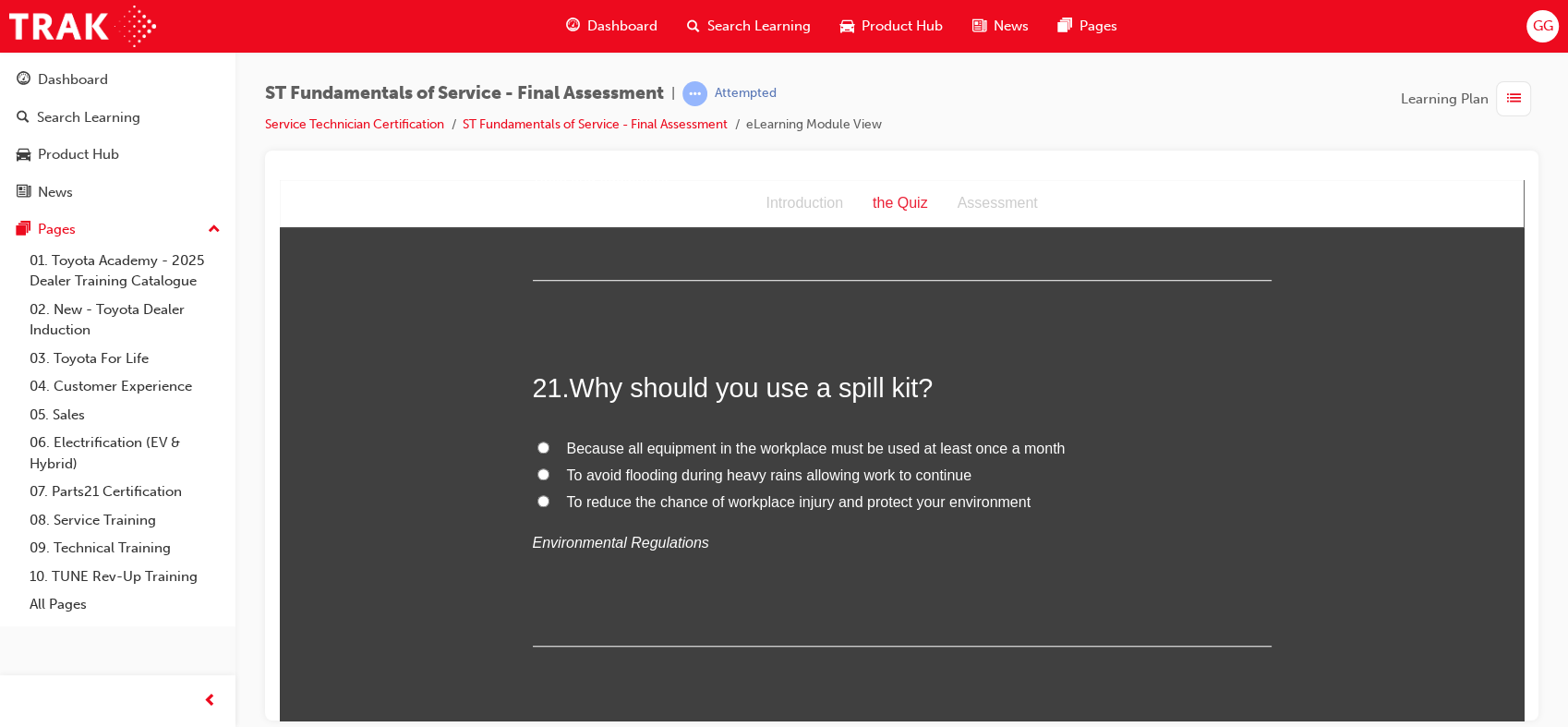
scroll to position [8511, 0]
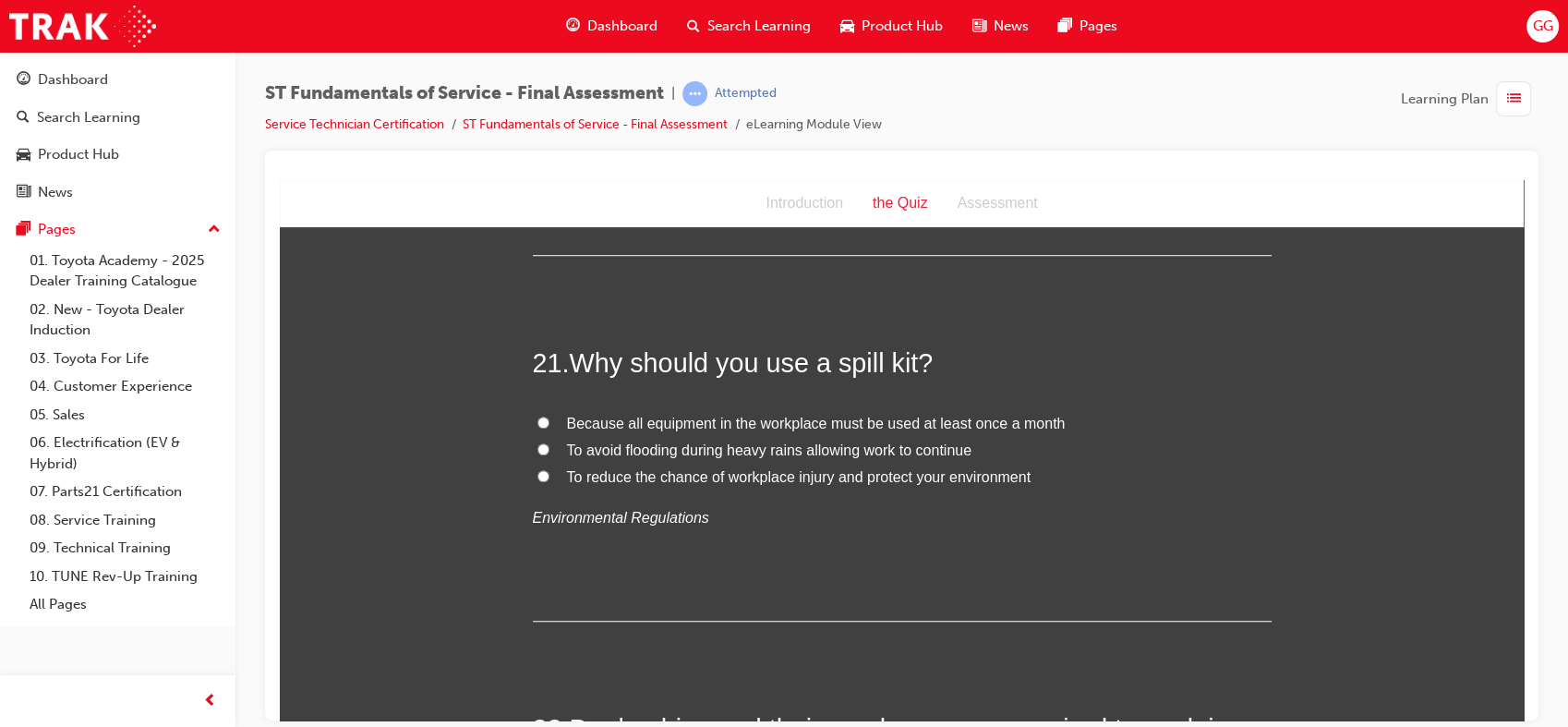
click at [863, 477] on span "To reduce the chance of workplace injury and protect your environment" at bounding box center [799, 475] width 464 height 16
click at [549, 477] on input "To reduce the chance of workplace injury and protect your environment" at bounding box center [543, 474] width 12 height 12
radio input "true"
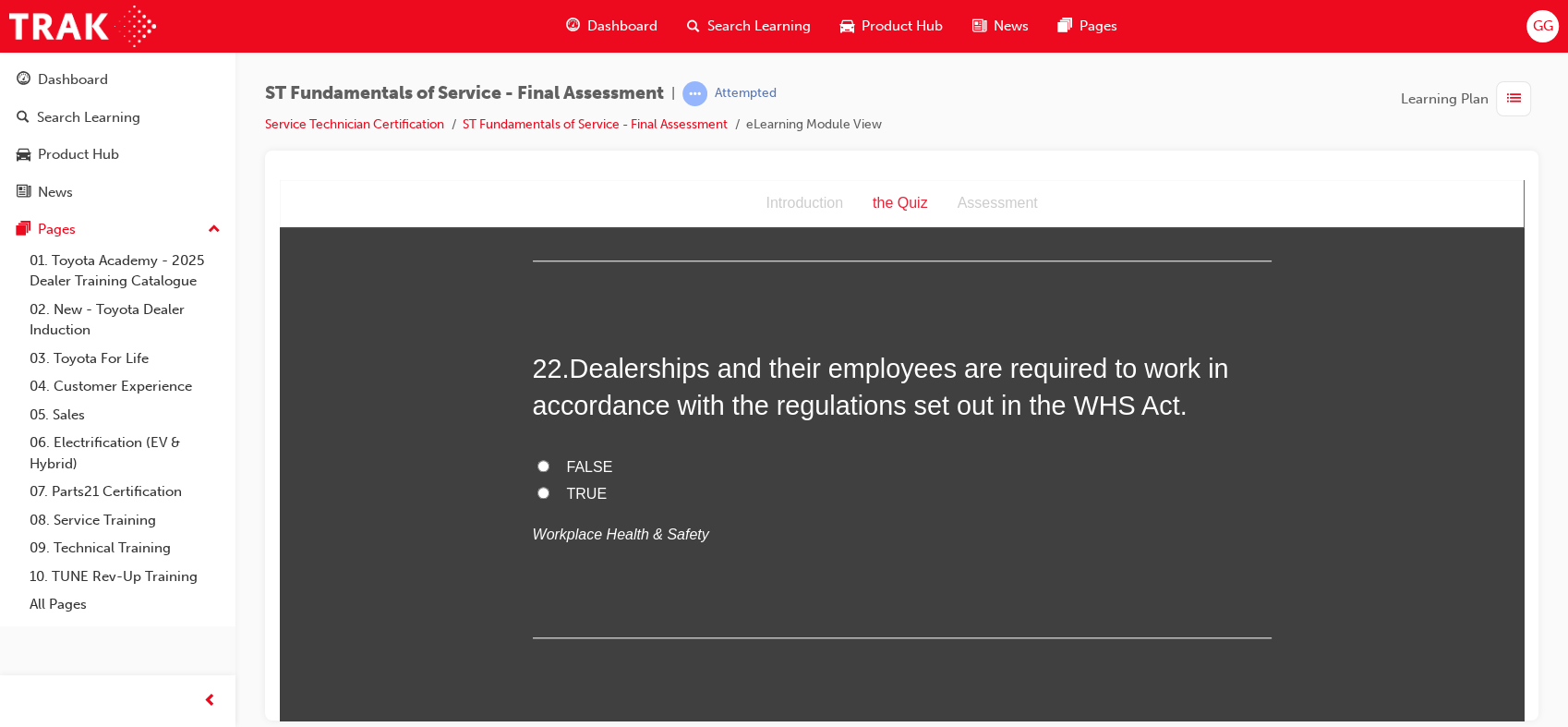
scroll to position [8823, 0]
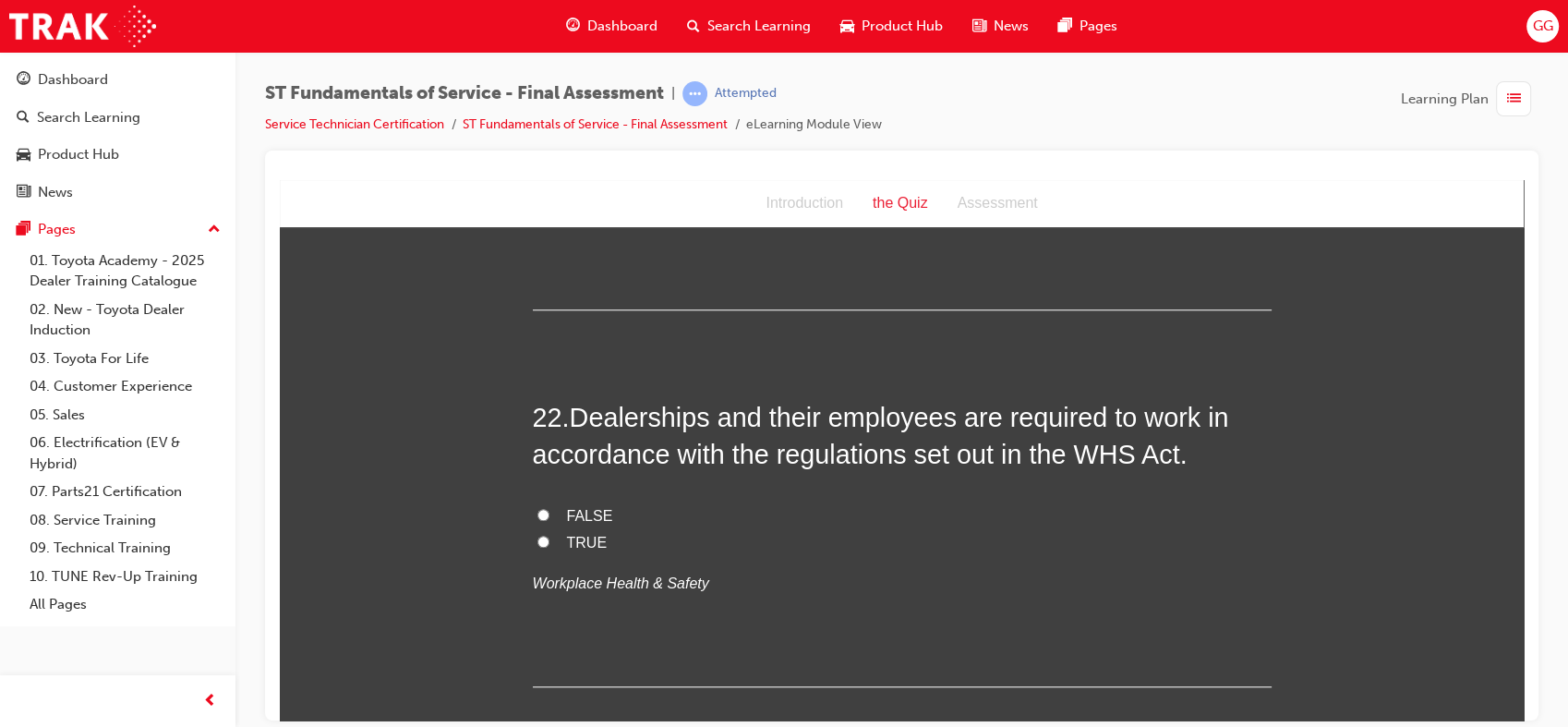
click at [567, 536] on span "TRUE" at bounding box center [587, 541] width 41 height 16
click at [549, 536] on input "TRUE" at bounding box center [543, 540] width 12 height 12
radio input "true"
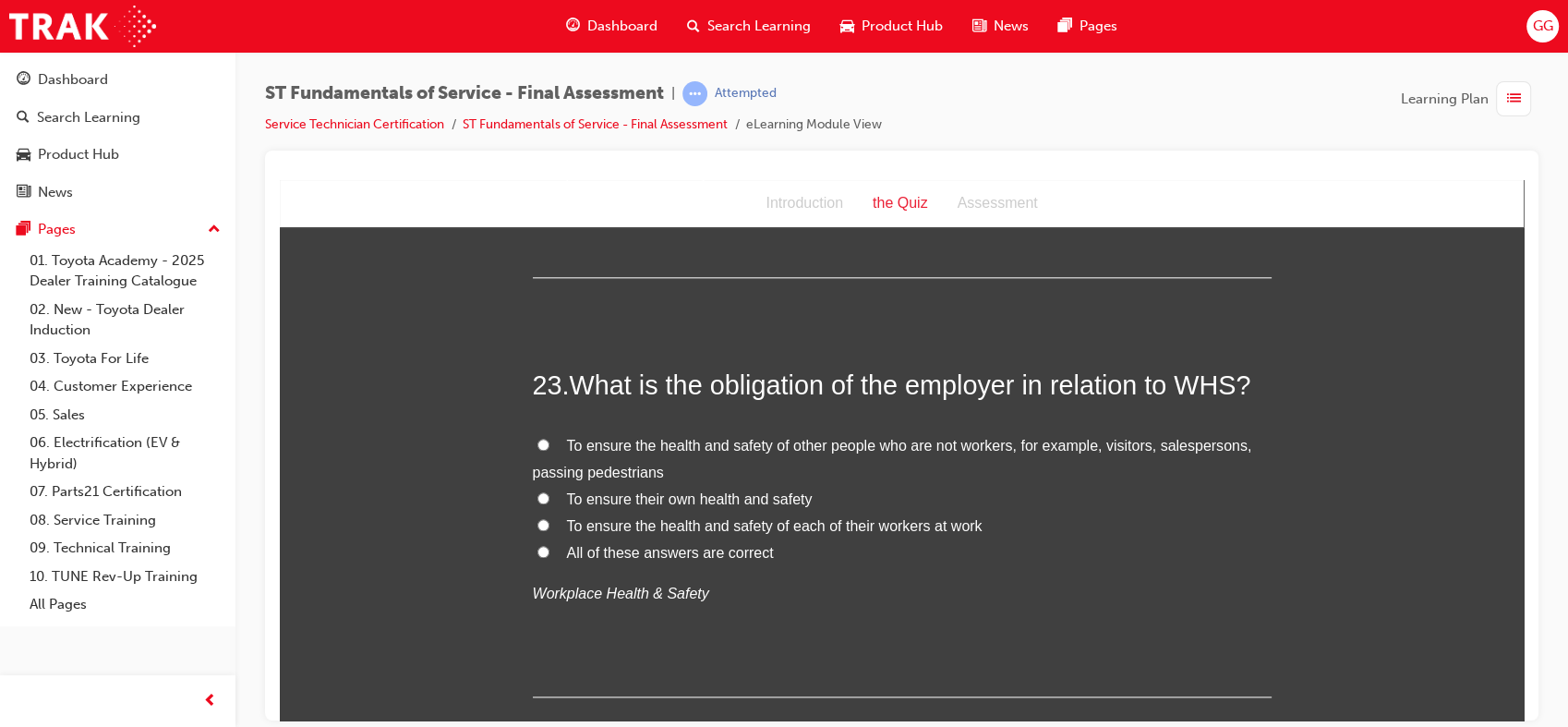
scroll to position [9257, 0]
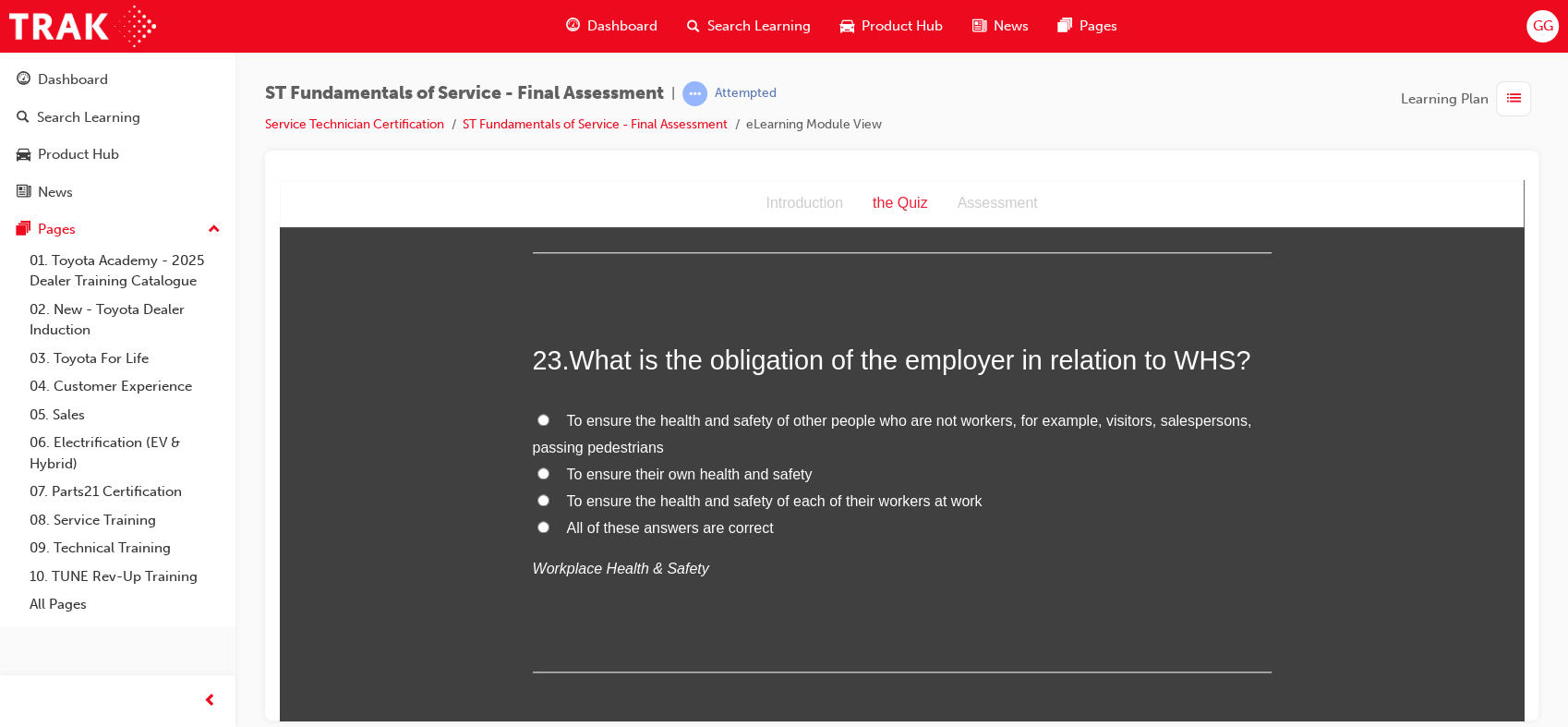
click at [587, 527] on span "All of these answers are correct" at bounding box center [671, 526] width 207 height 16
click at [549, 527] on input "All of these answers are correct" at bounding box center [543, 525] width 12 height 12
radio input "true"
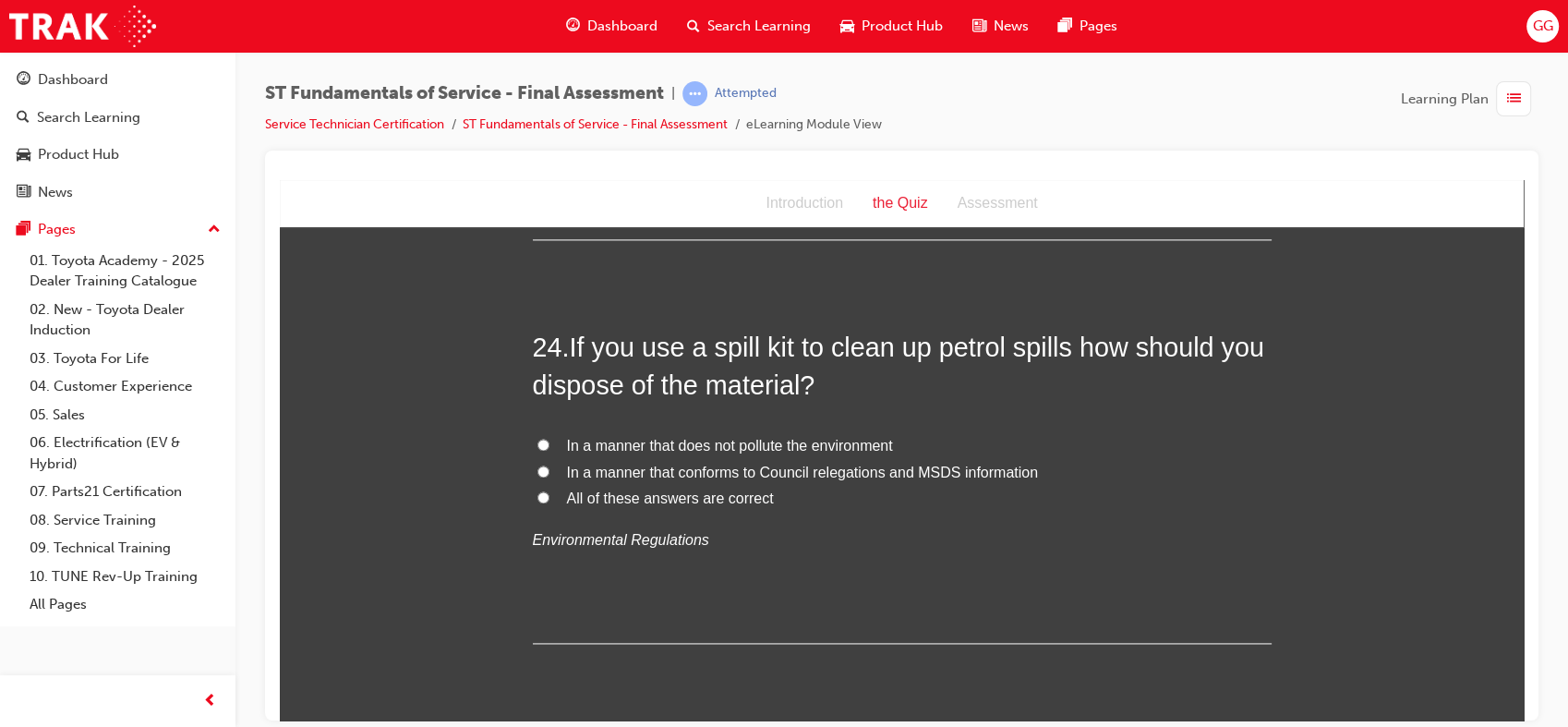
scroll to position [9737, 0]
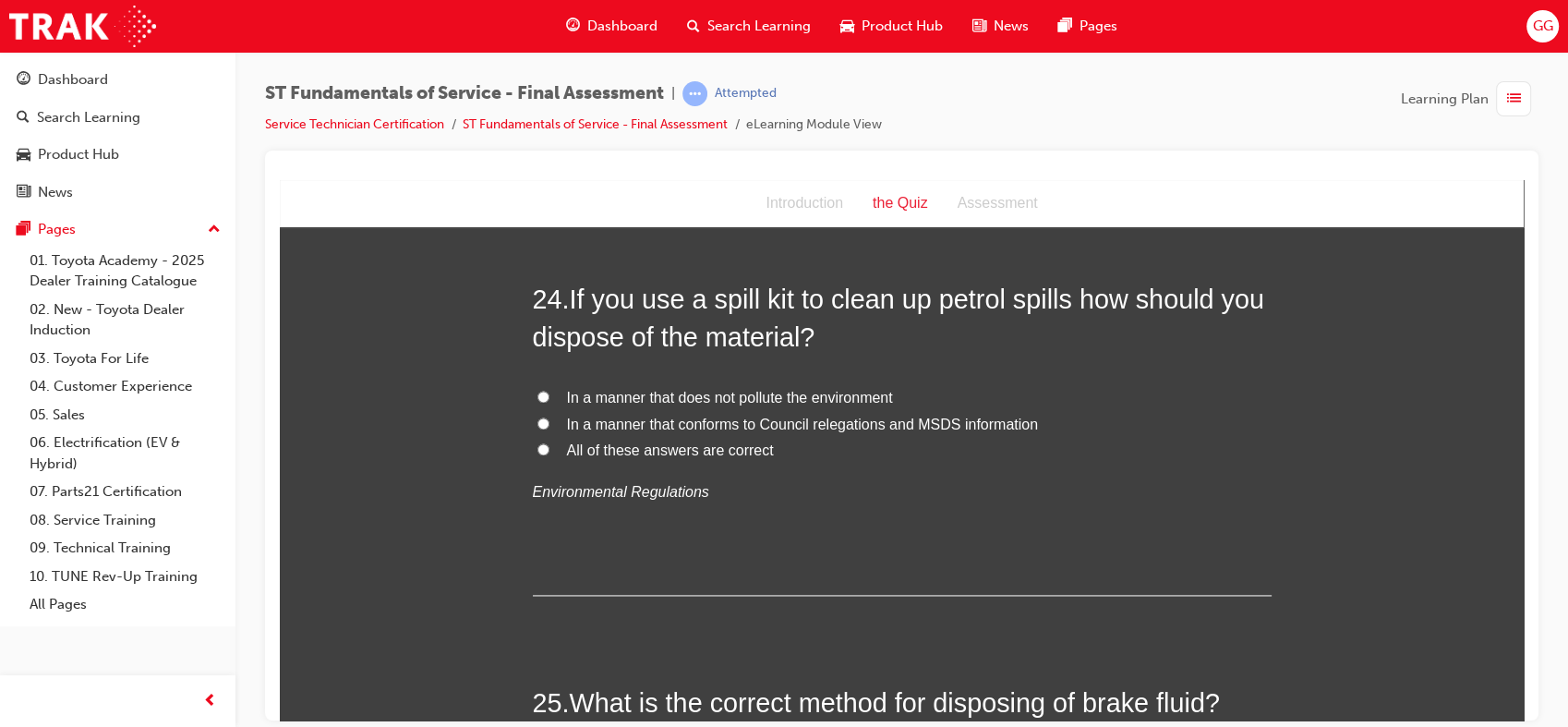
click at [696, 448] on span "All of these answers are correct" at bounding box center [671, 449] width 207 height 16
click at [549, 448] on input "All of these answers are correct" at bounding box center [543, 448] width 12 height 12
radio input "true"
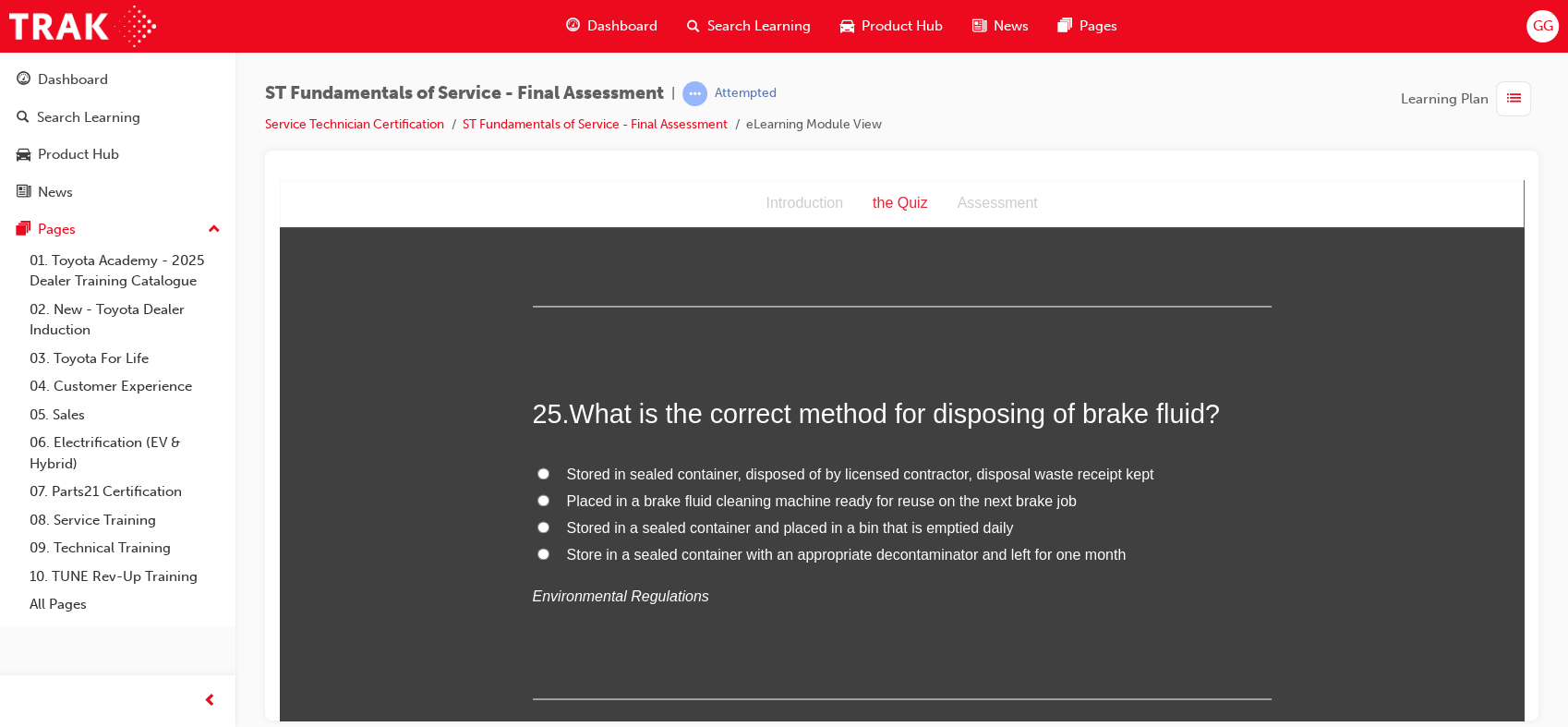
scroll to position [10123, 0]
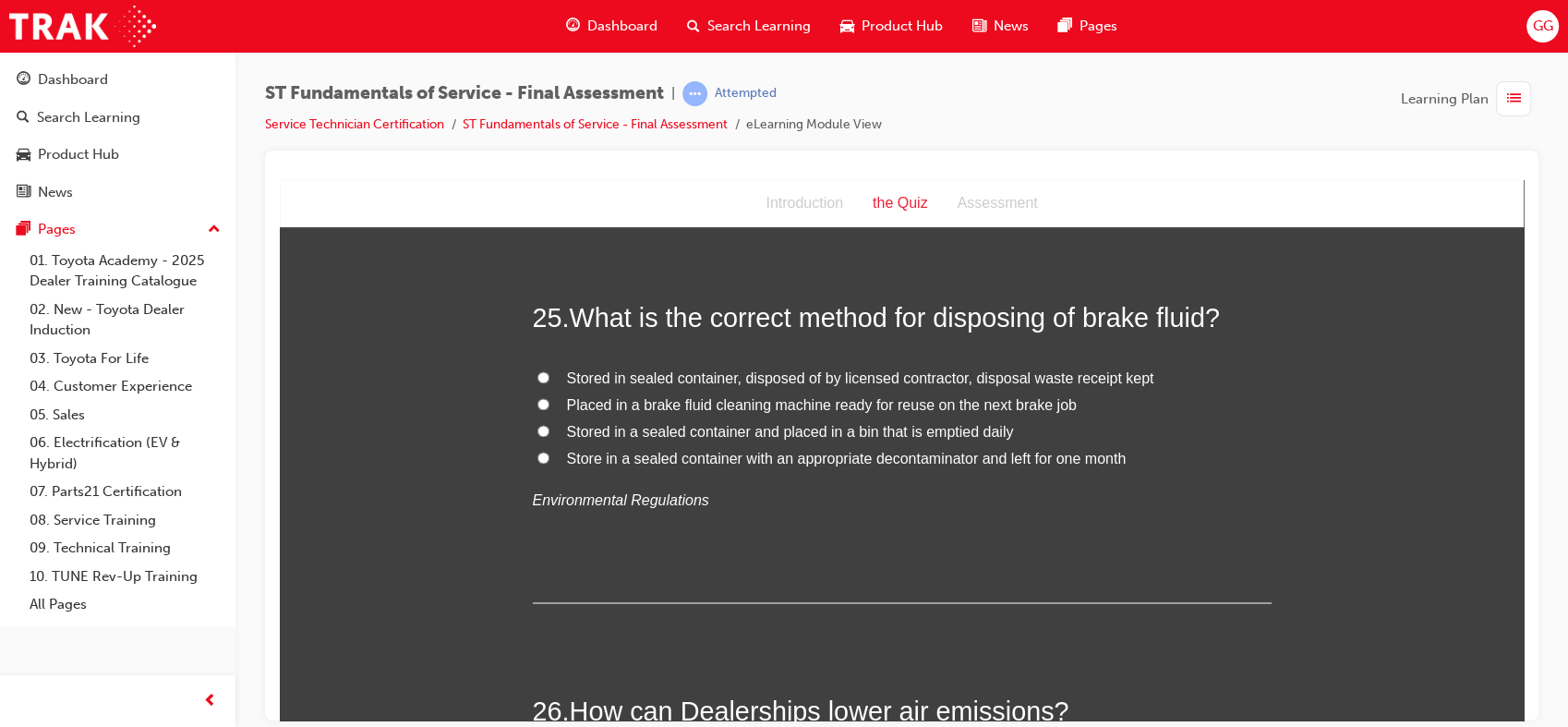
click at [1092, 371] on span "Stored in sealed container, disposed of by licensed contractor, disposal waste …" at bounding box center [860, 376] width 587 height 16
click at [549, 371] on input "Stored in sealed container, disposed of by licensed contractor, disposal waste …" at bounding box center [543, 376] width 12 height 12
radio input "true"
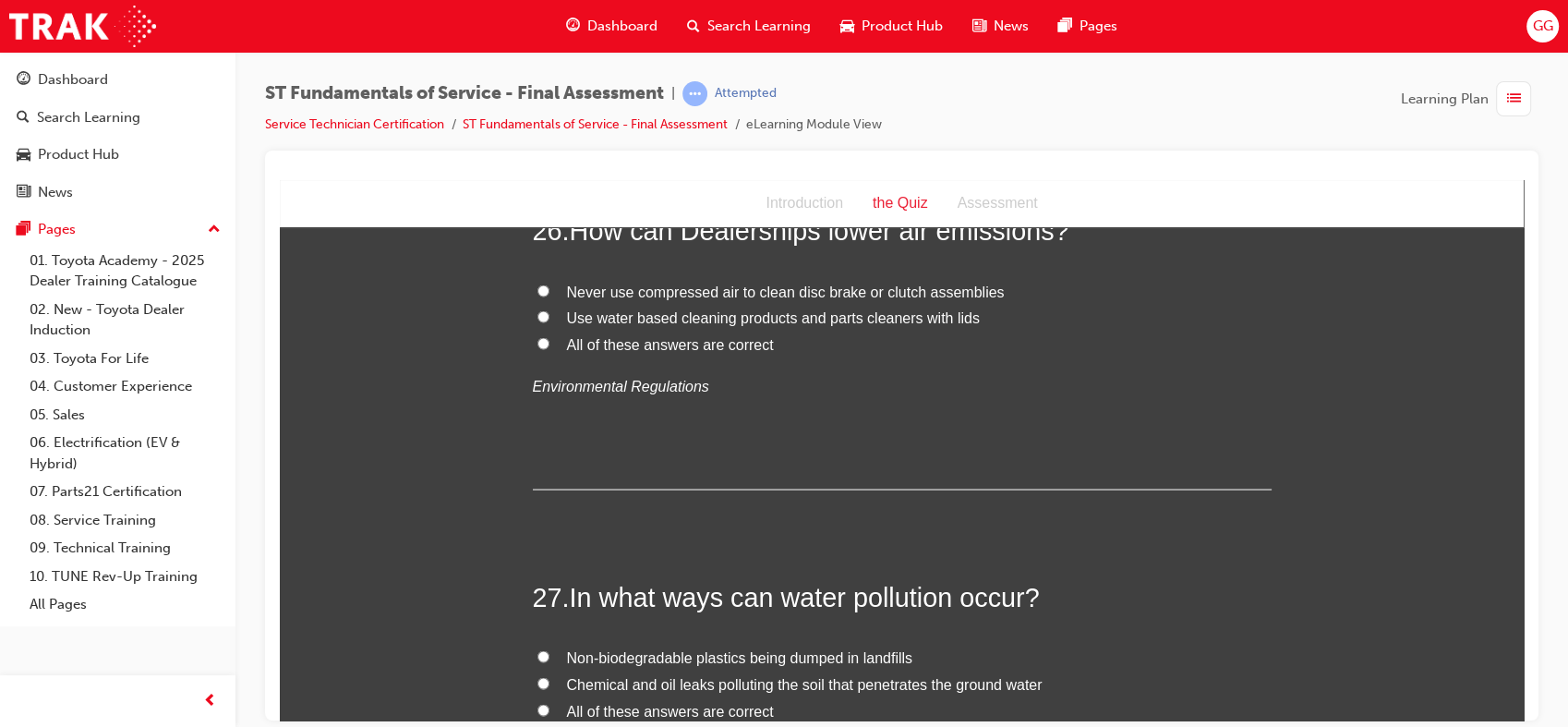
scroll to position [10530, 0]
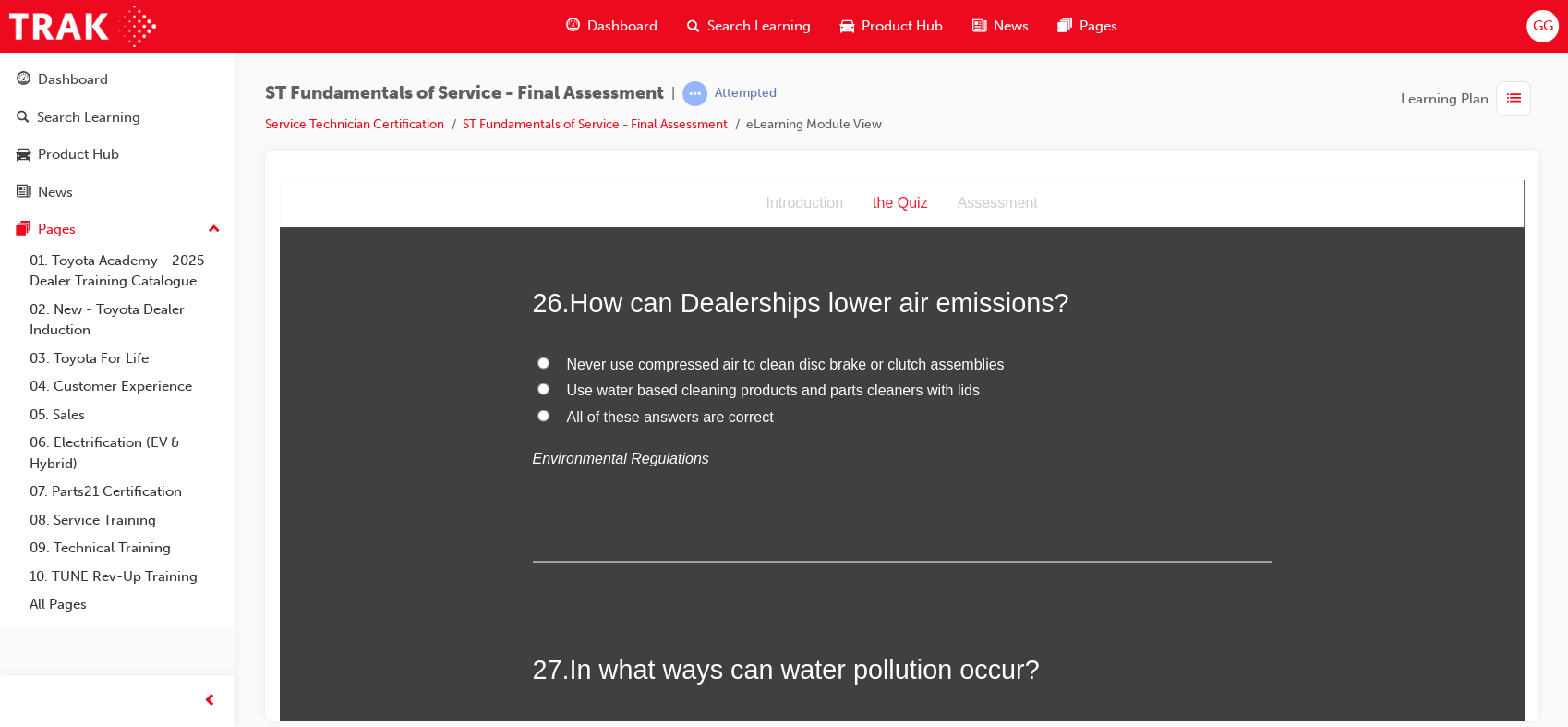
click at [724, 414] on span "All of these answers are correct" at bounding box center [671, 414] width 207 height 16
click at [549, 414] on input "All of these answers are correct" at bounding box center [543, 413] width 12 height 12
radio input "true"
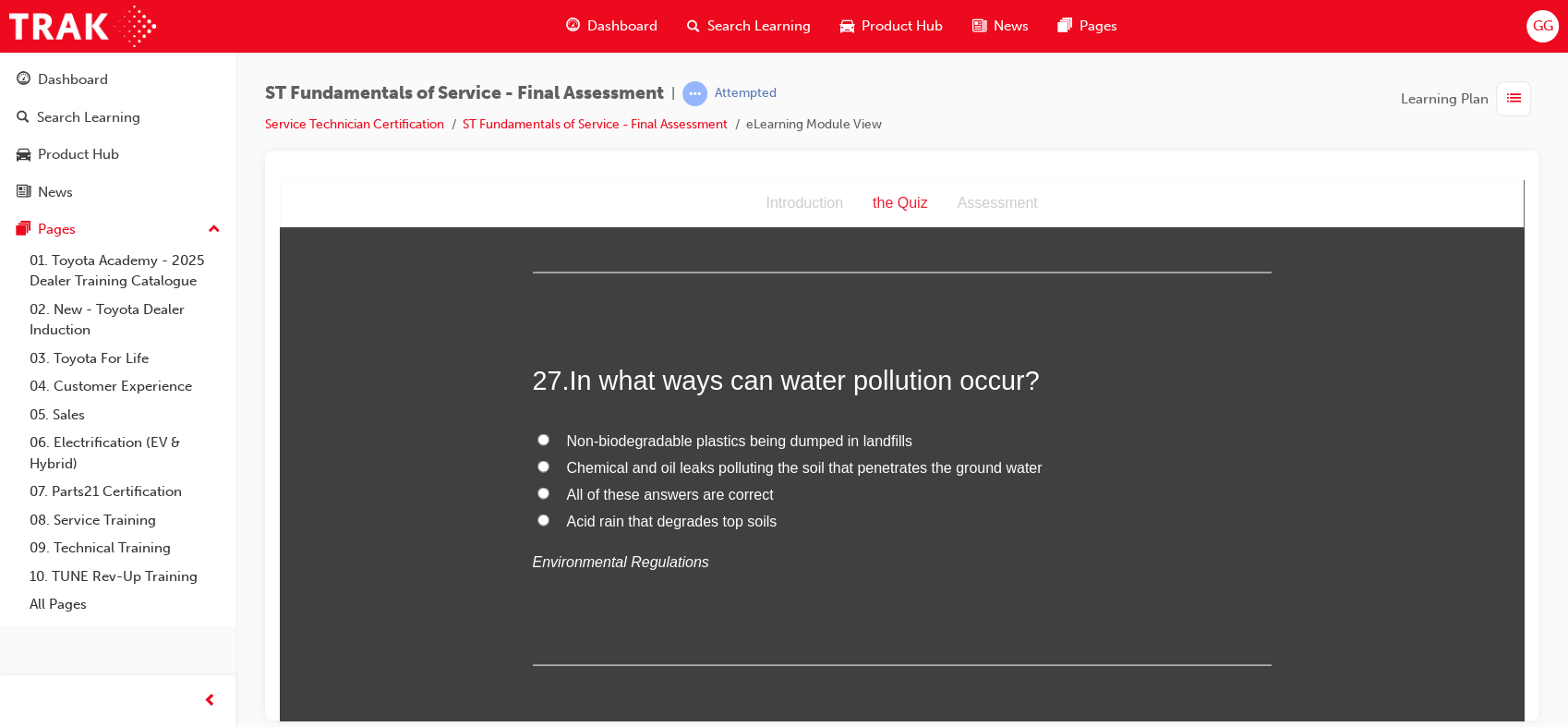
scroll to position [10867, 0]
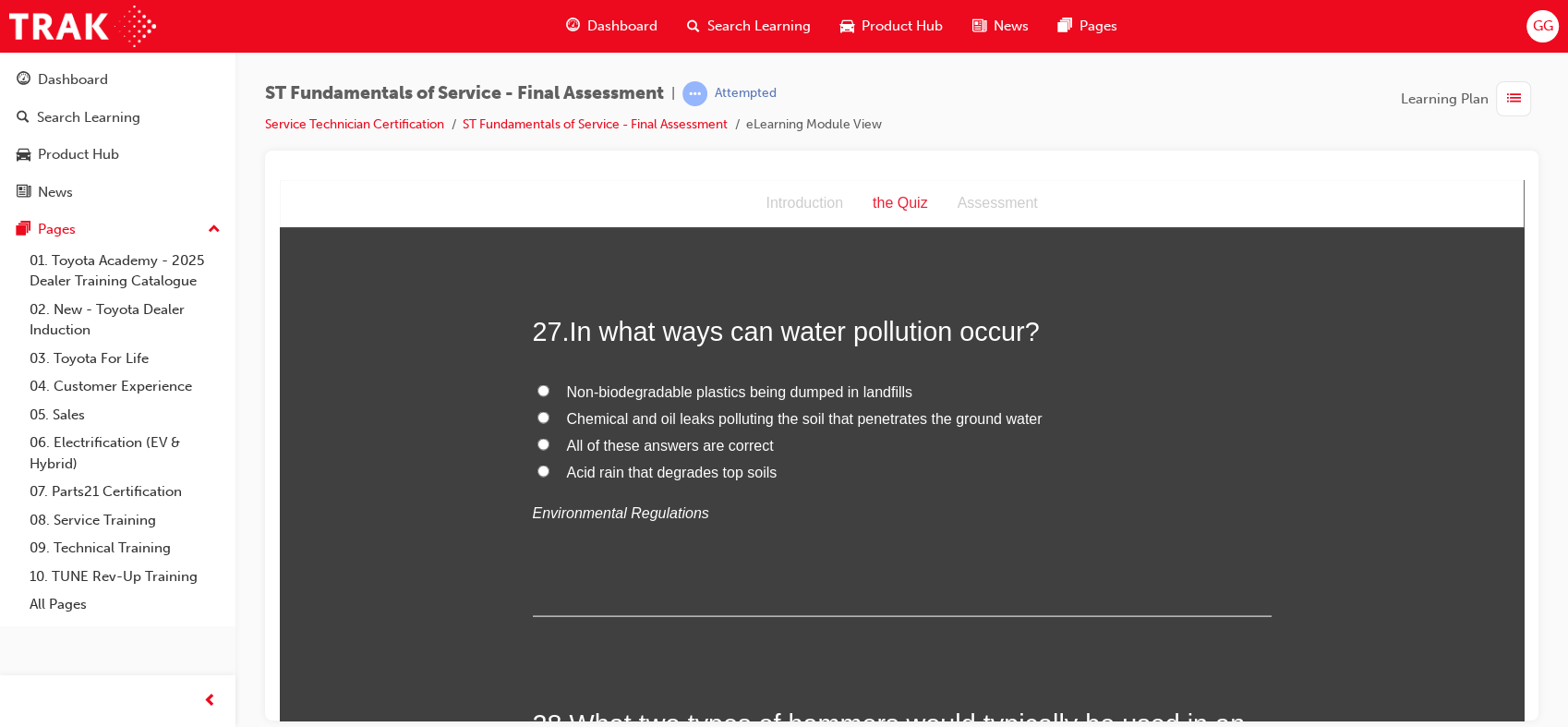
click at [649, 437] on span "All of these answers are correct" at bounding box center [671, 444] width 207 height 16
click at [549, 437] on input "All of these answers are correct" at bounding box center [543, 443] width 12 height 12
radio input "true"
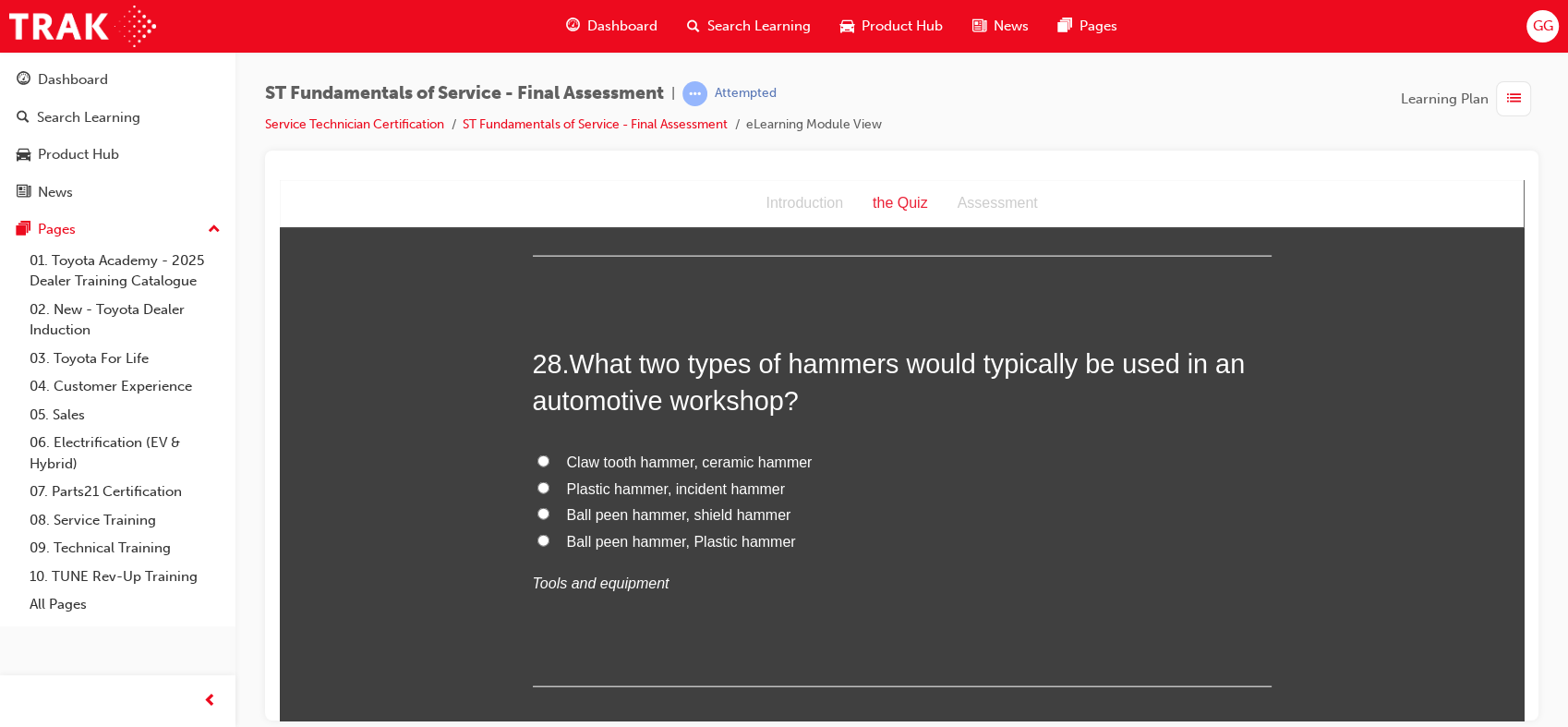
scroll to position [11252, 0]
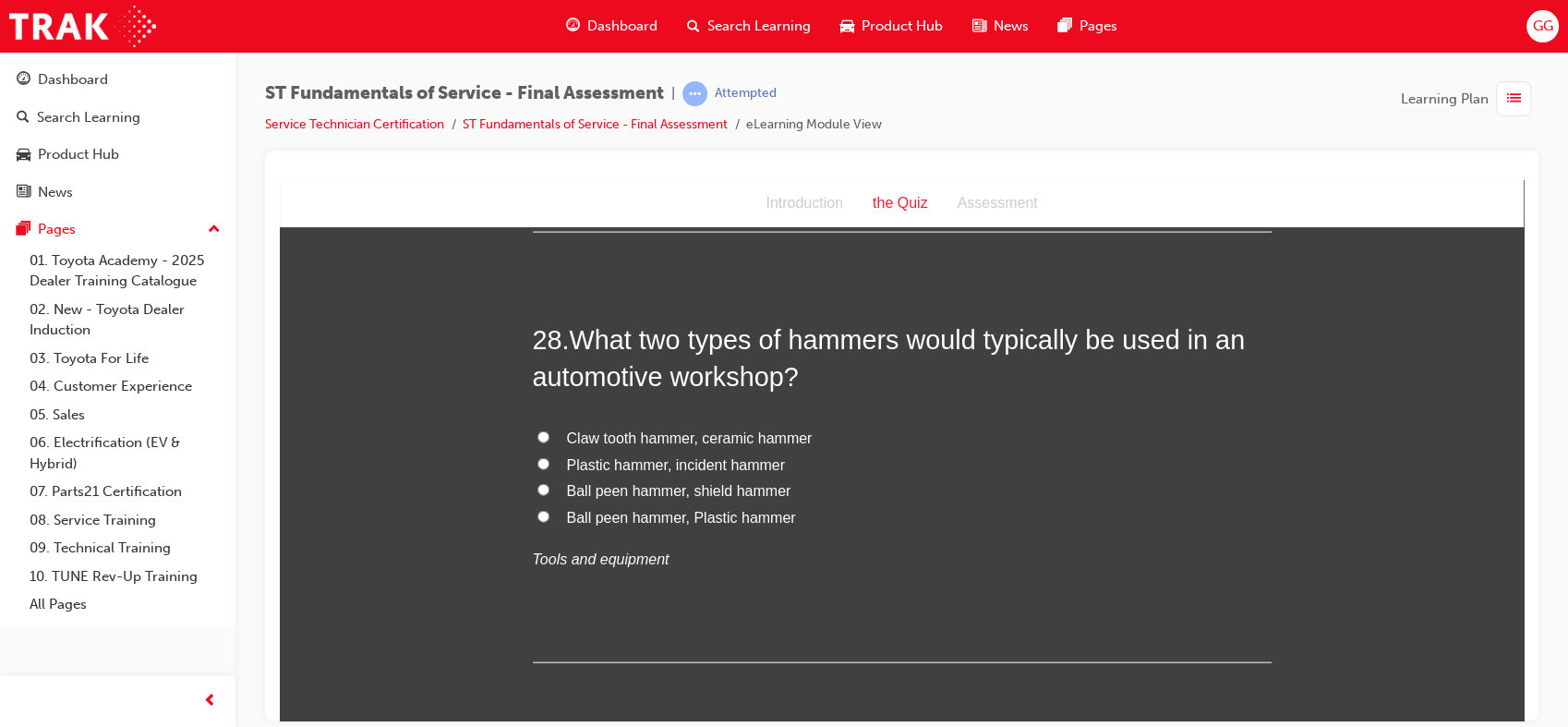
click at [640, 513] on span "Ball peen hammer, Plastic hammer" at bounding box center [682, 516] width 229 height 16
click at [549, 513] on input "Ball peen hammer, Plastic hammer" at bounding box center [543, 515] width 12 height 12
radio input "true"
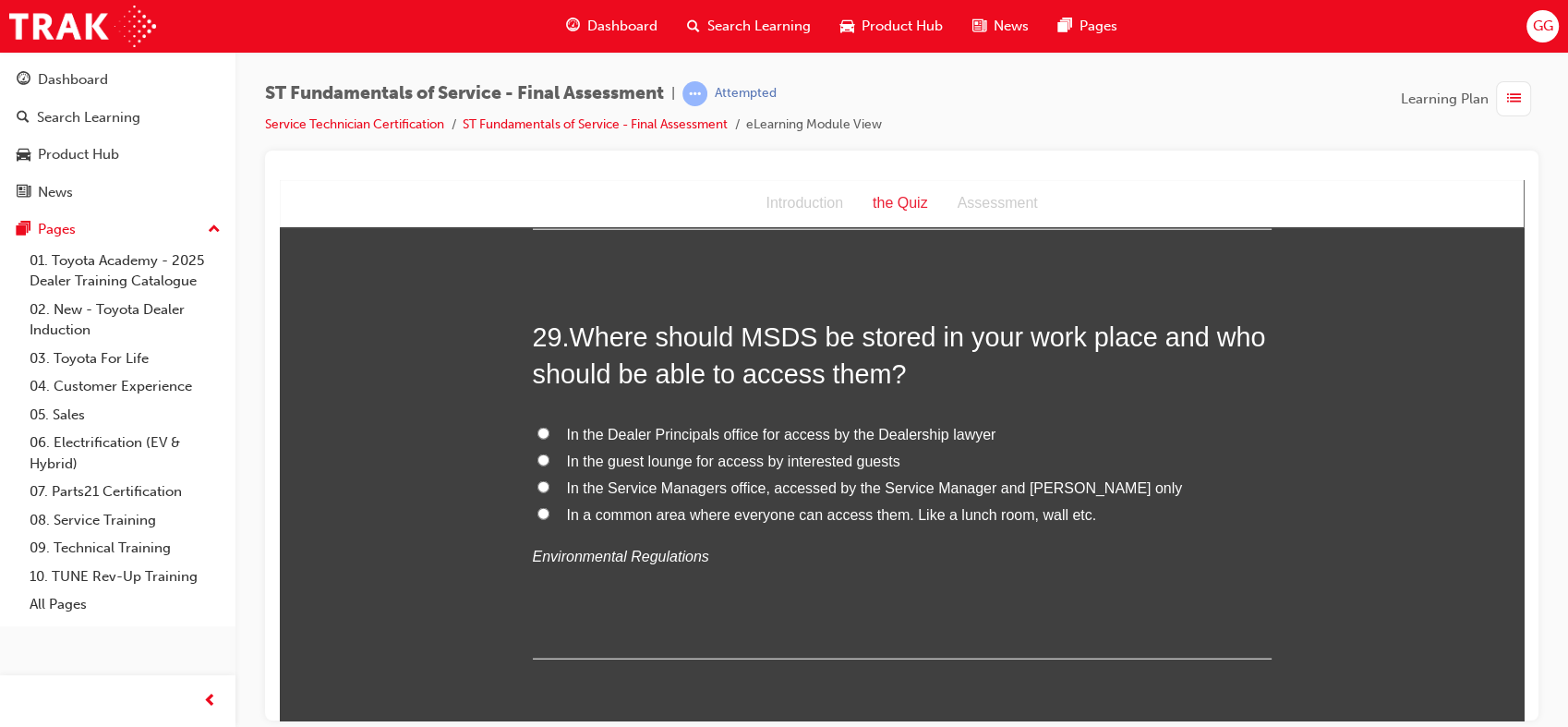
scroll to position [11660, 0]
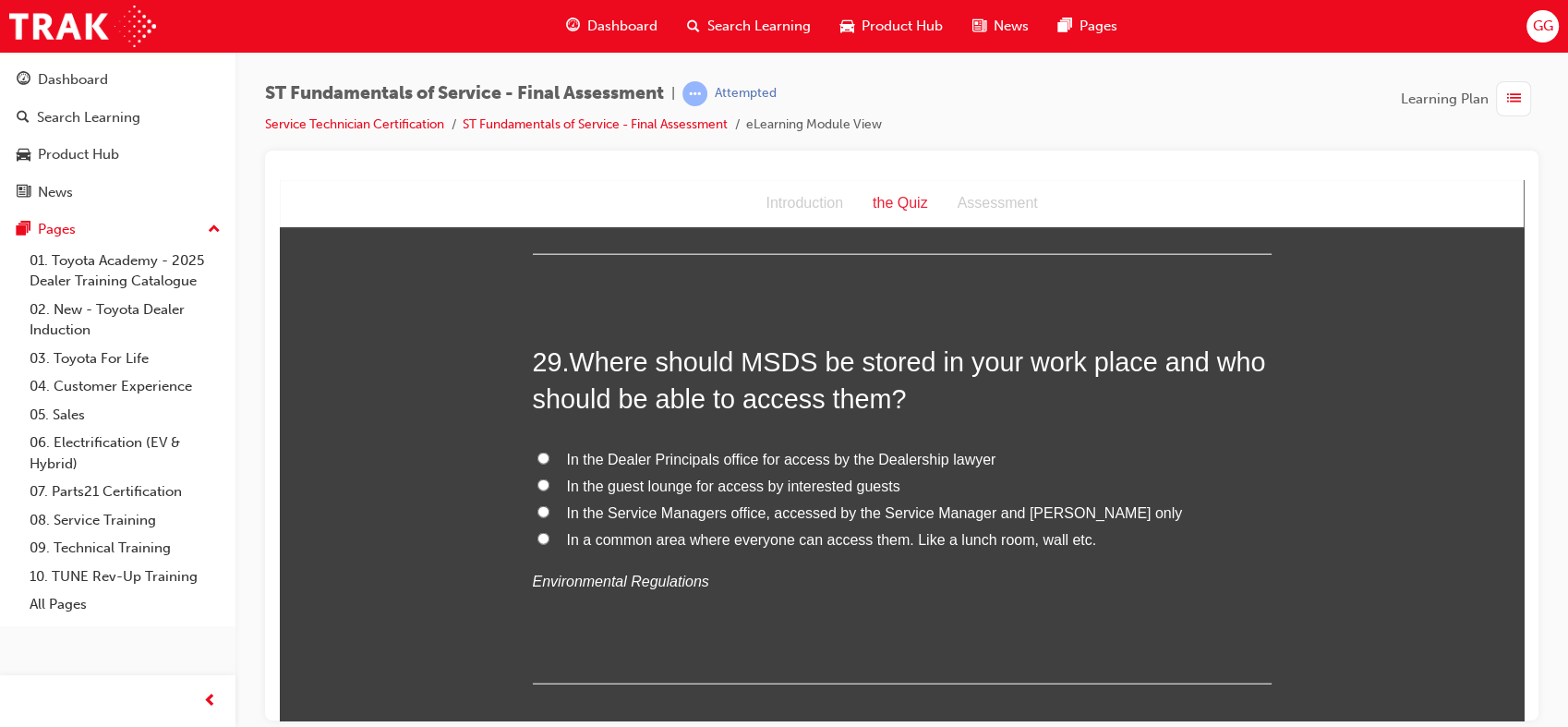
click at [1040, 540] on span "In a common area where everyone can access them. Like a lunch room, wall etc." at bounding box center [832, 538] width 530 height 16
click at [549, 540] on input "In a common area where everyone can access them. Like a lunch room, wall etc." at bounding box center [543, 537] width 12 height 12
radio input "true"
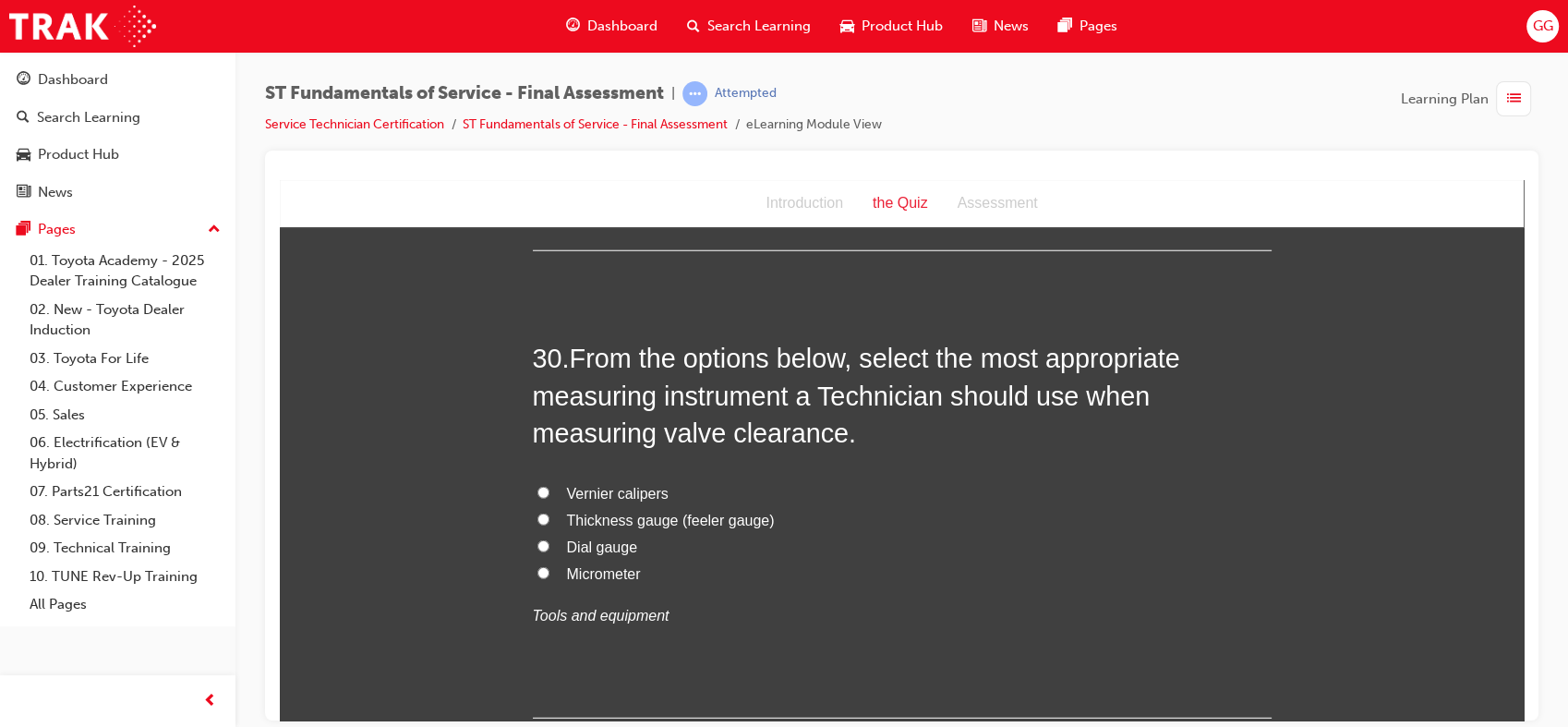
scroll to position [12117, 0]
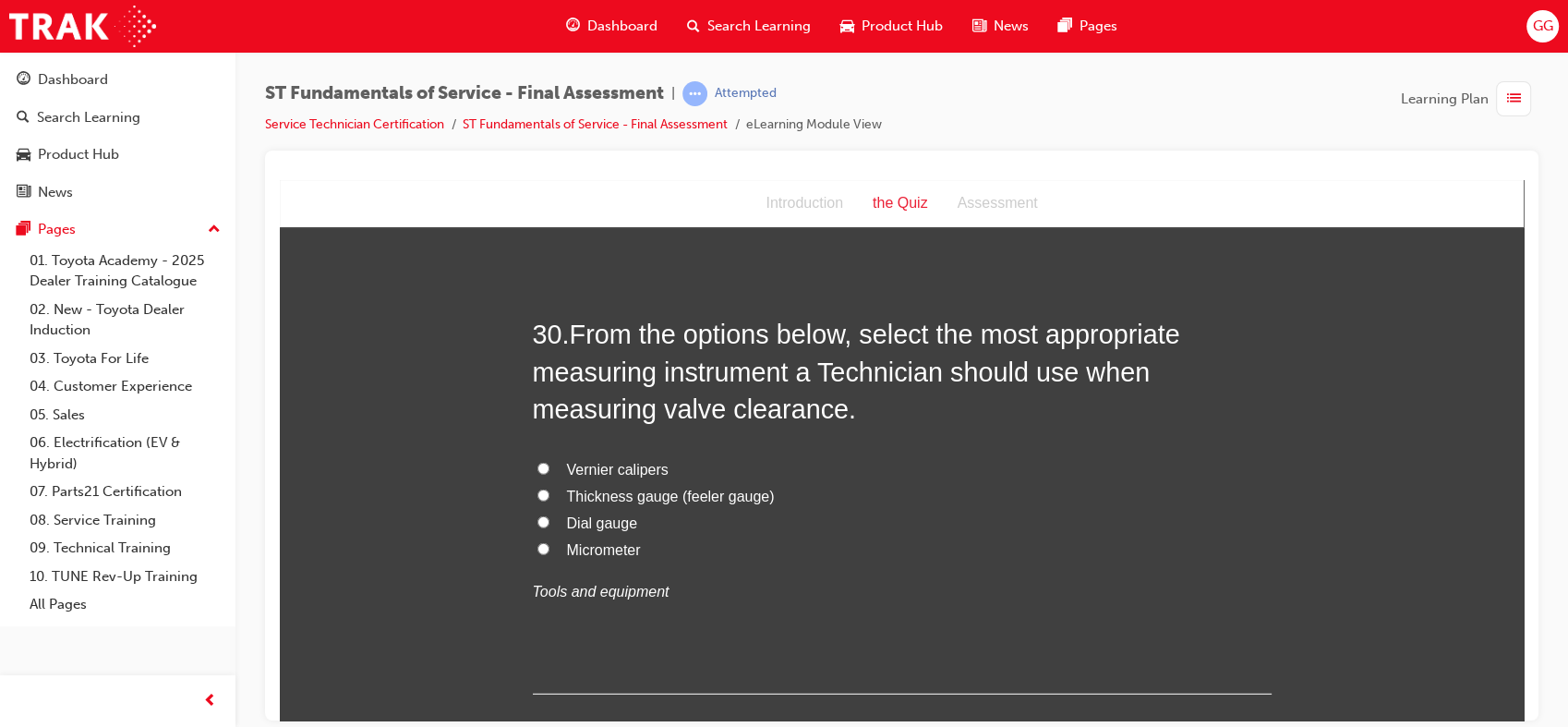
click at [745, 490] on span "Thickness gauge (feeler gauge)" at bounding box center [671, 495] width 208 height 16
click at [549, 490] on input "Thickness gauge (feeler gauge)" at bounding box center [543, 494] width 12 height 12
radio input "true"
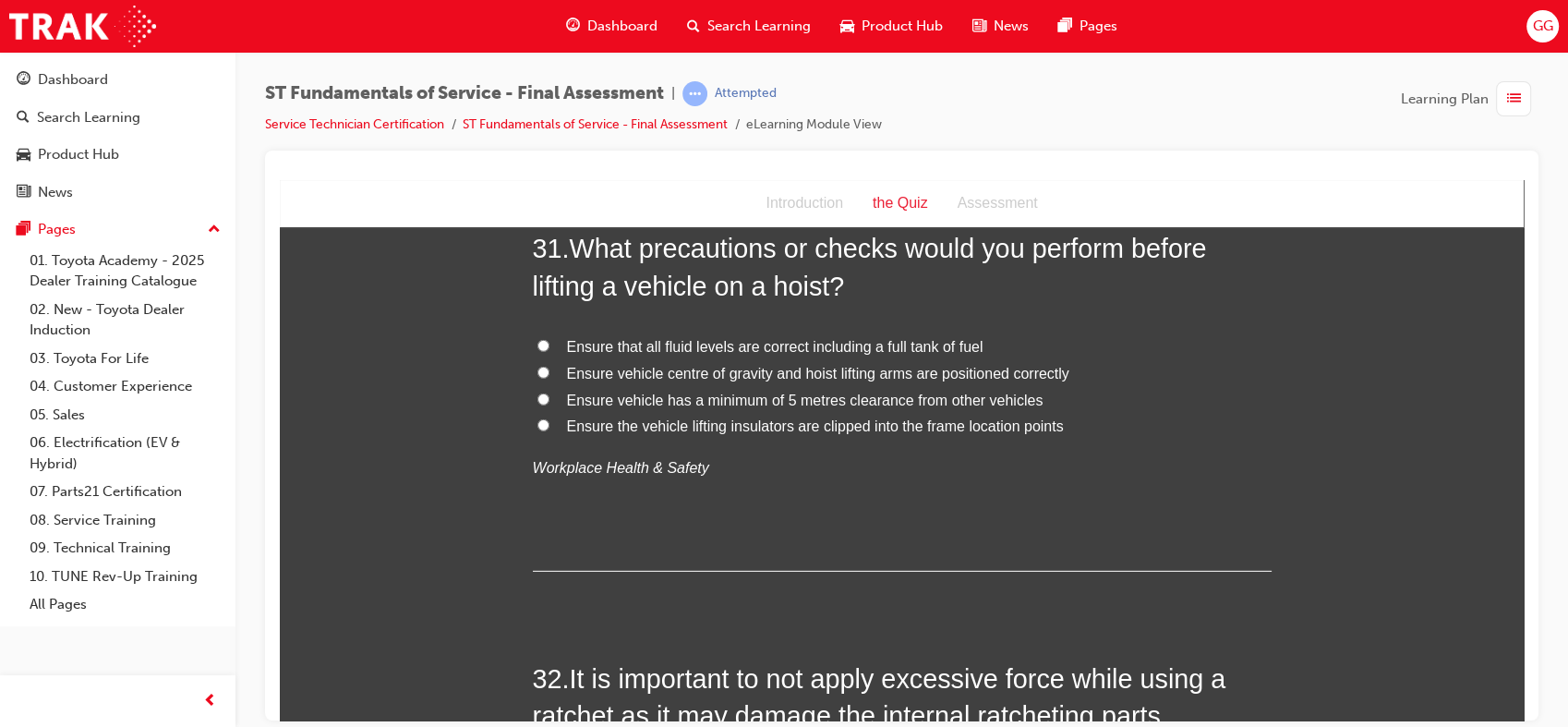
scroll to position [12454, 0]
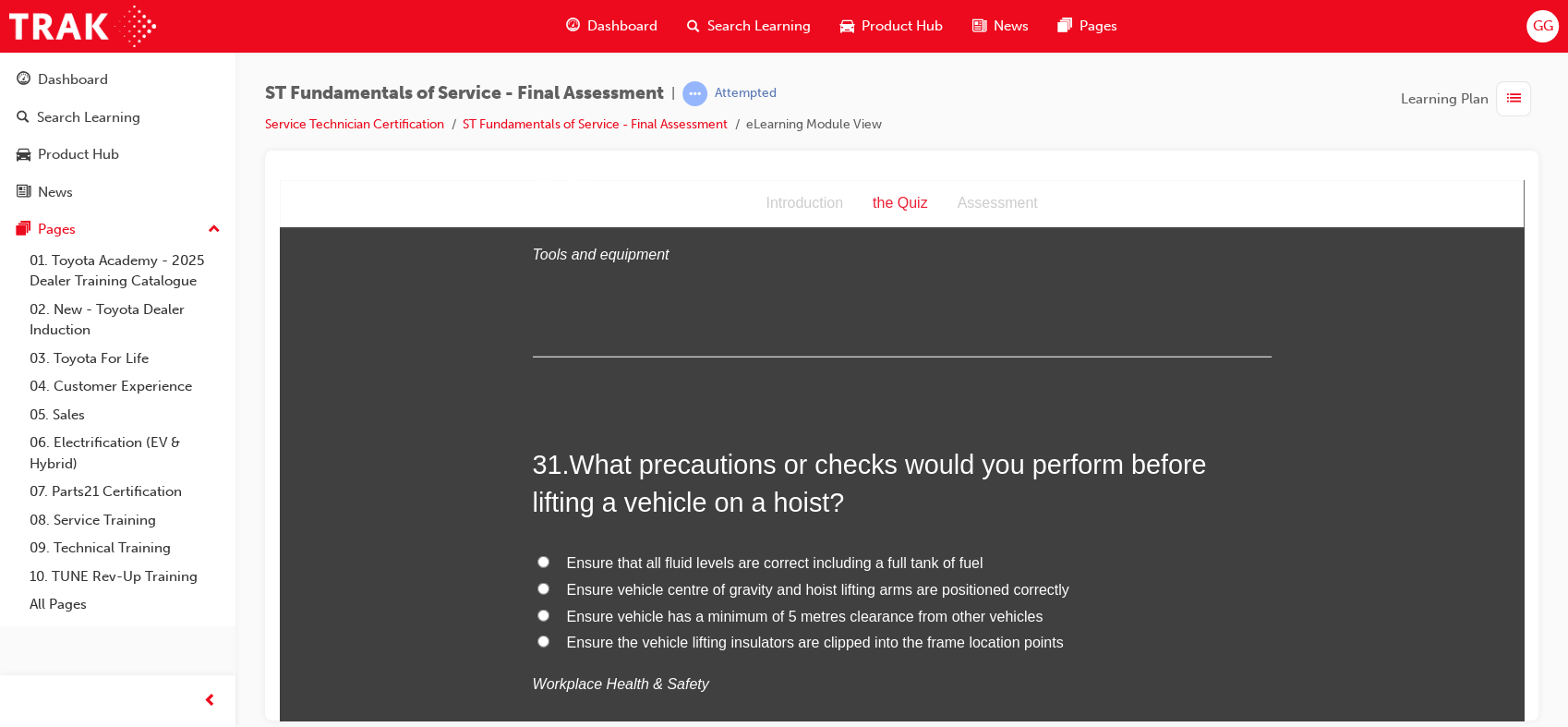
click at [907, 592] on span "Ensure vehicle centre of gravity and hoist lifting arms are positioned correctly" at bounding box center [818, 588] width 502 height 16
click at [549, 592] on input "Ensure vehicle centre of gravity and hoist lifting arms are positioned correctly" at bounding box center [543, 587] width 12 height 12
radio input "true"
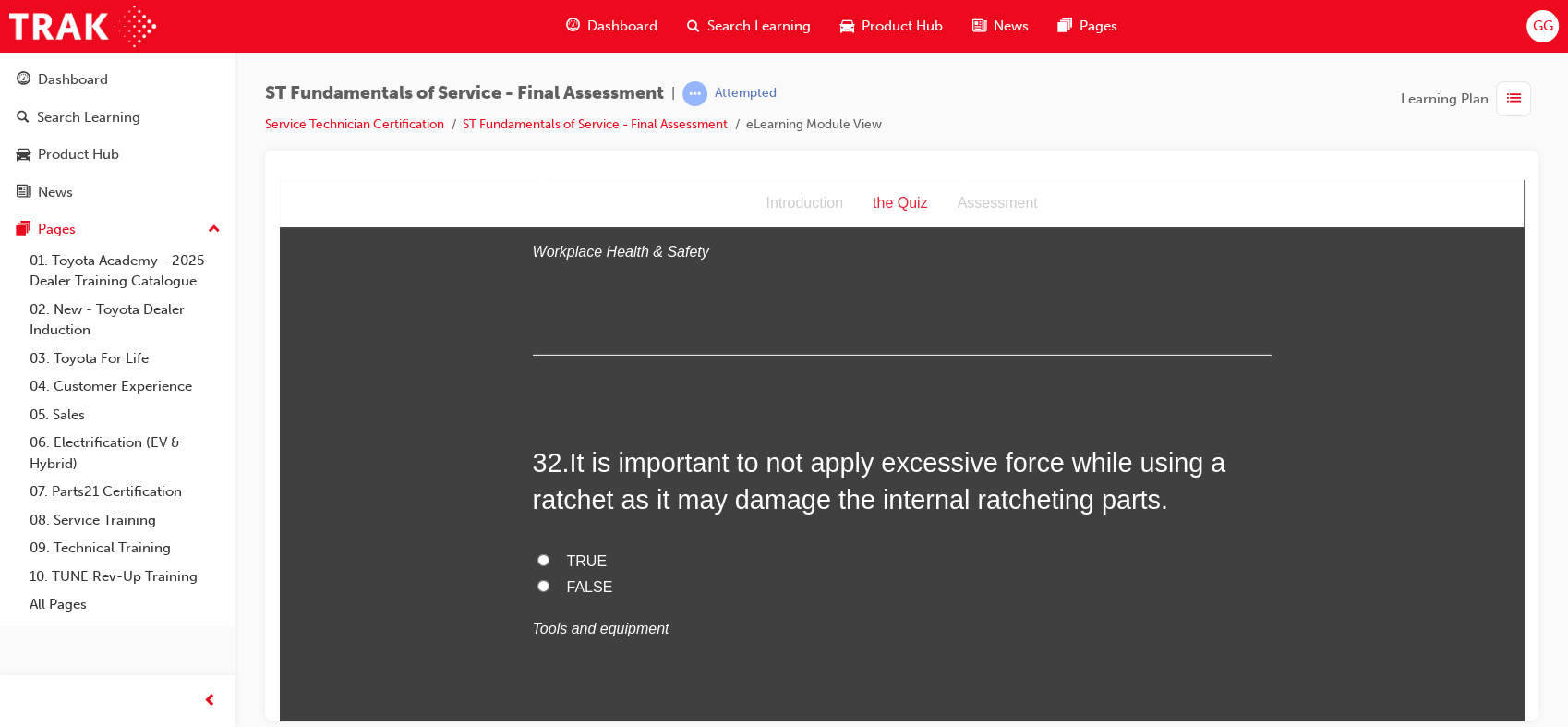
scroll to position [12910, 0]
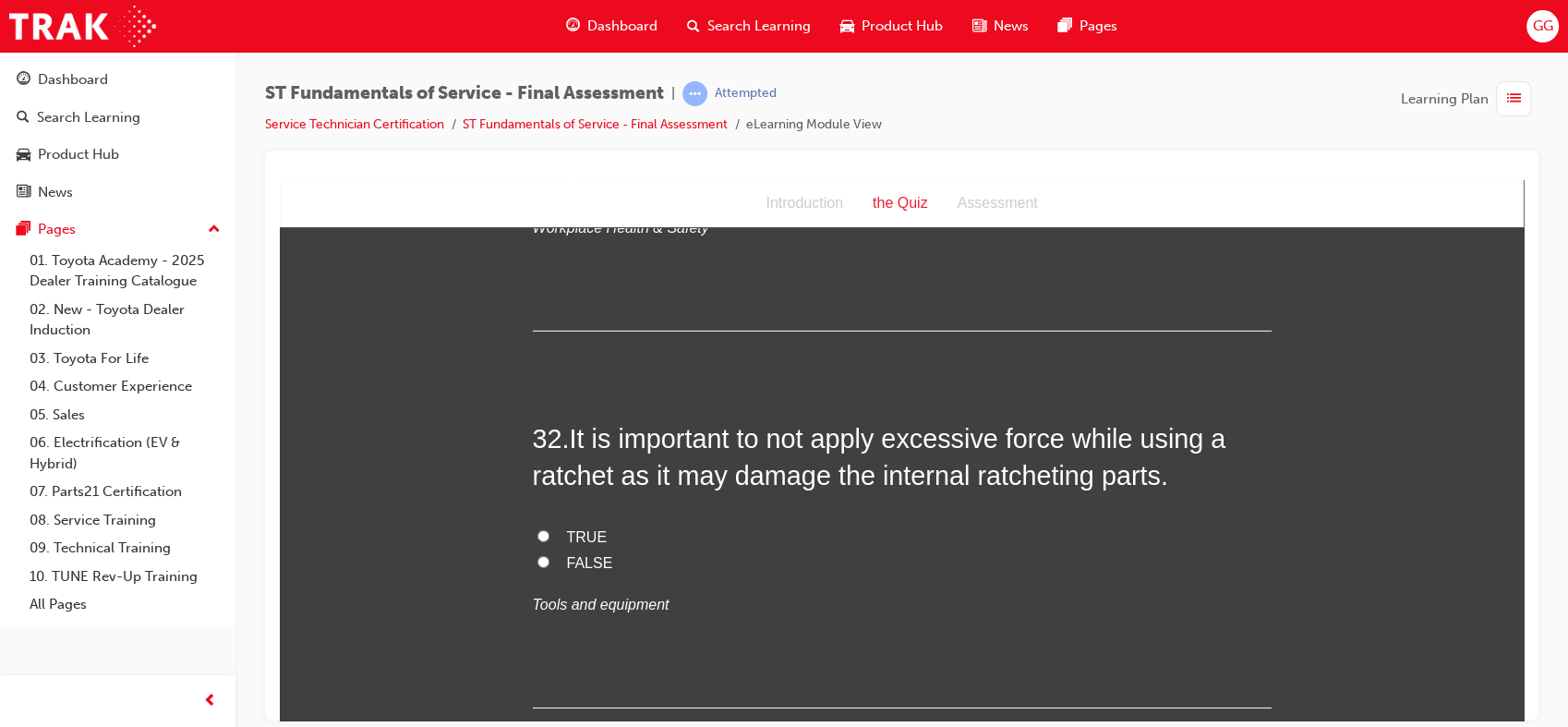
click at [569, 528] on span "TRUE" at bounding box center [587, 536] width 41 height 16
click at [549, 529] on input "TRUE" at bounding box center [543, 535] width 12 height 12
radio input "true"
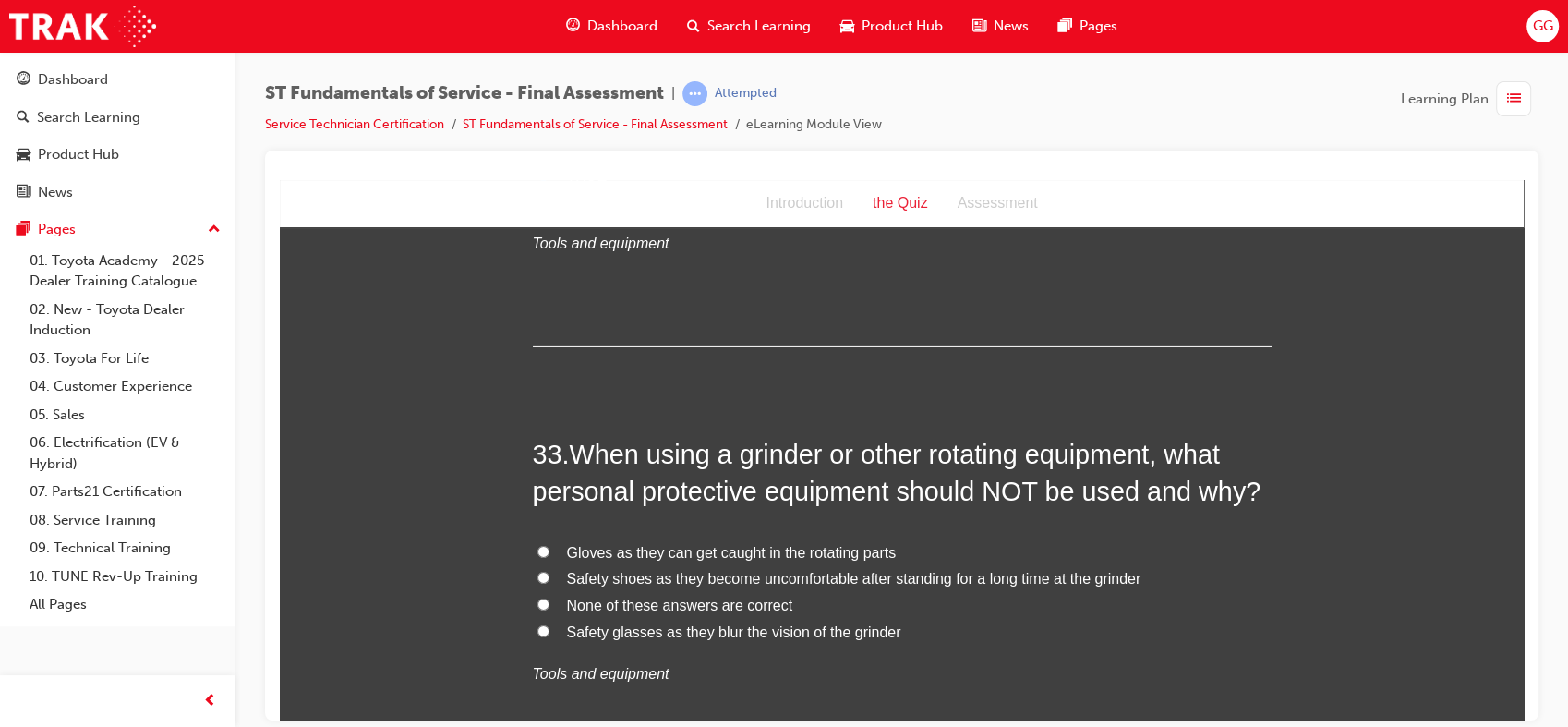
scroll to position [13320, 0]
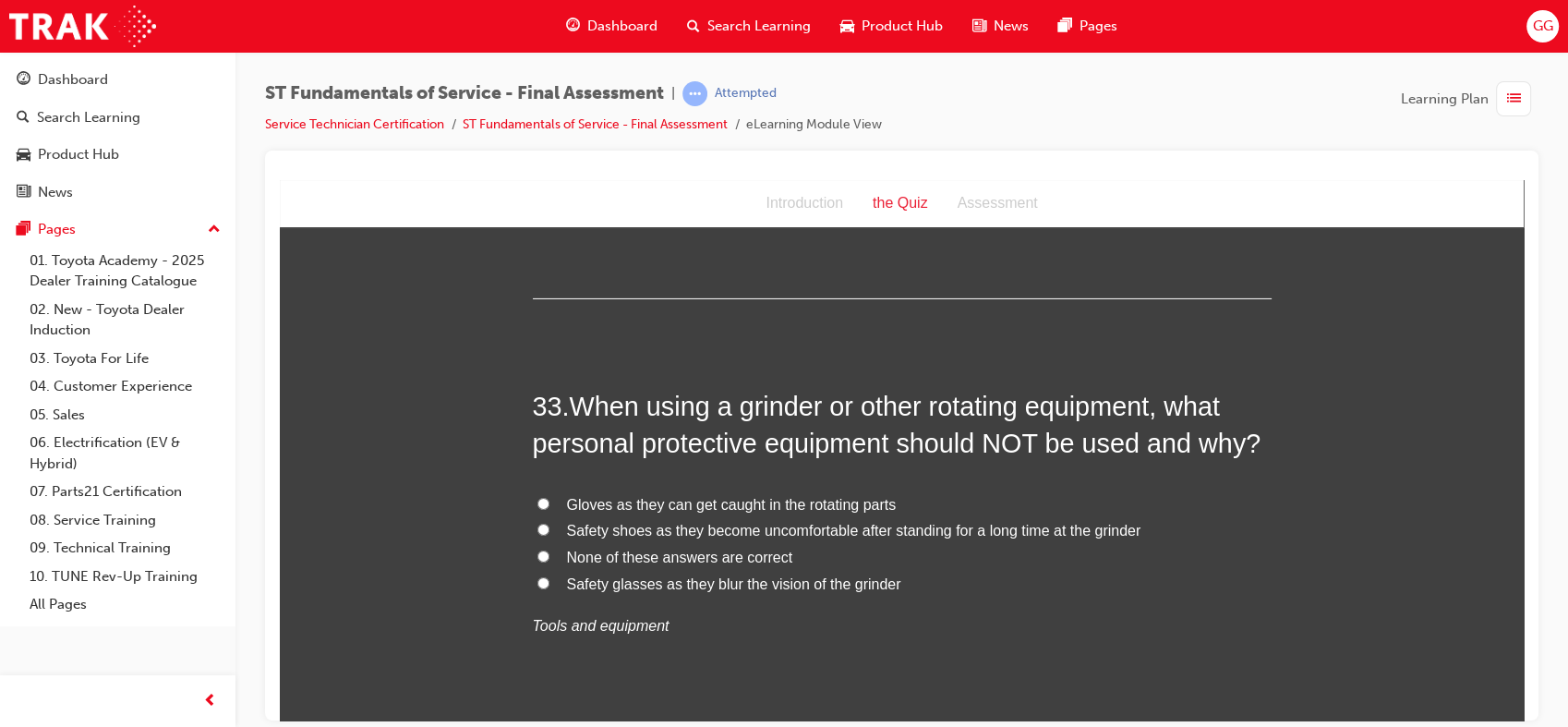
click at [796, 499] on span "Gloves as they can get caught in the rotating parts" at bounding box center [732, 503] width 329 height 16
click at [549, 499] on input "Gloves as they can get caught in the rotating parts" at bounding box center [543, 502] width 12 height 12
radio input "true"
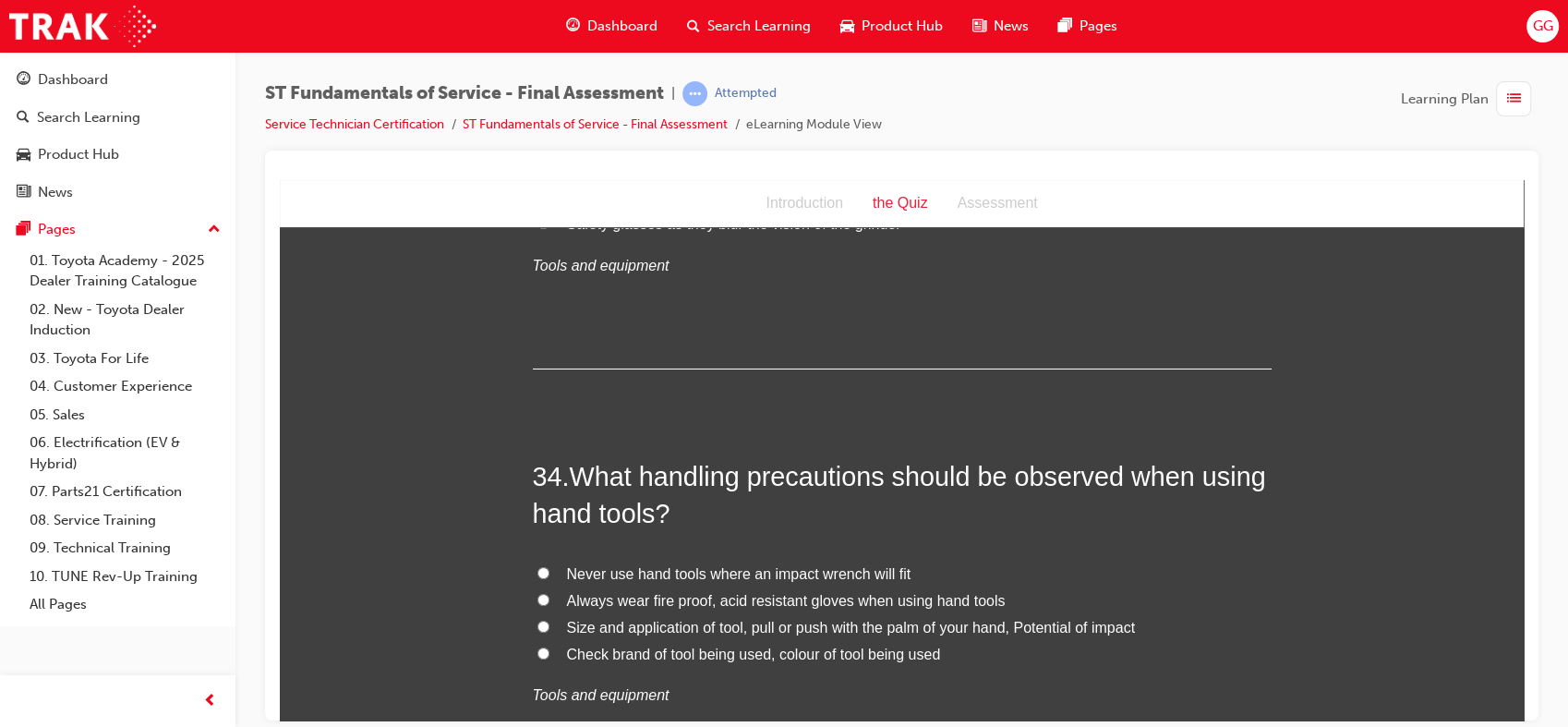
scroll to position [13705, 0]
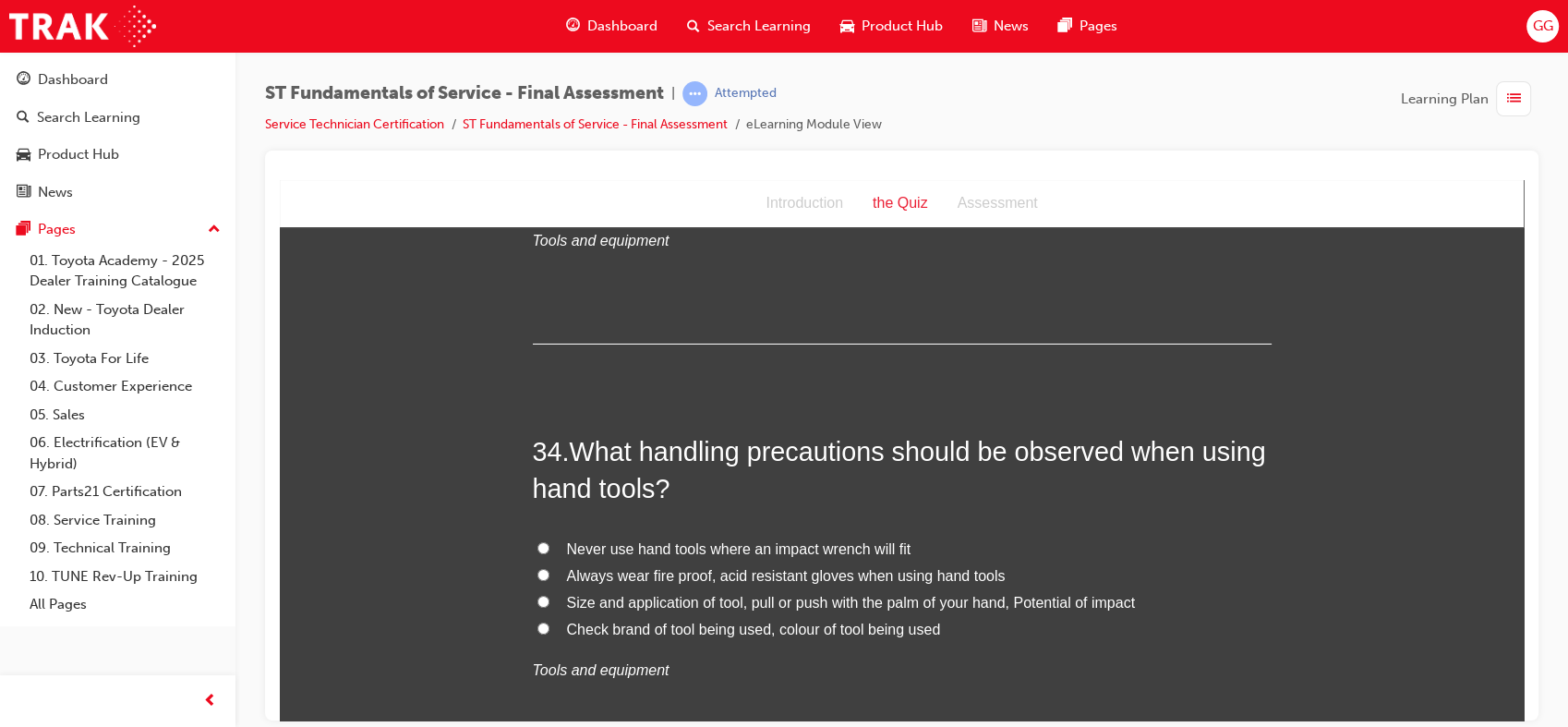
click at [662, 594] on span "Size and application of tool, pull or push with the palm of your hand, Potentia…" at bounding box center [851, 601] width 568 height 16
click at [549, 595] on input "Size and application of tool, pull or push with the palm of your hand, Potentia…" at bounding box center [543, 600] width 12 height 12
radio input "true"
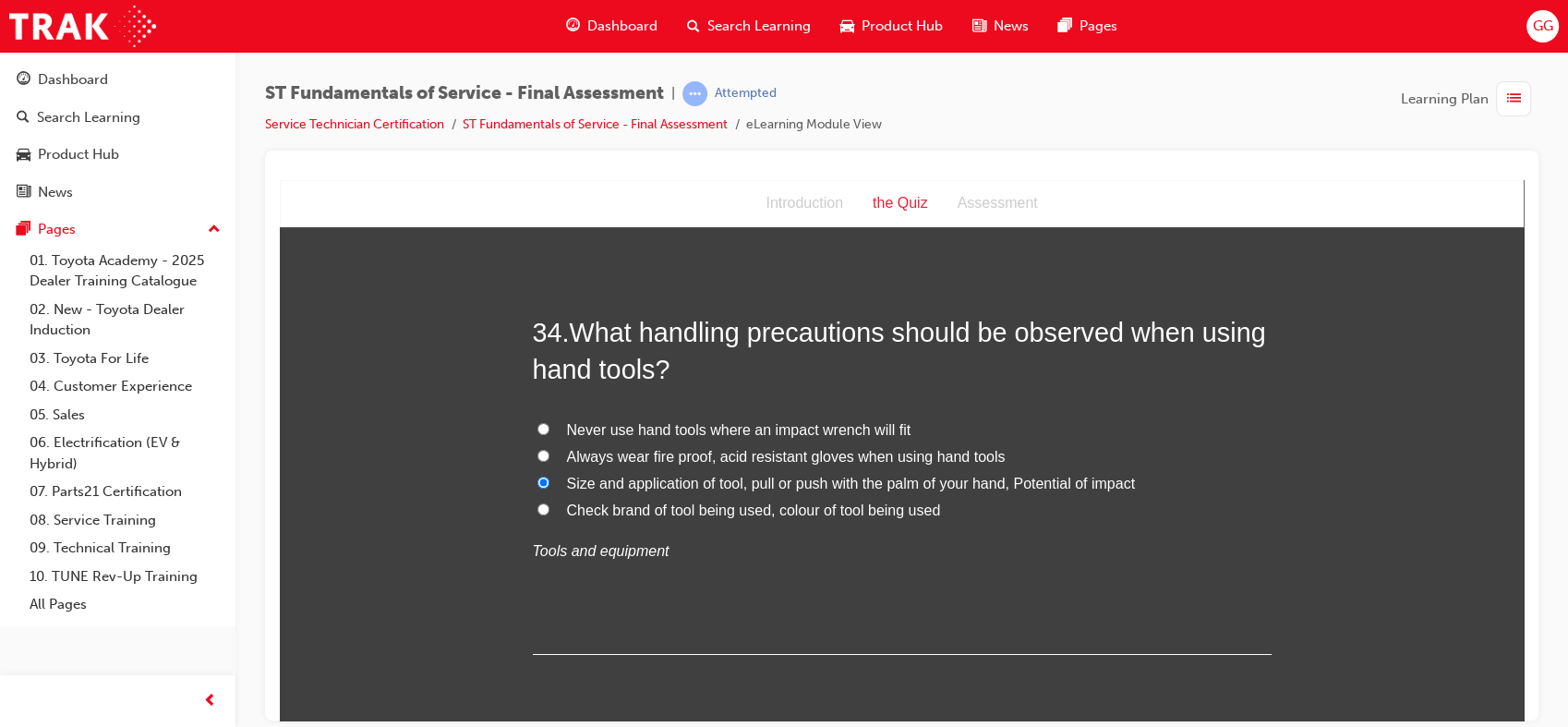
scroll to position [13897, 0]
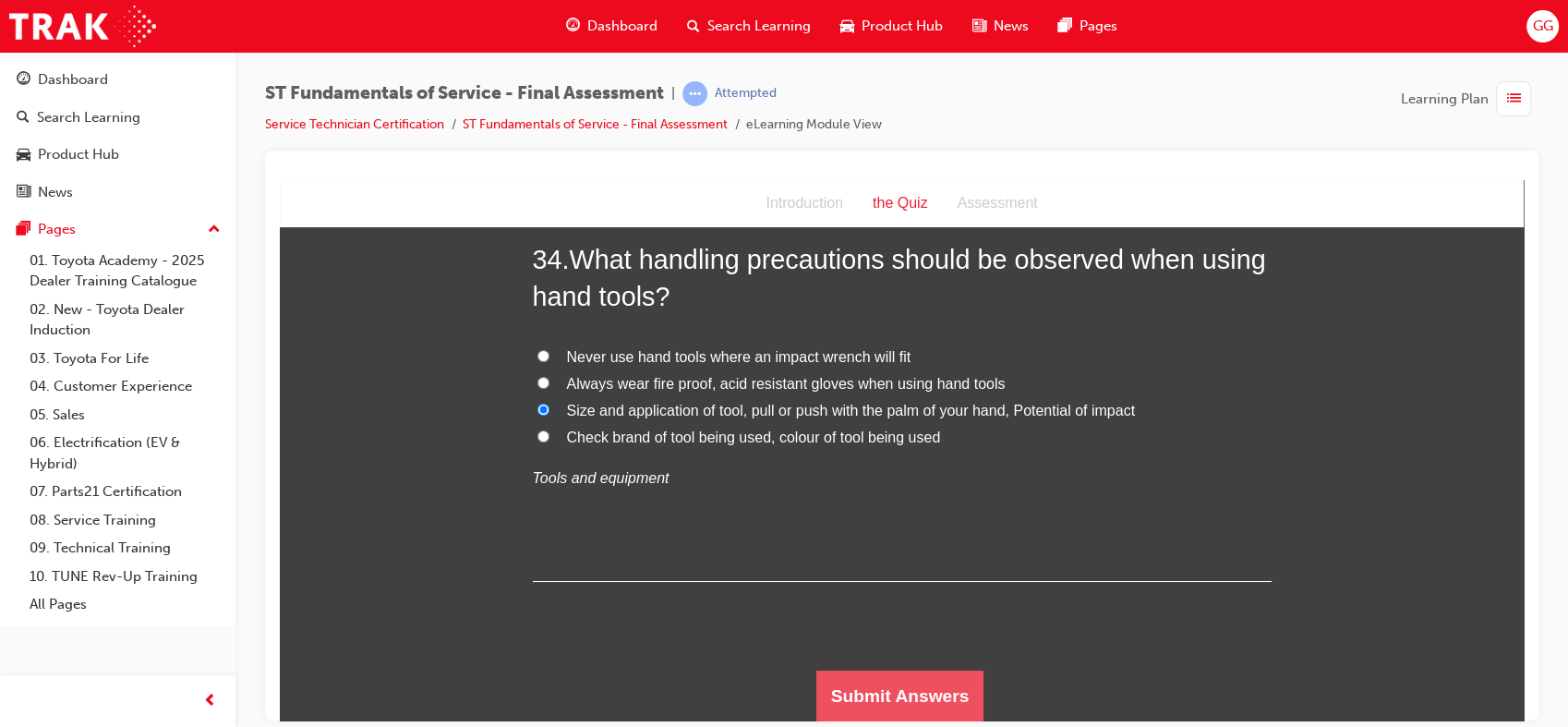
click at [846, 683] on button "Submit Answers" at bounding box center [901, 696] width 168 height 52
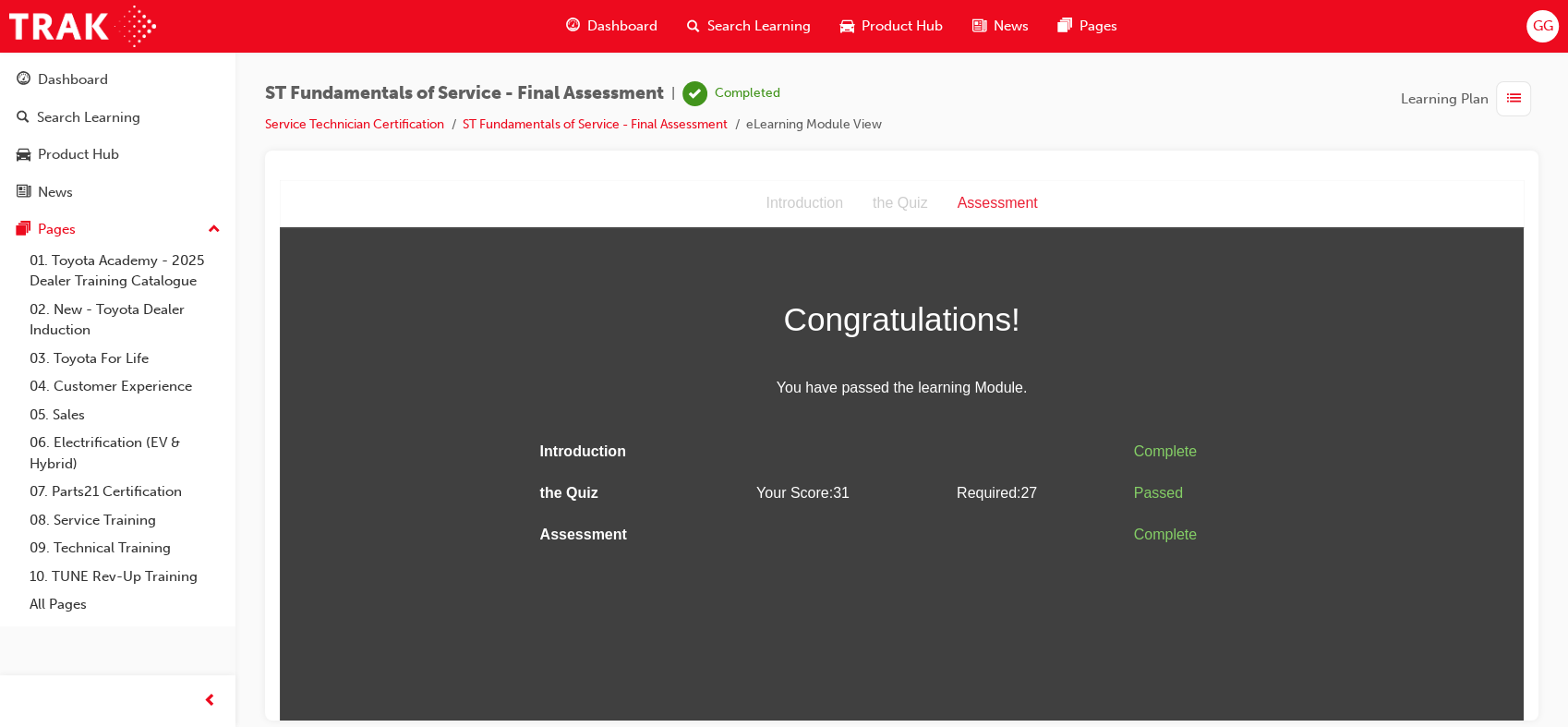
click at [1520, 100] on span "list-icon" at bounding box center [1514, 99] width 14 height 23
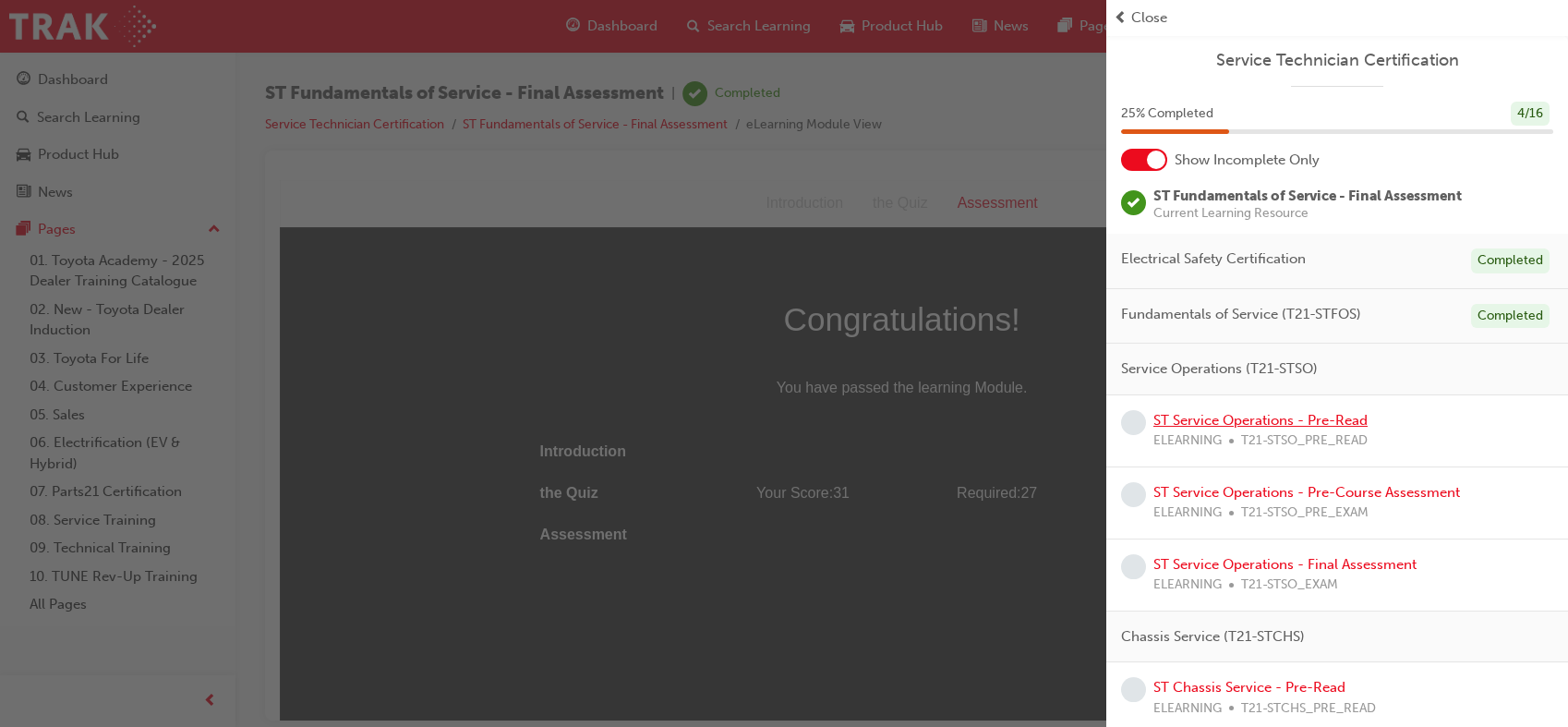
click at [1293, 422] on link "ST Service Operations - Pre-Read" at bounding box center [1261, 420] width 215 height 17
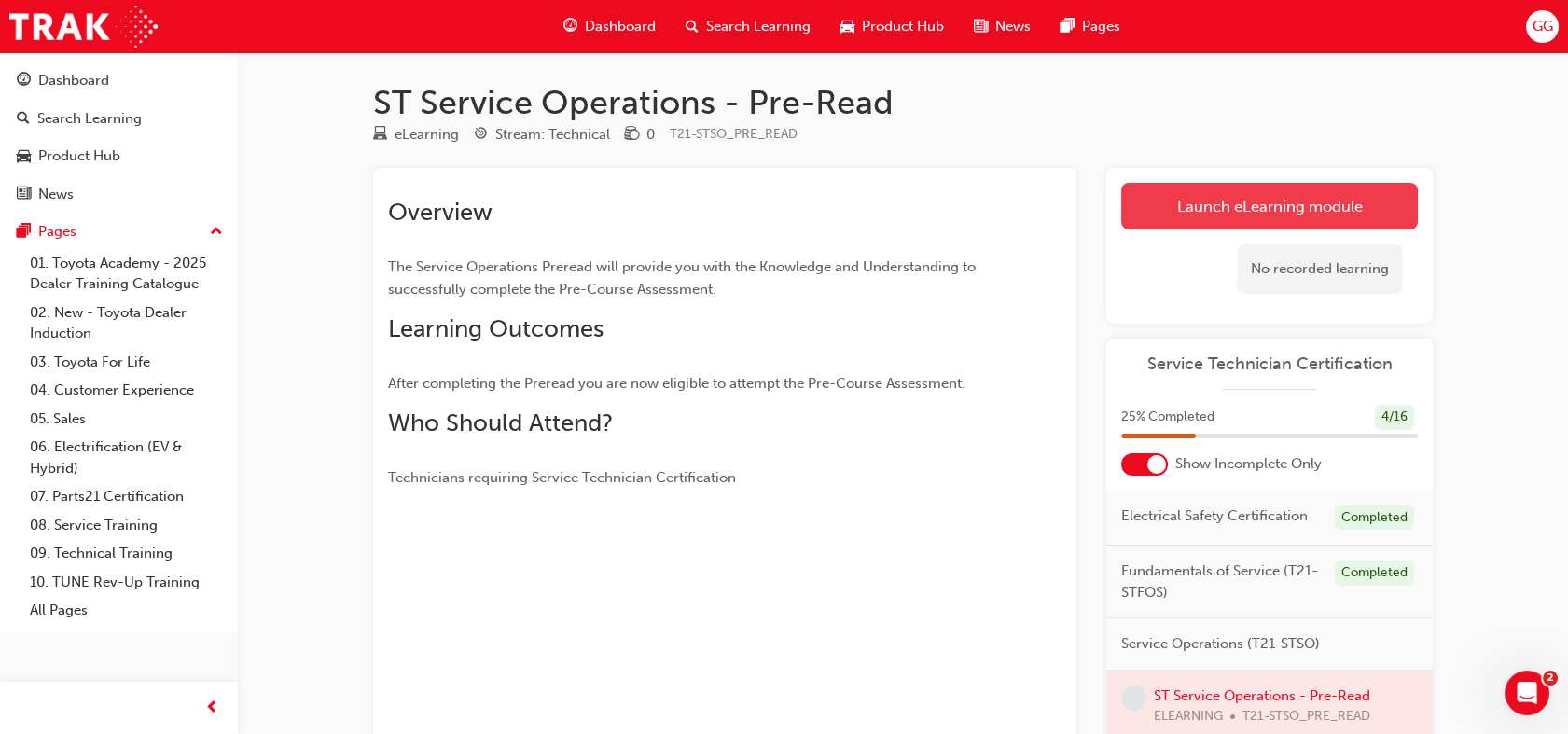
click at [1295, 209] on link "Launch eLearning module" at bounding box center [1270, 206] width 297 height 47
